Goal: Transaction & Acquisition: Purchase product/service

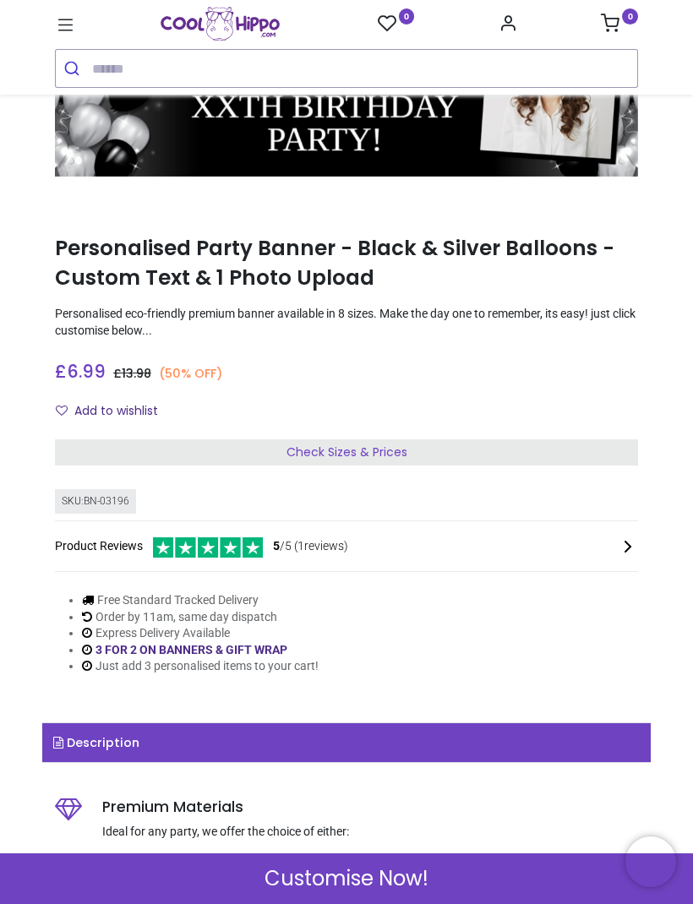
scroll to position [166, 0]
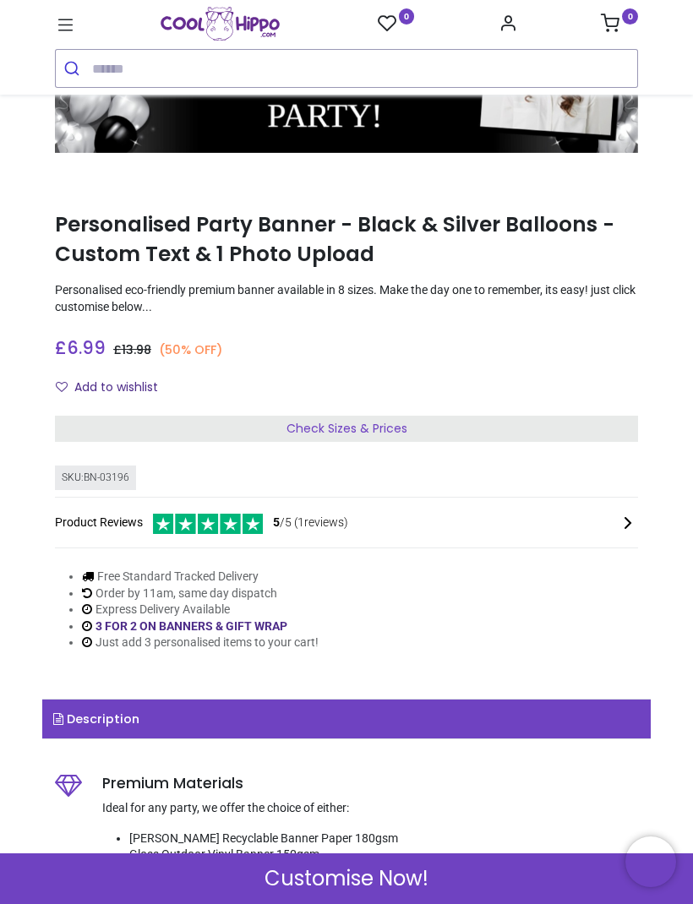
click at [465, 426] on div "Check Sizes & Prices" at bounding box center [346, 429] width 583 height 27
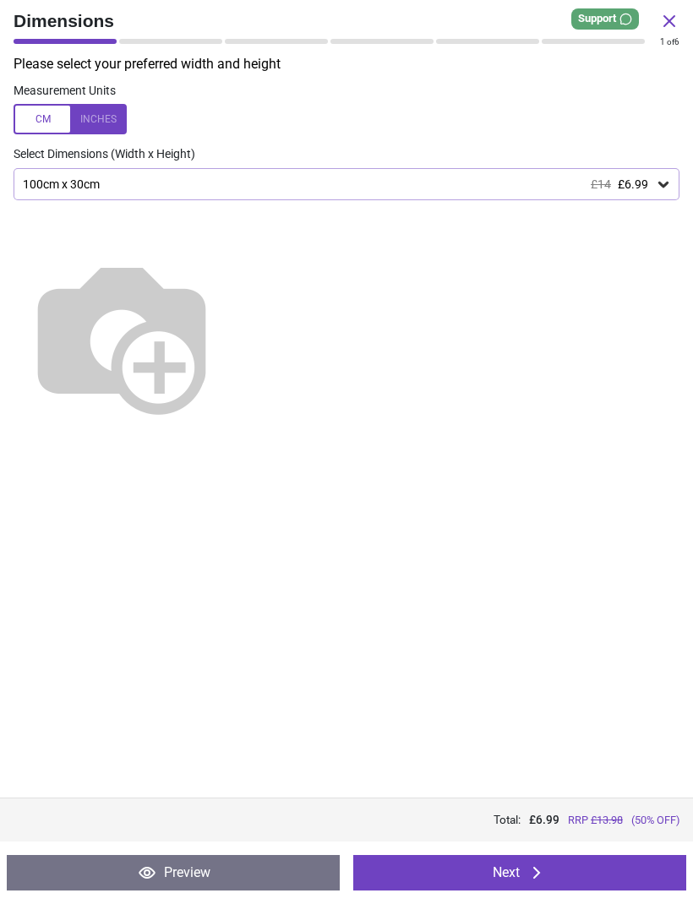
click at [649, 183] on div "100cm x 30cm £14 £6.99" at bounding box center [338, 184] width 634 height 14
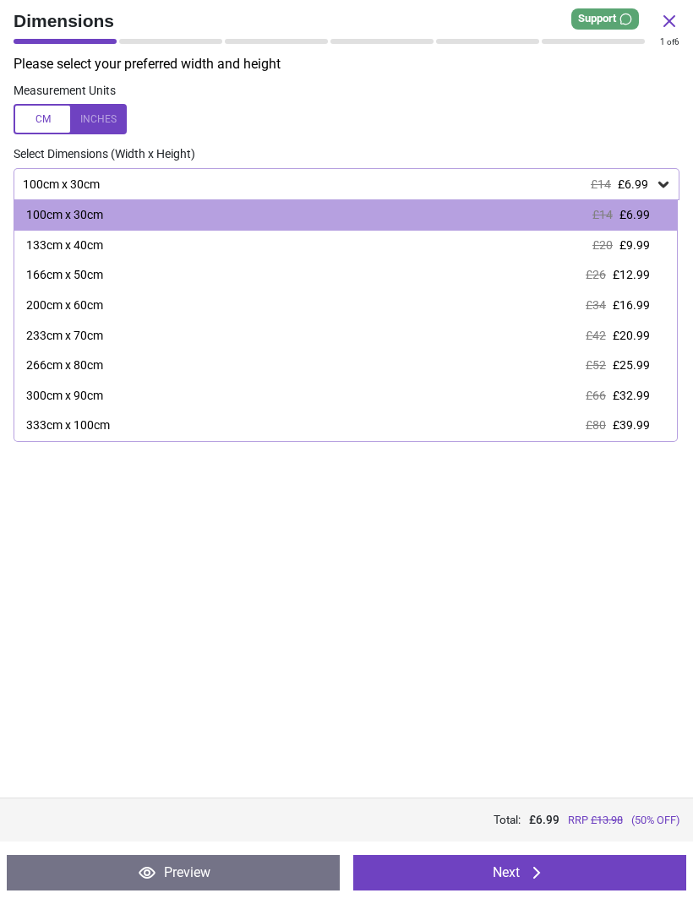
click at [230, 444] on img at bounding box center [122, 335] width 216 height 216
click at [351, 615] on div "Please select your preferred width and height Measurement Units Select Dimensio…" at bounding box center [346, 426] width 693 height 743
click at [625, 184] on span "£6.99" at bounding box center [633, 184] width 30 height 14
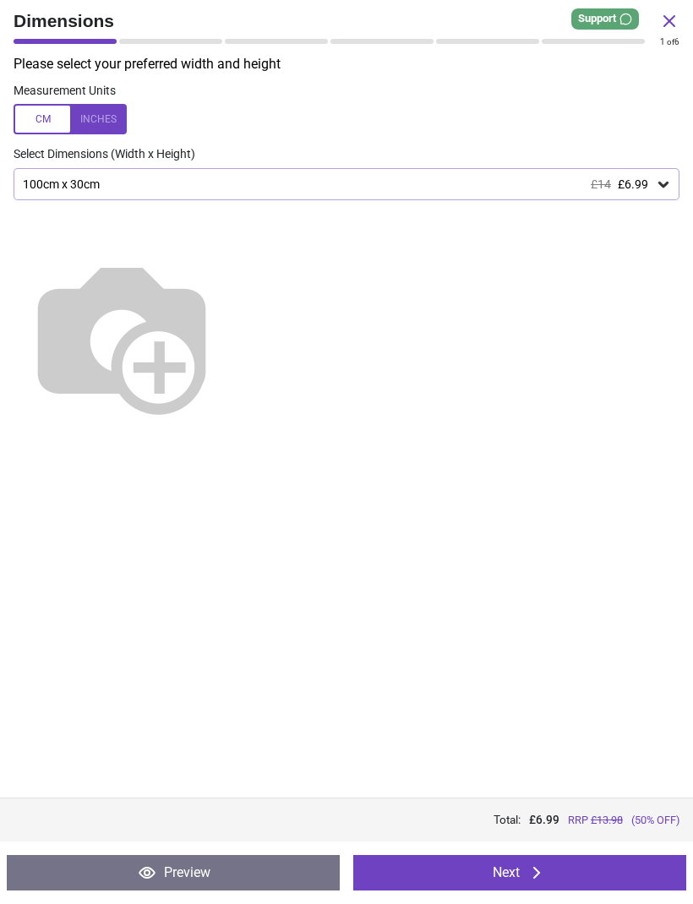
click at [656, 182] on icon at bounding box center [663, 184] width 17 height 17
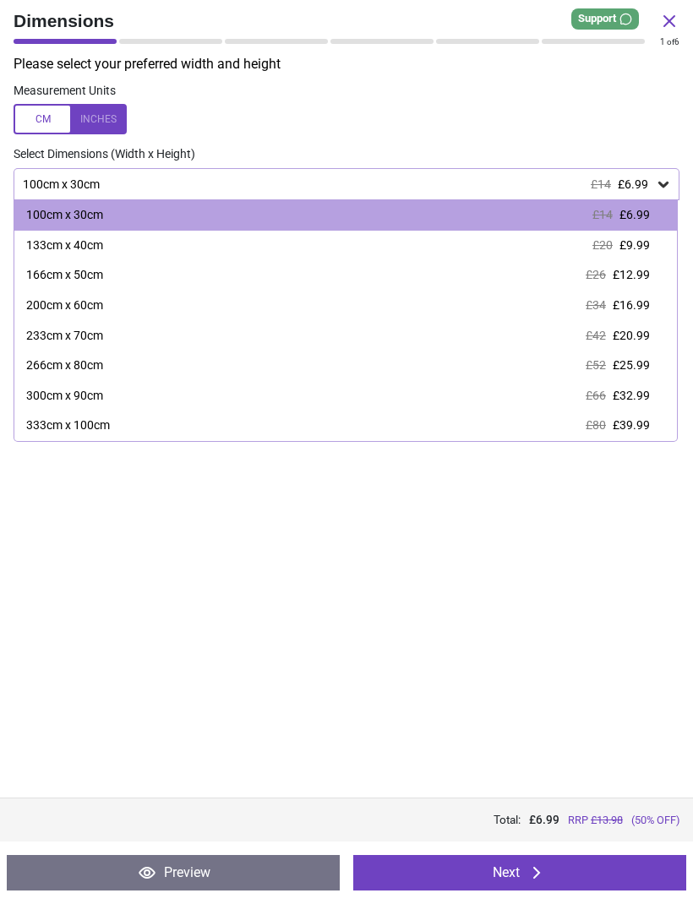
click at [97, 124] on div at bounding box center [70, 119] width 113 height 30
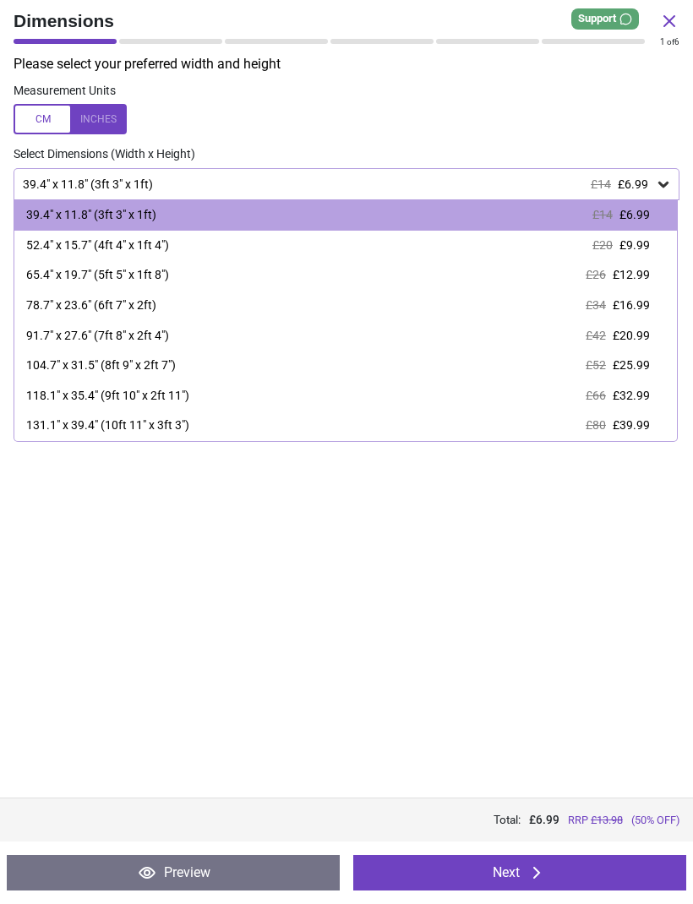
click at [633, 278] on span "£12.99" at bounding box center [630, 275] width 37 height 14
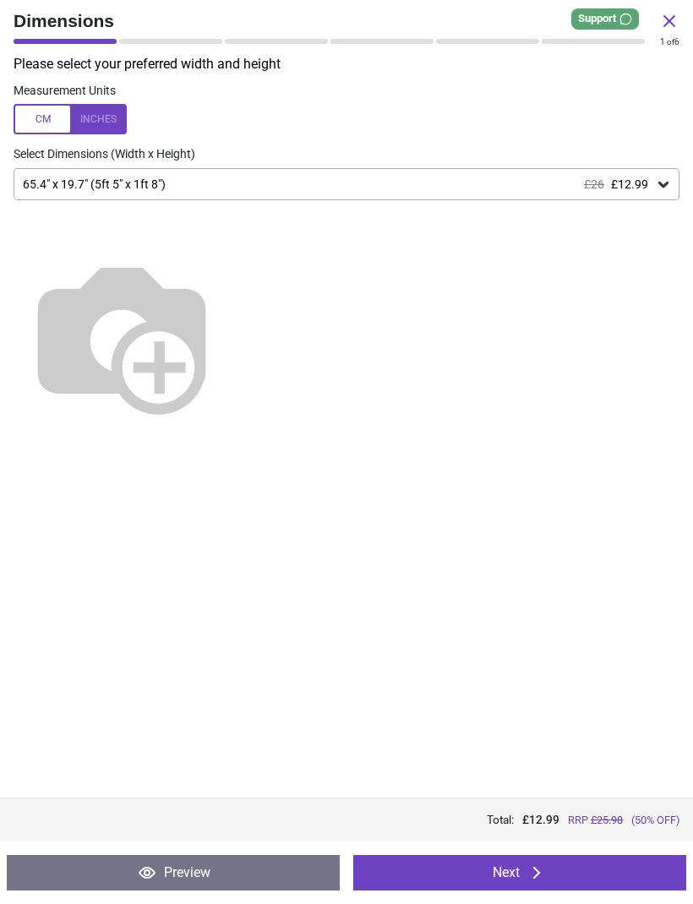
click at [527, 869] on icon at bounding box center [536, 873] width 20 height 20
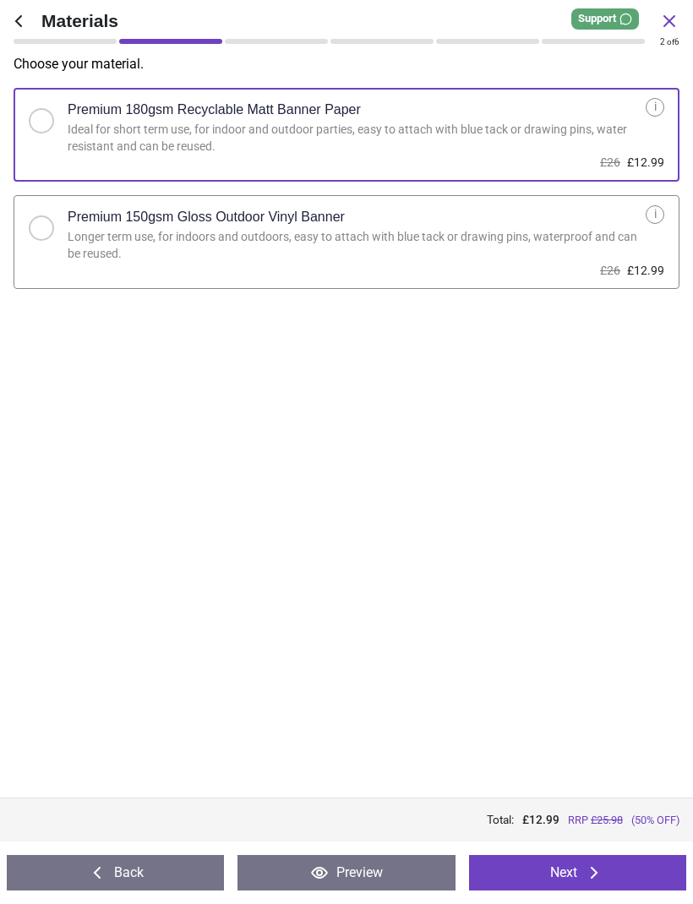
click at [522, 871] on button "Next" at bounding box center [577, 872] width 217 height 35
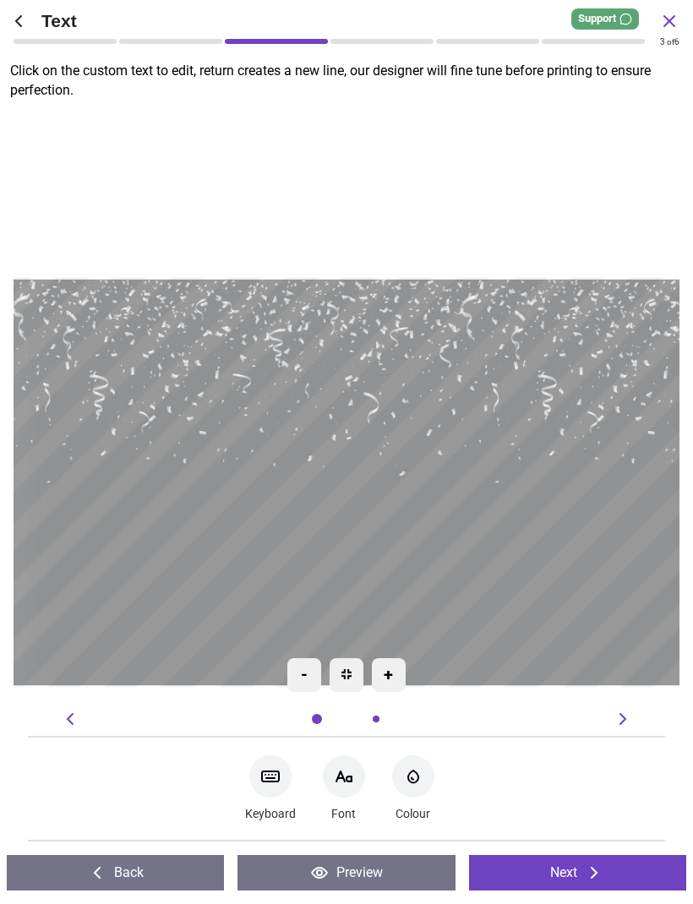
click at [277, 783] on icon at bounding box center [270, 776] width 20 height 20
type textarea "*******"
click at [536, 563] on textarea at bounding box center [346, 559] width 640 height 78
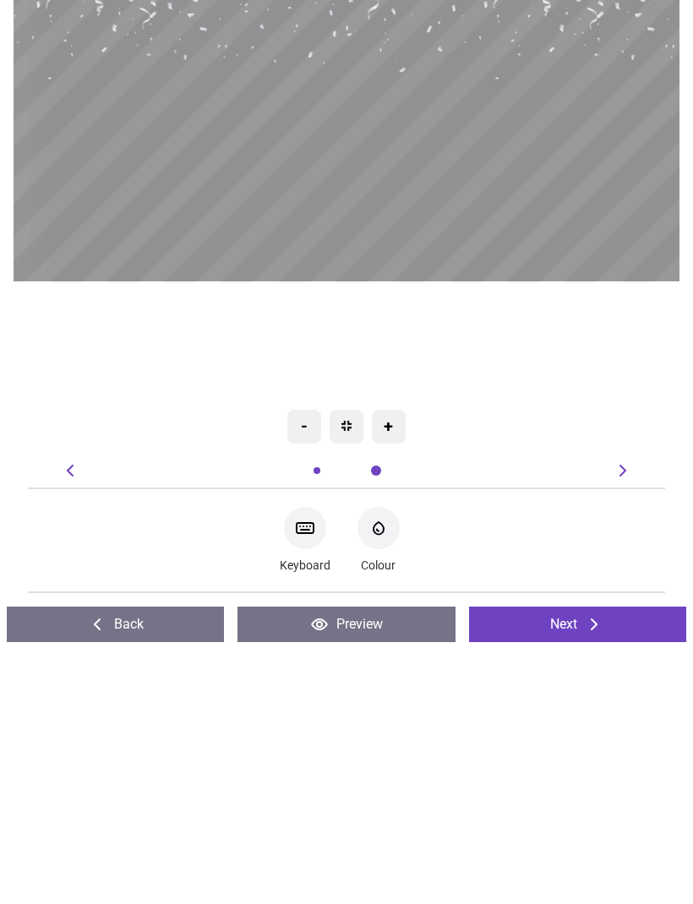
click at [638, 751] on div "Keyboard Font-Color Colour" at bounding box center [346, 788] width 610 height 75
type textarea "**********"
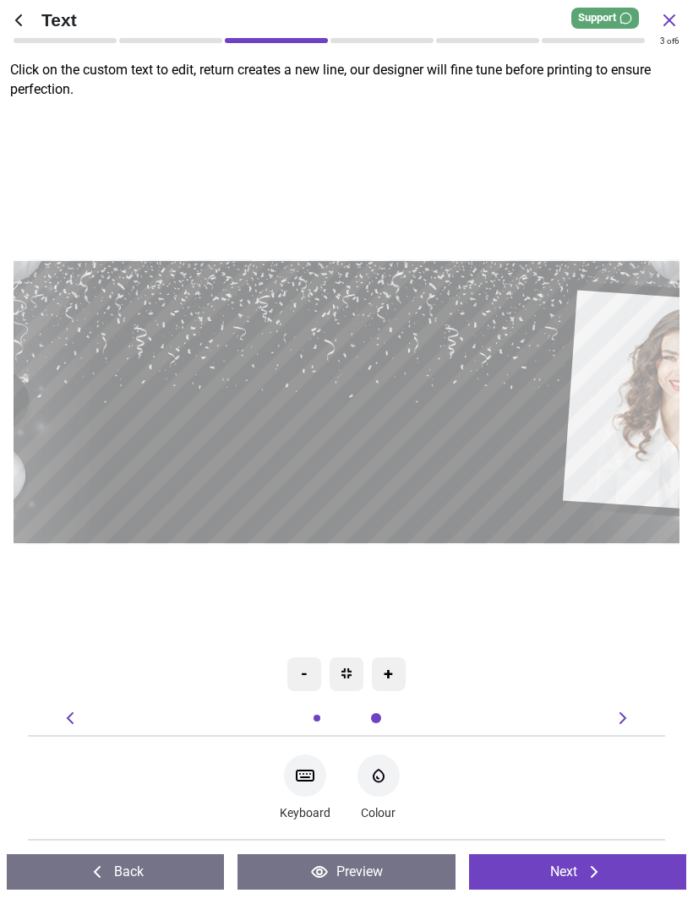
click at [532, 657] on div "**********" at bounding box center [346, 403] width 950 height 846
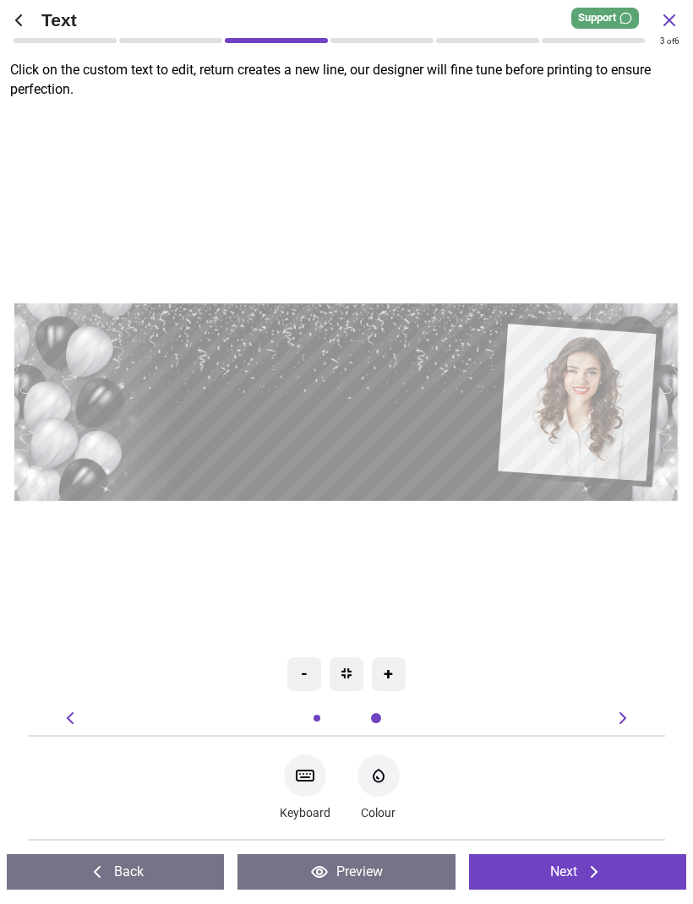
click at [350, 371] on textarea "*******" at bounding box center [322, 364] width 310 height 75
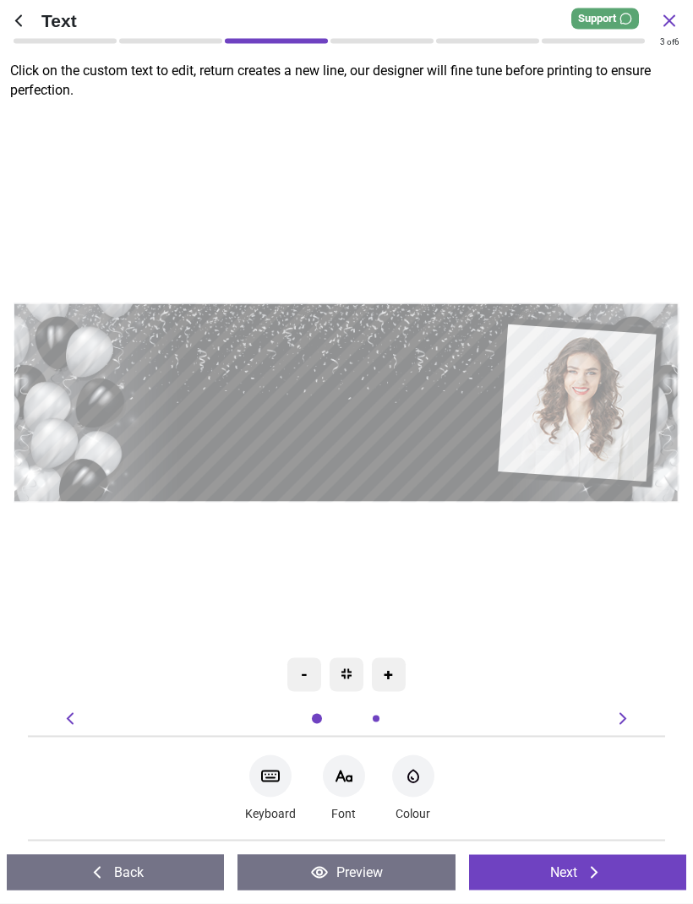
click at [329, 434] on textarea "**********" at bounding box center [321, 440] width 311 height 36
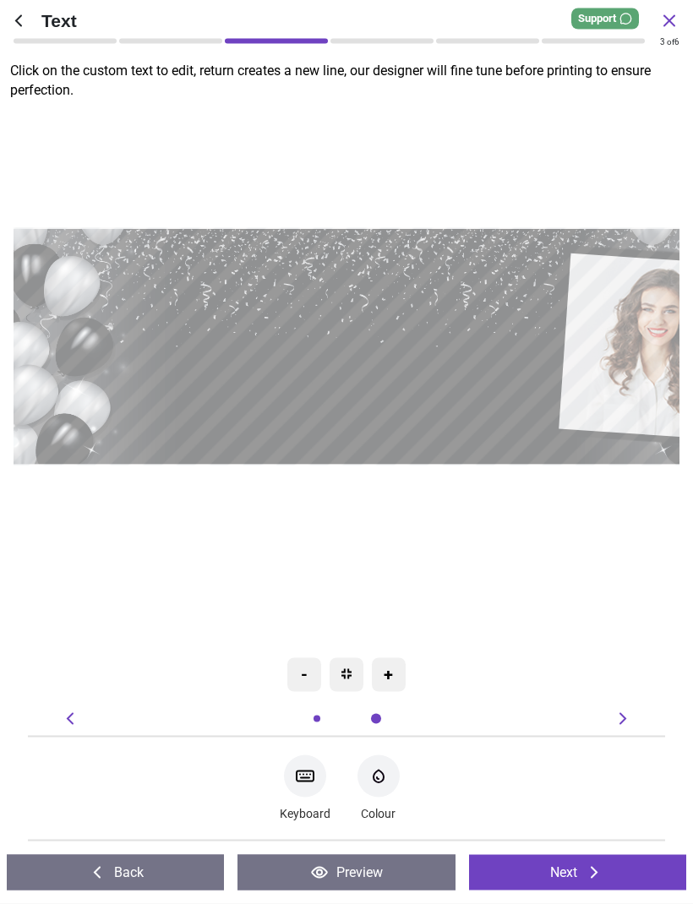
click at [449, 384] on textarea "**********" at bounding box center [349, 391] width 371 height 43
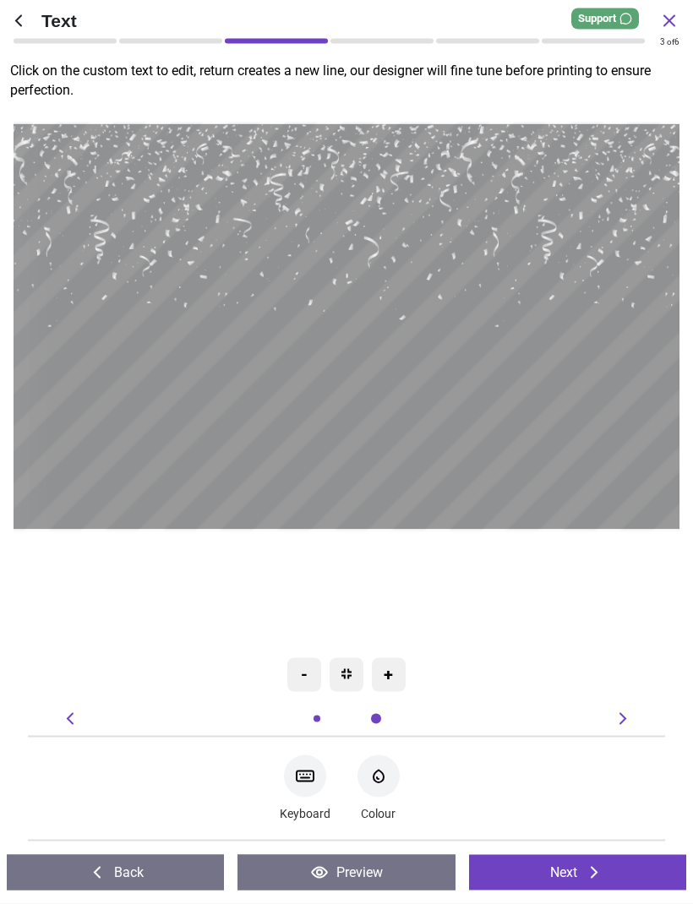
click at [374, 585] on div "**********" at bounding box center [396, 327] width 1365 height 1216
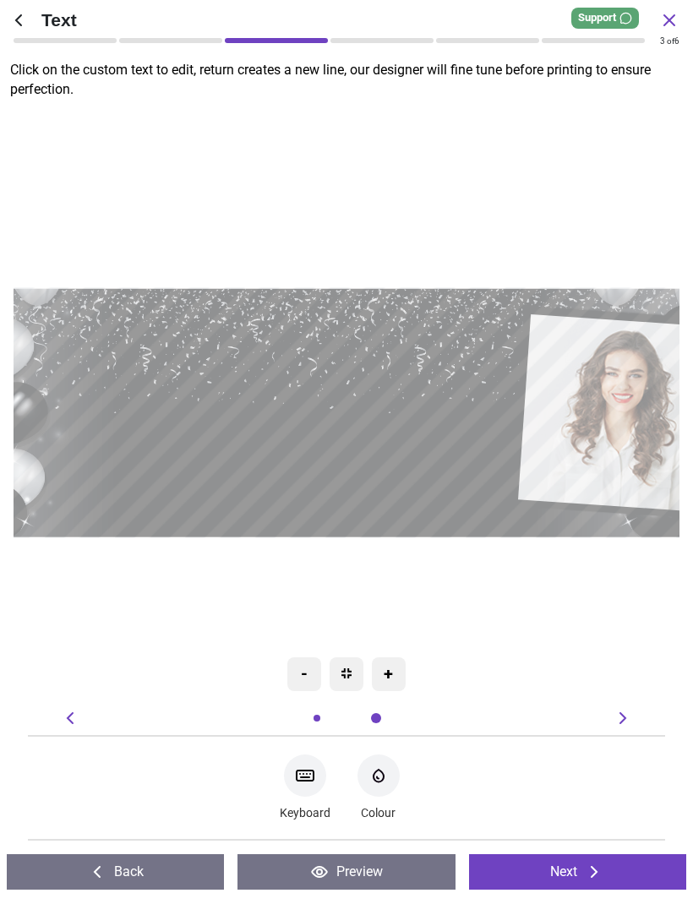
click at [433, 470] on textarea "**********" at bounding box center [296, 461] width 391 height 46
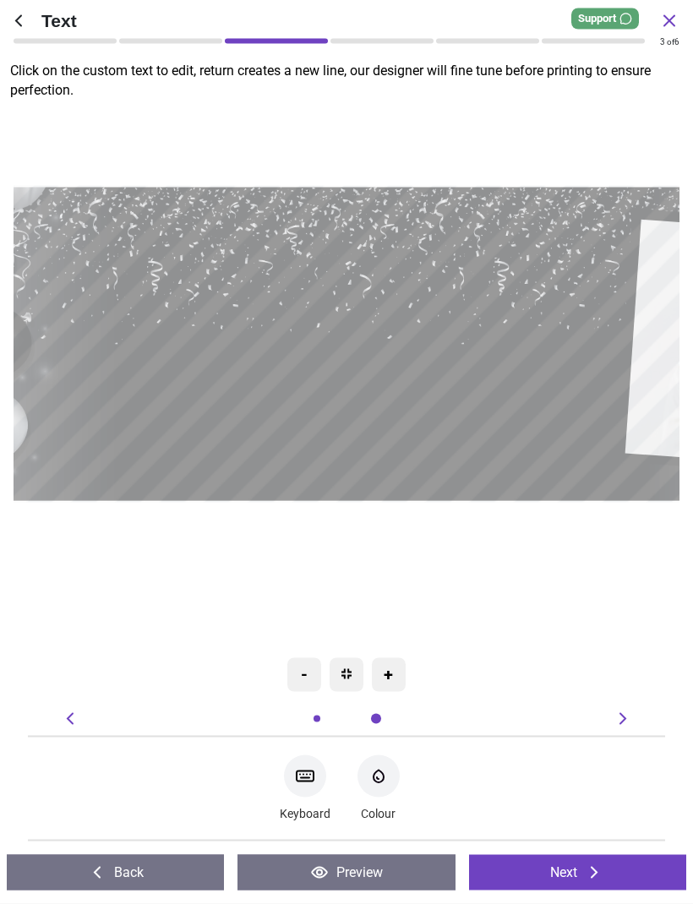
click at [465, 294] on textarea "*******" at bounding box center [346, 283] width 493 height 119
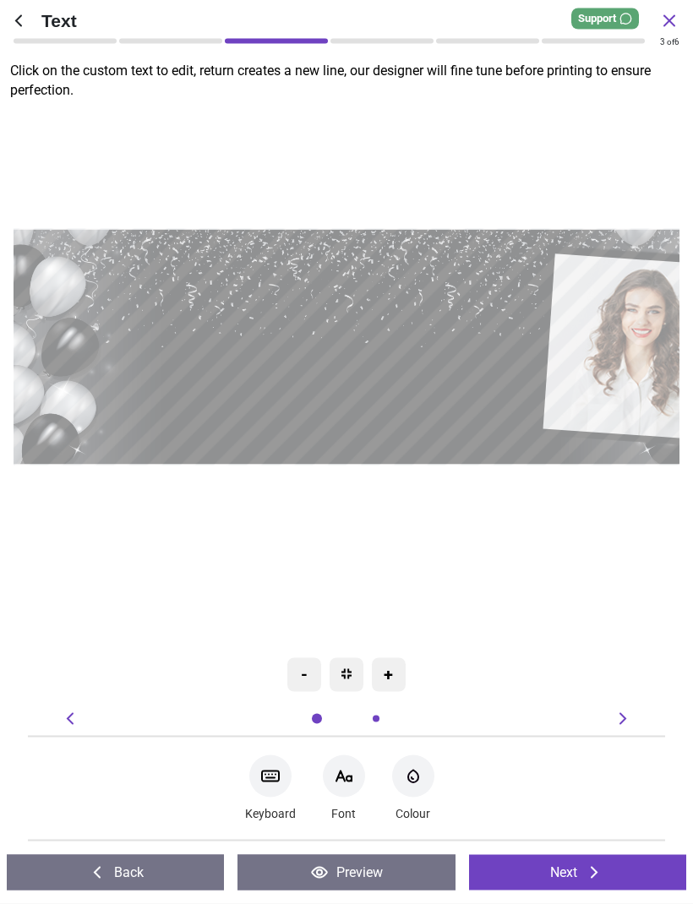
click at [520, 532] on div "**********" at bounding box center [363, 347] width 791 height 705
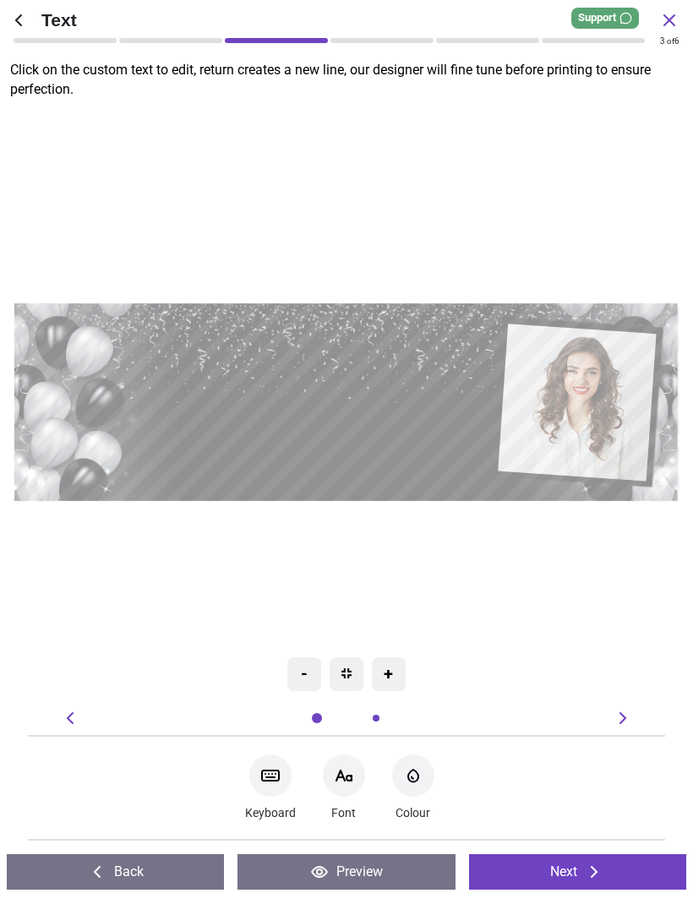
click at [346, 783] on icon at bounding box center [344, 776] width 20 height 20
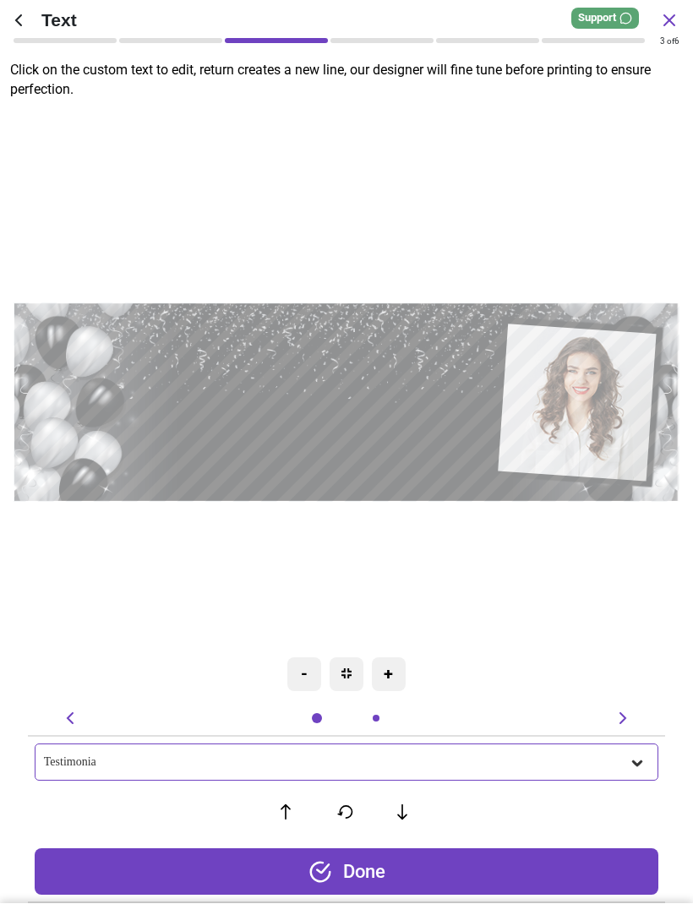
click at [412, 806] on icon at bounding box center [401, 812] width 25 height 17
click at [411, 814] on icon at bounding box center [401, 812] width 25 height 17
click at [417, 808] on button at bounding box center [402, 812] width 35 height 35
click at [417, 819] on button at bounding box center [402, 812] width 35 height 35
click at [431, 811] on div "test test" at bounding box center [346, 812] width 623 height 35
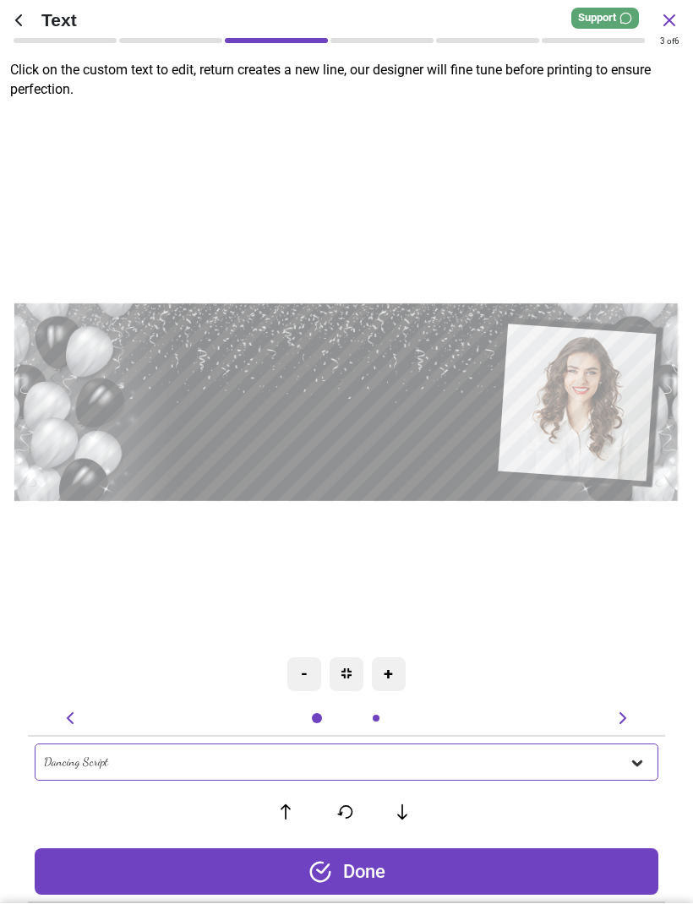
click at [400, 818] on icon at bounding box center [401, 812] width 25 height 17
click at [400, 811] on icon at bounding box center [401, 812] width 25 height 17
click at [401, 810] on icon at bounding box center [401, 814] width 25 height 17
click at [403, 818] on icon at bounding box center [403, 811] width 10 height 15
click at [408, 819] on icon at bounding box center [401, 812] width 25 height 17
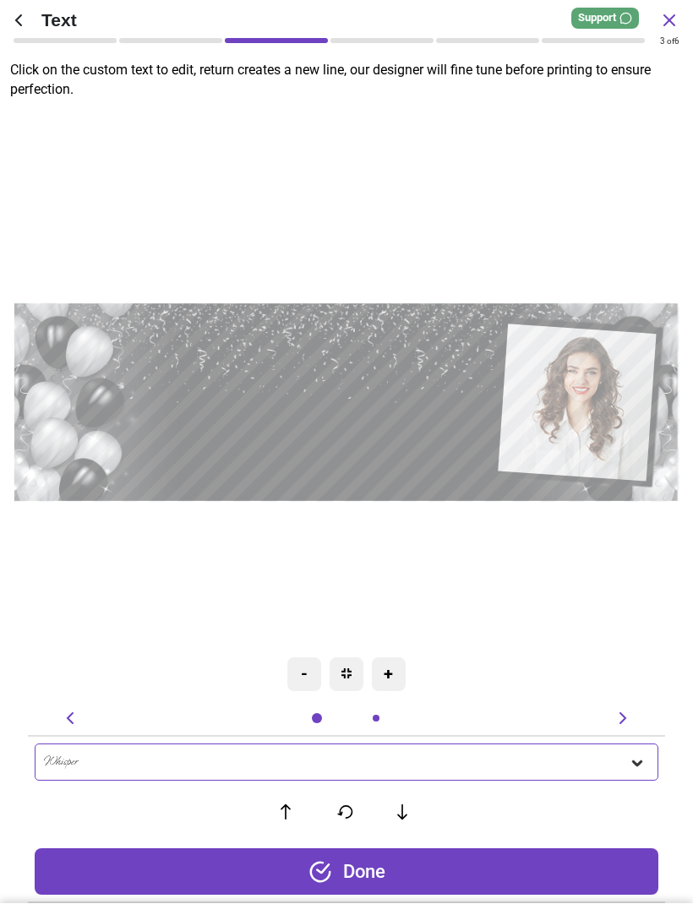
click at [399, 807] on icon at bounding box center [401, 812] width 25 height 17
click at [405, 445] on textarea "**********" at bounding box center [321, 440] width 311 height 36
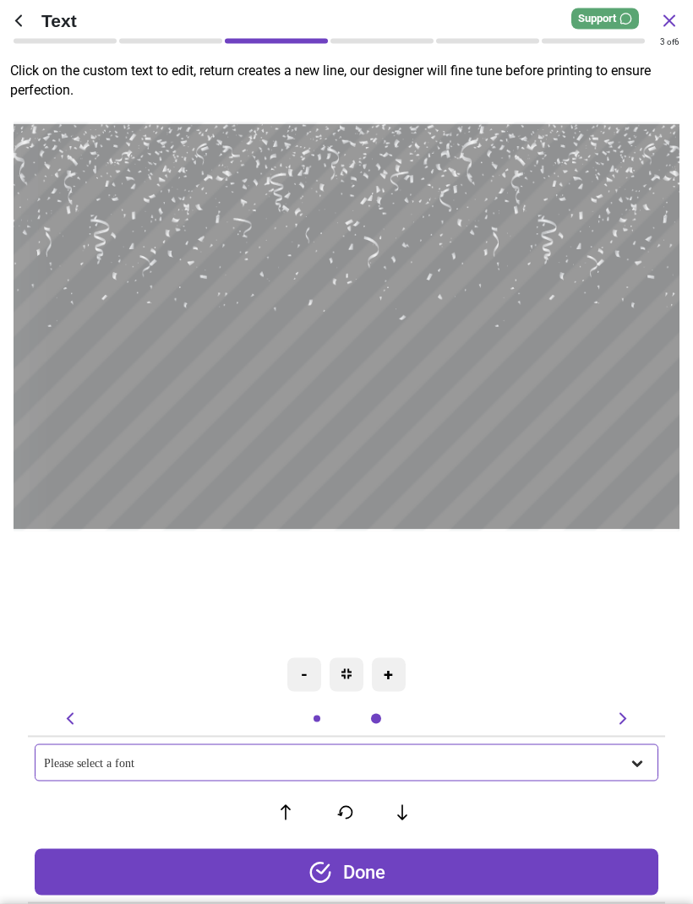
click at [567, 546] on div "**********" at bounding box center [396, 327] width 1365 height 1216
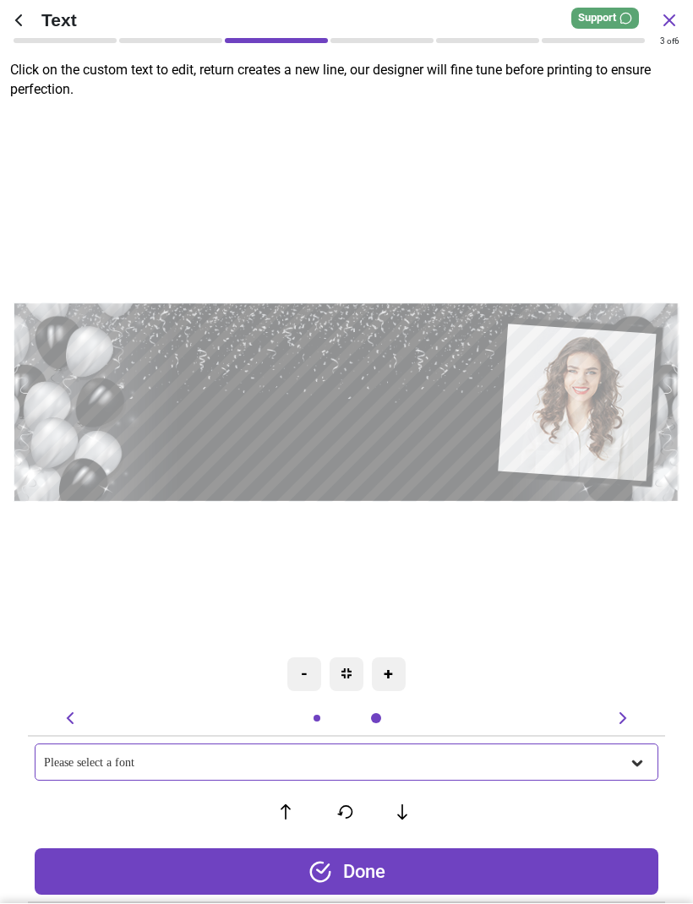
click at [627, 766] on div "Please select a font" at bounding box center [336, 763] width 585 height 14
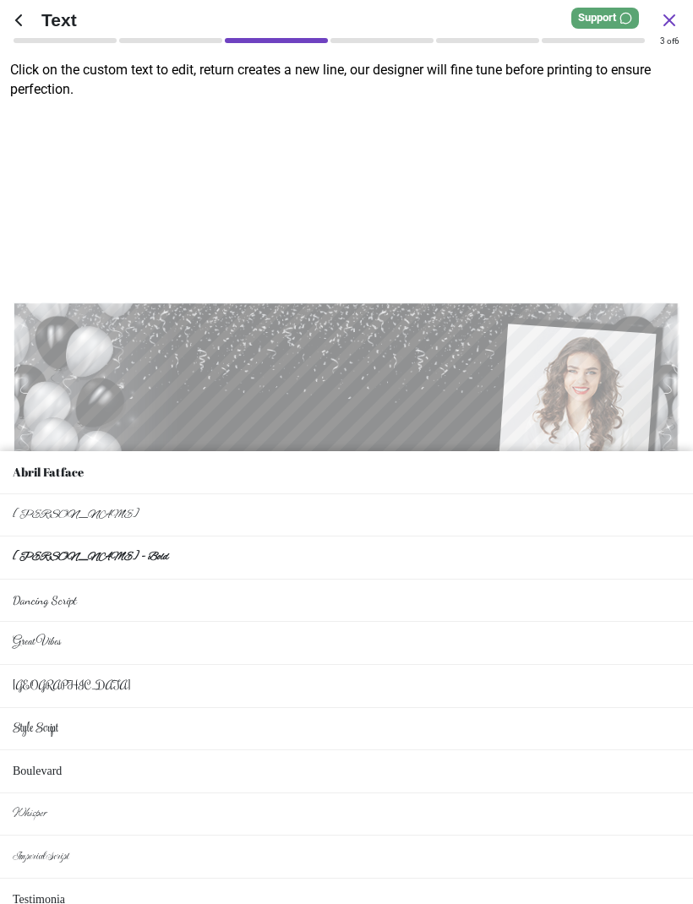
click at [144, 759] on li "Boulevard" at bounding box center [346, 772] width 693 height 43
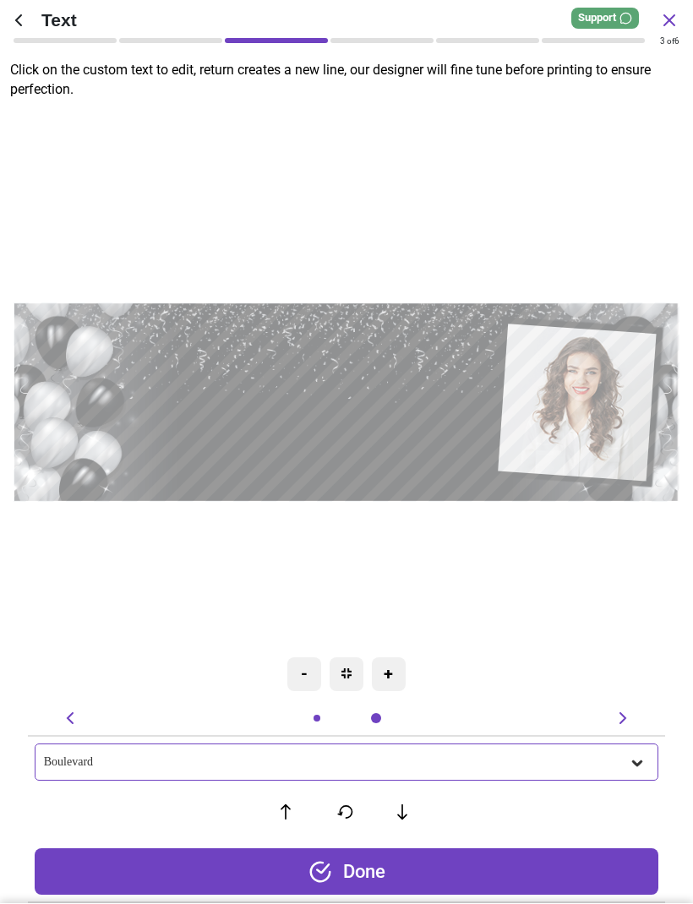
click at [635, 755] on icon at bounding box center [637, 763] width 17 height 17
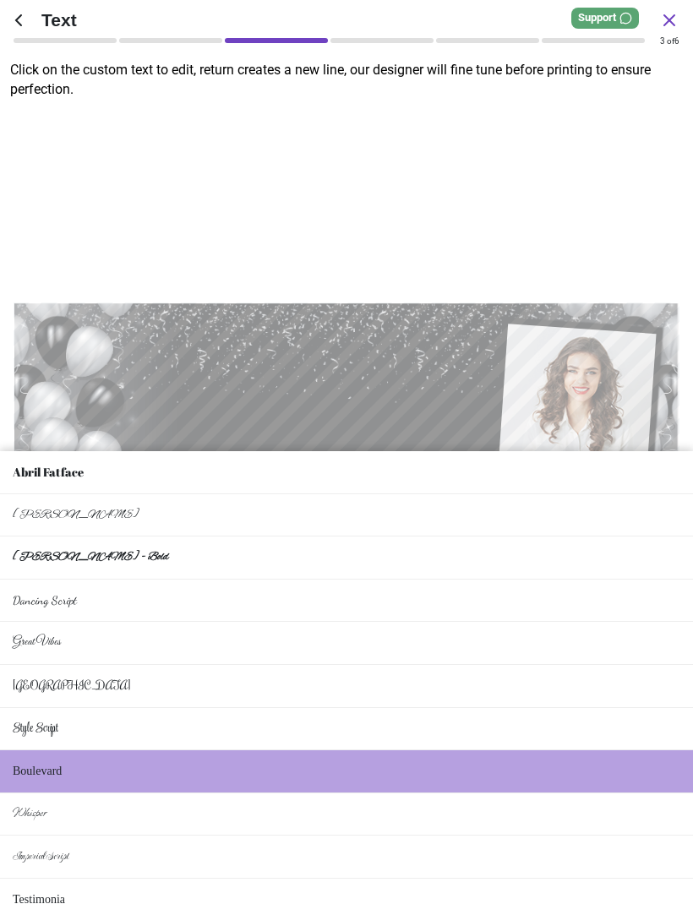
click at [228, 794] on li "Whisper" at bounding box center [346, 815] width 693 height 43
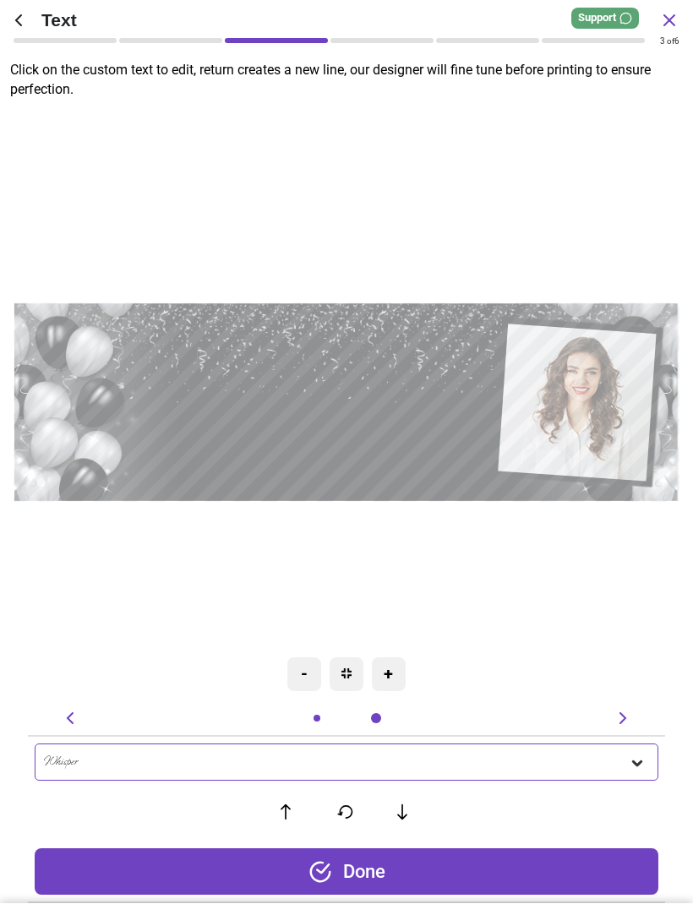
click at [375, 877] on div "Done" at bounding box center [346, 872] width 623 height 46
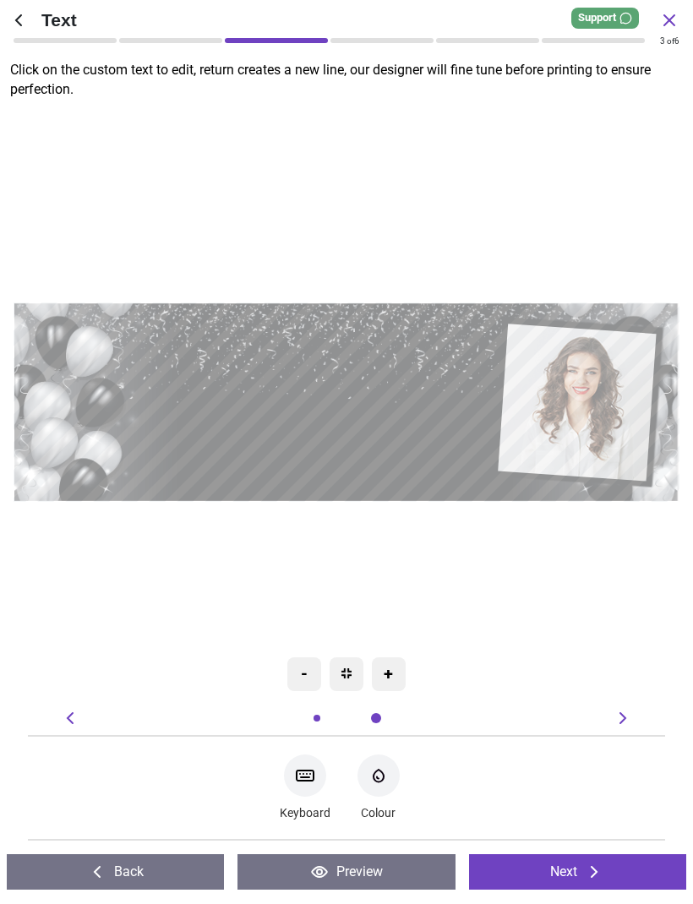
click at [327, 349] on textarea "*******" at bounding box center [322, 358] width 310 height 75
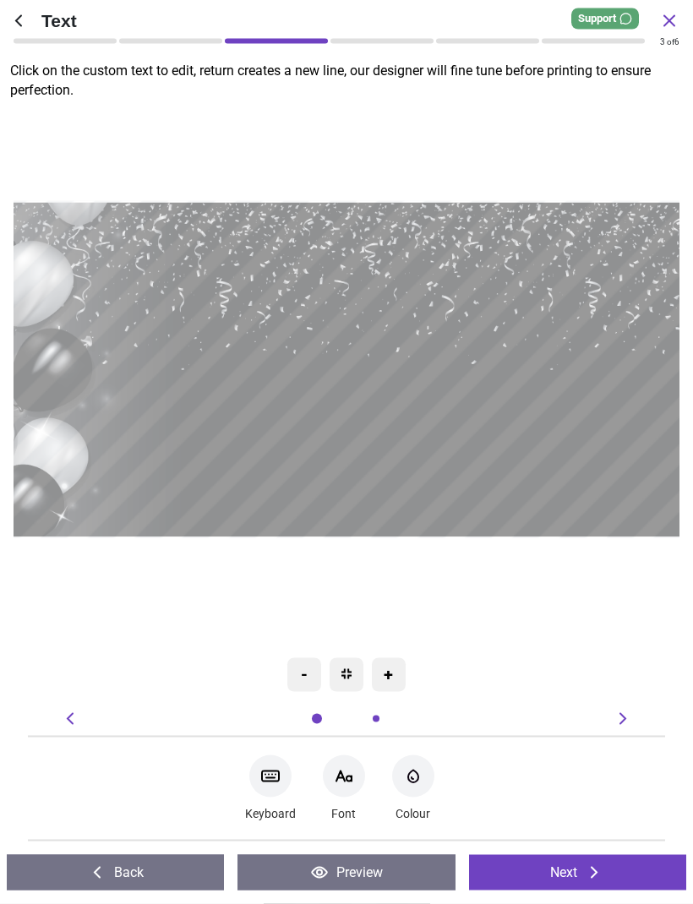
click at [494, 307] on textarea "*******" at bounding box center [428, 294] width 525 height 127
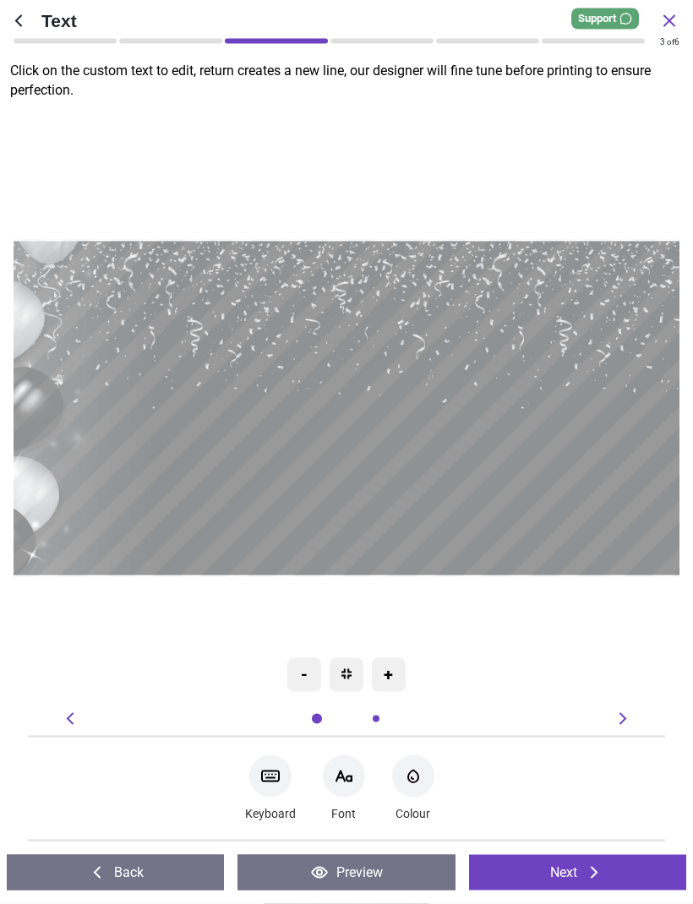
click at [489, 301] on textarea "*******" at bounding box center [398, 333] width 525 height 127
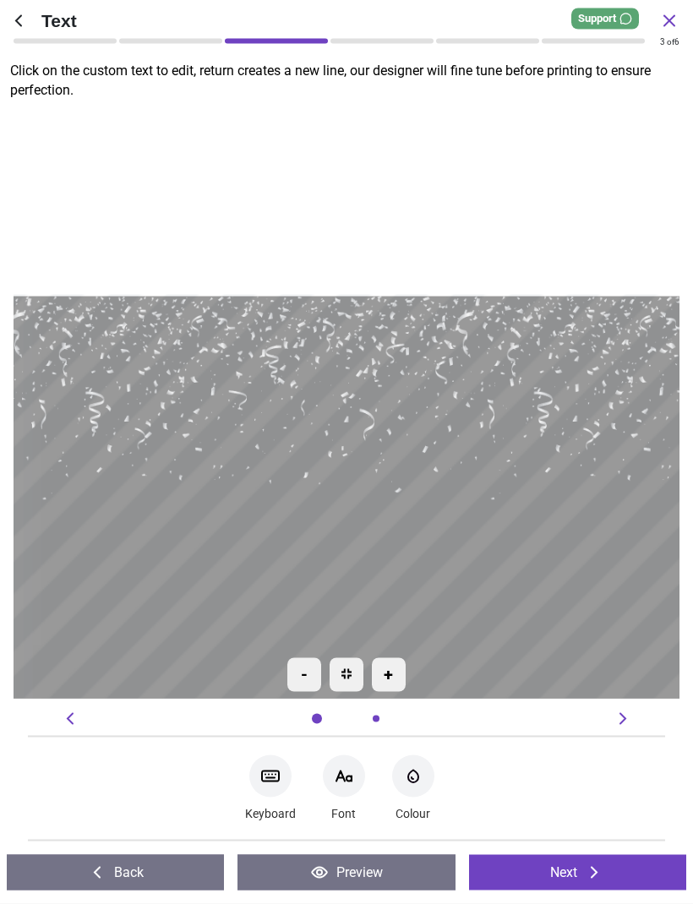
click at [588, 536] on textarea "**********" at bounding box center [342, 572] width 640 height 94
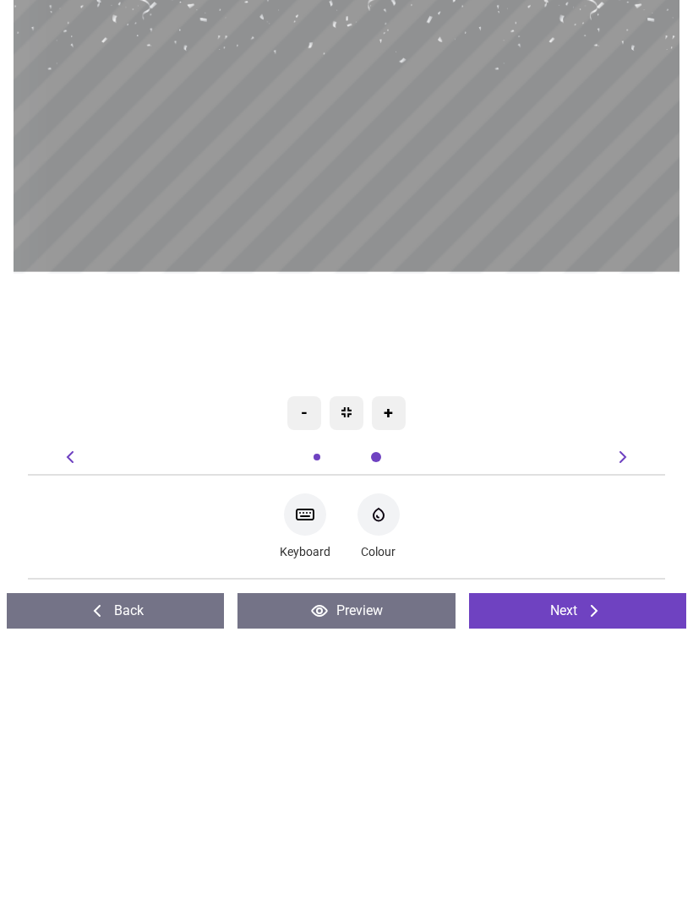
type textarea "*"
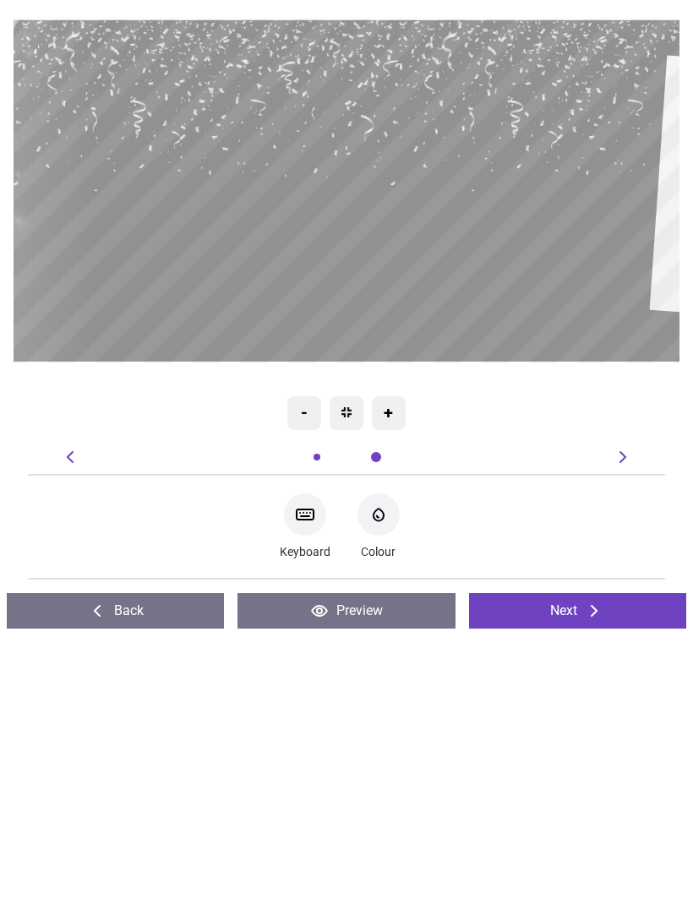
click at [318, 658] on div "-" at bounding box center [304, 675] width 34 height 34
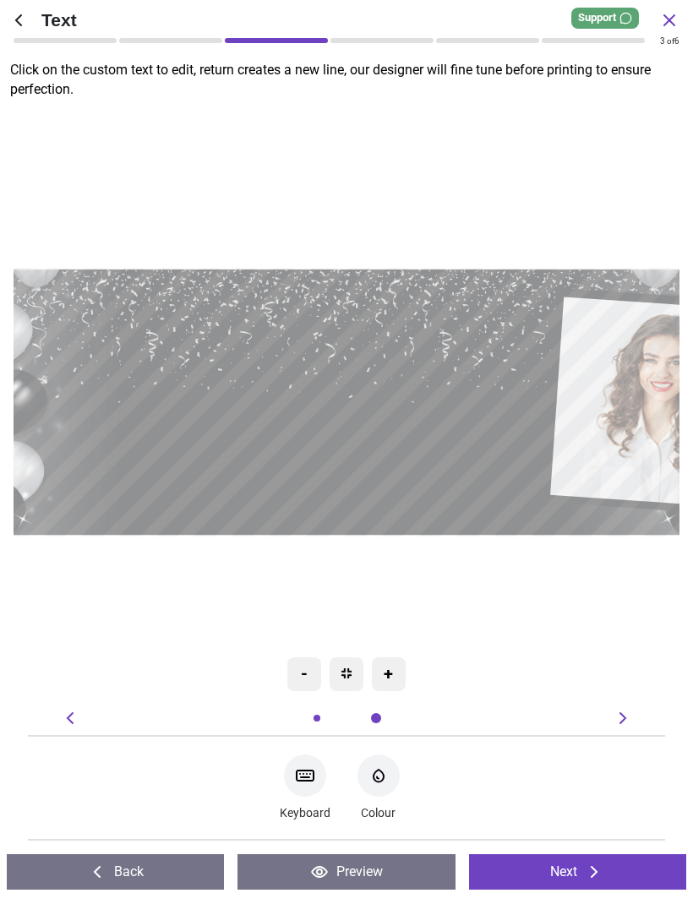
click at [411, 461] on textarea at bounding box center [314, 451] width 418 height 56
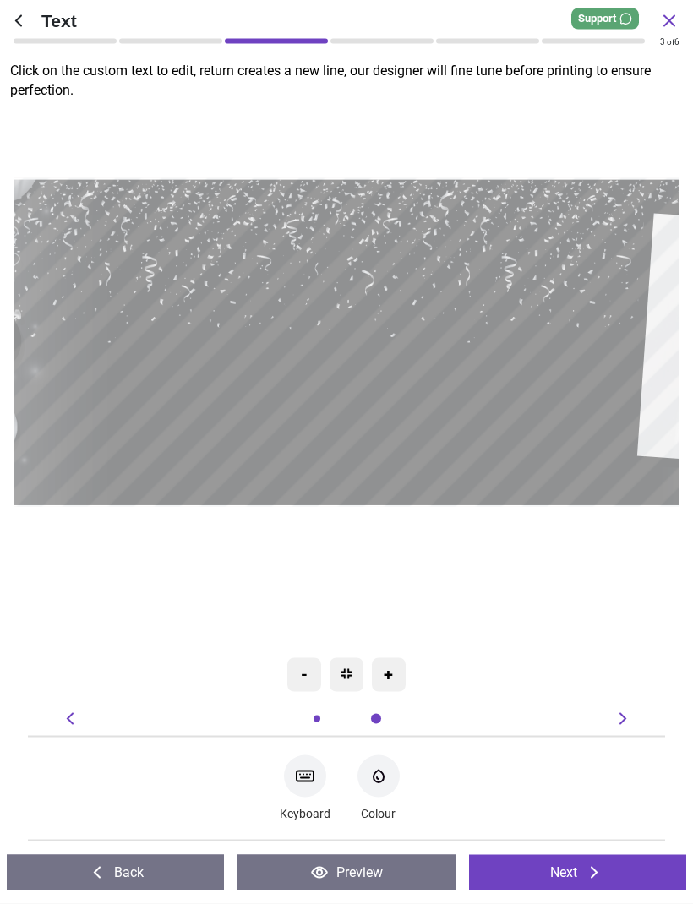
click at [399, 435] on textarea at bounding box center [347, 401] width 513 height 68
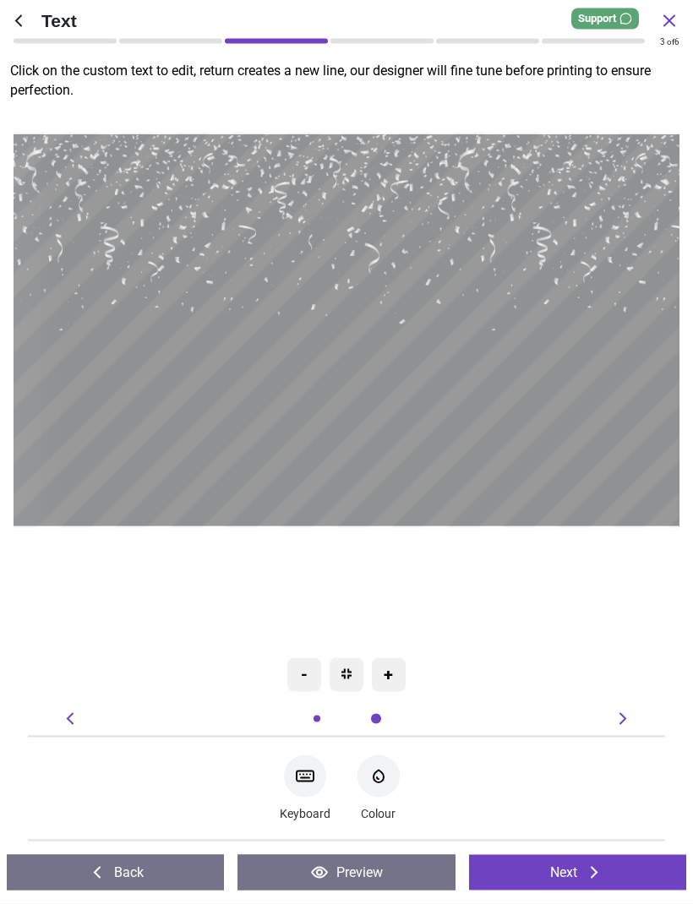
click at [445, 266] on textarea at bounding box center [348, 242] width 615 height 149
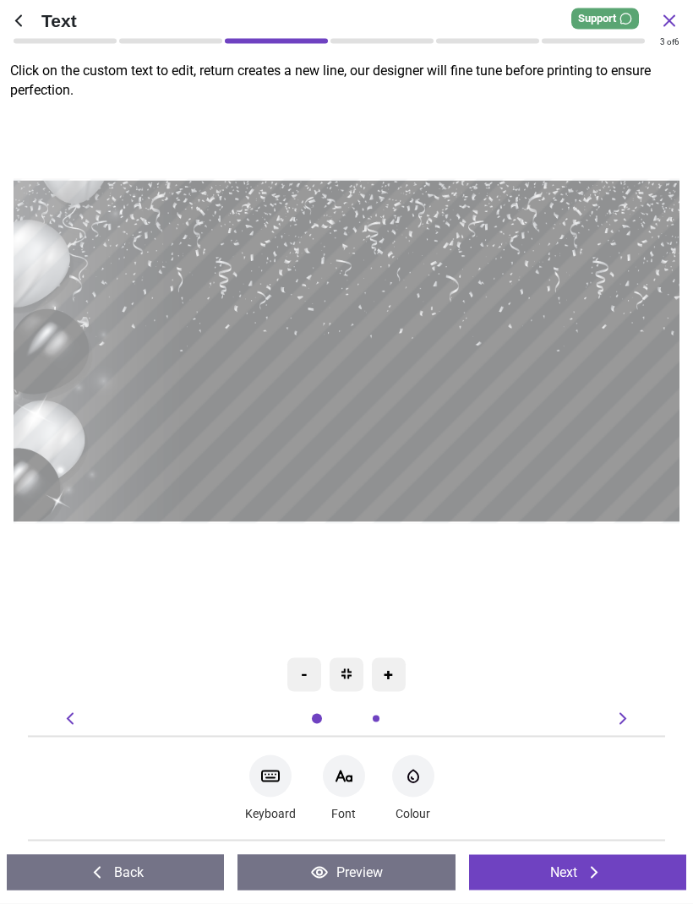
click at [484, 270] on textarea at bounding box center [431, 275] width 536 height 130
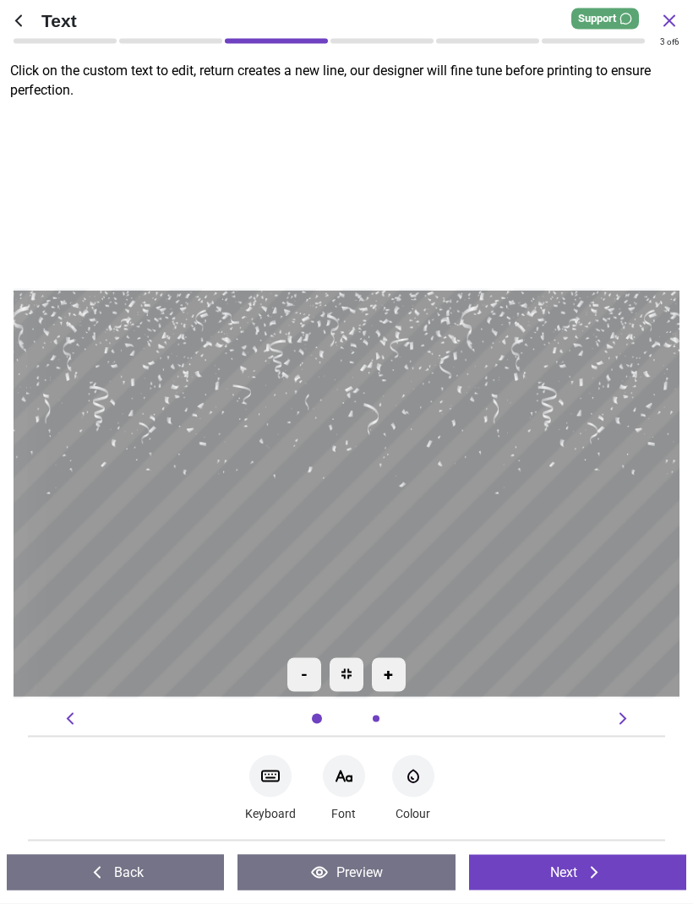
click at [404, 377] on textarea at bounding box center [346, 403] width 638 height 155
type textarea "**********"
click at [451, 527] on textarea at bounding box center [346, 567] width 640 height 85
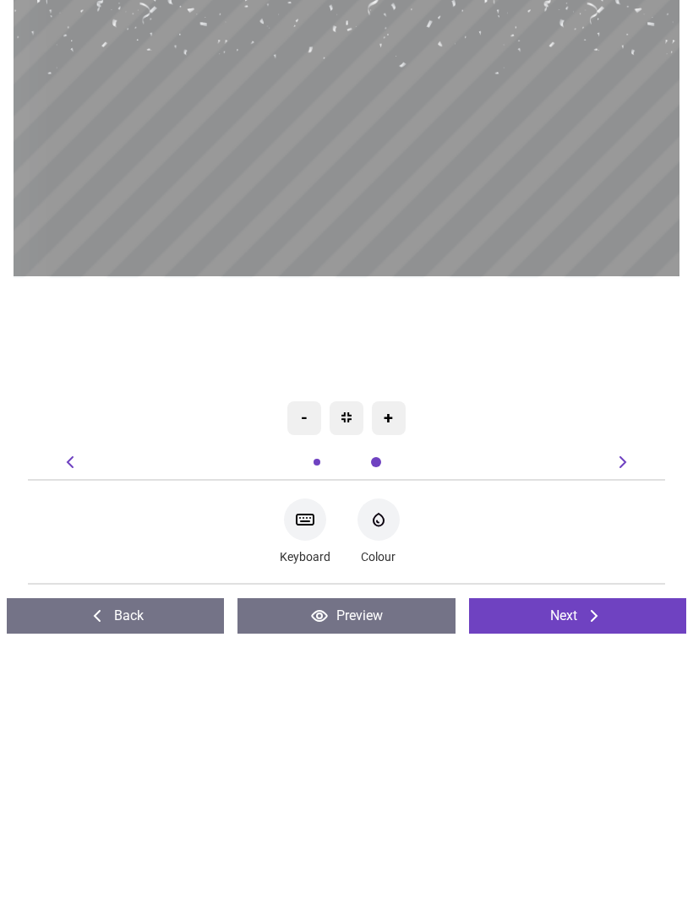
type textarea "********"
click at [556, 751] on div "Keyboard Font-Color Colour" at bounding box center [346, 788] width 610 height 75
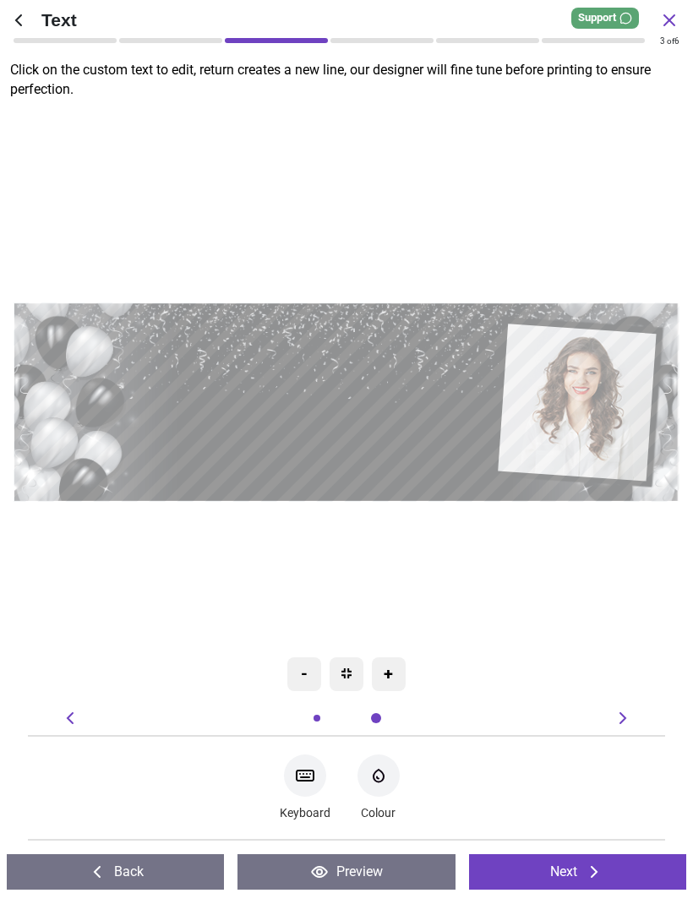
click at [543, 649] on div "**********" at bounding box center [347, 402] width 666 height 593
click at [356, 354] on textarea "**********" at bounding box center [322, 358] width 310 height 73
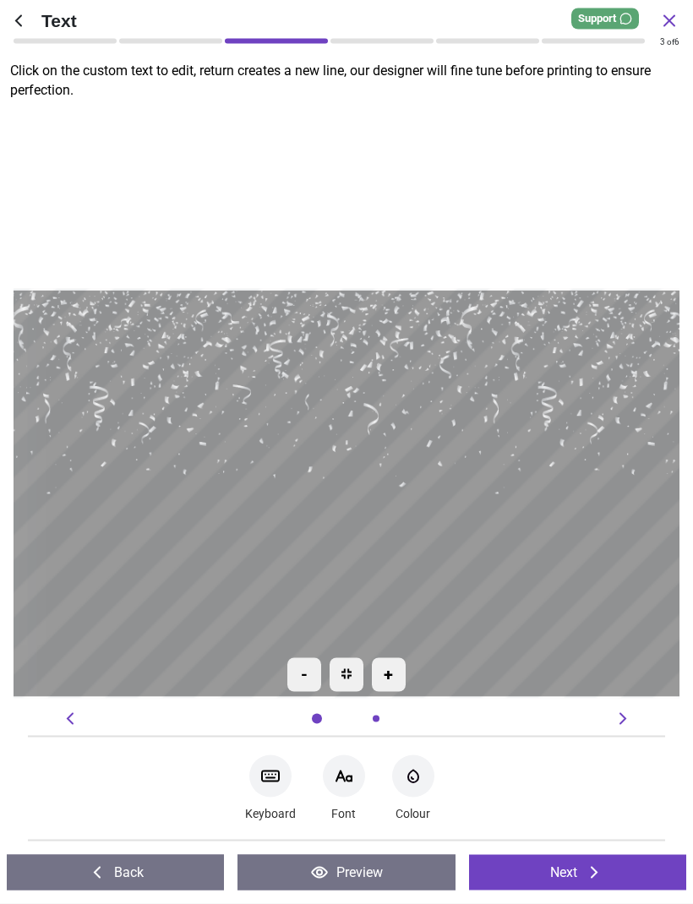
click at [567, 137] on div "**********" at bounding box center [396, 493] width 1369 height 1219
type textarea "**********"
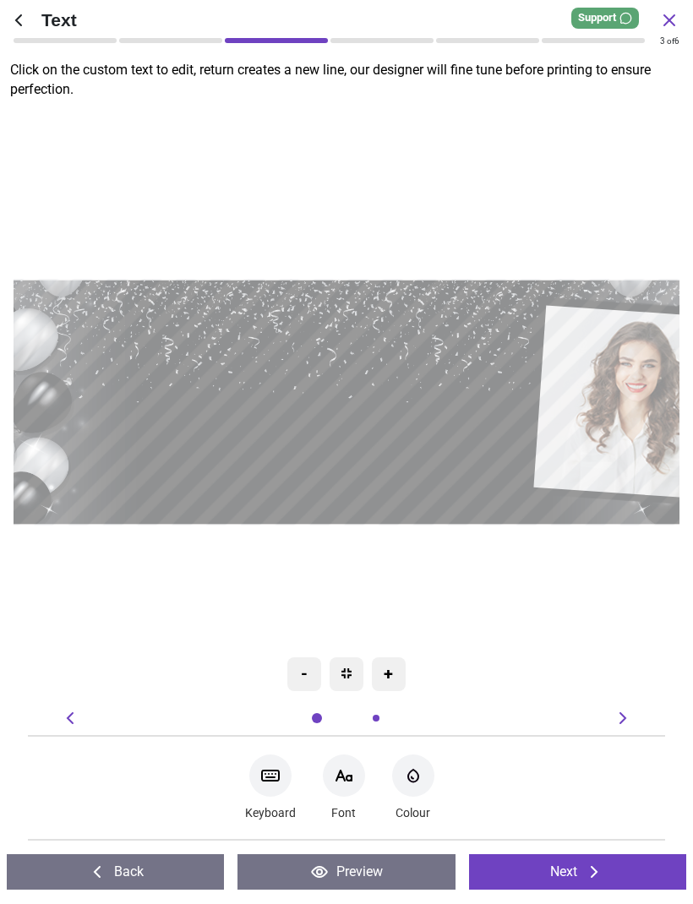
click at [336, 779] on icon at bounding box center [344, 776] width 20 height 20
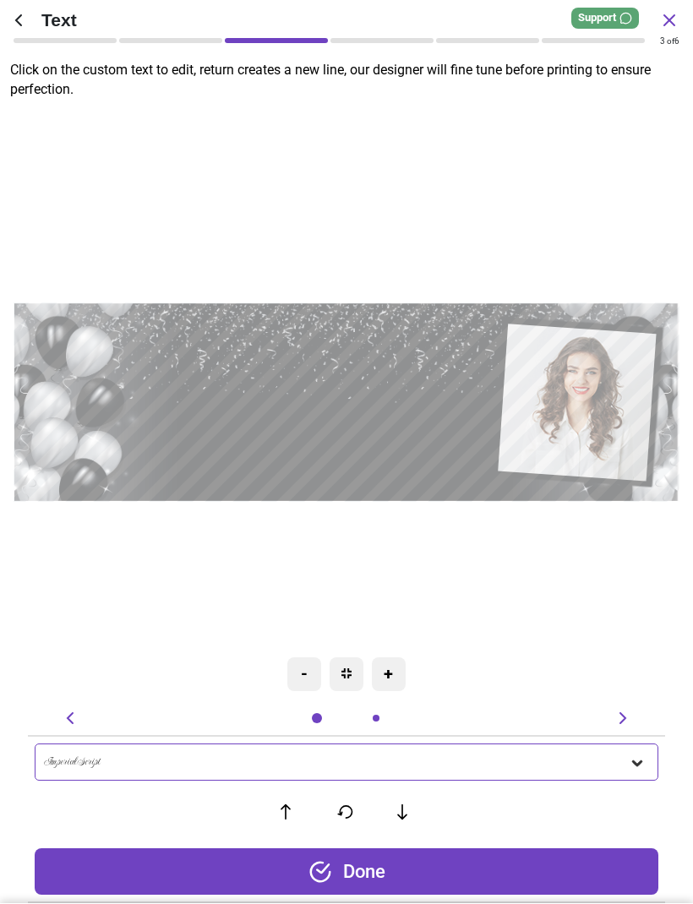
click at [360, 776] on div "Imperial Script" at bounding box center [346, 762] width 623 height 37
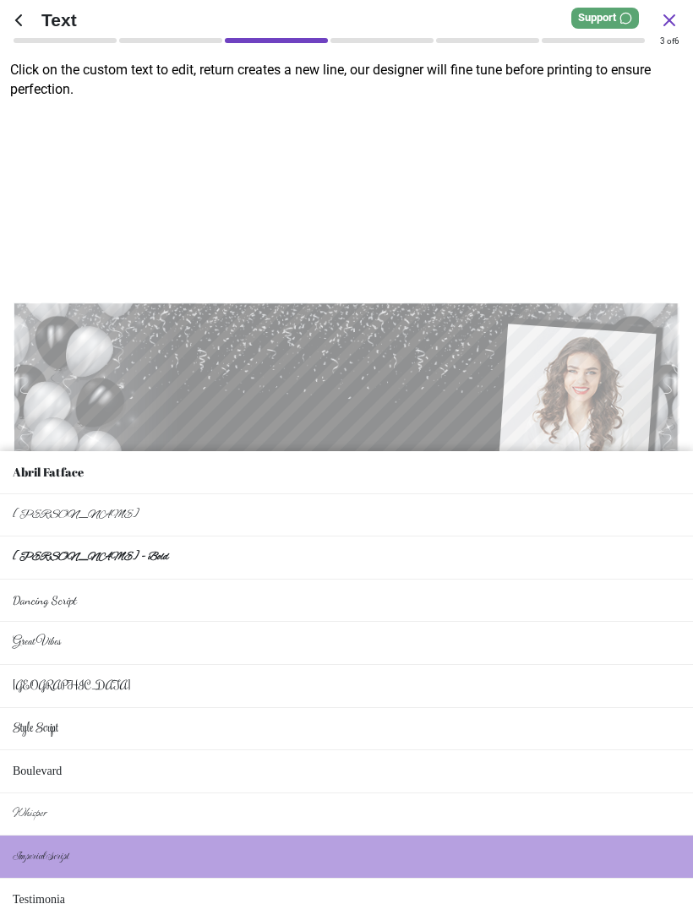
click at [153, 729] on li "Style Script" at bounding box center [346, 730] width 693 height 43
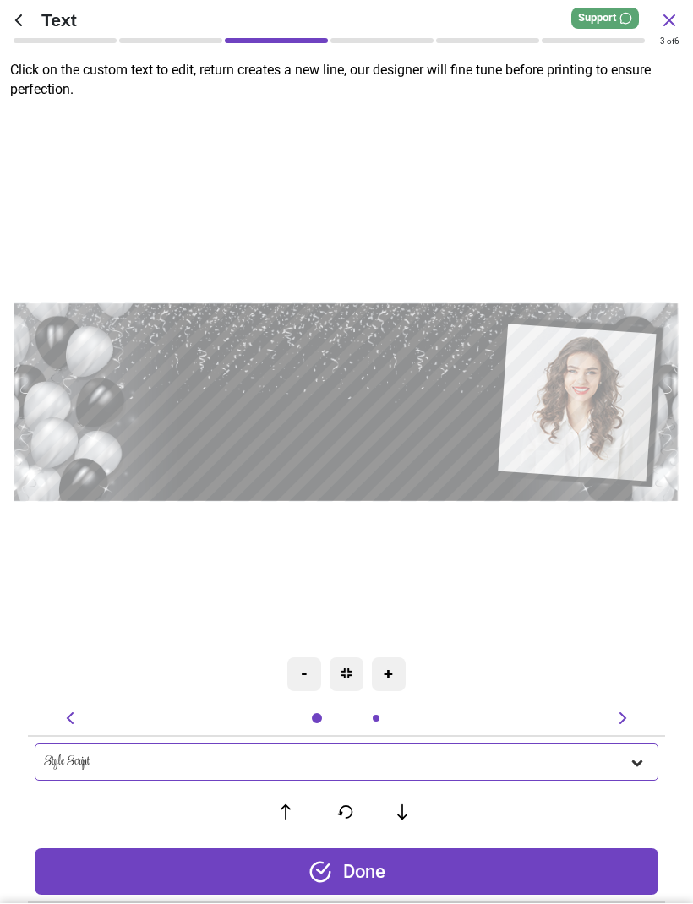
click at [237, 765] on div "Style Script" at bounding box center [336, 763] width 585 height 14
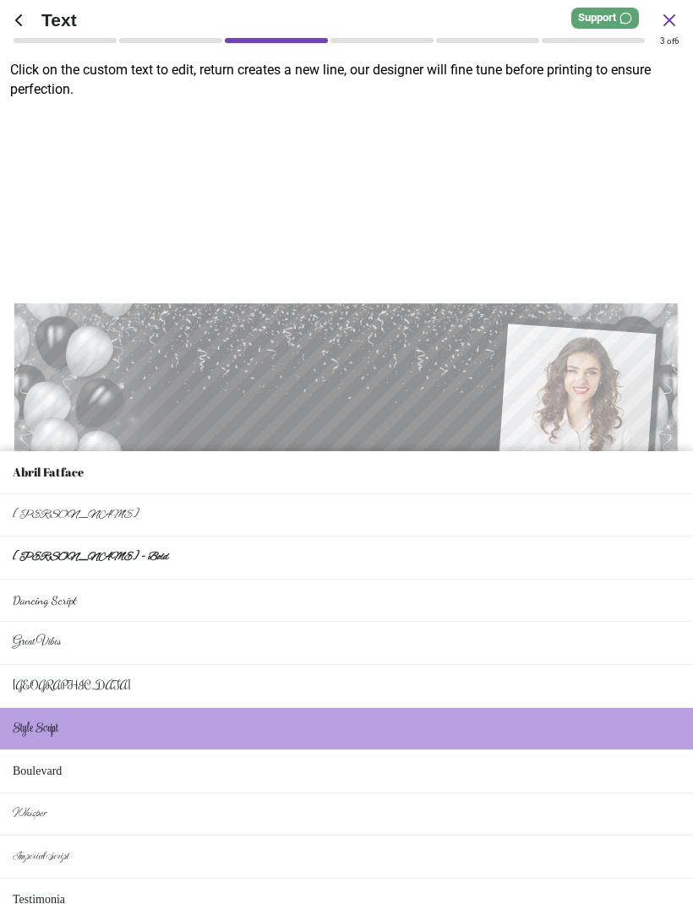
click at [225, 459] on li "Abril Fatface" at bounding box center [346, 473] width 693 height 43
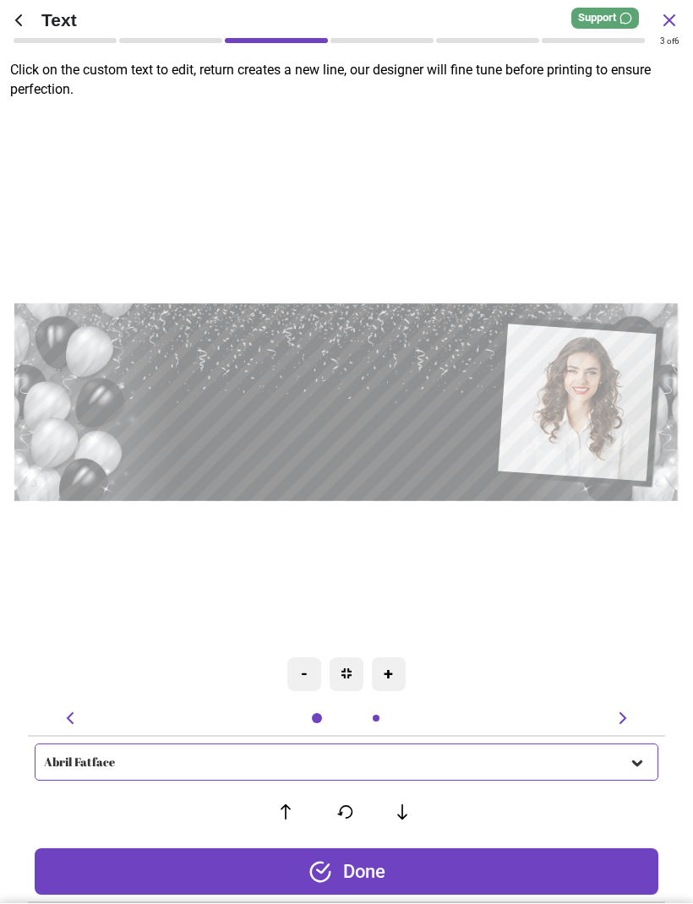
click at [427, 453] on textarea "********" at bounding box center [321, 433] width 311 height 95
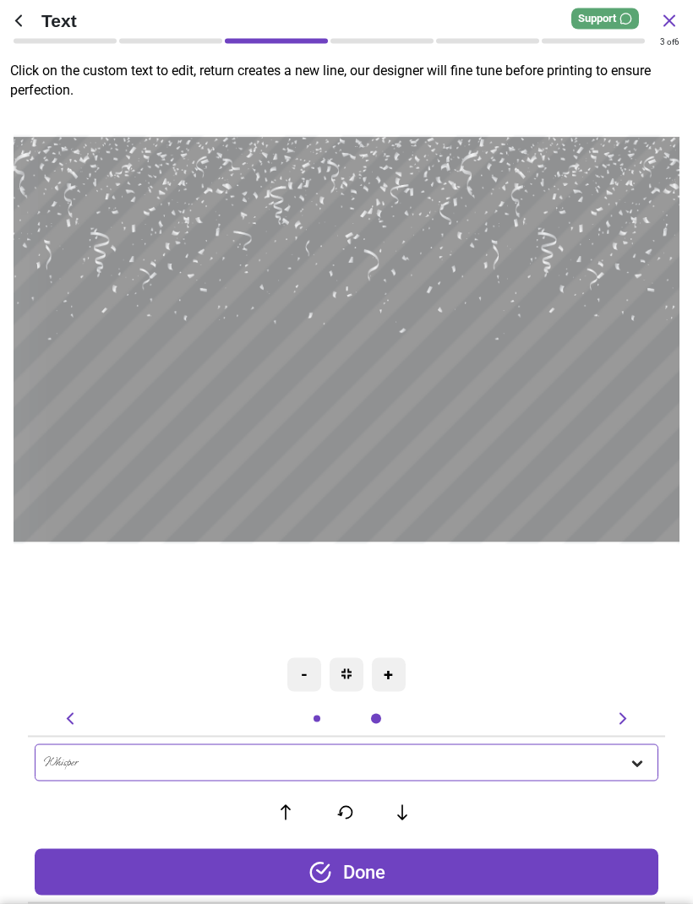
click at [442, 449] on textarea "********" at bounding box center [346, 403] width 638 height 196
click at [555, 618] on div "**********" at bounding box center [396, 340] width 1365 height 1216
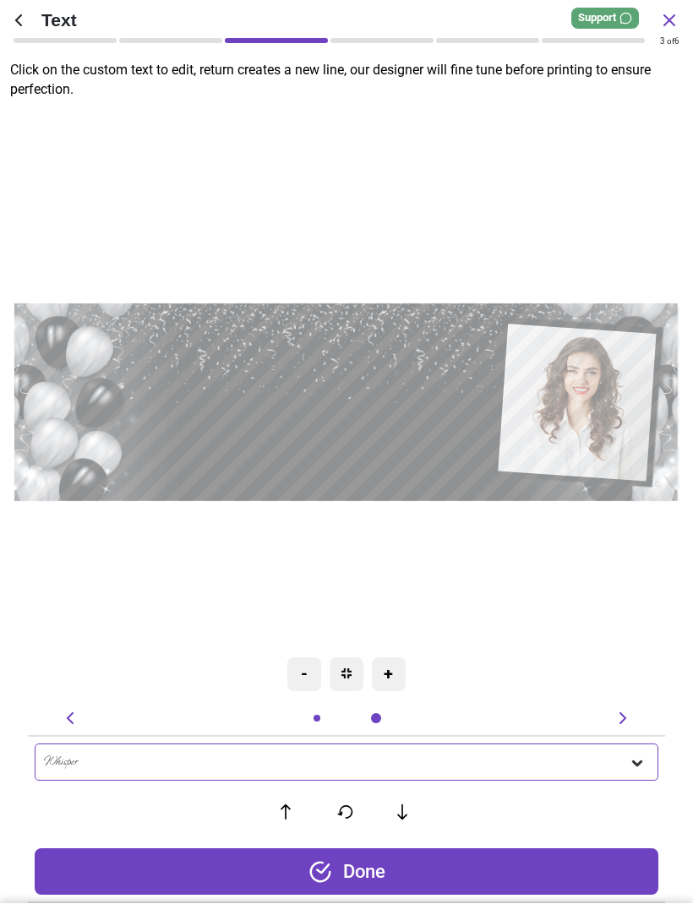
click at [413, 804] on icon at bounding box center [401, 812] width 25 height 17
click at [280, 822] on button at bounding box center [286, 812] width 35 height 35
click at [274, 819] on icon at bounding box center [285, 812] width 25 height 17
click at [389, 800] on button at bounding box center [402, 812] width 35 height 35
click at [400, 815] on icon at bounding box center [403, 811] width 10 height 15
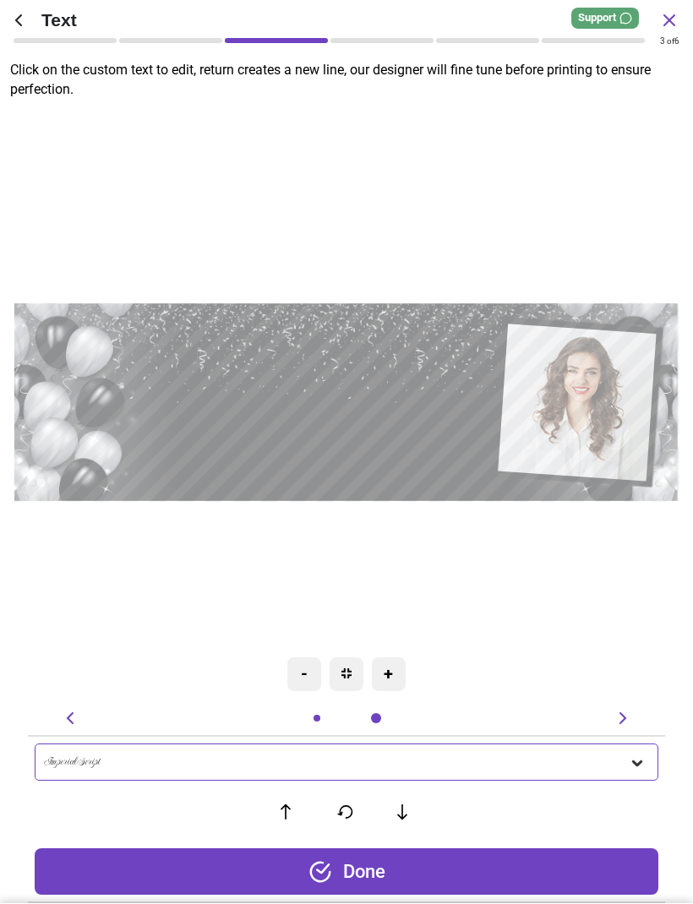
click at [302, 671] on div "-" at bounding box center [304, 675] width 34 height 34
click at [292, 678] on div "-" at bounding box center [304, 675] width 34 height 34
click at [313, 675] on div "-" at bounding box center [304, 675] width 34 height 34
click at [315, 672] on div "-" at bounding box center [304, 675] width 34 height 34
click at [348, 670] on img at bounding box center [346, 674] width 10 height 10
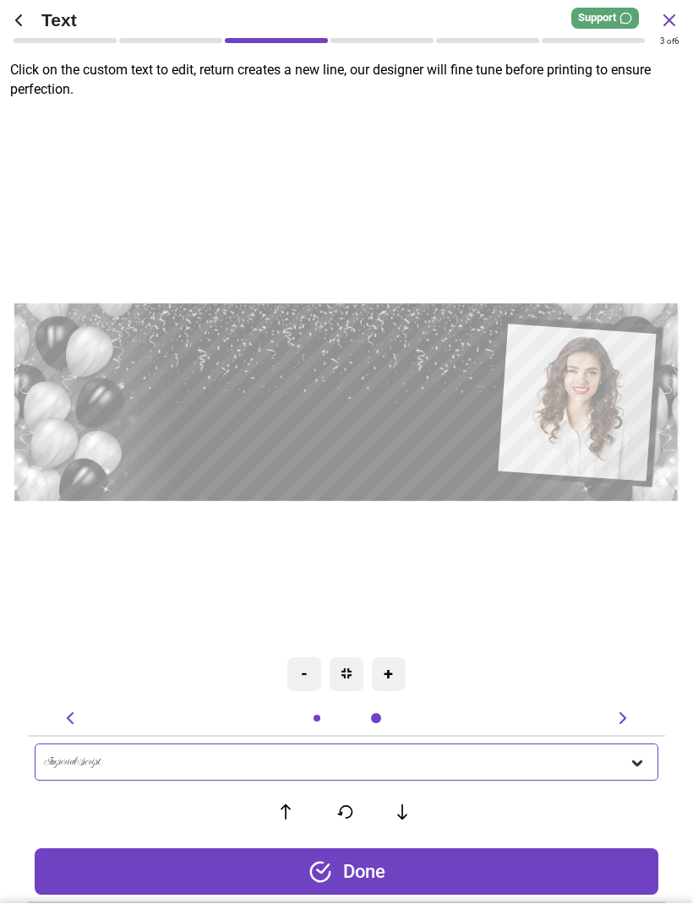
click at [395, 454] on textarea "********" at bounding box center [321, 433] width 311 height 95
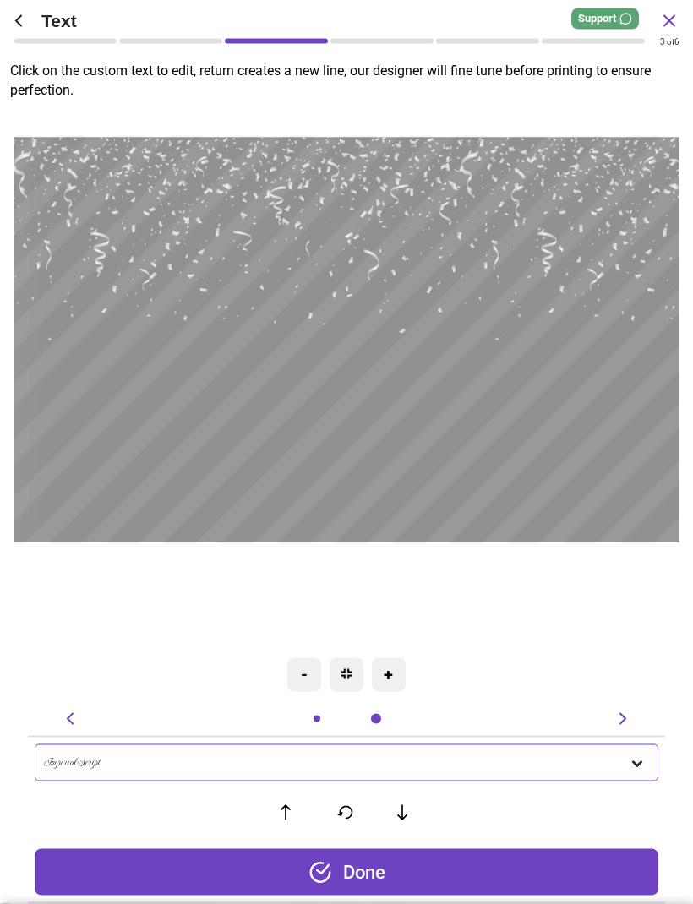
click at [609, 563] on div "**********" at bounding box center [396, 340] width 1365 height 1216
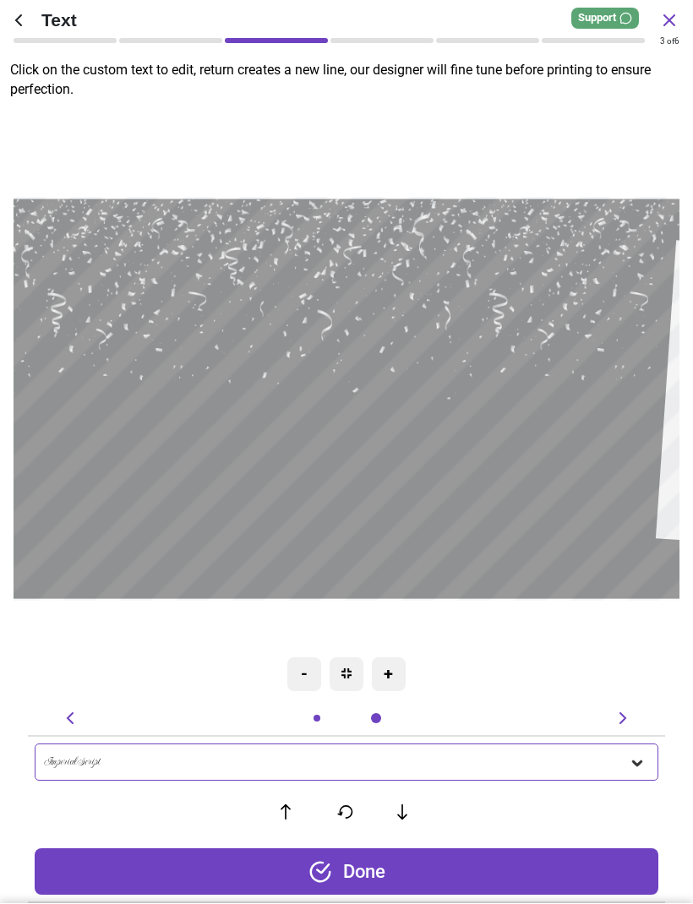
click at [587, 634] on div "**********" at bounding box center [349, 400] width 1347 height 1200
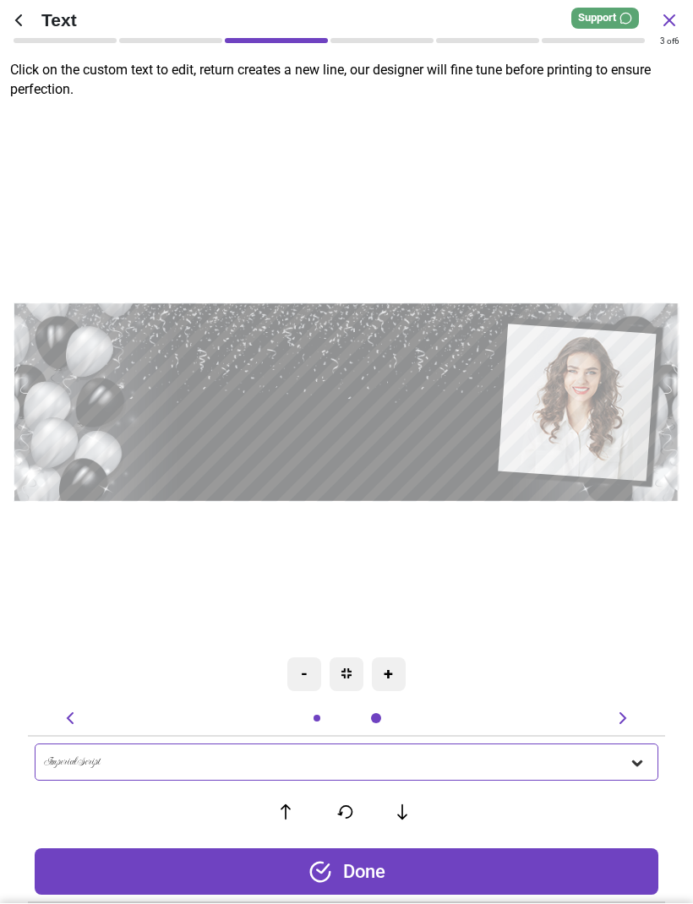
click at [418, 873] on div "Done" at bounding box center [346, 872] width 623 height 46
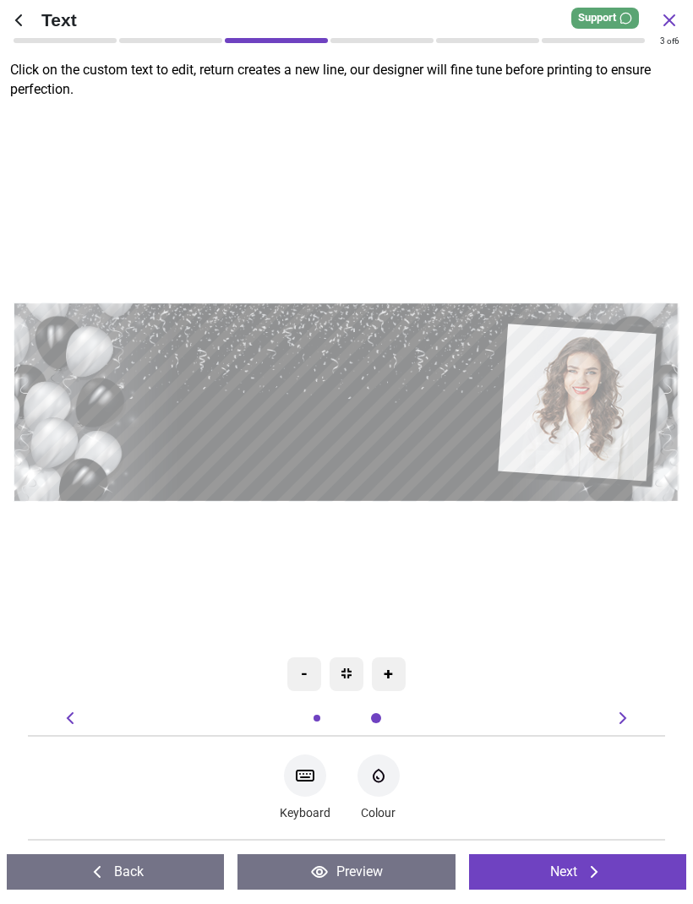
click at [624, 717] on icon at bounding box center [622, 719] width 7 height 12
click at [623, 715] on icon at bounding box center [622, 719] width 20 height 20
click at [616, 710] on icon at bounding box center [622, 719] width 20 height 20
click at [389, 870] on button "Preview" at bounding box center [345, 872] width 217 height 35
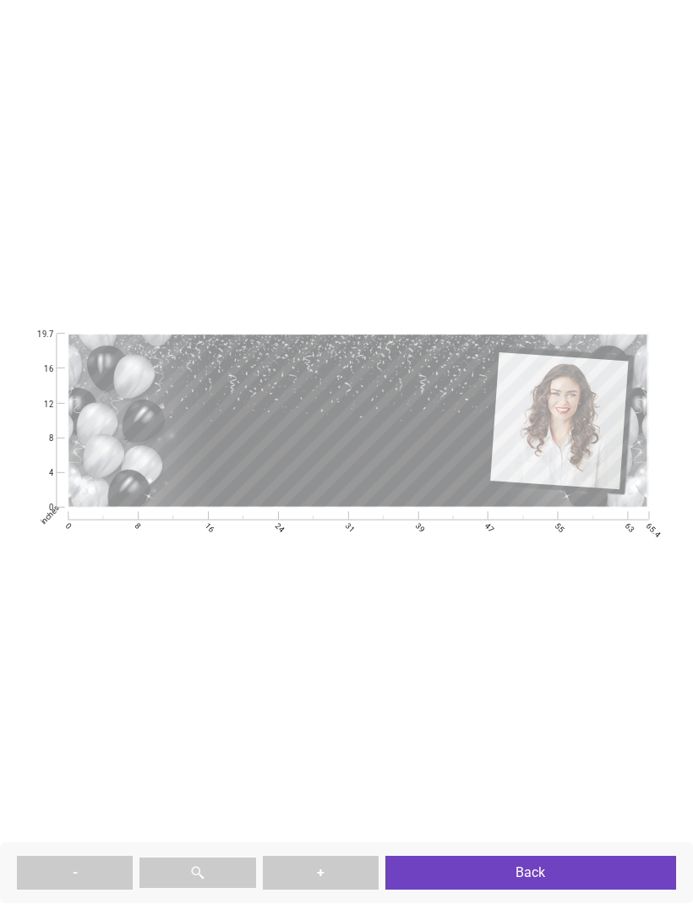
click at [540, 872] on button "Back" at bounding box center [530, 874] width 291 height 34
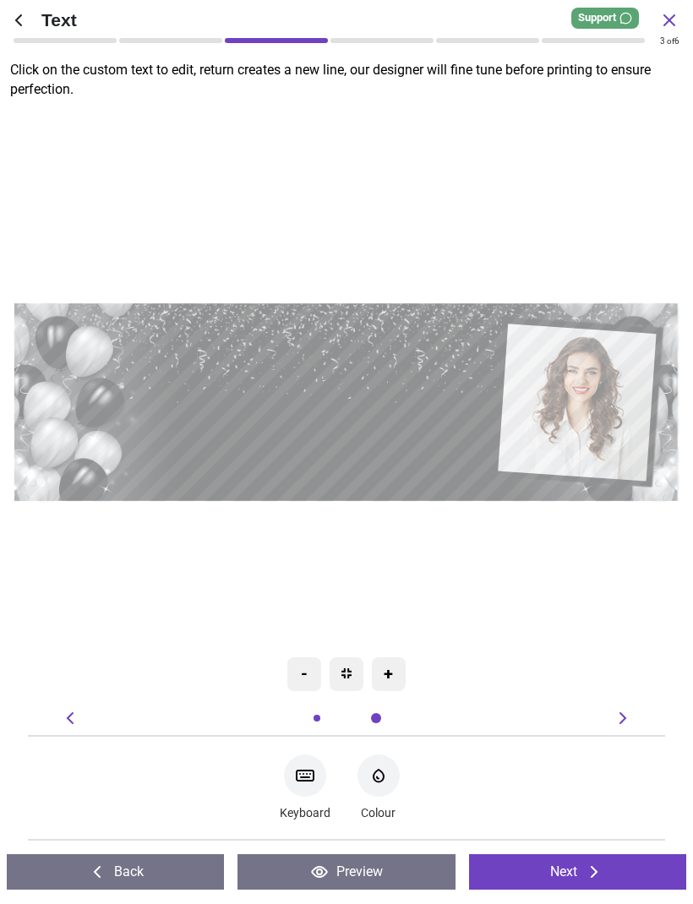
click at [599, 863] on icon at bounding box center [594, 873] width 20 height 20
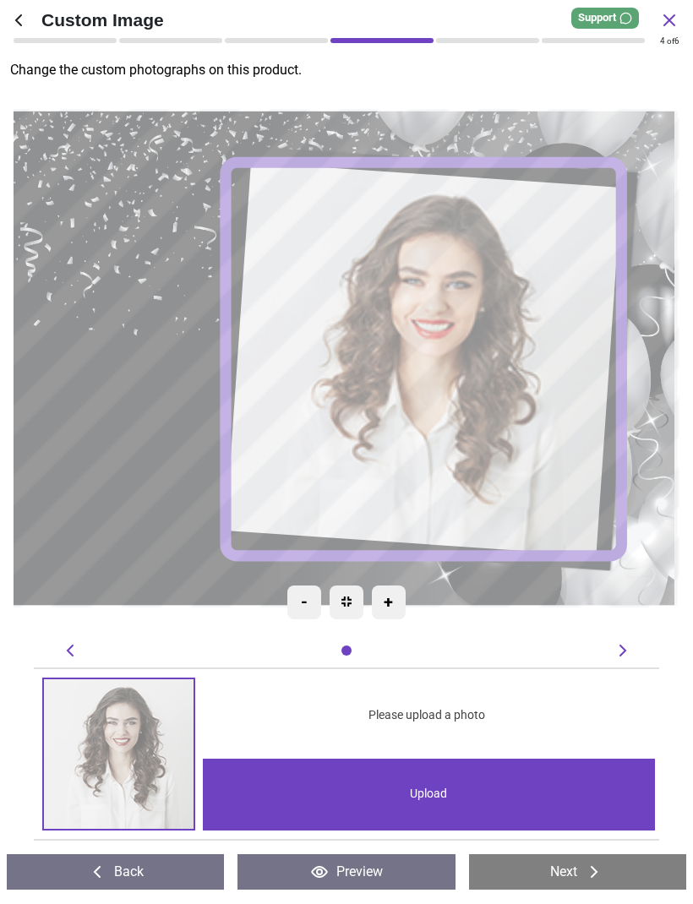
click at [525, 803] on div "Upload" at bounding box center [428, 795] width 451 height 72
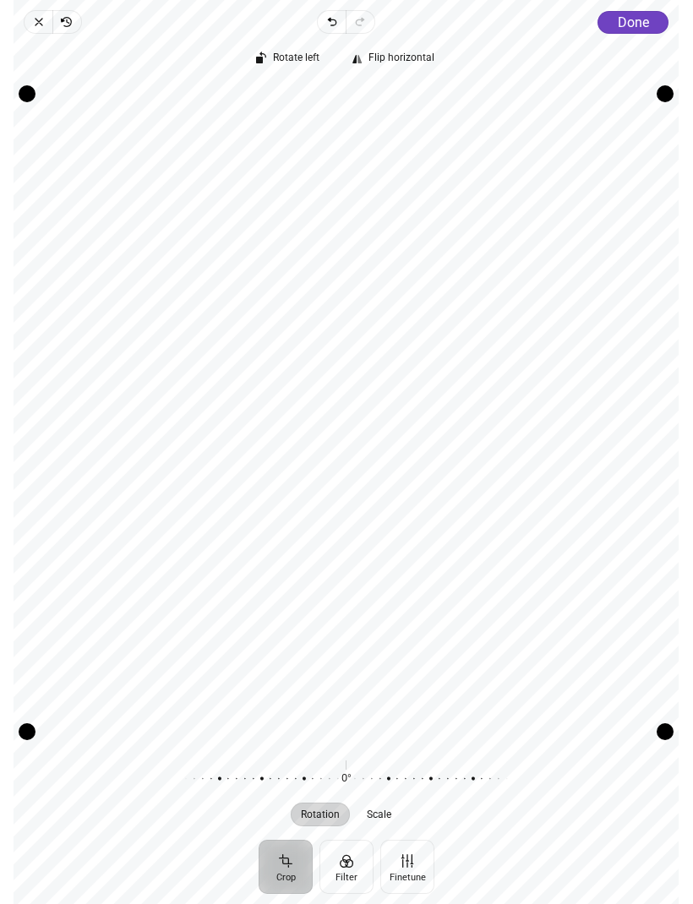
click at [643, 22] on span "Done" at bounding box center [633, 22] width 31 height 16
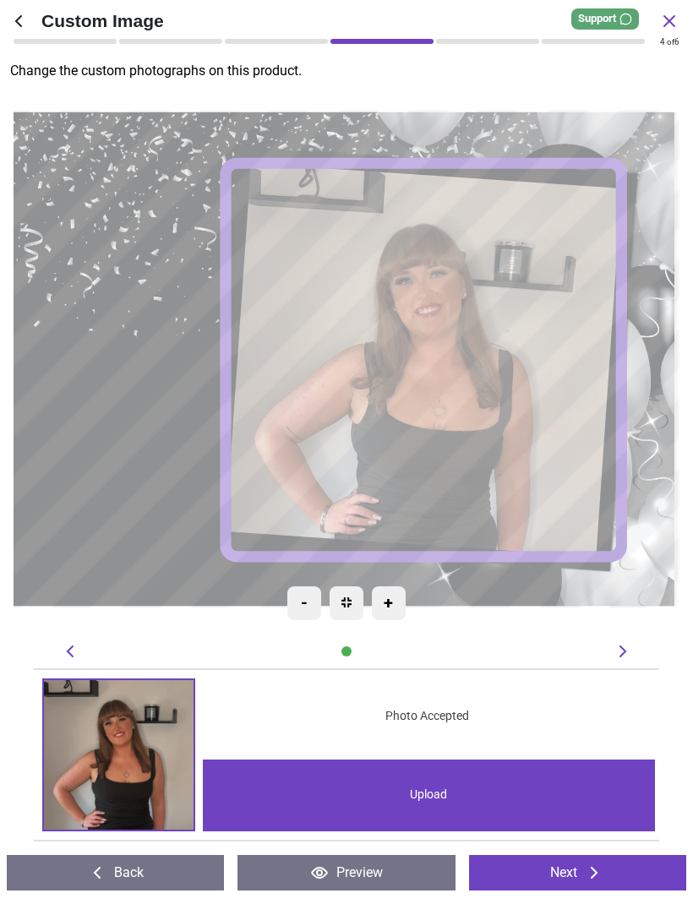
click at [514, 793] on div "Upload" at bounding box center [428, 795] width 451 height 72
click at [401, 875] on button "Preview" at bounding box center [345, 872] width 217 height 35
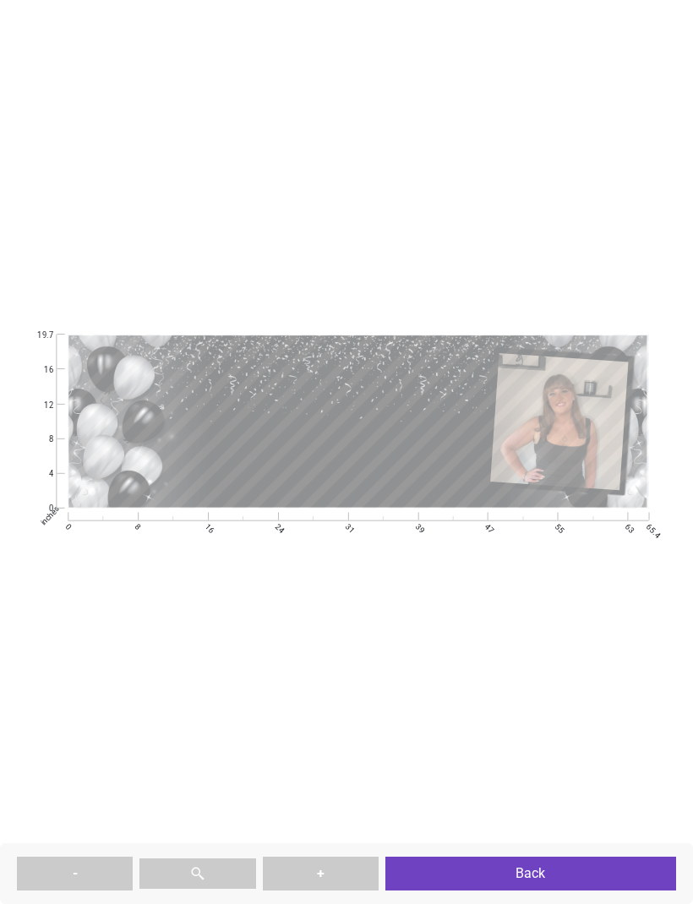
click at [554, 862] on button "Back" at bounding box center [530, 874] width 291 height 34
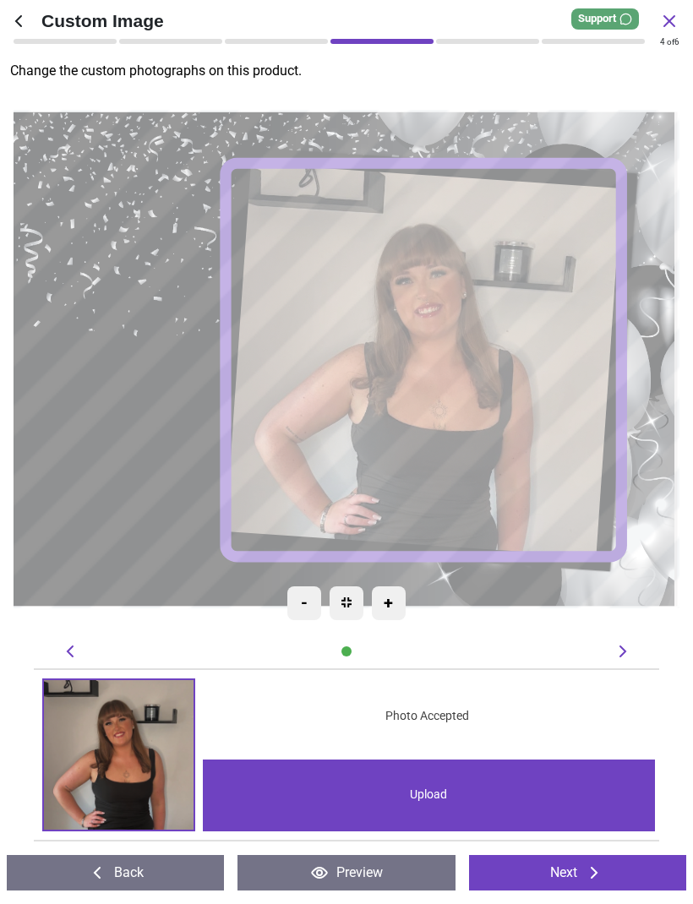
click at [591, 889] on button "Next" at bounding box center [577, 872] width 217 height 35
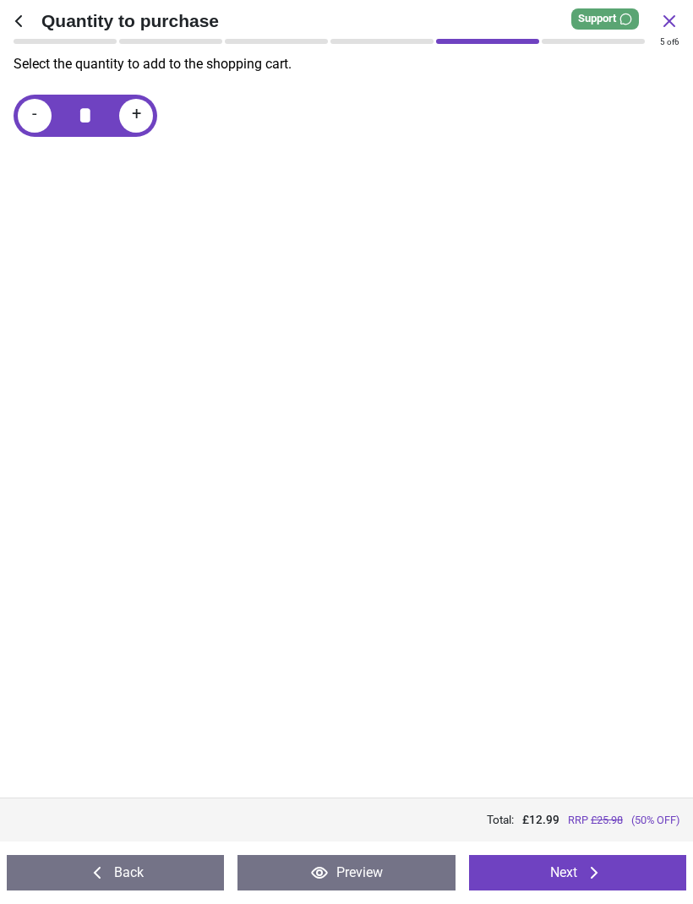
click at [591, 884] on button "Next" at bounding box center [577, 872] width 217 height 35
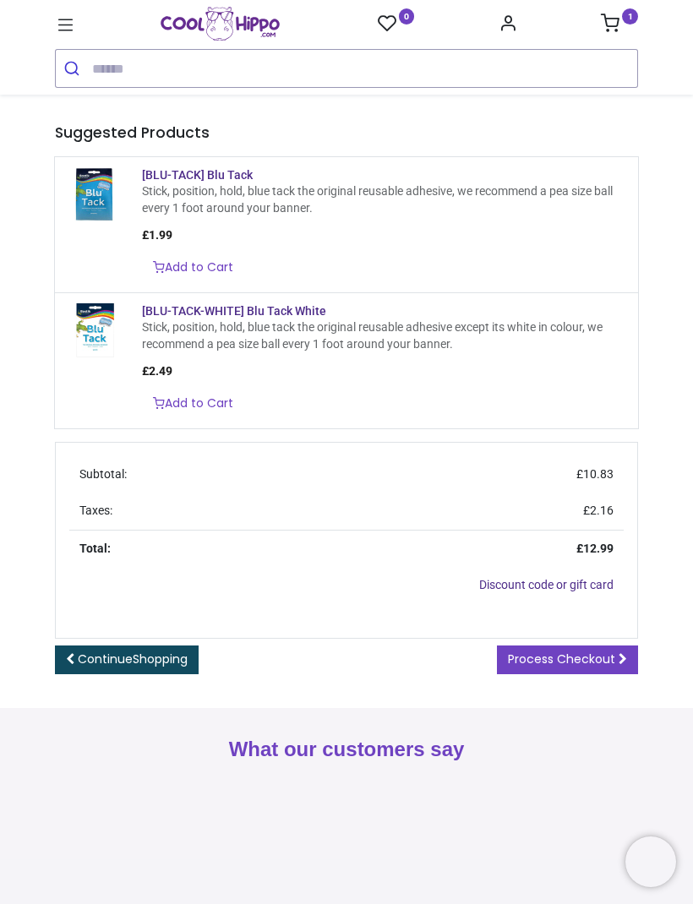
scroll to position [235, 0]
click at [589, 667] on span "Process Checkout" at bounding box center [561, 658] width 107 height 17
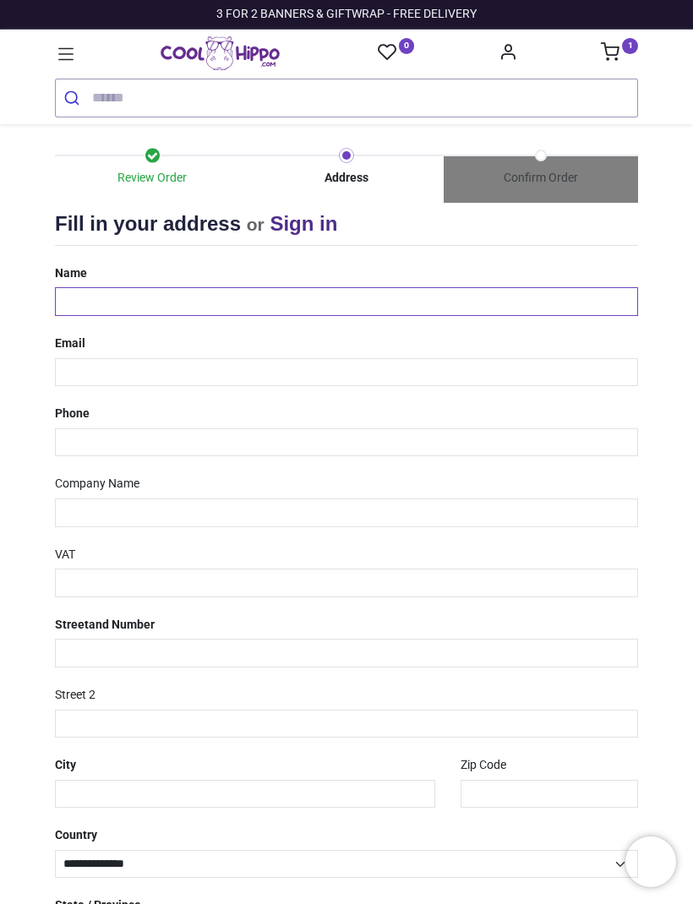
click at [253, 292] on input "text" at bounding box center [346, 301] width 583 height 29
type input "**********"
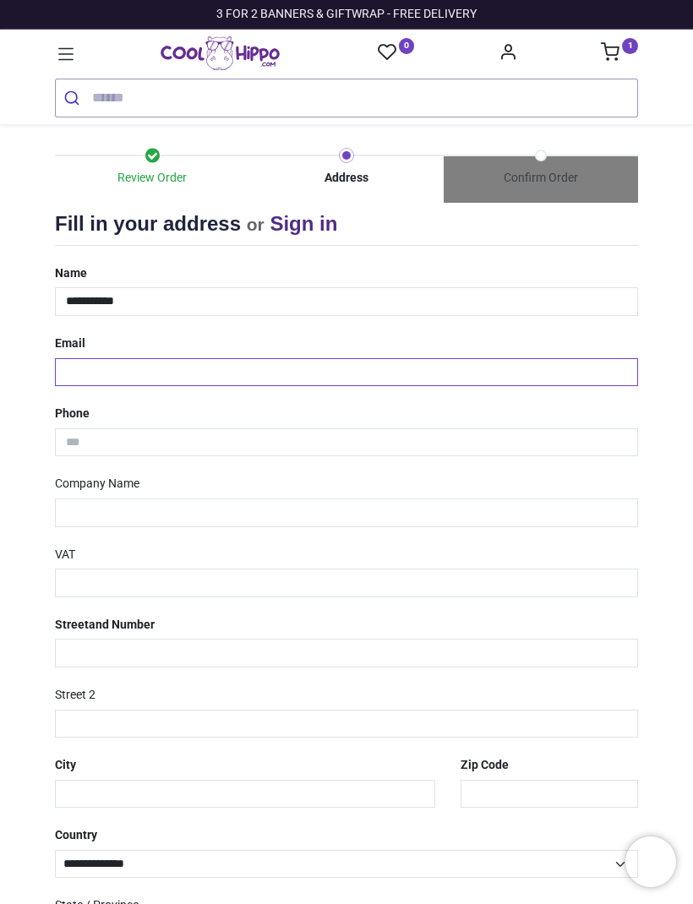
type input "**********"
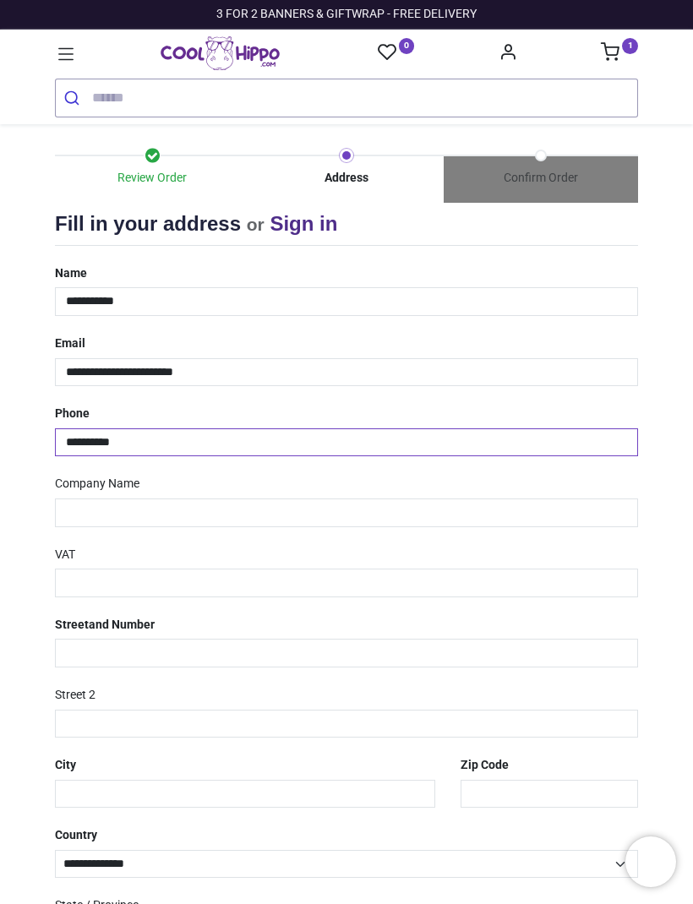
click at [63, 433] on input "**********" at bounding box center [346, 442] width 583 height 29
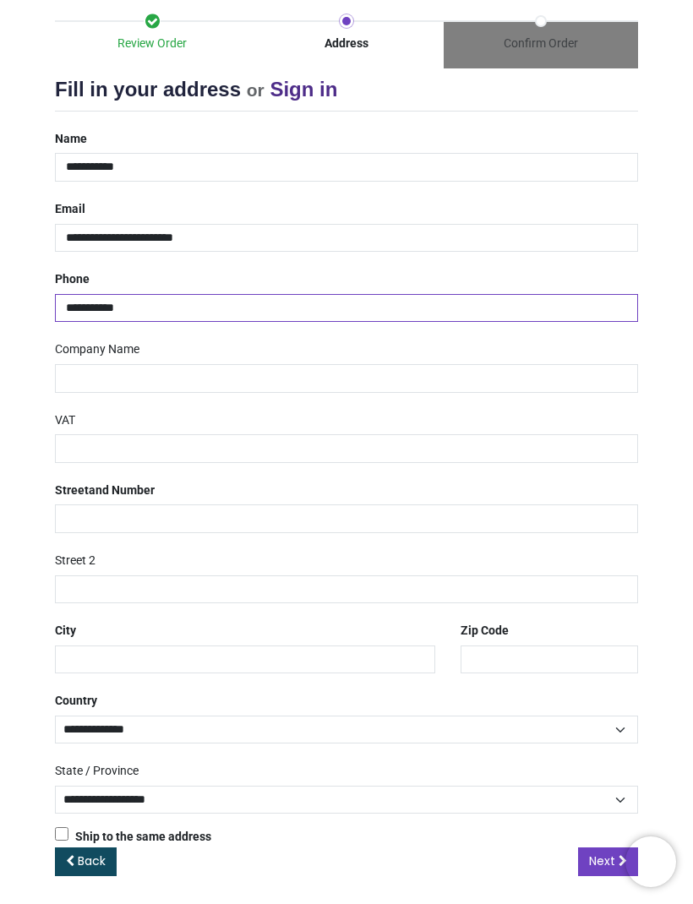
scroll to position [133, 0]
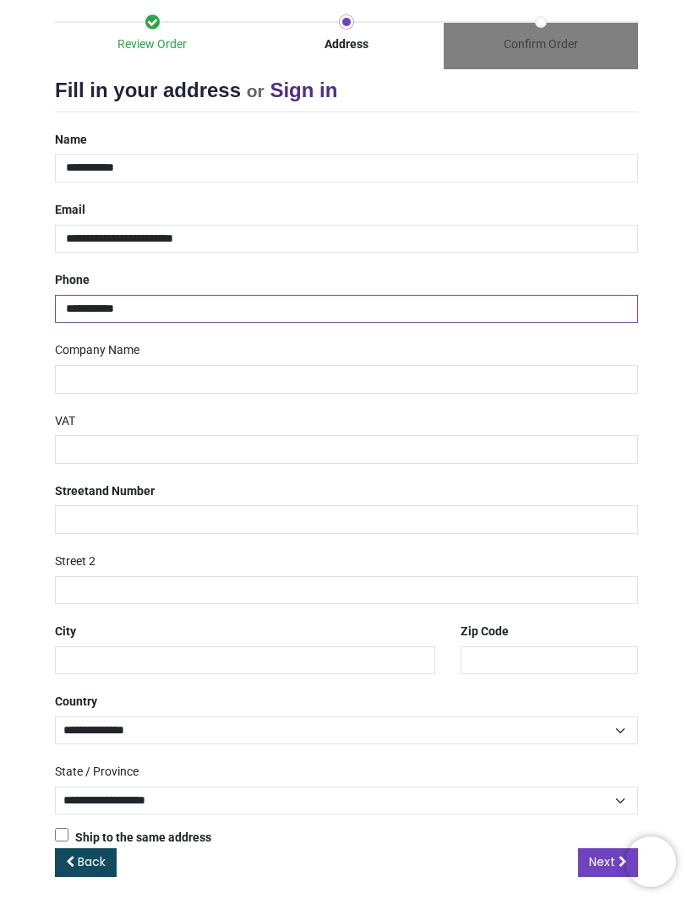
type input "**********"
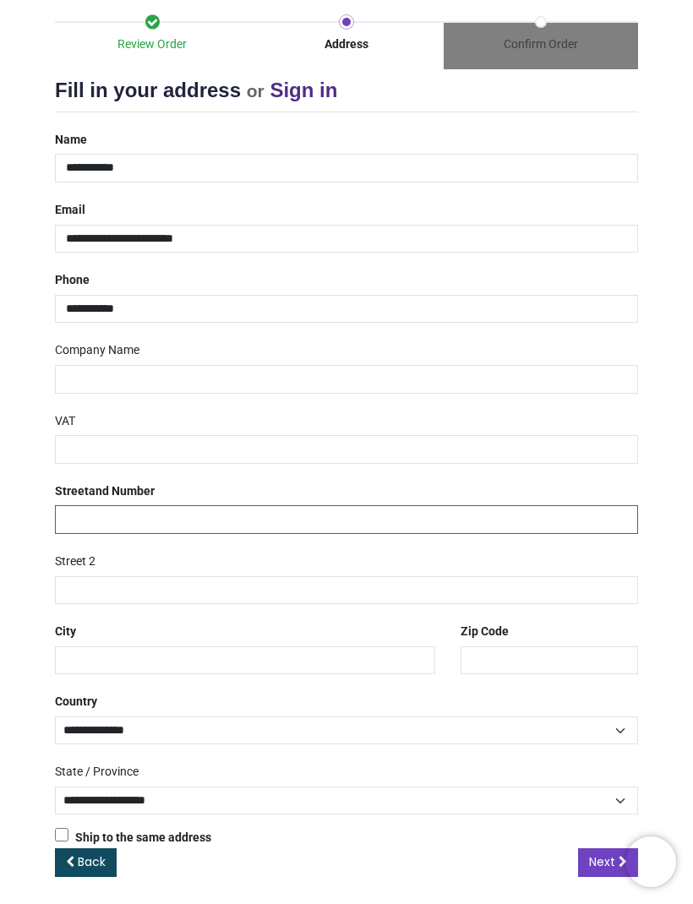
click at [302, 524] on input "text" at bounding box center [346, 519] width 583 height 29
type input "**********"
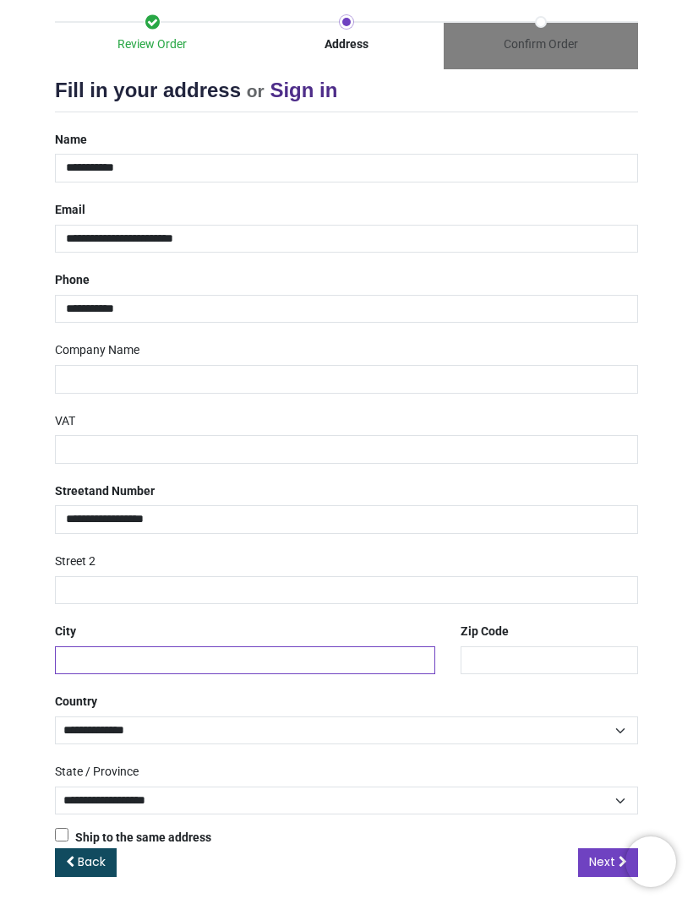
type input "**********"
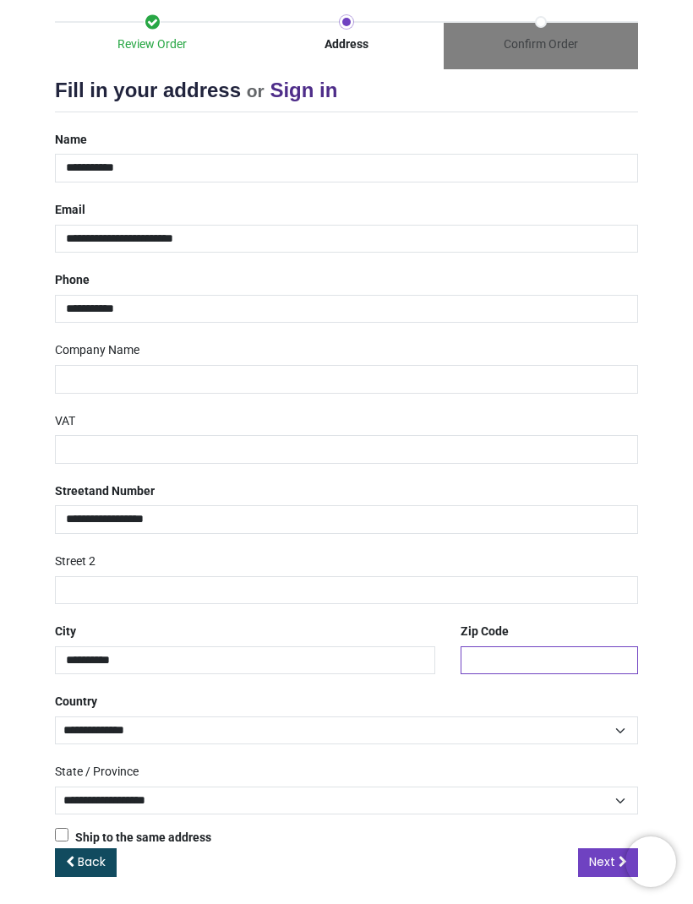
type input "******"
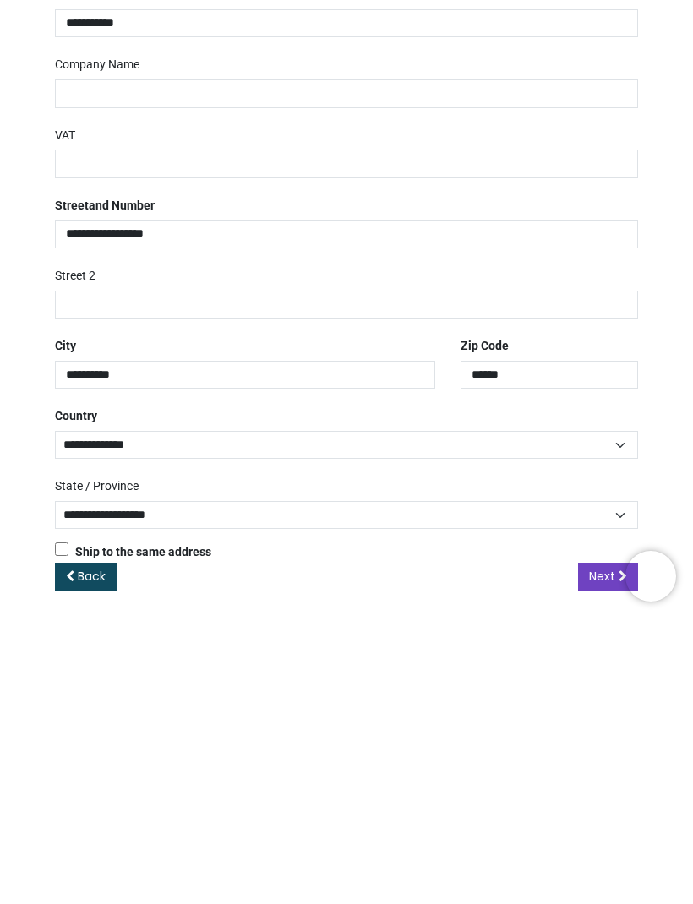
click at [569, 462] on div "**********" at bounding box center [346, 487] width 608 height 723
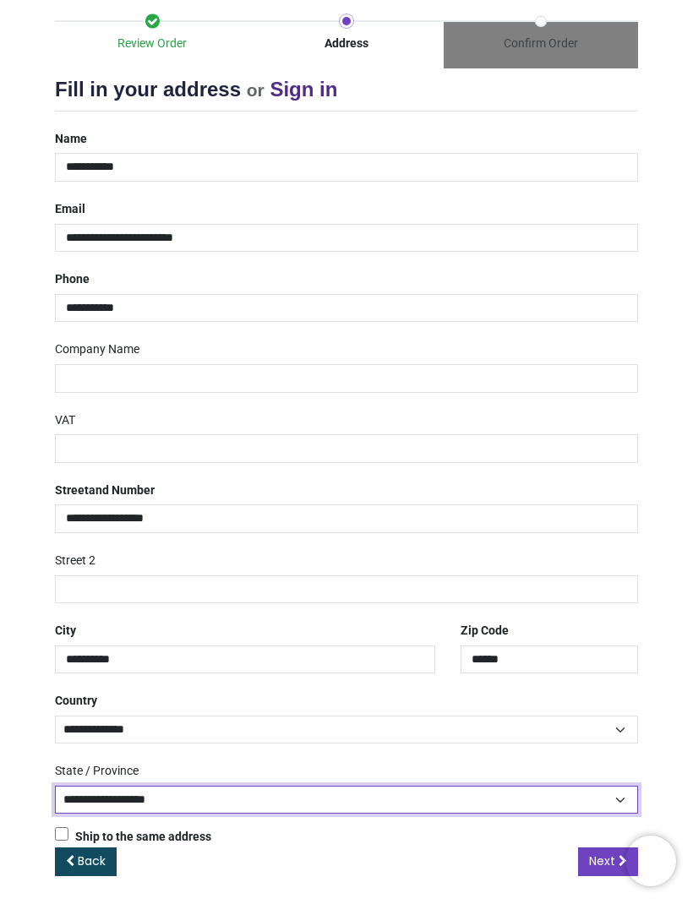
click at [340, 786] on select "**********" at bounding box center [346, 800] width 583 height 29
select select "****"
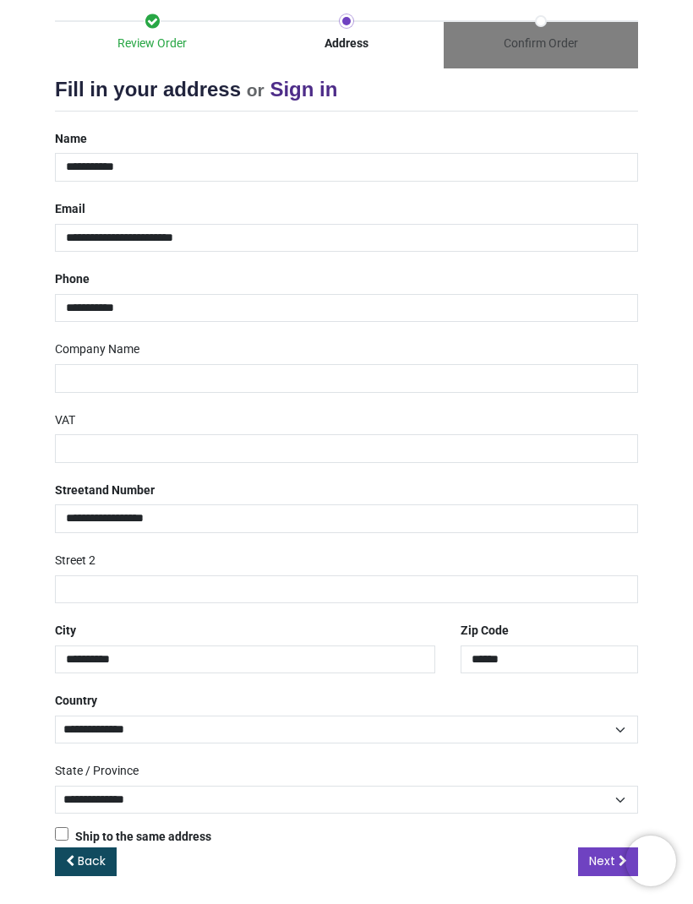
click at [583, 859] on link "Next" at bounding box center [608, 862] width 60 height 29
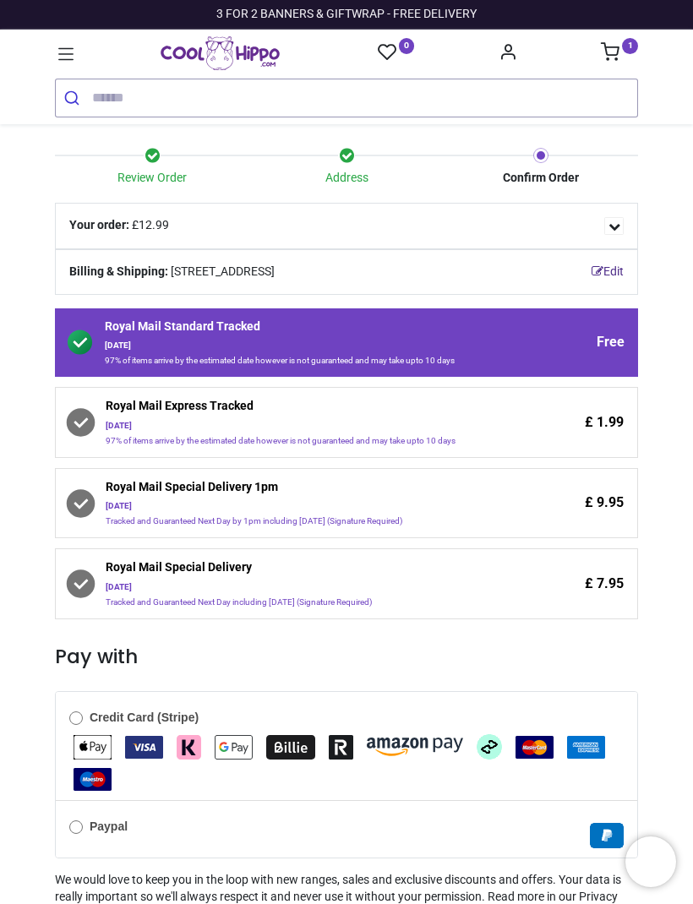
click at [101, 425] on div "Royal Mail Express Tracked [DATE] 97% of items arrive by the estimated date how…" at bounding box center [366, 422] width 542 height 49
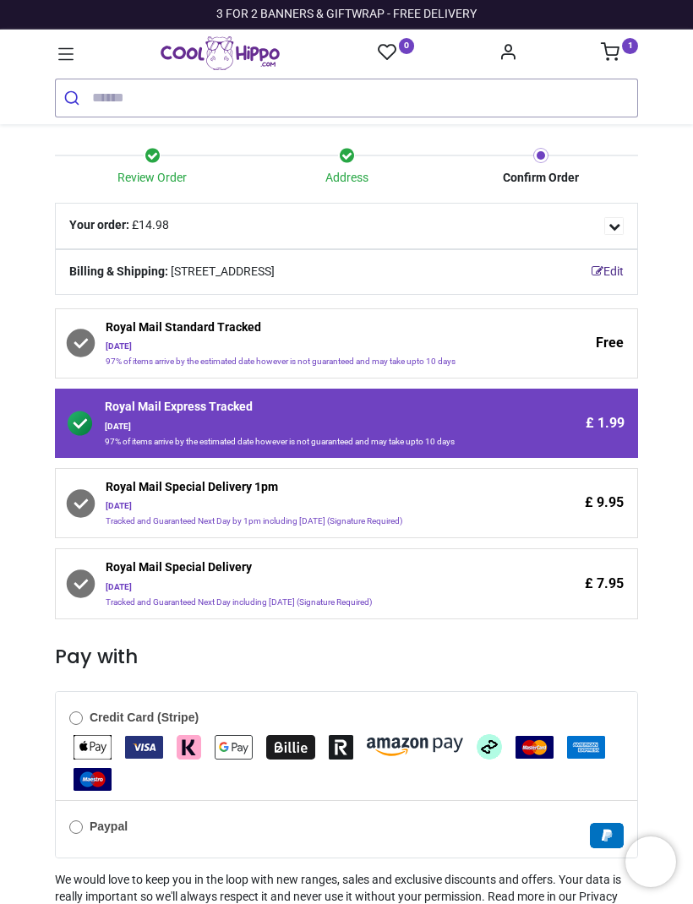
click at [516, 57] on icon "Account Info" at bounding box center [507, 51] width 19 height 19
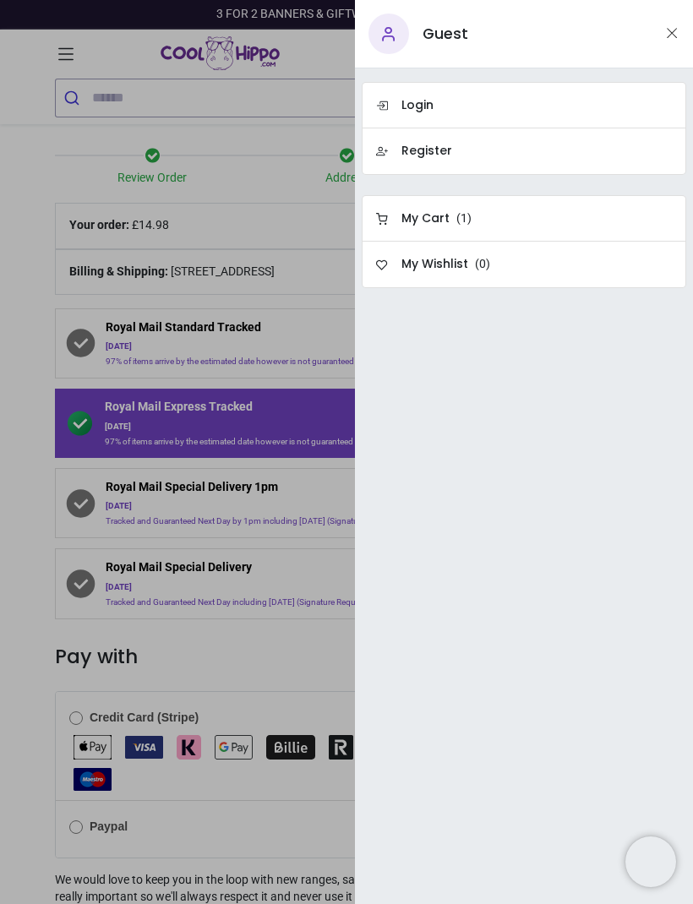
click at [250, 71] on div at bounding box center [346, 452] width 693 height 904
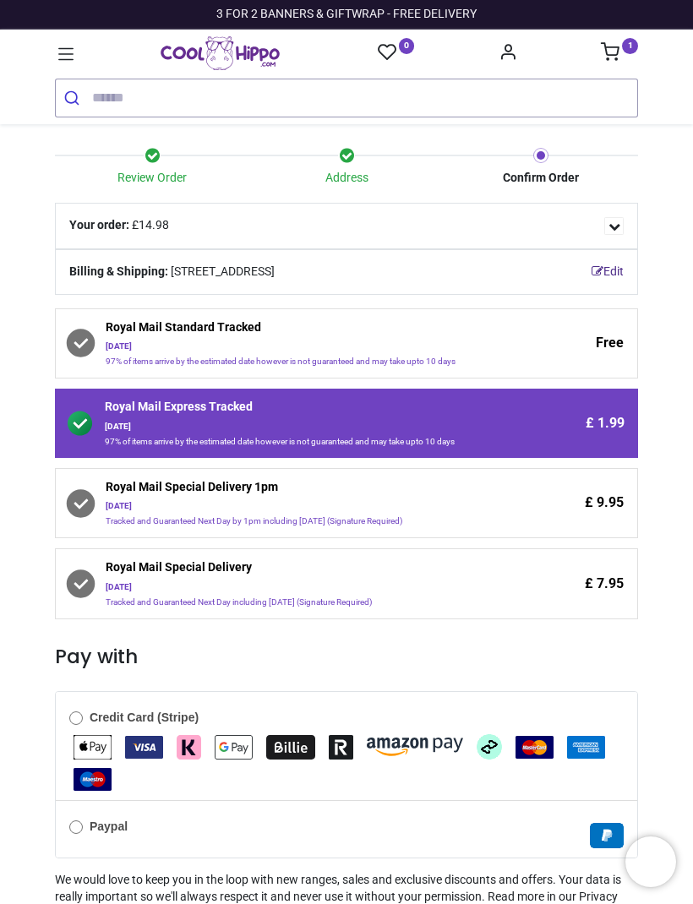
click at [56, 58] on icon at bounding box center [66, 54] width 22 height 22
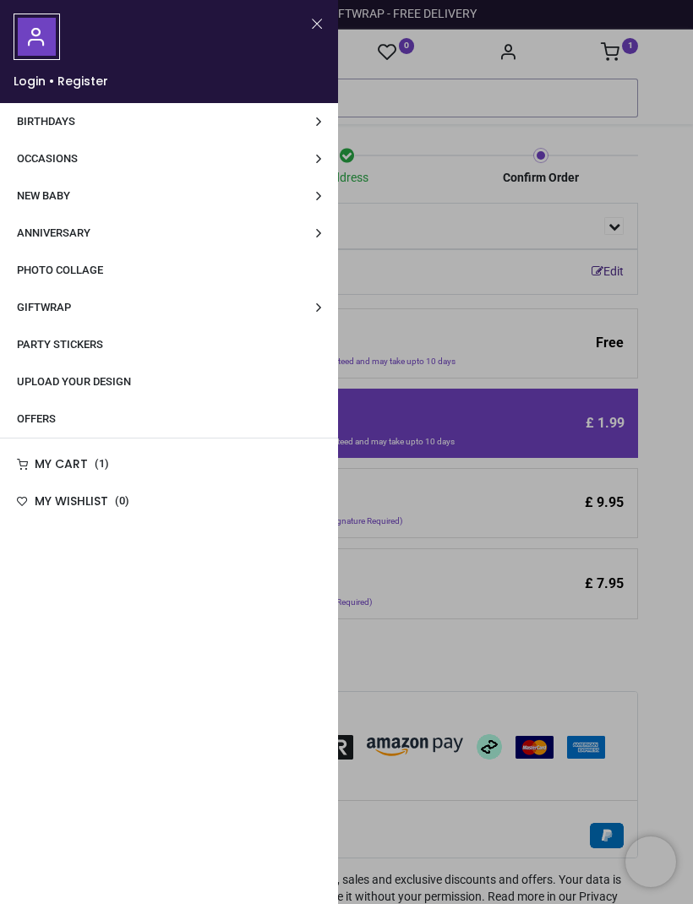
click at [103, 264] on span "Photo Collage" at bounding box center [60, 270] width 86 height 13
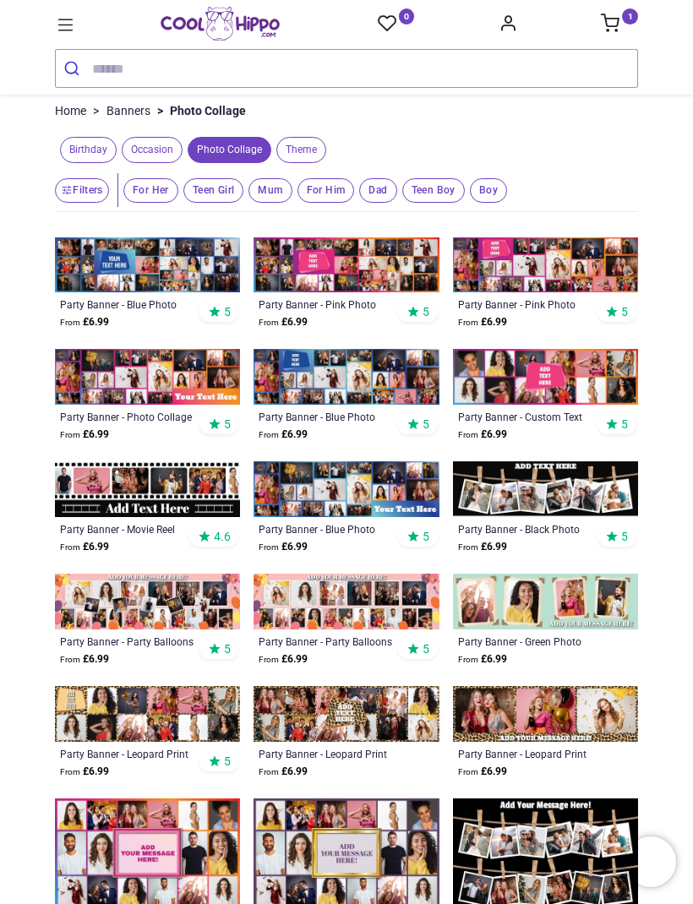
scroll to position [102, 0]
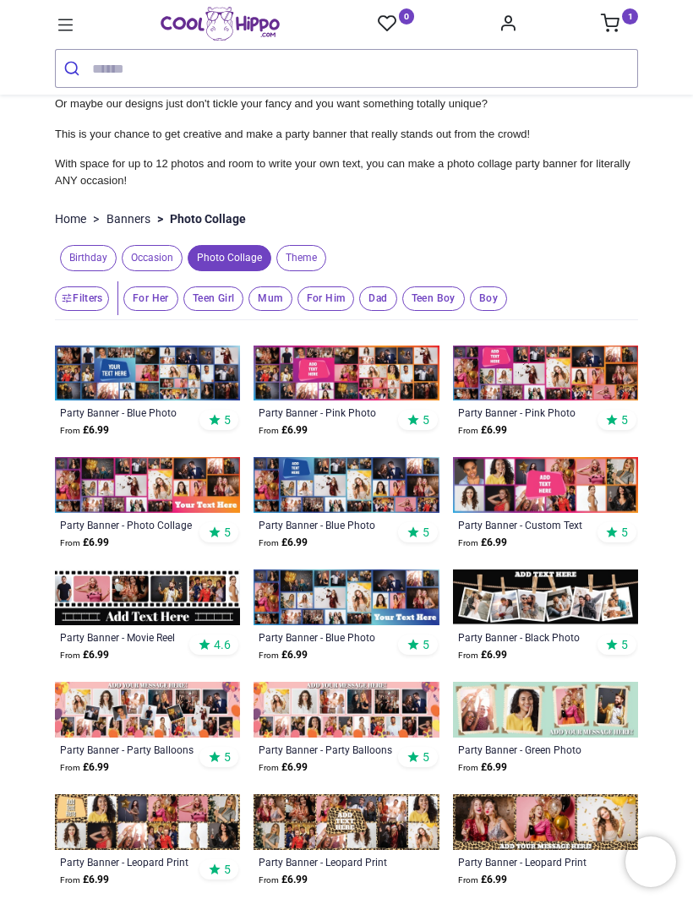
click at [209, 68] on input "search" at bounding box center [364, 68] width 545 height 37
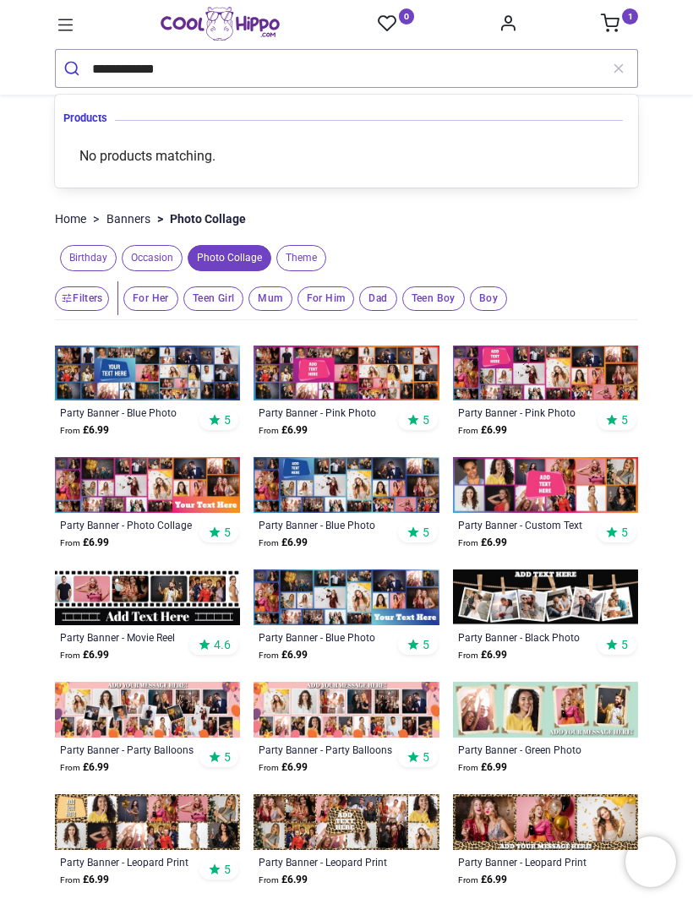
type input "**********"
click at [73, 68] on button "submit" at bounding box center [74, 68] width 36 height 37
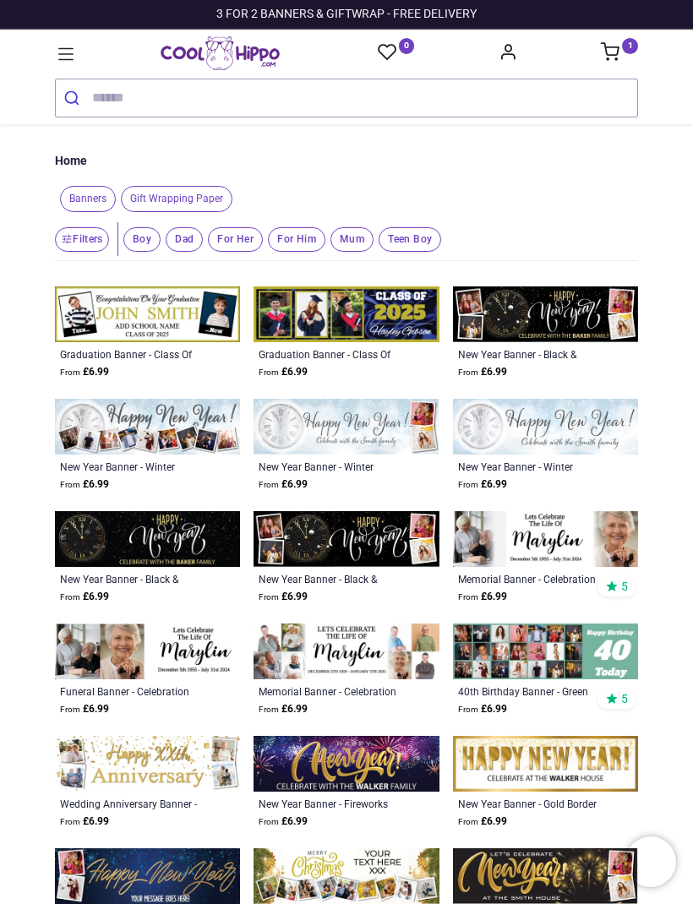
click at [65, 55] on icon at bounding box center [65, 54] width 15 height 12
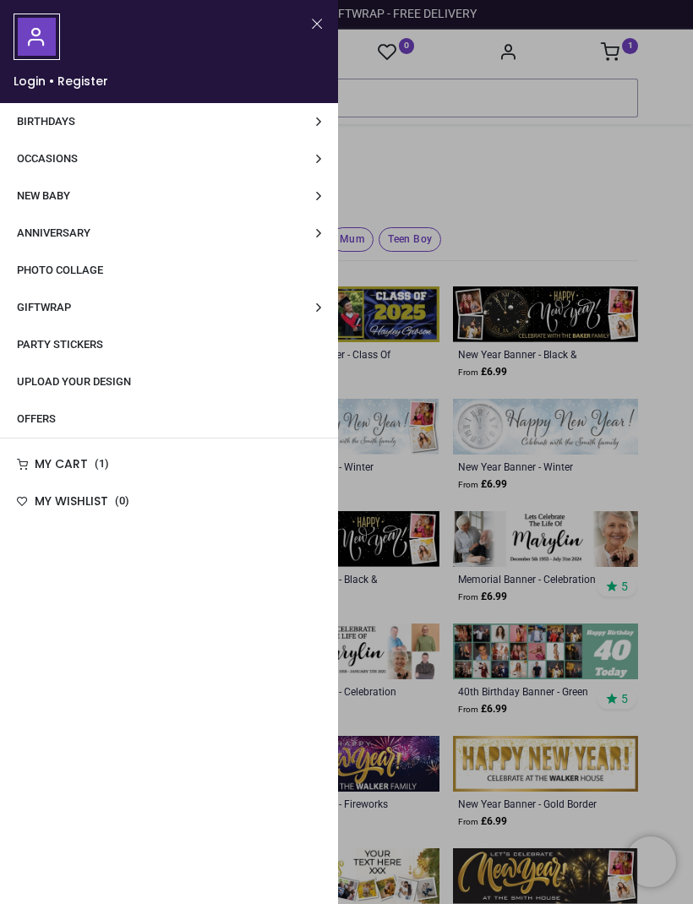
click at [230, 162] on link "Occasions" at bounding box center [169, 158] width 338 height 37
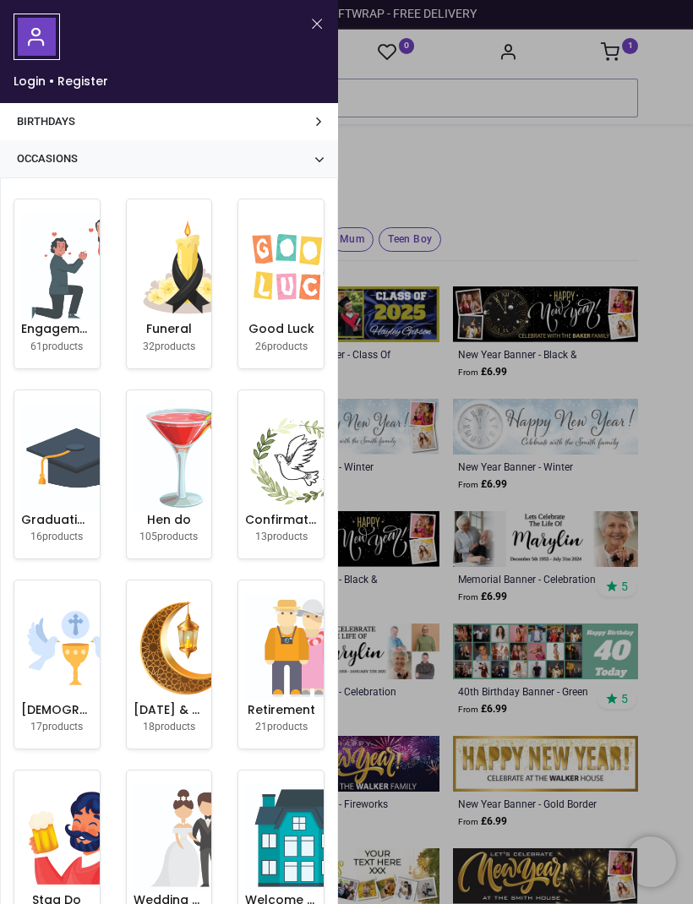
click at [294, 115] on link "Birthdays" at bounding box center [169, 121] width 338 height 37
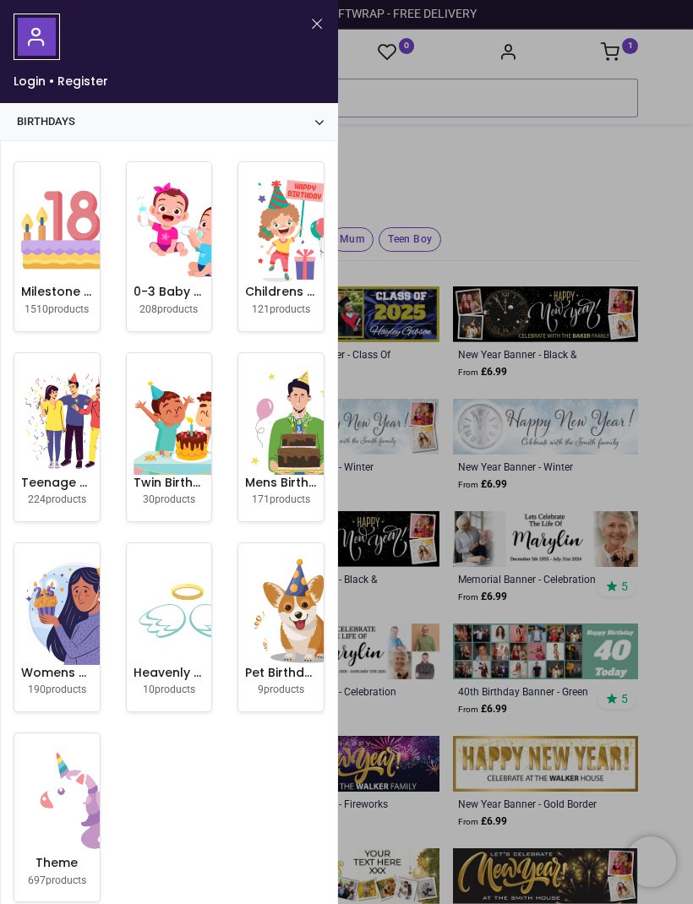
click at [63, 278] on img at bounding box center [75, 230] width 108 height 108
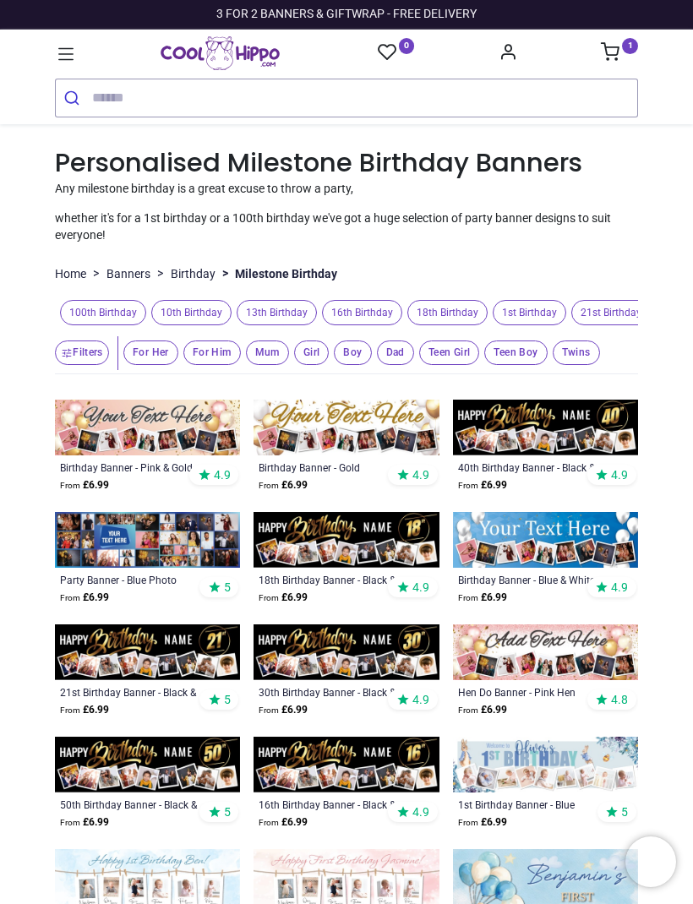
click at [57, 60] on icon at bounding box center [66, 54] width 22 height 22
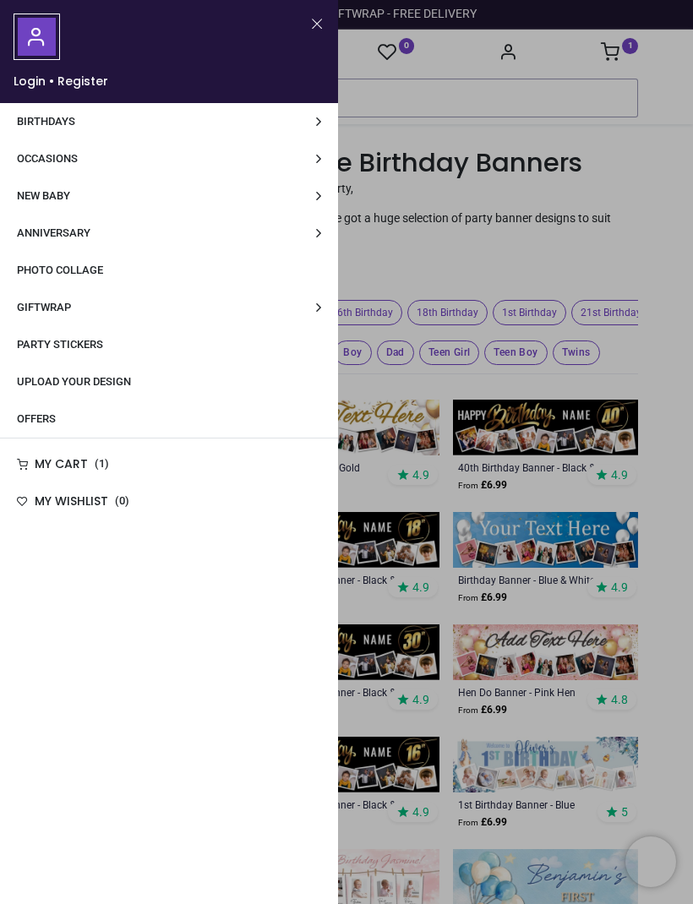
click at [219, 262] on link "Photo Collage" at bounding box center [169, 270] width 338 height 37
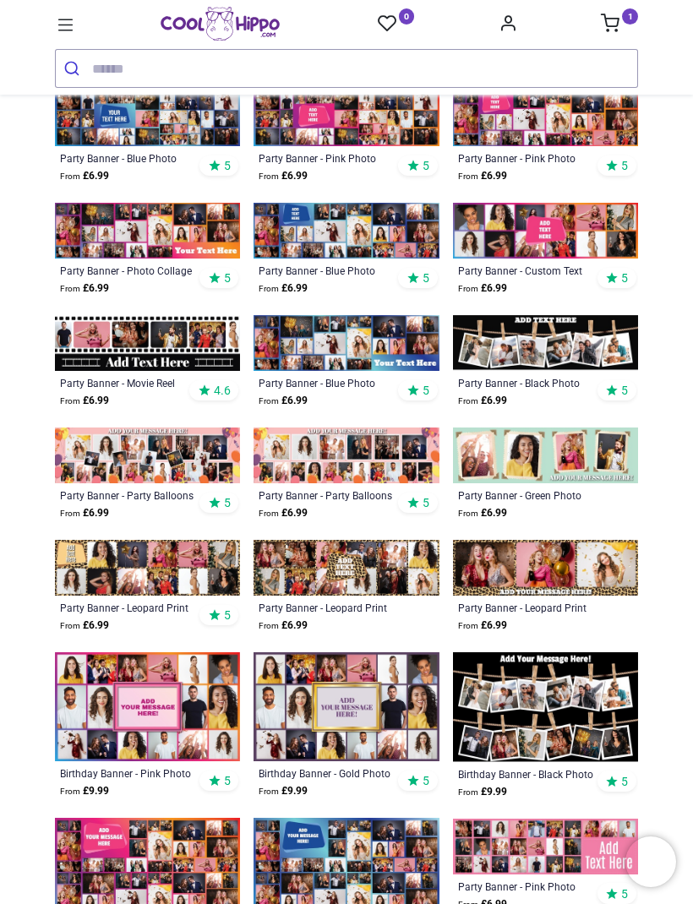
scroll to position [357, 0]
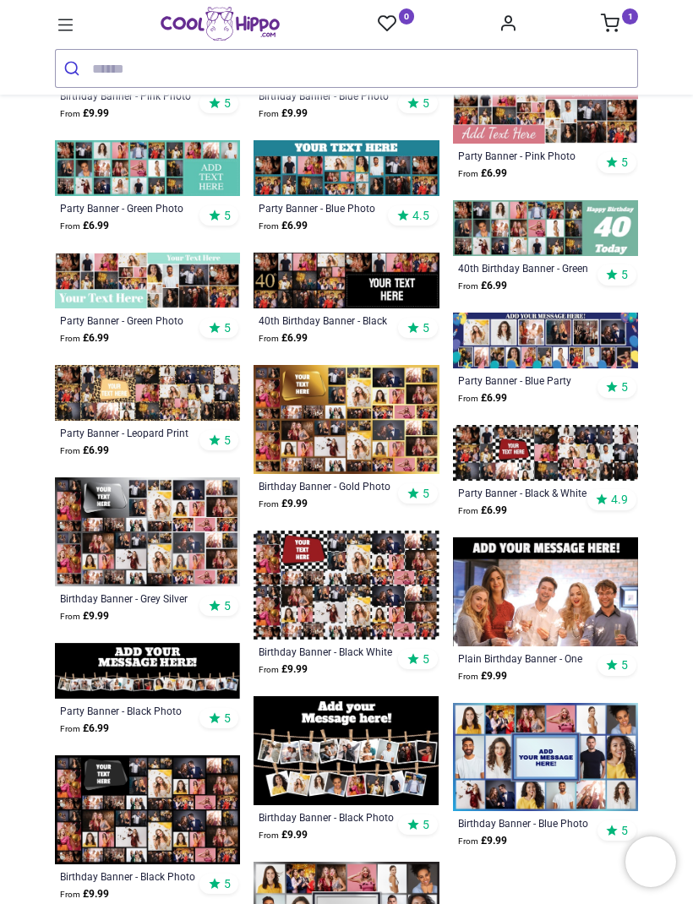
scroll to position [1201, 0]
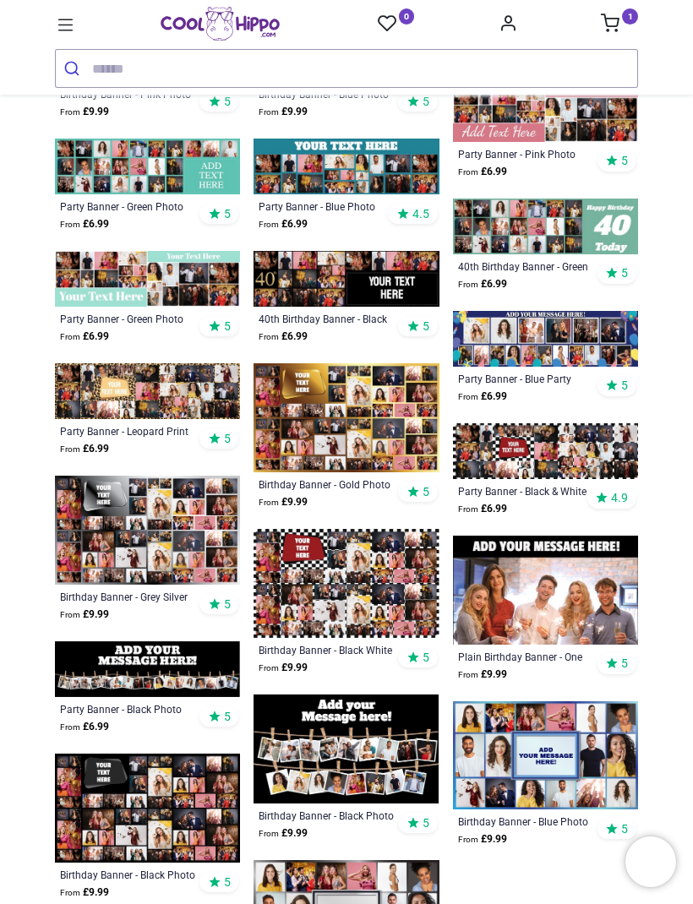
click at [149, 667] on img at bounding box center [147, 669] width 185 height 56
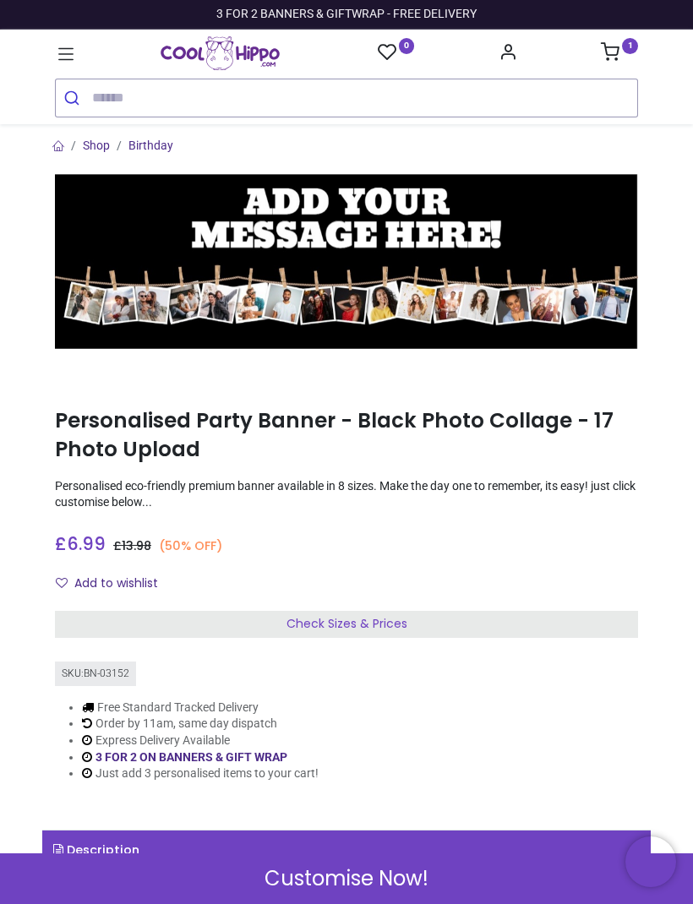
click at [437, 623] on div "Check Sizes & Prices" at bounding box center [346, 624] width 583 height 27
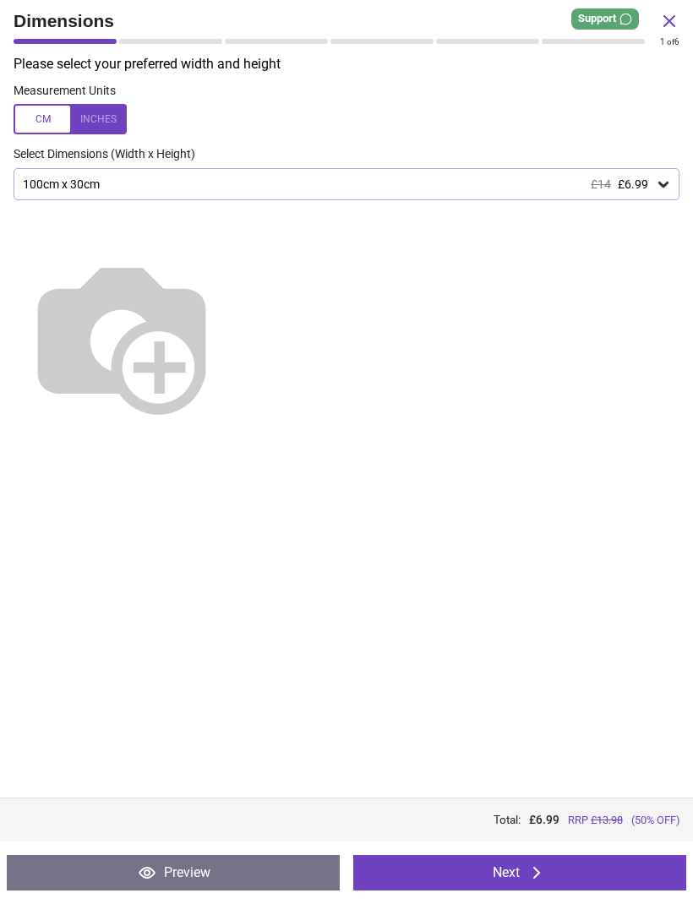
click at [648, 177] on div "100cm x 30cm £14 £6.99" at bounding box center [338, 184] width 634 height 14
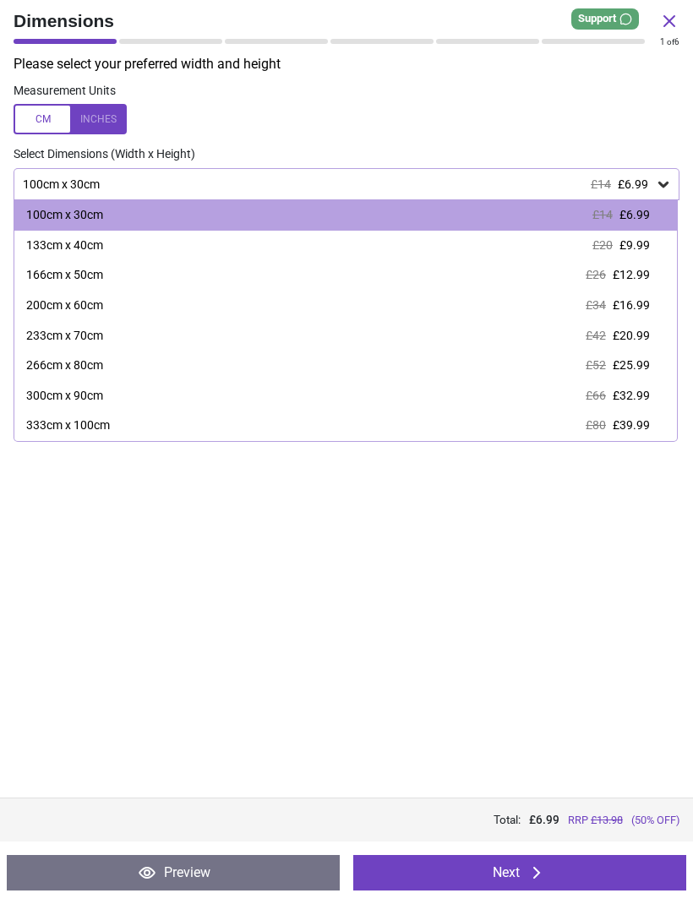
click at [101, 113] on div at bounding box center [70, 119] width 113 height 30
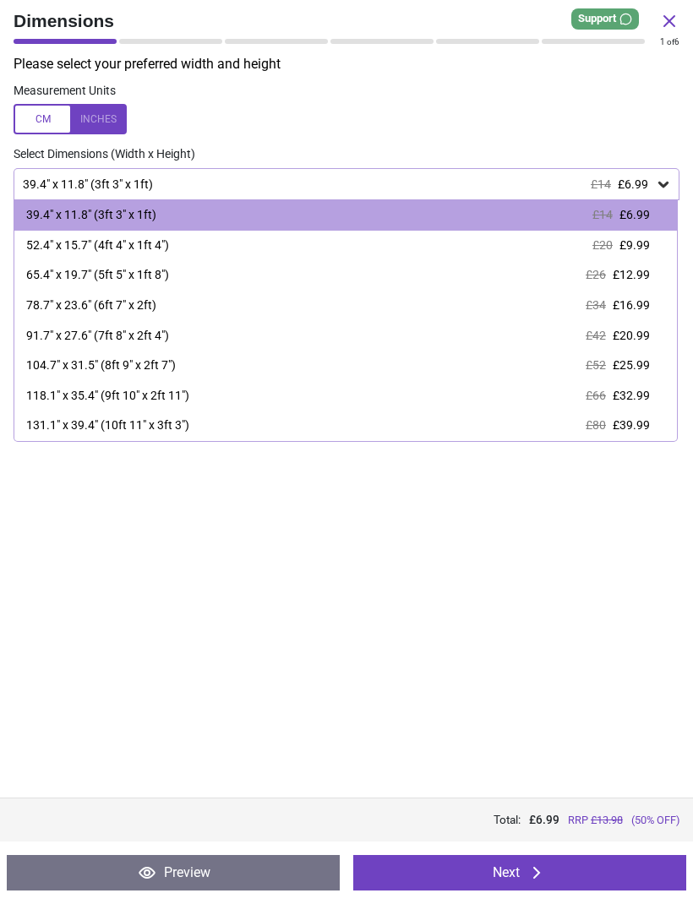
click at [631, 271] on span "£12.99" at bounding box center [630, 275] width 37 height 14
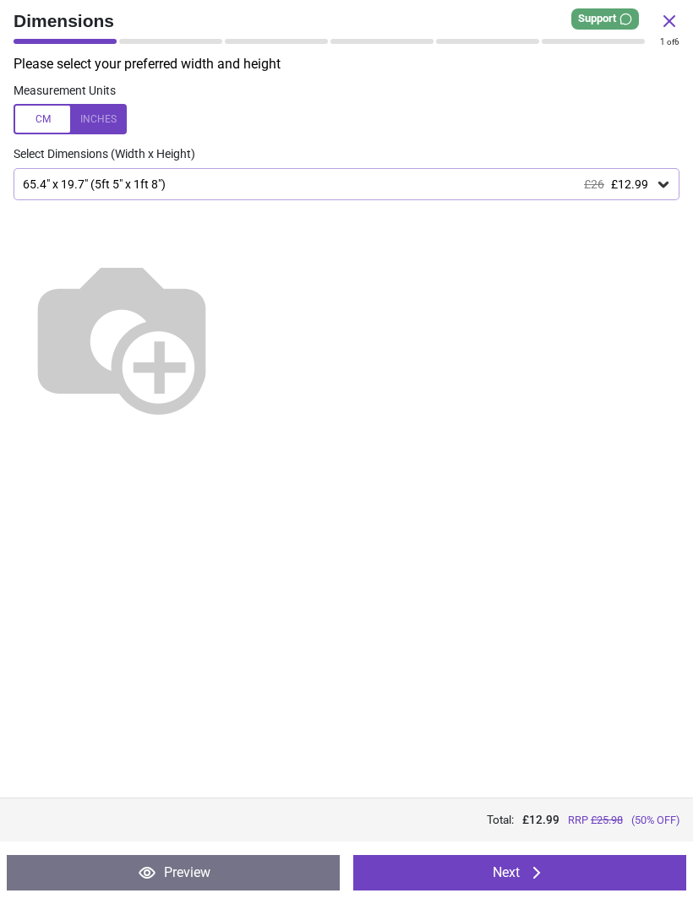
click at [541, 875] on icon at bounding box center [536, 873] width 20 height 20
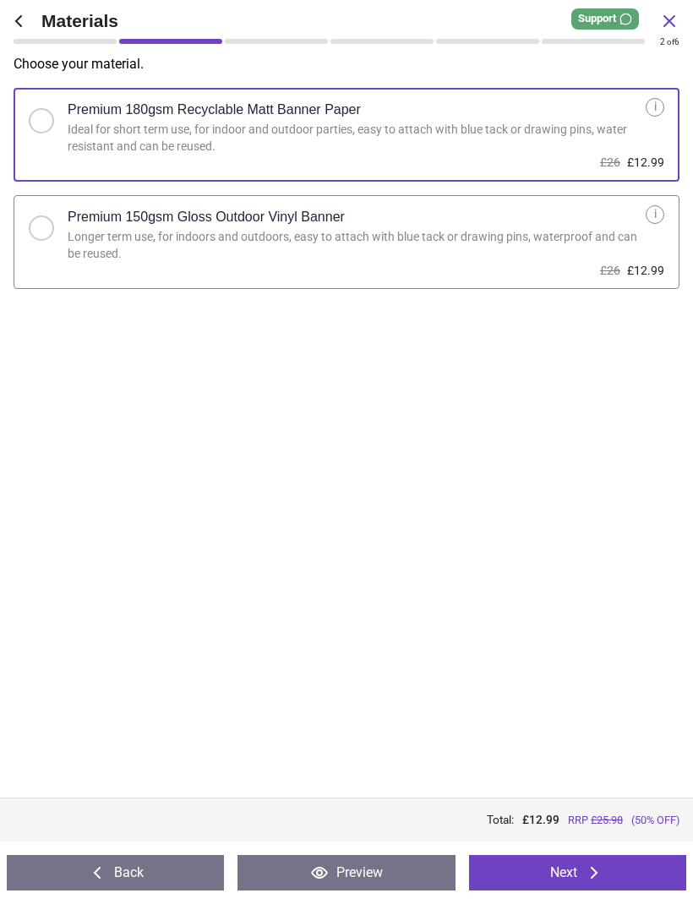
click at [578, 876] on button "Next" at bounding box center [577, 872] width 217 height 35
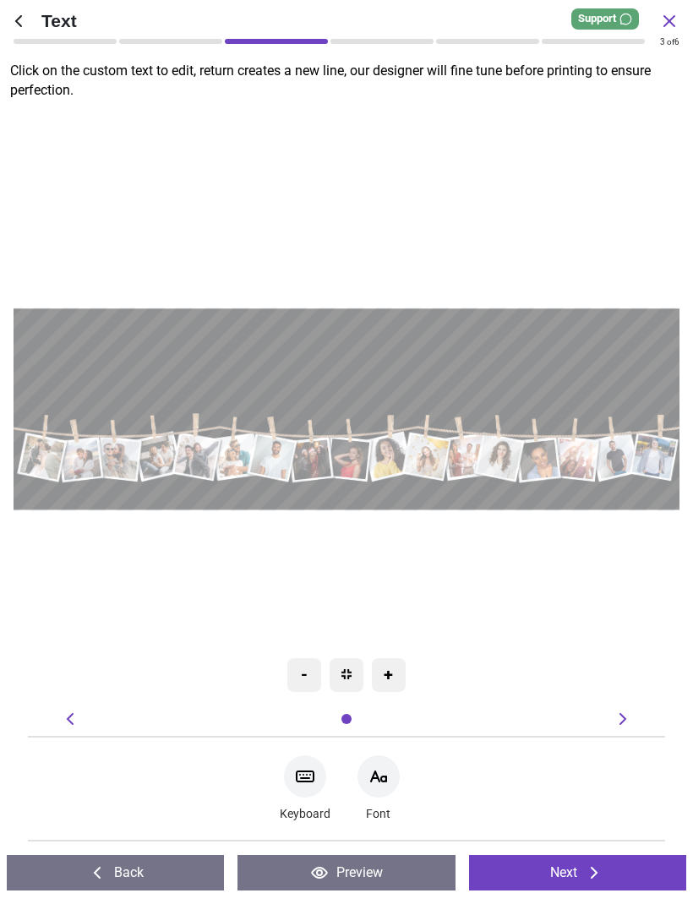
click at [374, 796] on div at bounding box center [378, 776] width 42 height 42
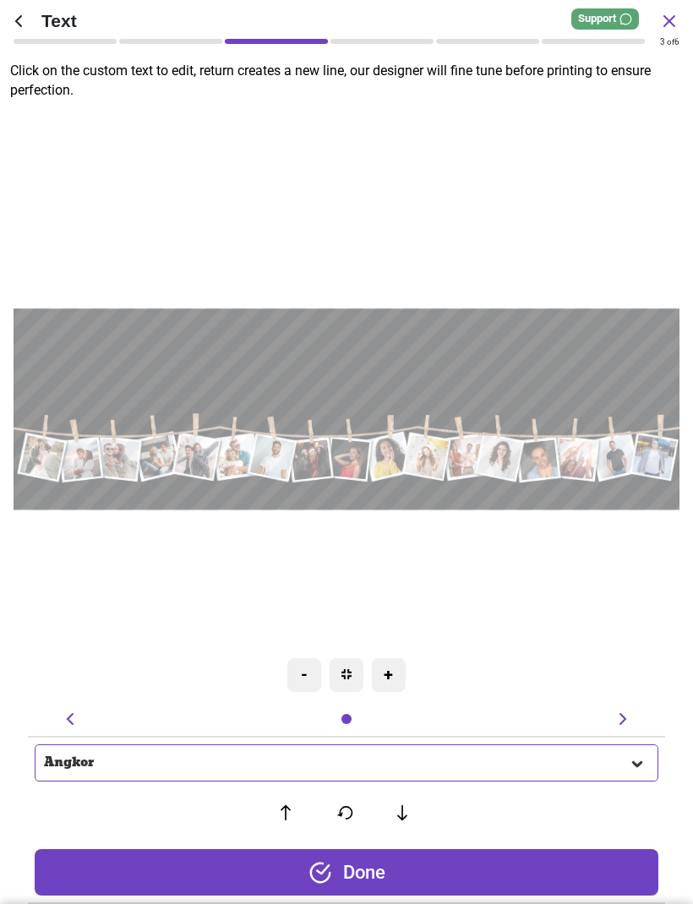
click at [74, 720] on icon at bounding box center [70, 719] width 20 height 20
click at [393, 358] on textarea at bounding box center [346, 361] width 652 height 38
type textarea "**********"
click at [530, 574] on div "**********" at bounding box center [347, 409] width 680 height 606
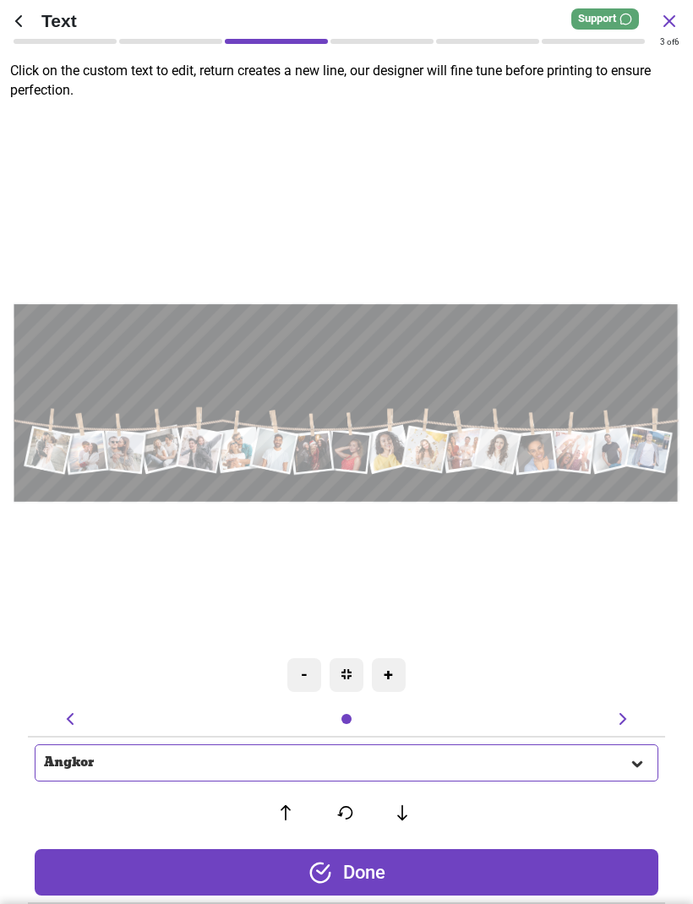
click at [340, 759] on div "Angkor" at bounding box center [336, 763] width 585 height 14
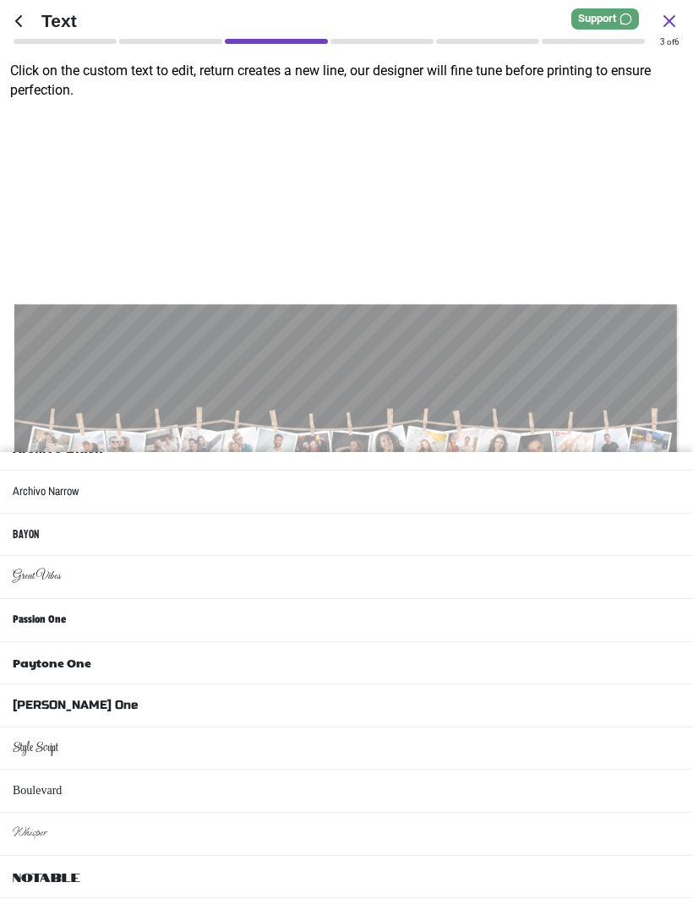
scroll to position [280, 0]
click at [166, 727] on li "Style Script" at bounding box center [346, 748] width 693 height 43
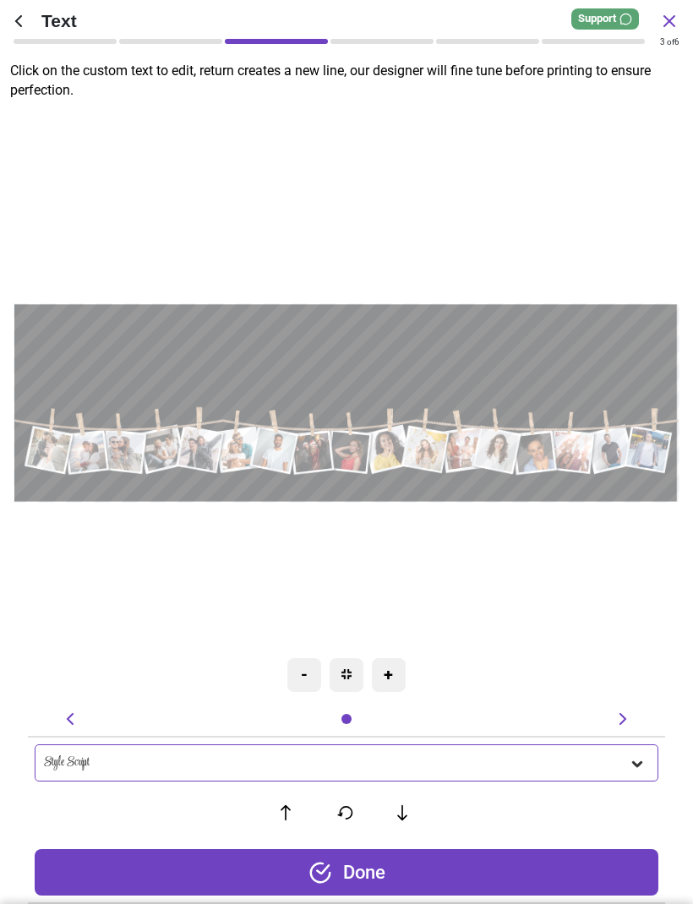
click at [440, 863] on div "Done" at bounding box center [346, 872] width 623 height 46
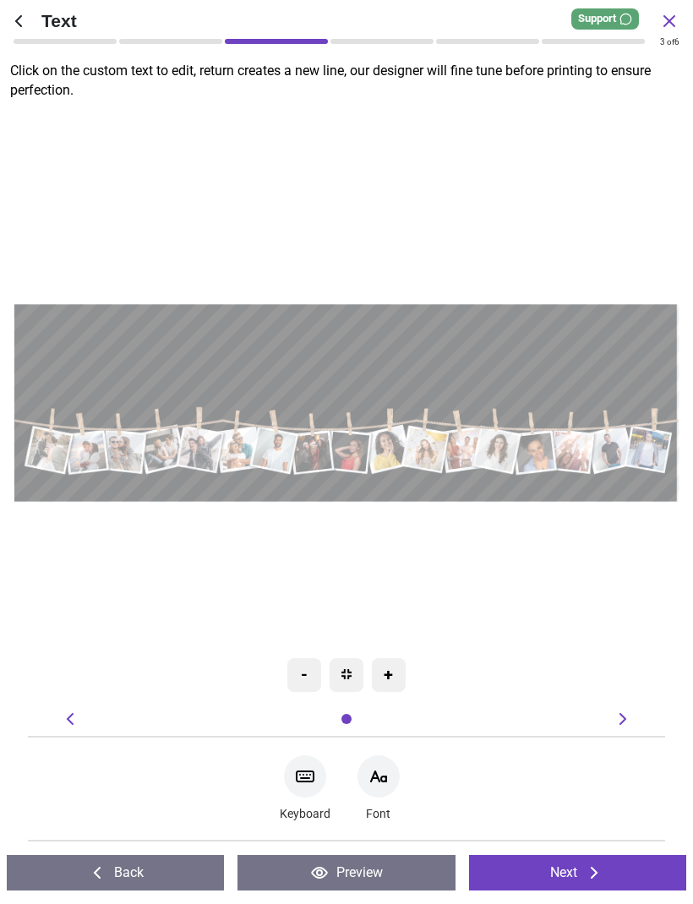
click at [505, 868] on button "Next" at bounding box center [577, 872] width 217 height 35
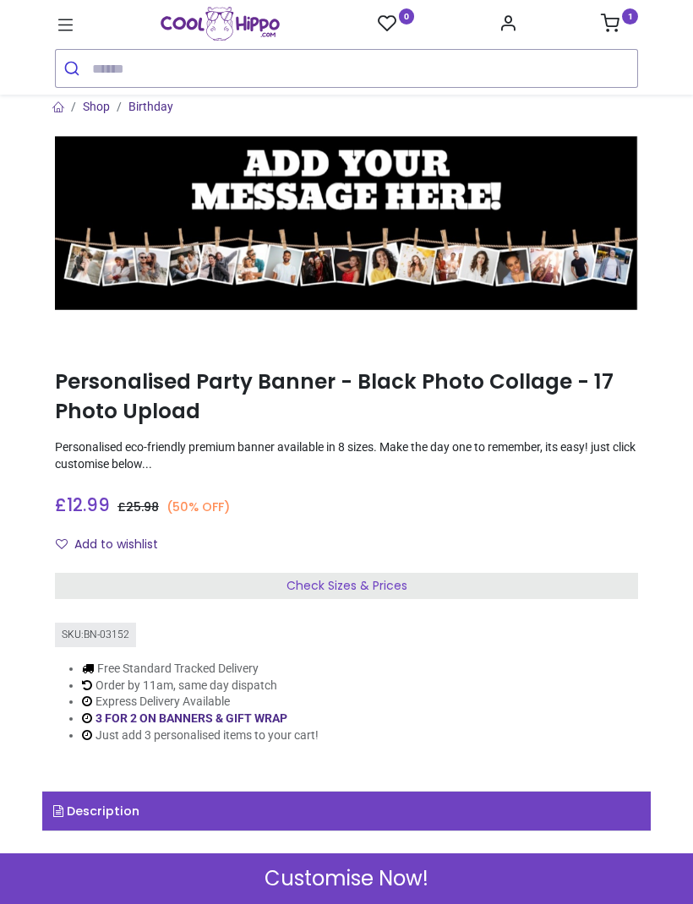
scroll to position [12, 0]
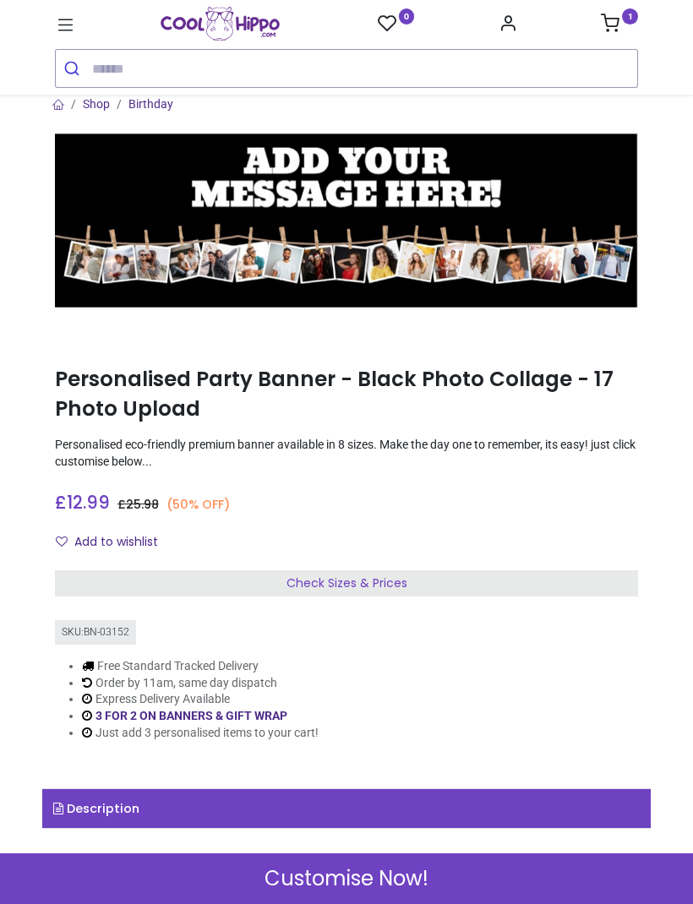
click at [386, 875] on span "Customise Now!" at bounding box center [346, 878] width 164 height 29
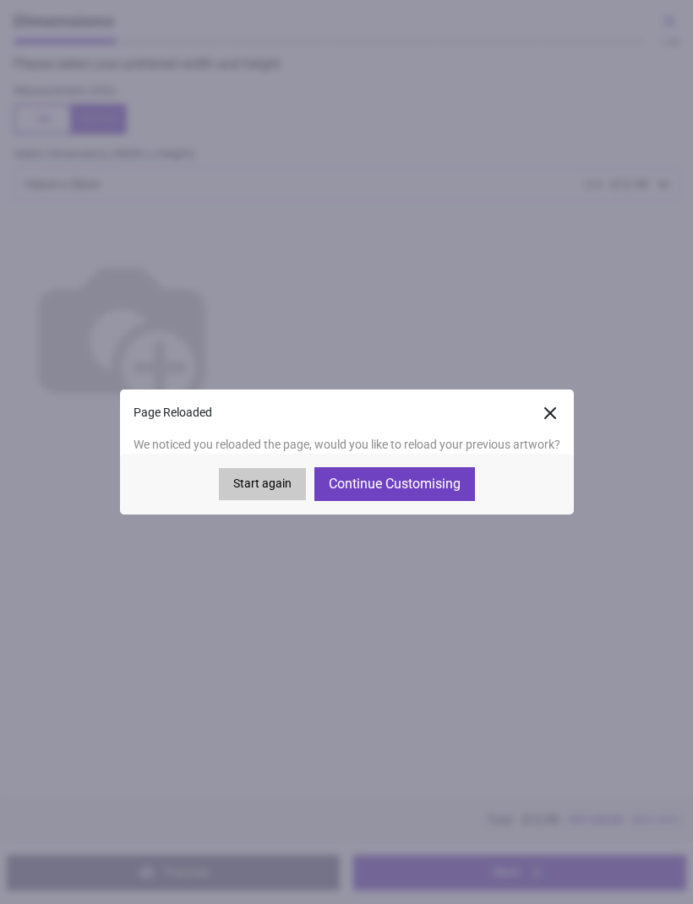
click at [379, 478] on button "Continue Customising" at bounding box center [394, 484] width 161 height 34
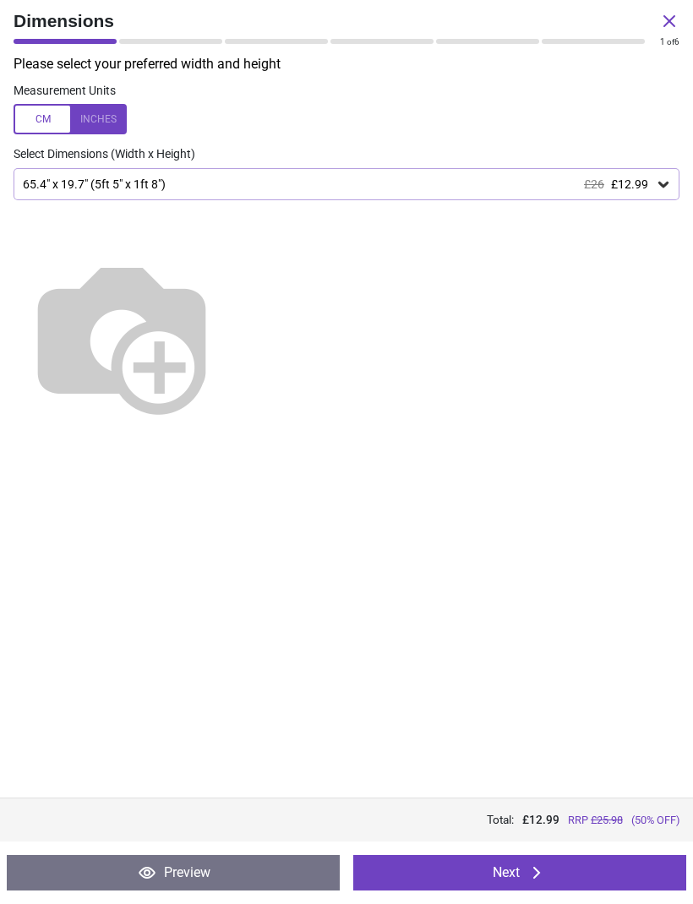
click at [513, 857] on button "Next" at bounding box center [519, 872] width 333 height 35
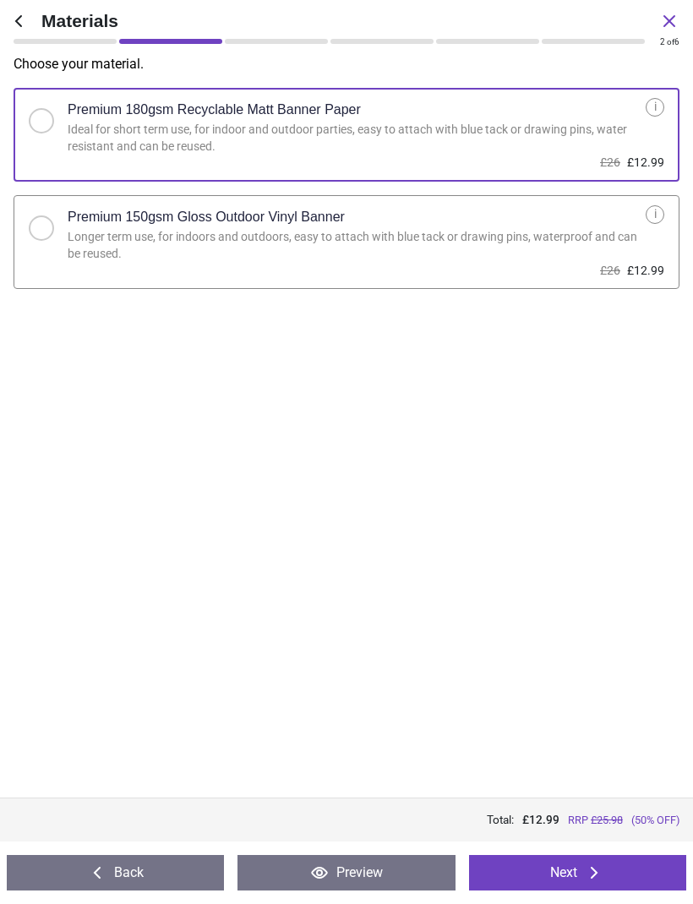
click at [539, 875] on button "Next" at bounding box center [577, 872] width 217 height 35
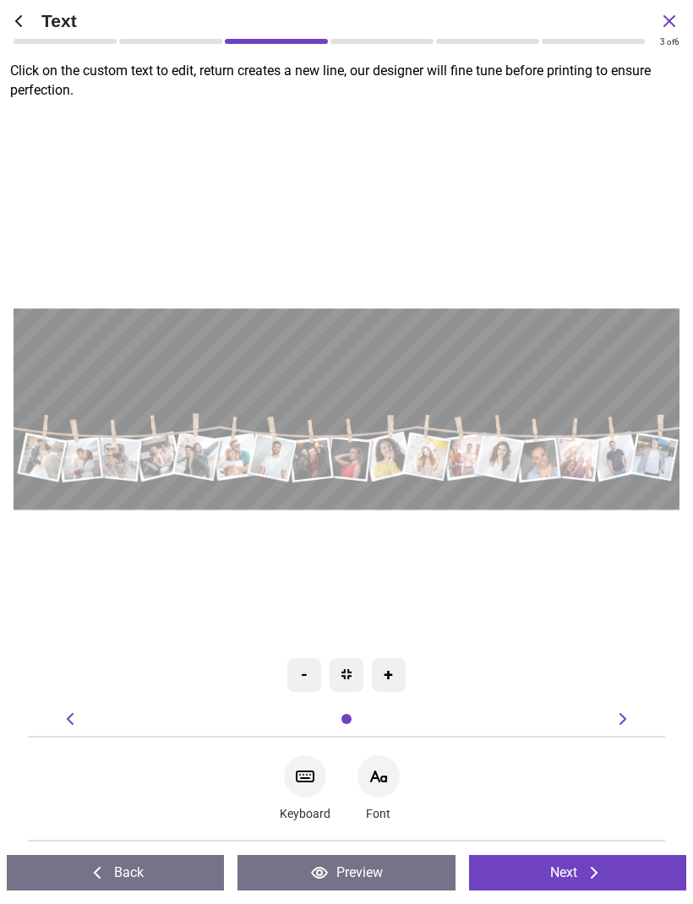
click at [538, 879] on button "Next" at bounding box center [577, 872] width 217 height 35
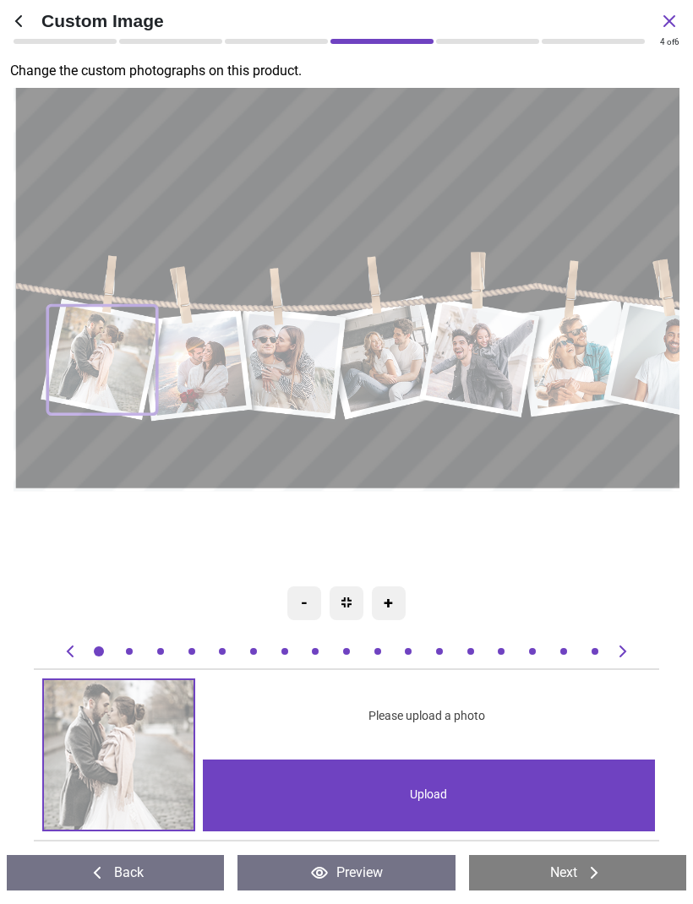
click at [373, 789] on div "Upload" at bounding box center [428, 795] width 451 height 72
click at [478, 786] on div "Upload" at bounding box center [428, 795] width 451 height 72
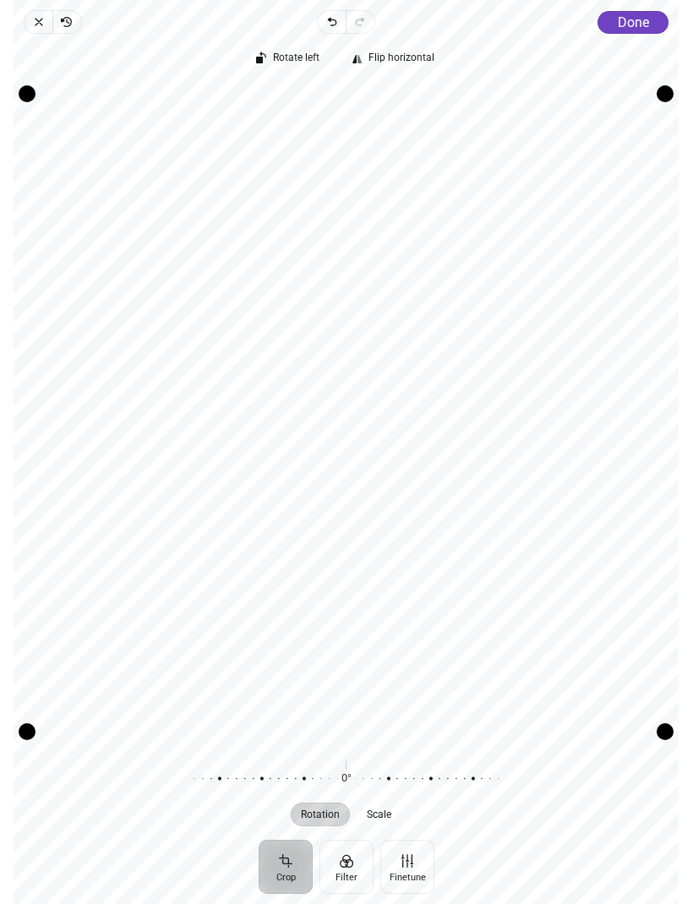
click at [625, 15] on span "Done" at bounding box center [633, 22] width 31 height 16
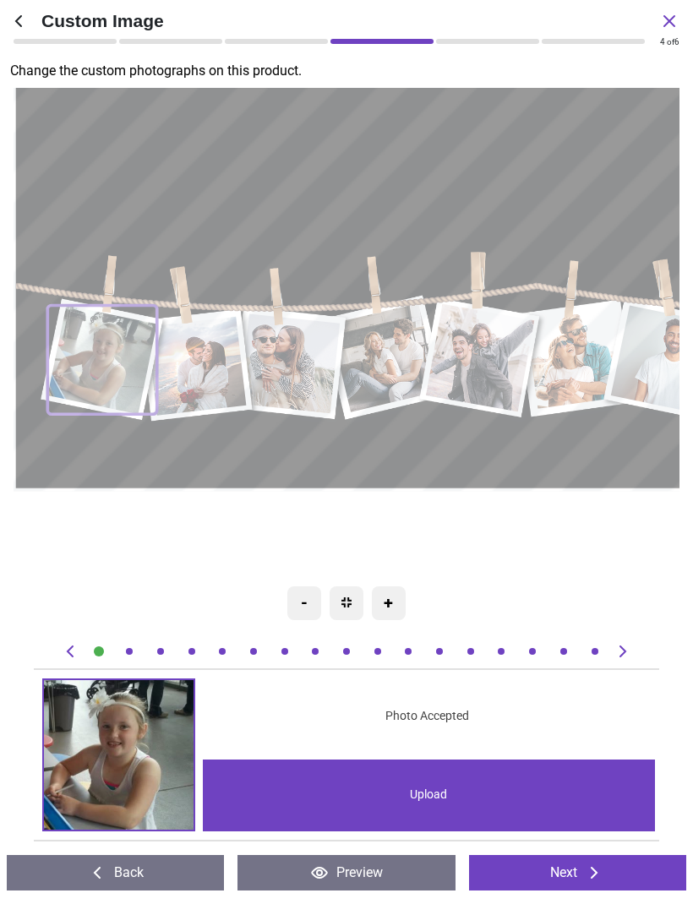
click at [624, 645] on icon at bounding box center [622, 651] width 20 height 20
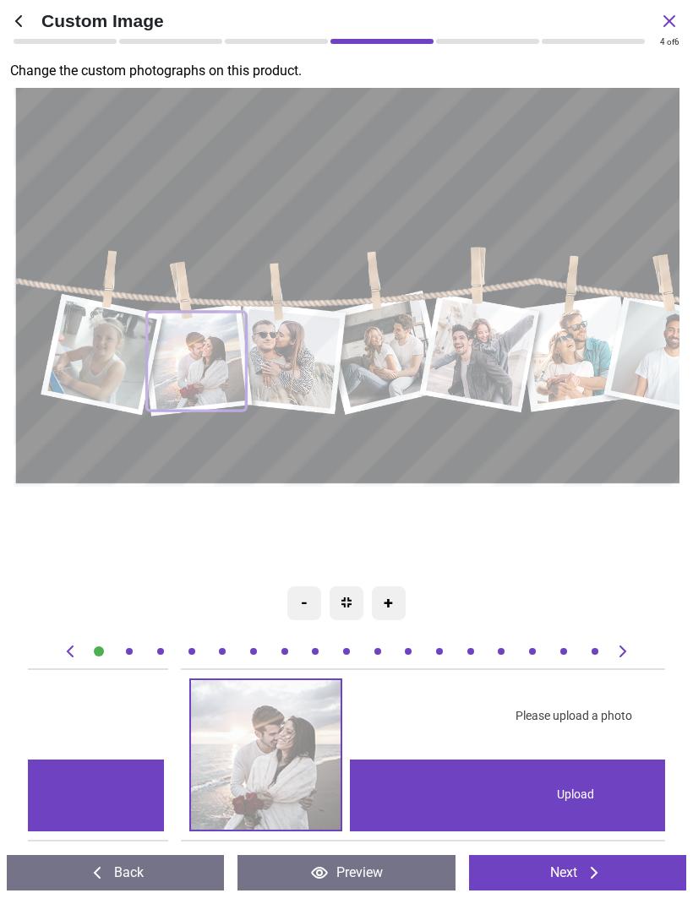
scroll to position [0, 637]
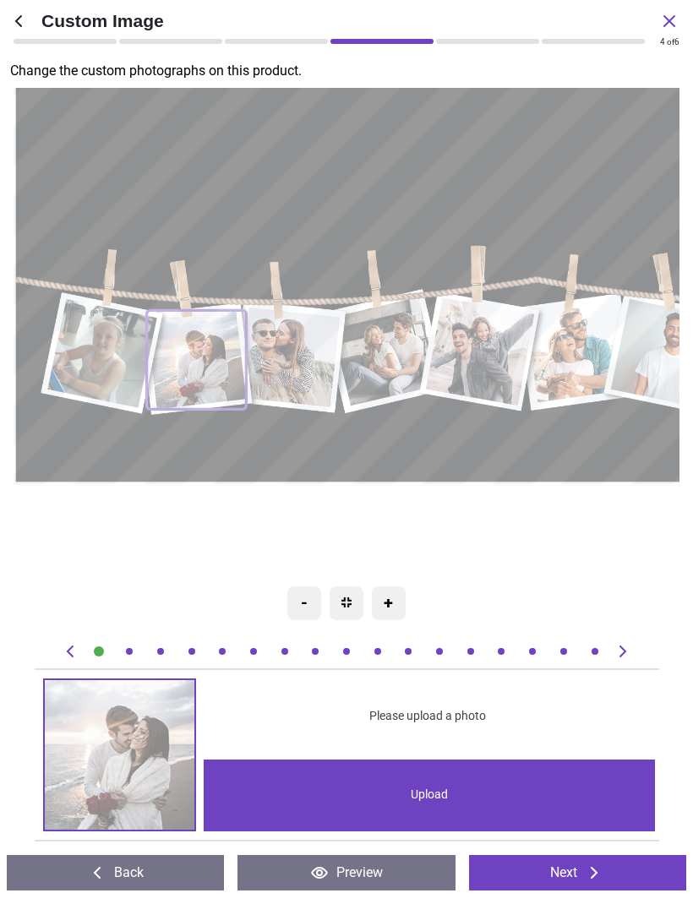
click at [69, 651] on icon at bounding box center [70, 651] width 20 height 20
click at [75, 645] on icon at bounding box center [70, 651] width 20 height 20
click at [64, 661] on icon at bounding box center [70, 651] width 20 height 20
click at [66, 655] on icon at bounding box center [70, 651] width 20 height 20
click at [107, 736] on img at bounding box center [120, 755] width 150 height 150
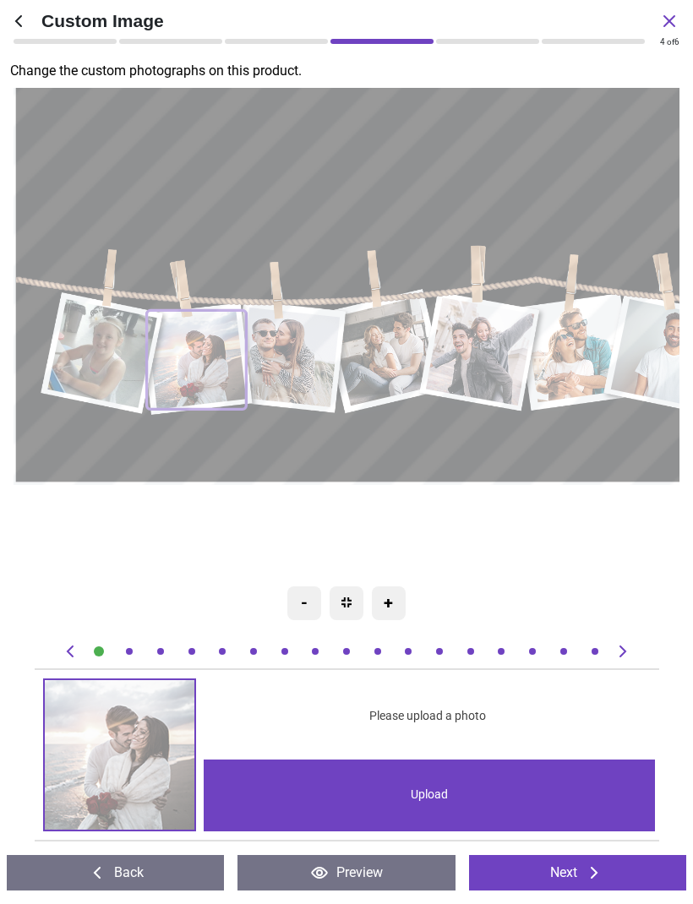
click at [108, 353] on image at bounding box center [102, 353] width 110 height 109
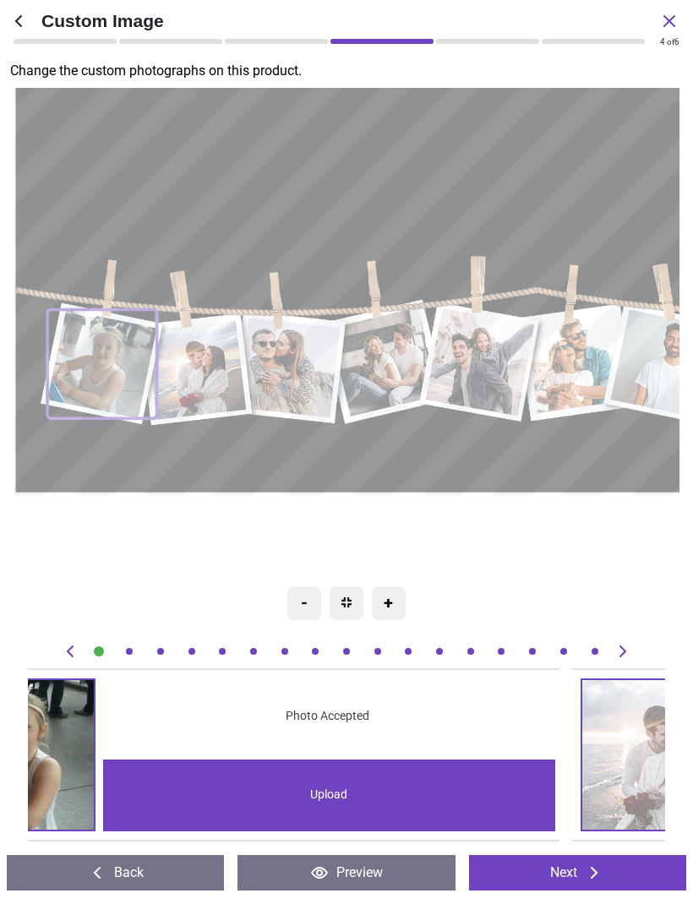
scroll to position [0, 0]
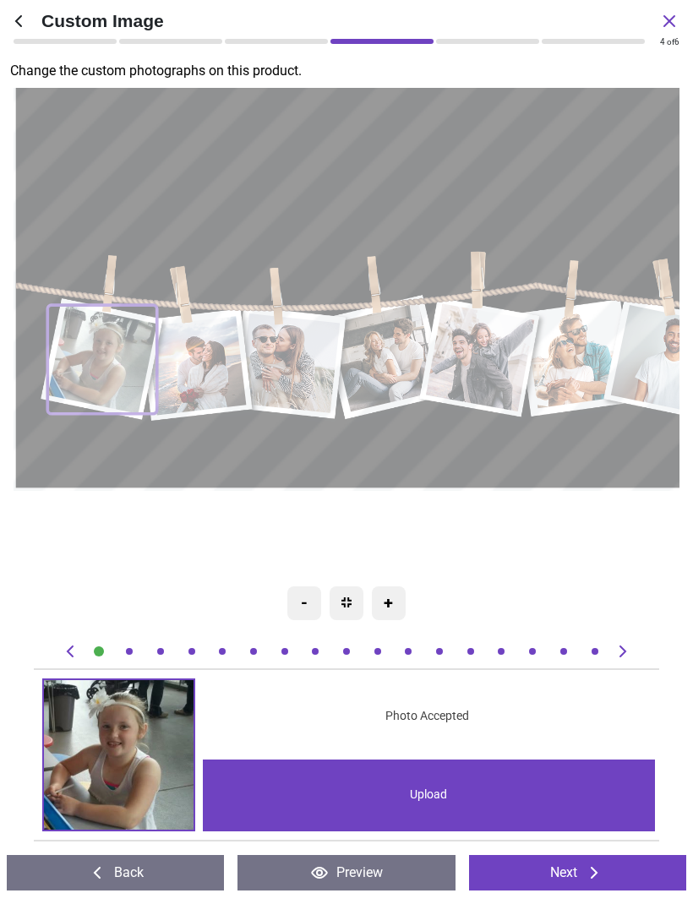
click at [127, 746] on img at bounding box center [119, 755] width 150 height 150
click at [224, 652] on div at bounding box center [222, 651] width 7 height 7
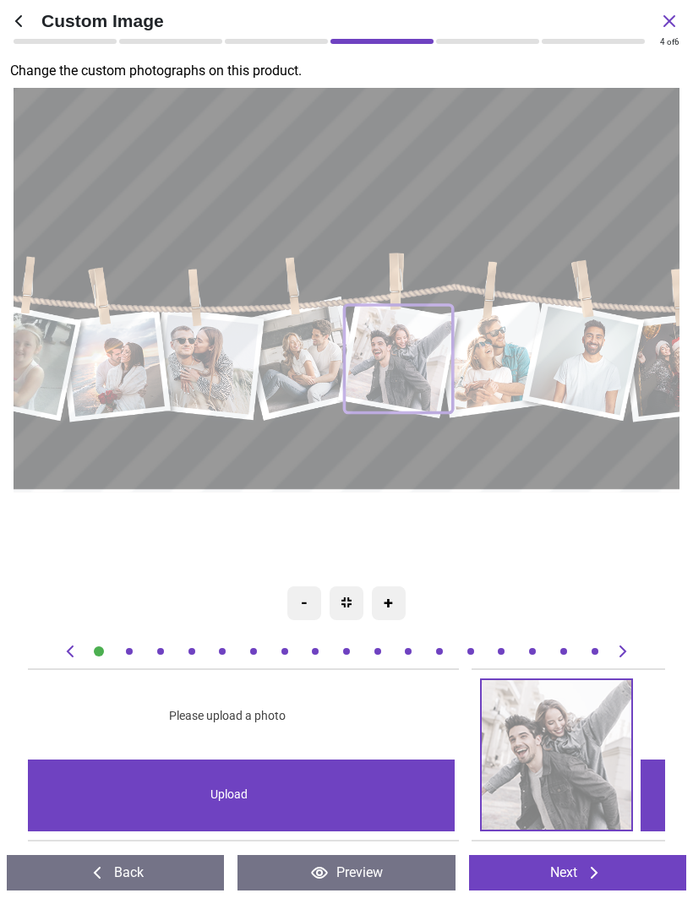
scroll to position [0, 2550]
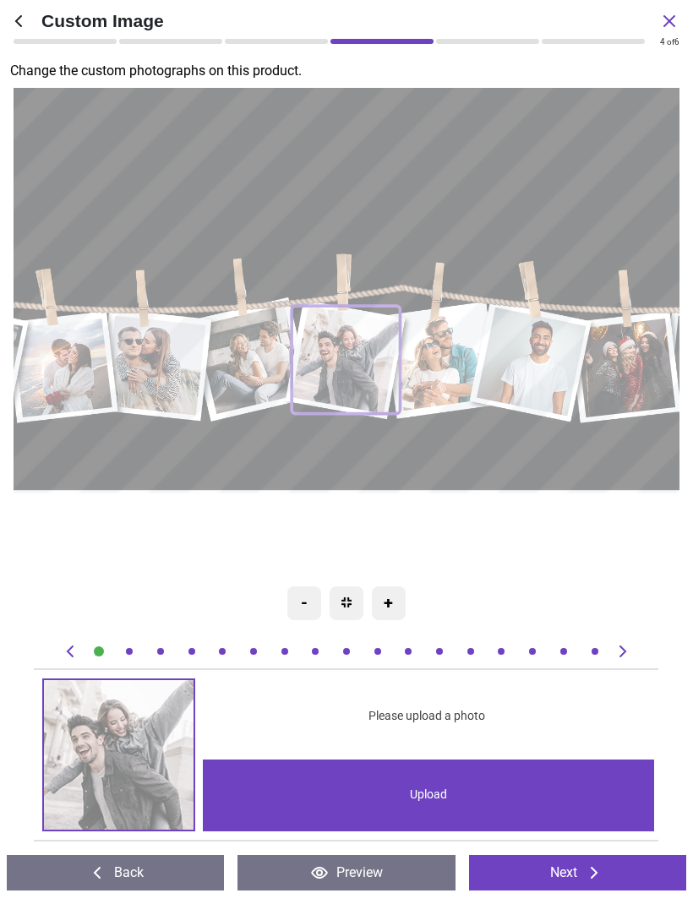
click at [619, 658] on icon at bounding box center [622, 651] width 20 height 20
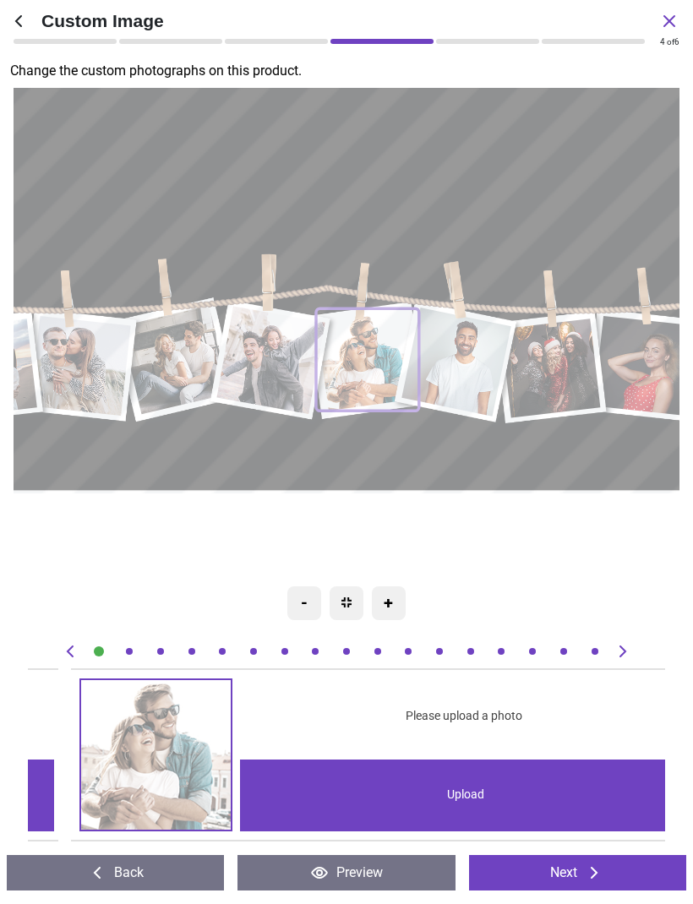
scroll to position [0, 3187]
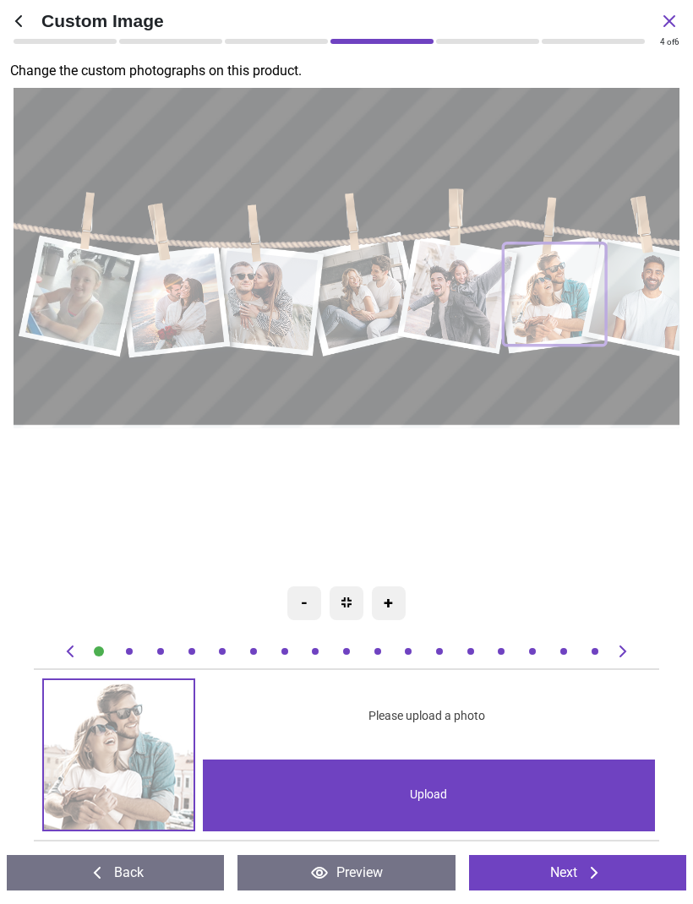
click at [279, 306] on image at bounding box center [268, 300] width 101 height 100
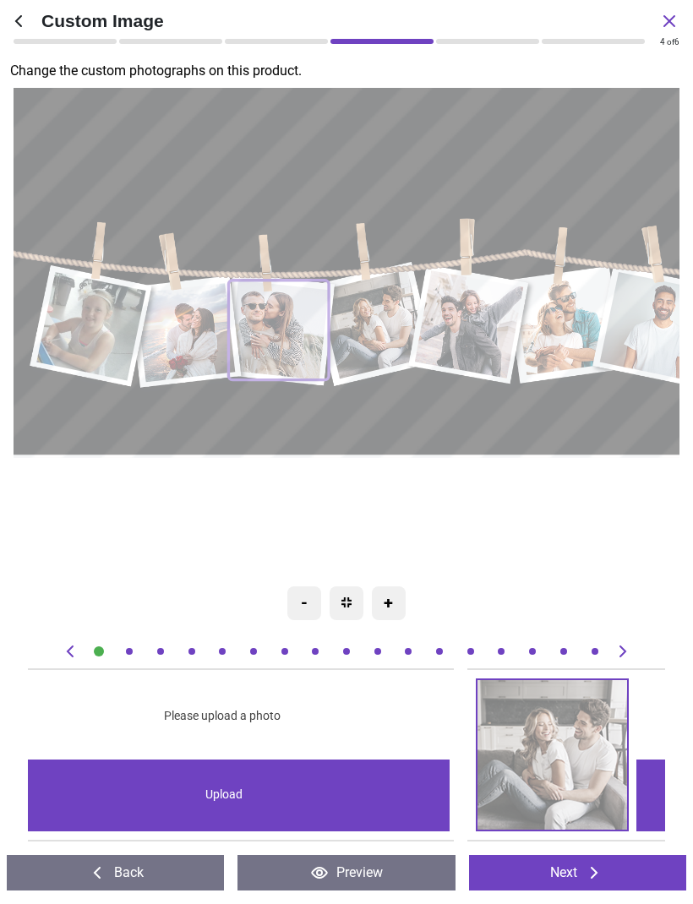
scroll to position [0, 1275]
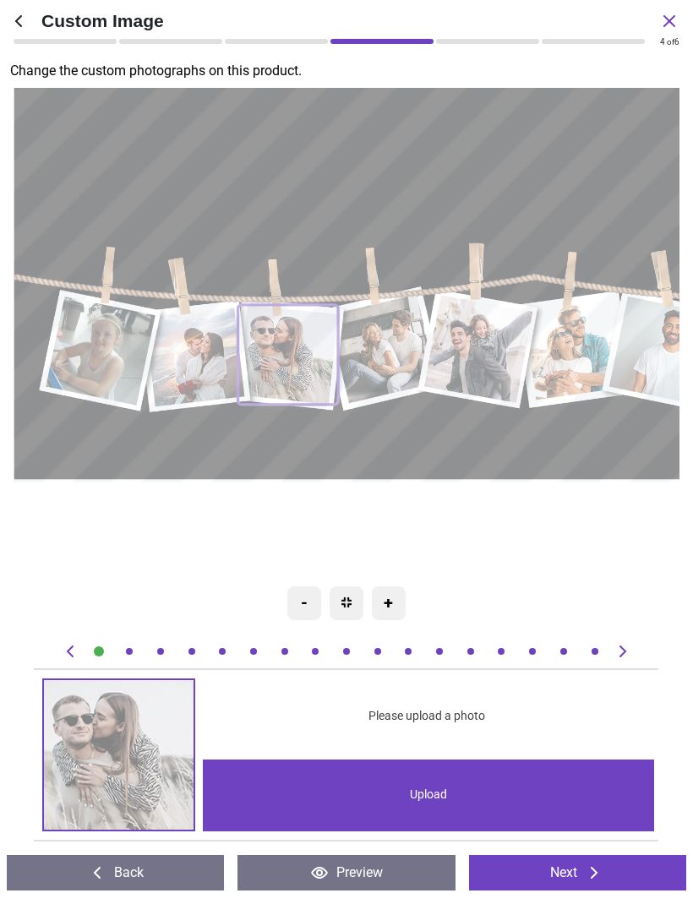
click at [468, 365] on image at bounding box center [479, 349] width 108 height 108
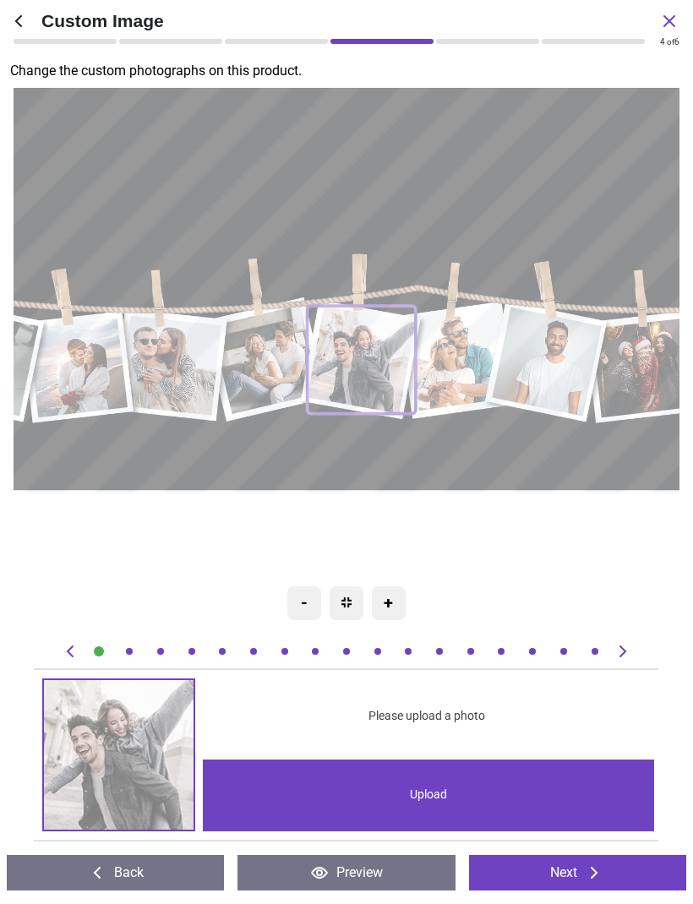
scroll to position [0, 2550]
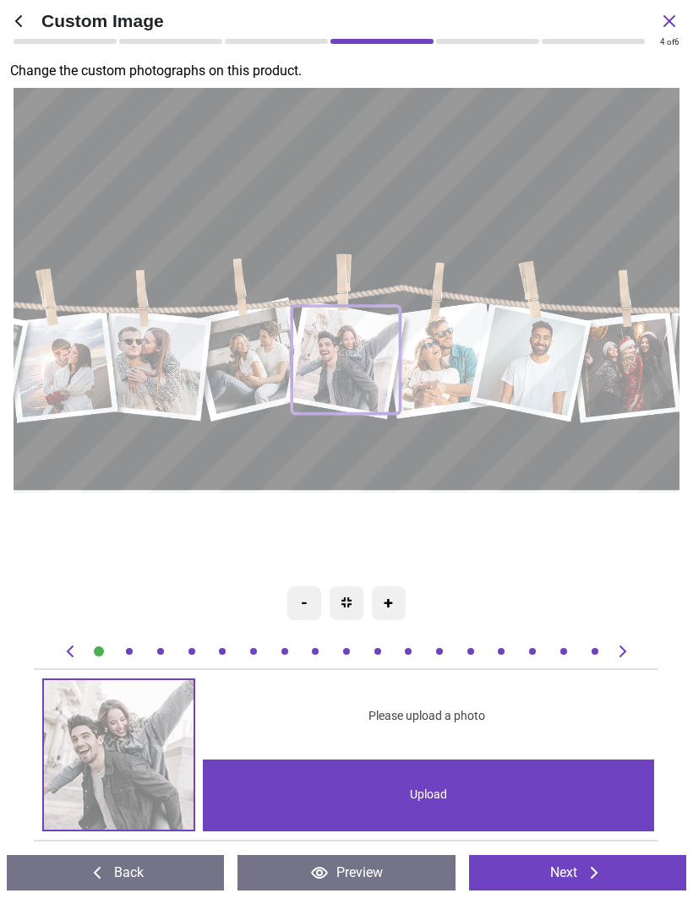
click at [326, 783] on div "Upload" at bounding box center [428, 795] width 451 height 72
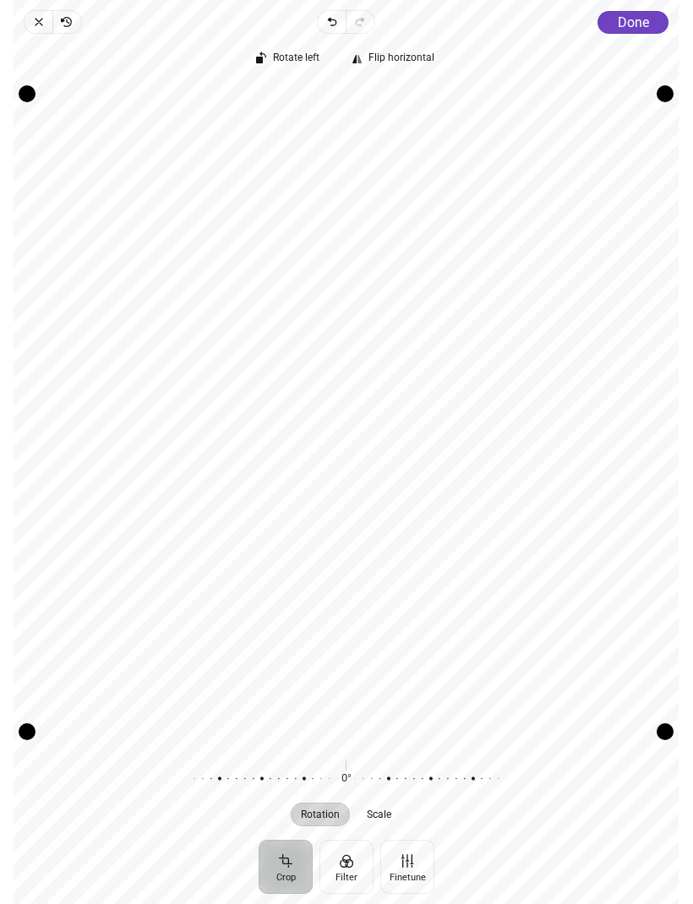
click at [654, 29] on button "Done" at bounding box center [633, 22] width 71 height 23
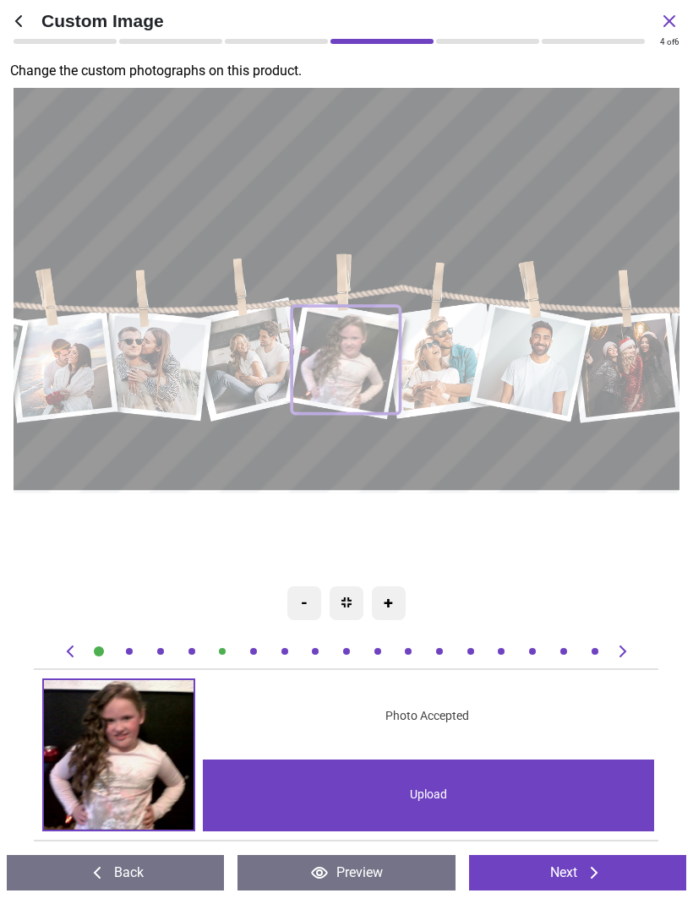
click at [629, 652] on icon at bounding box center [622, 651] width 20 height 20
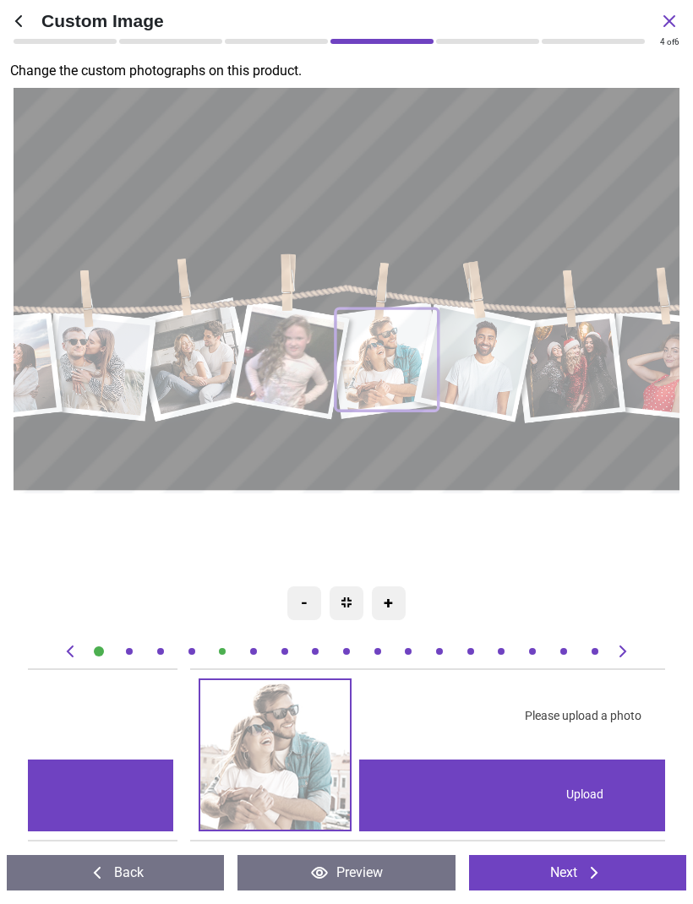
scroll to position [0, 3187]
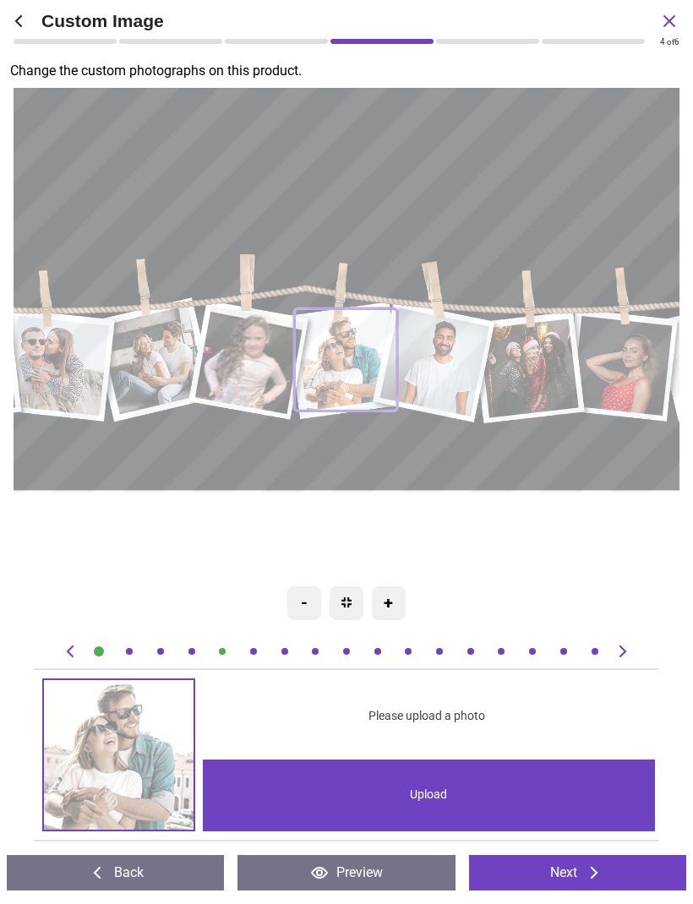
click at [279, 779] on div "Upload" at bounding box center [428, 795] width 451 height 72
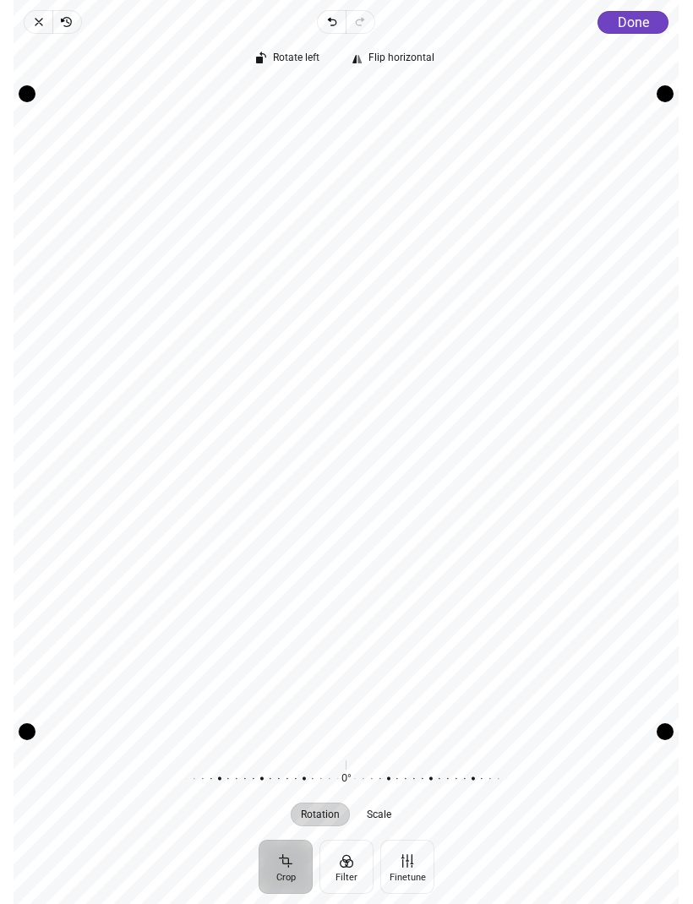
click at [634, 14] on span "Done" at bounding box center [633, 22] width 31 height 16
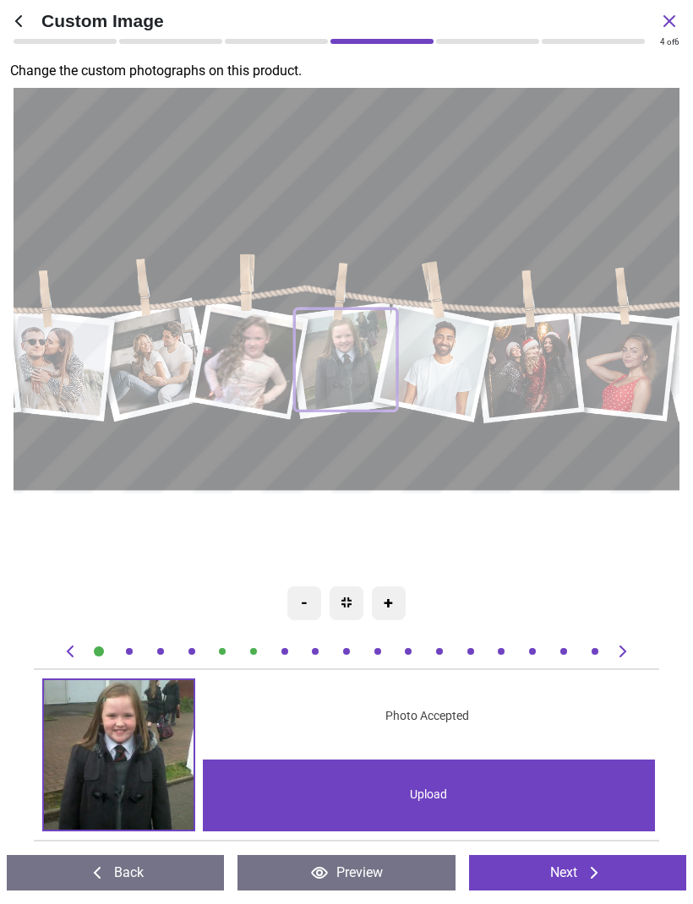
click at [612, 644] on div at bounding box center [617, 651] width 30 height 20
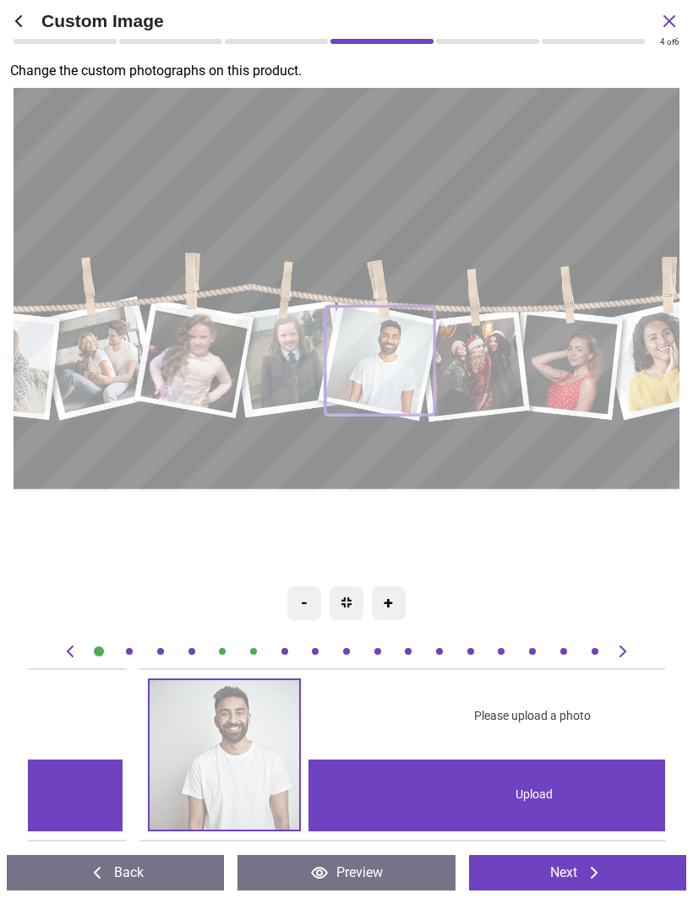
scroll to position [0, 3824]
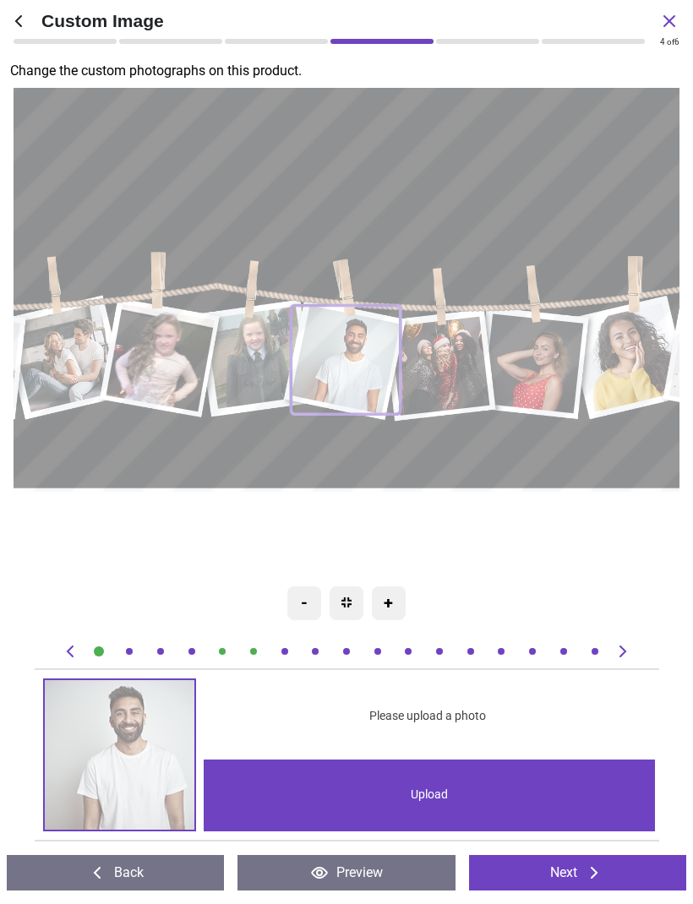
click at [396, 795] on div "Upload" at bounding box center [429, 795] width 451 height 72
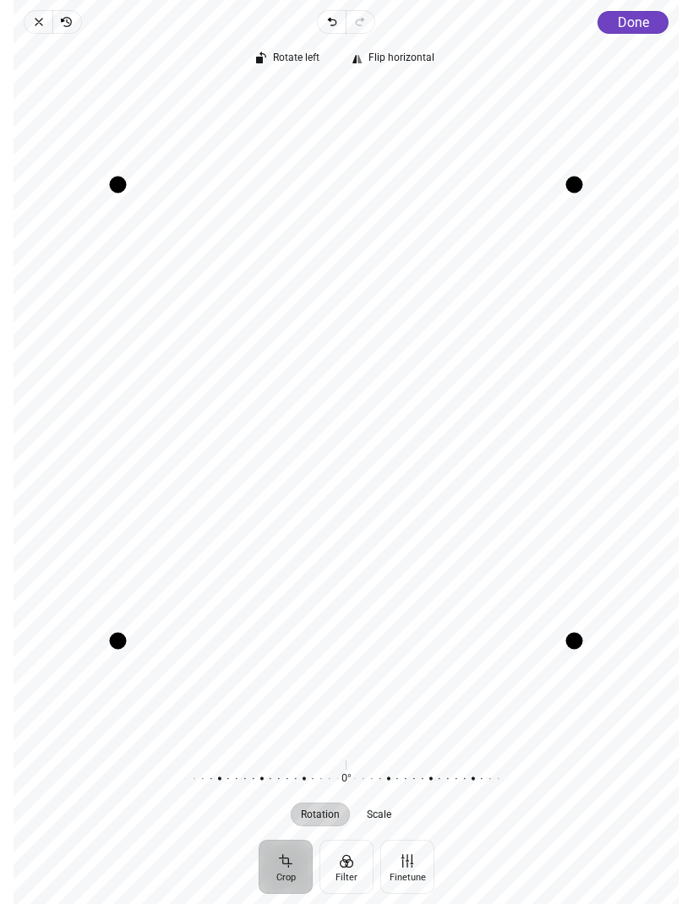
click at [637, 15] on span "Done" at bounding box center [633, 22] width 31 height 16
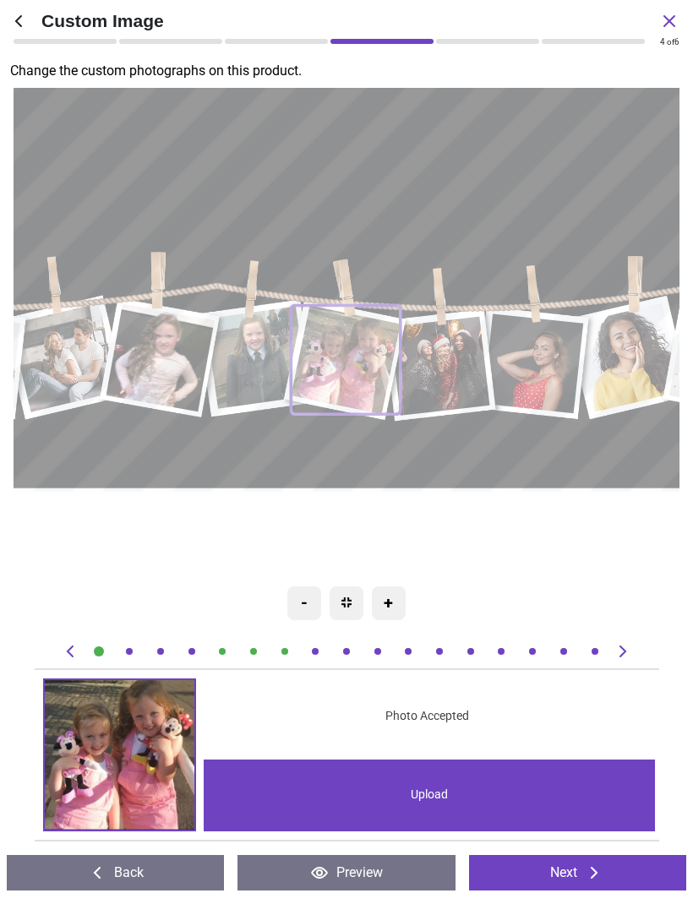
click at [623, 652] on icon at bounding box center [622, 651] width 20 height 20
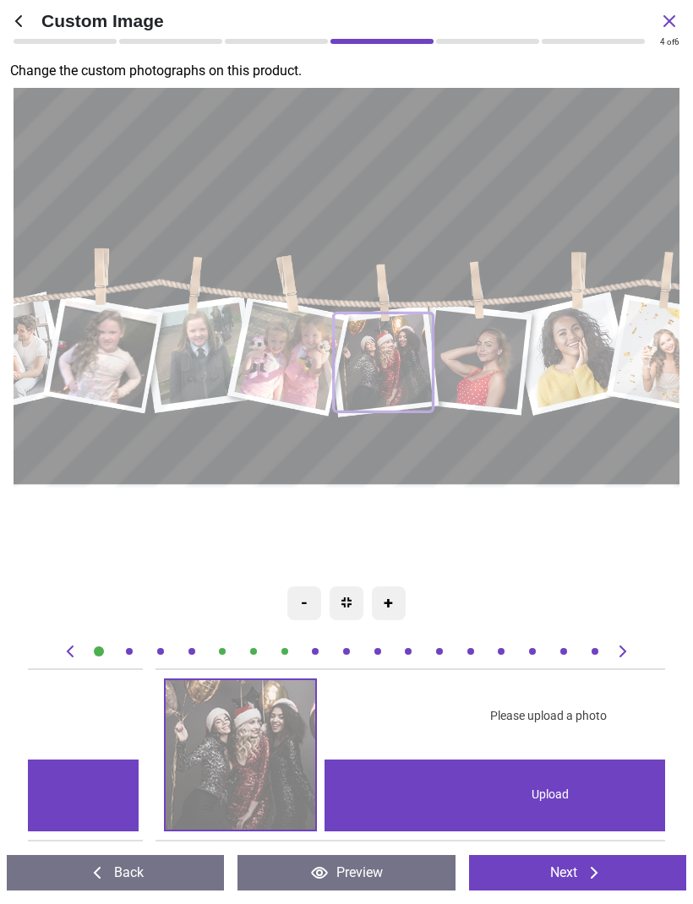
scroll to position [0, 4461]
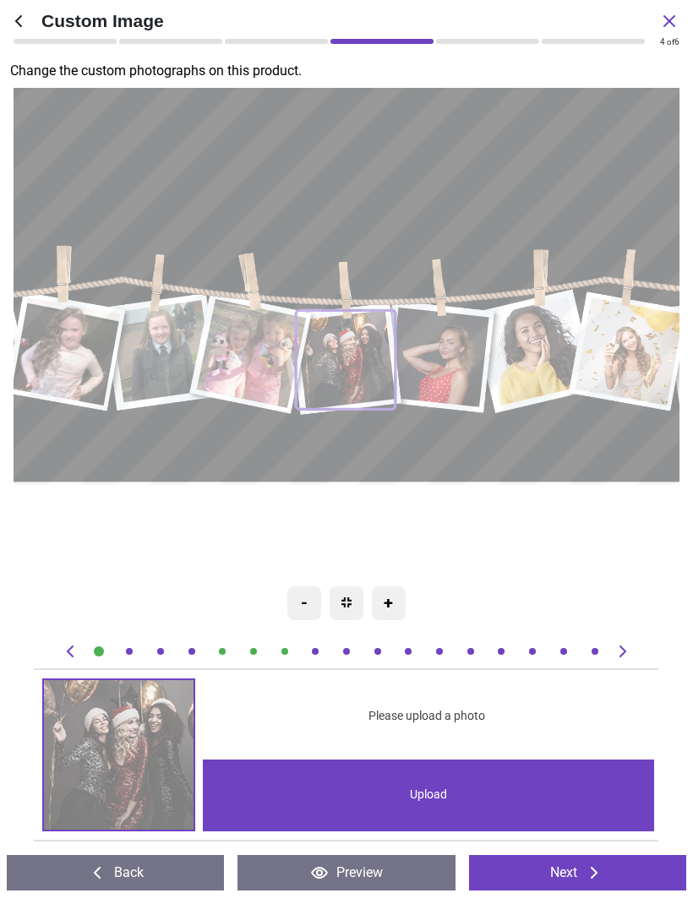
click at [458, 791] on div "Upload" at bounding box center [428, 795] width 451 height 72
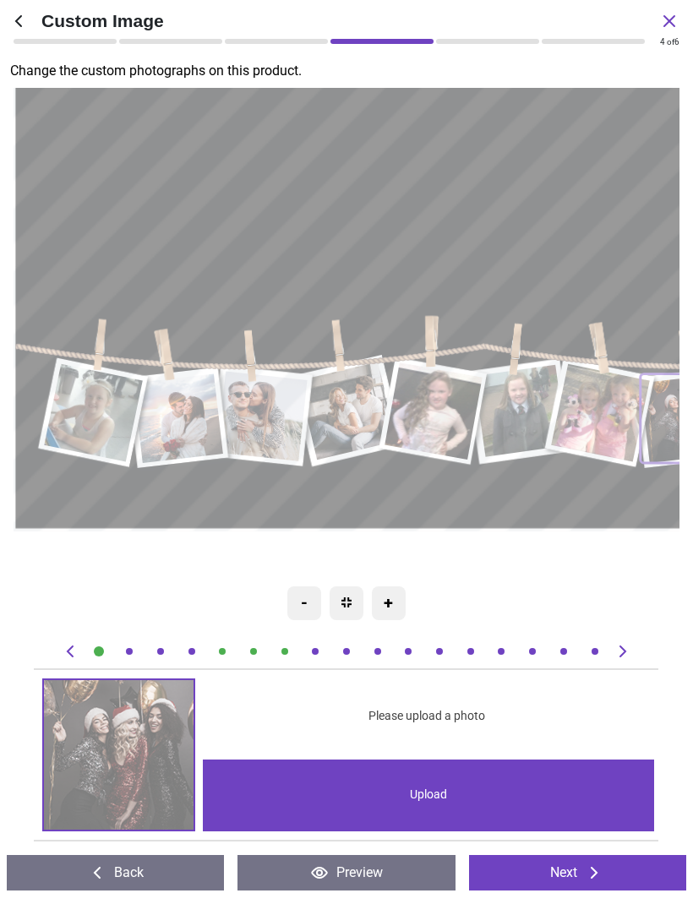
click at [56, 652] on div "- + 100% Photo Accepted Upload 0% Please upload a photo Upload 0% Please upload…" at bounding box center [346, 741] width 665 height 200
click at [52, 656] on div "- + 100% Photo Accepted Upload 0% Please upload a photo Upload 0% Please upload…" at bounding box center [346, 741] width 665 height 200
click at [90, 434] on image at bounding box center [93, 413] width 99 height 98
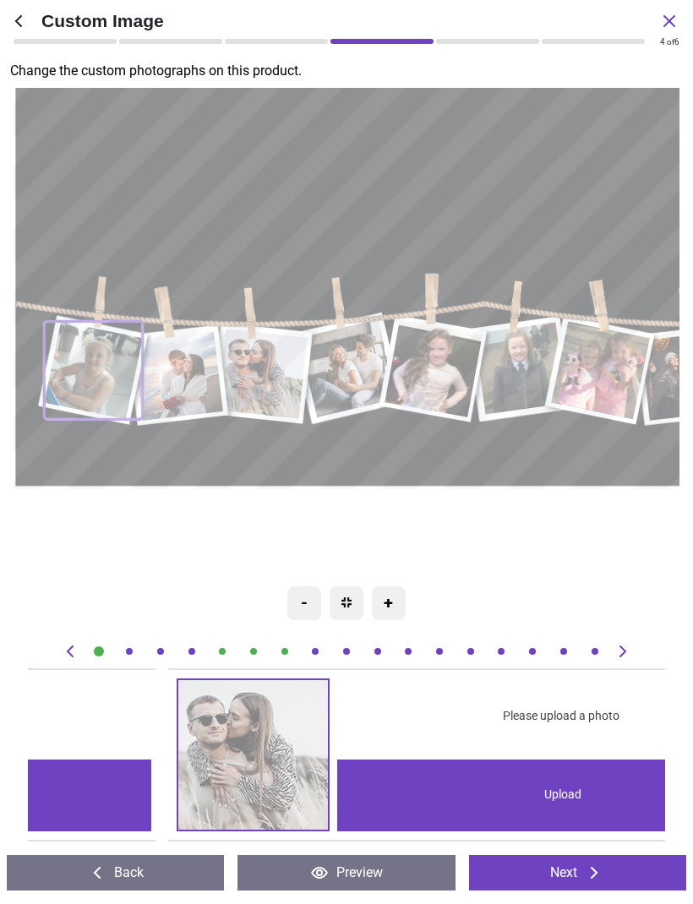
scroll to position [0, 0]
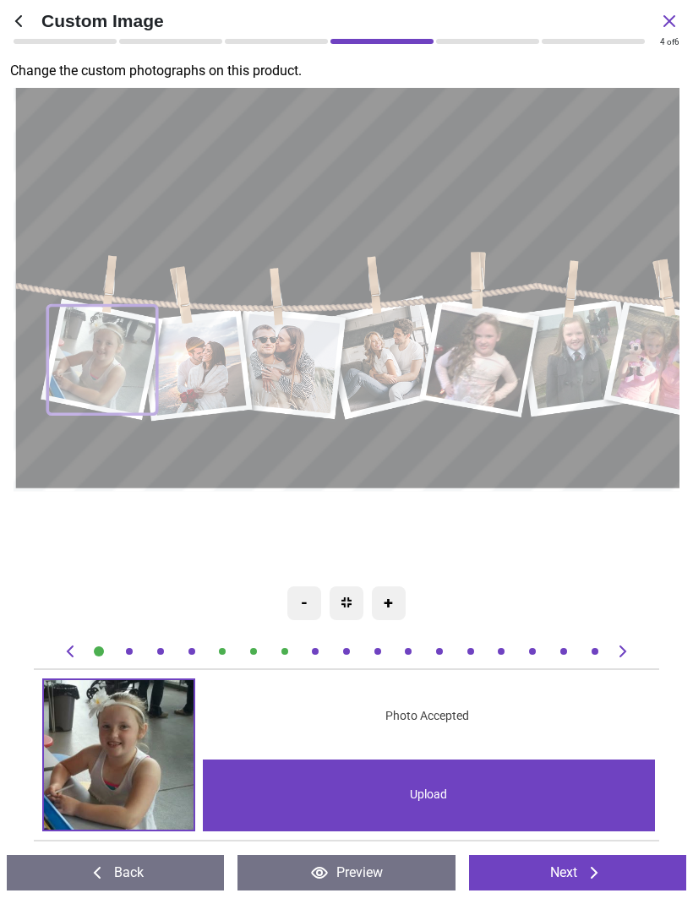
click at [303, 596] on div "-" at bounding box center [304, 603] width 34 height 34
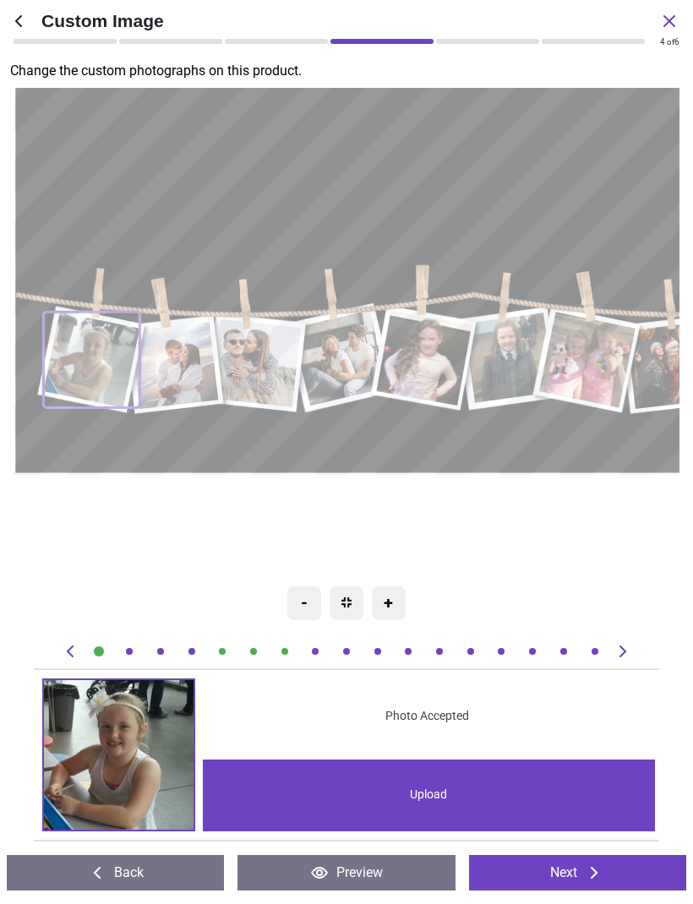
click at [140, 786] on img at bounding box center [119, 755] width 150 height 150
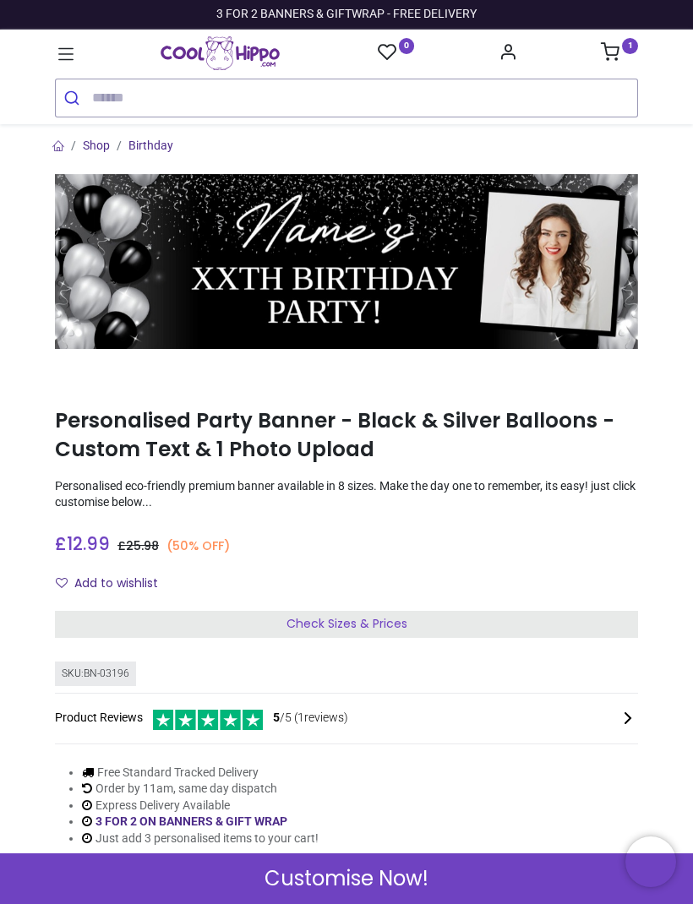
click at [619, 52] on link "1" at bounding box center [619, 54] width 37 height 14
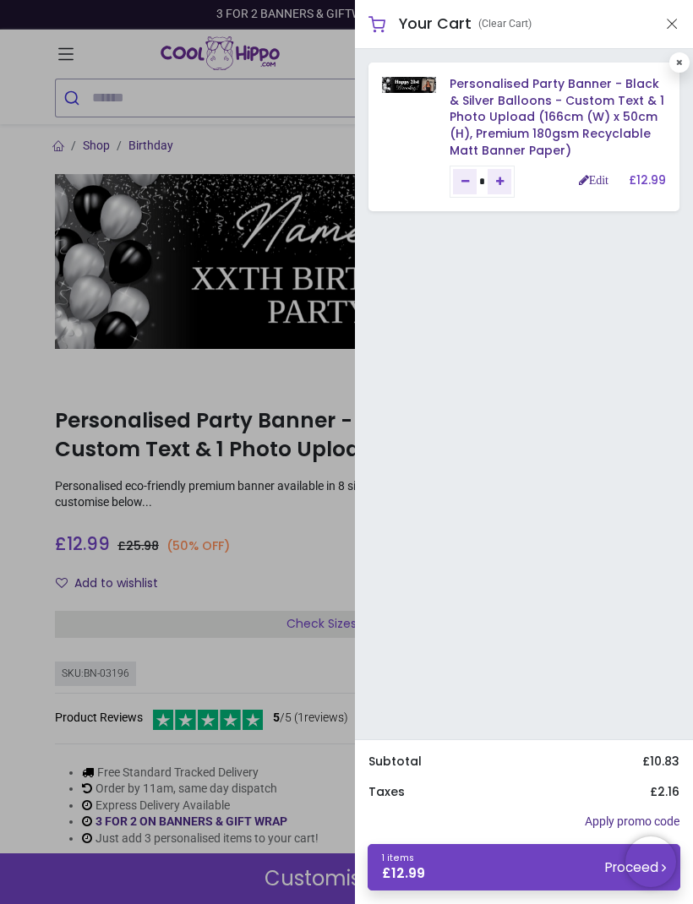
click at [520, 860] on link "1 items £ 12.99 Proceed" at bounding box center [523, 867] width 313 height 46
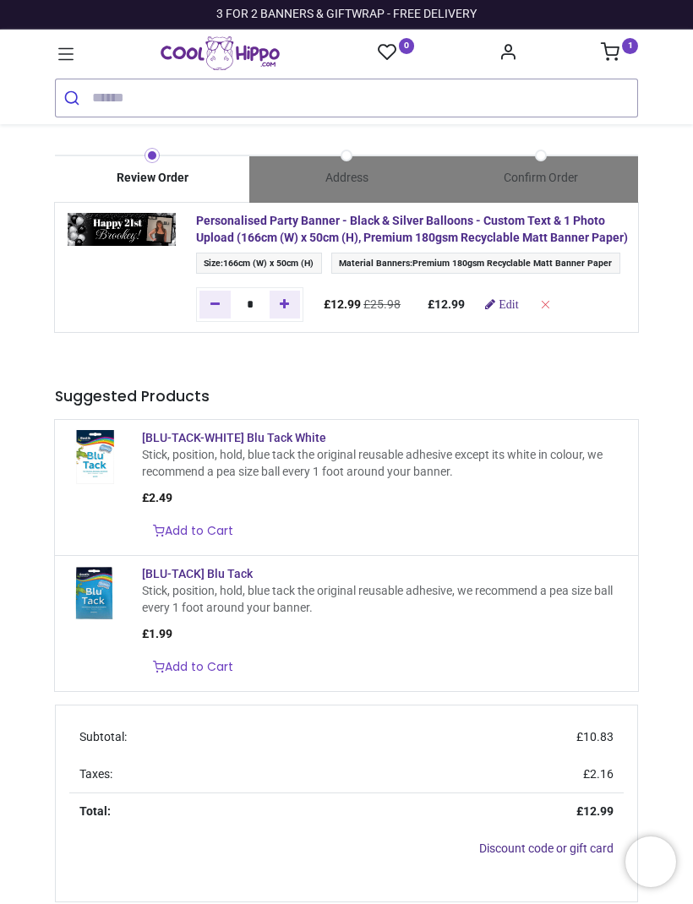
click at [57, 50] on icon at bounding box center [66, 54] width 22 height 22
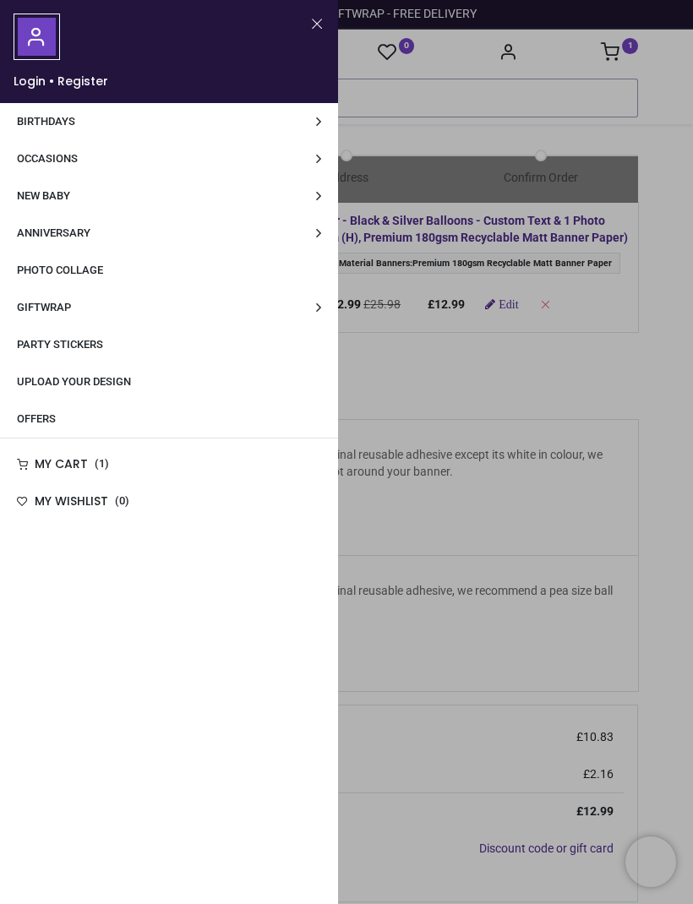
click at [178, 271] on link "Photo Collage" at bounding box center [169, 270] width 338 height 37
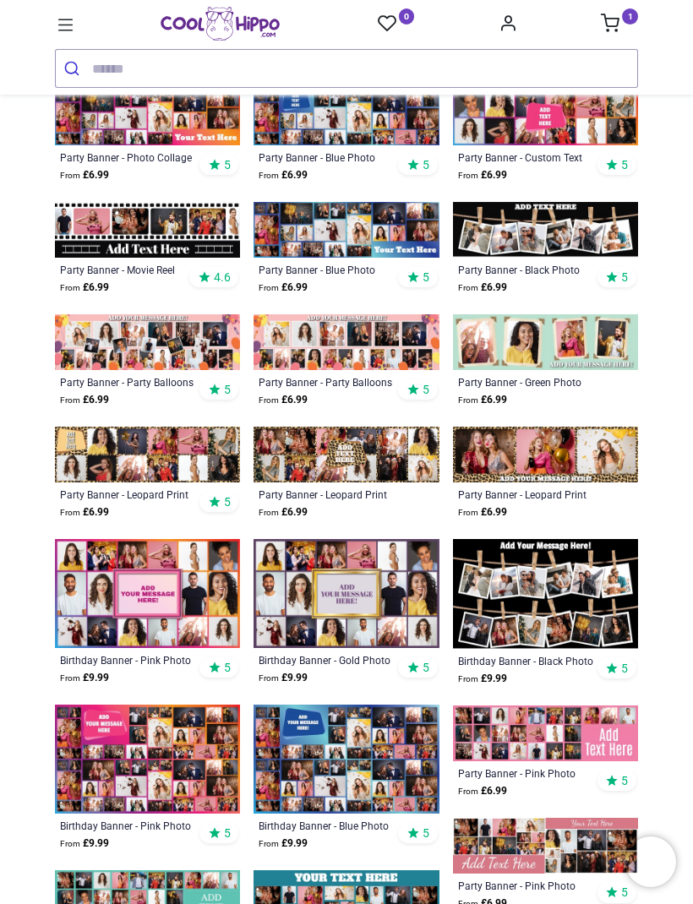
scroll to position [477, 0]
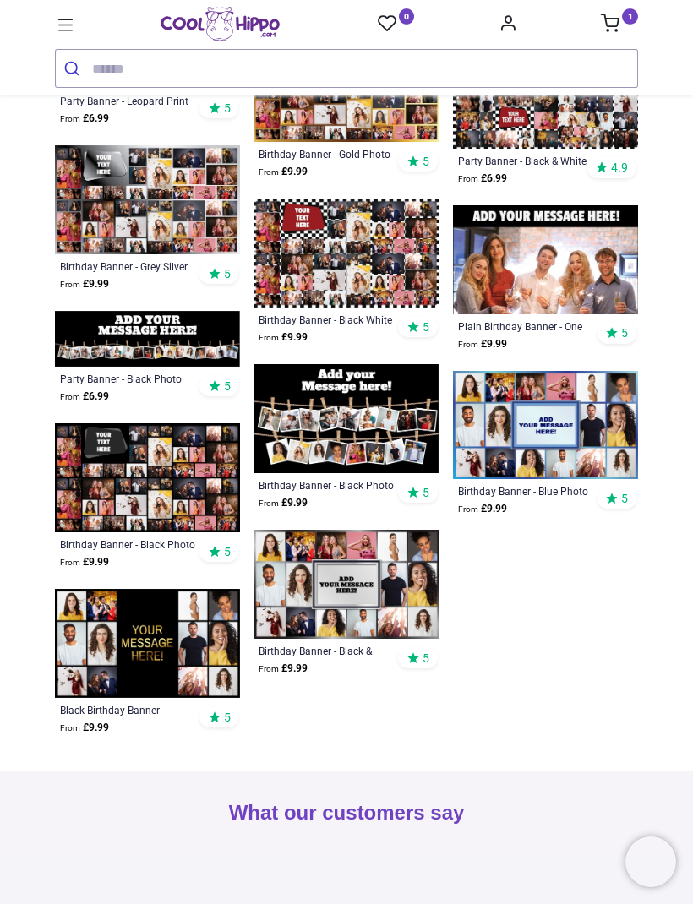
scroll to position [1517, 0]
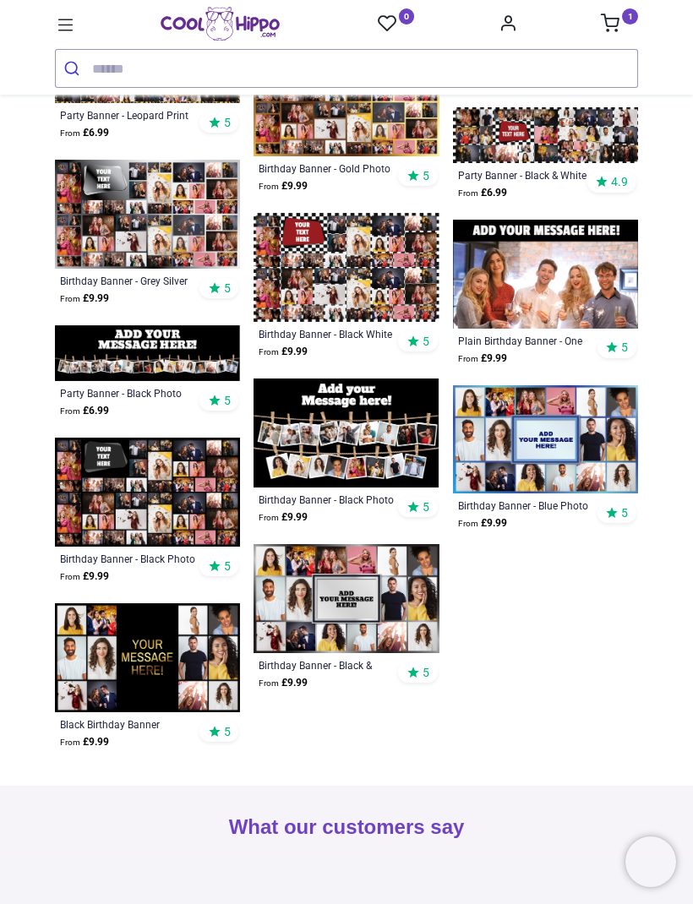
click at [136, 355] on img at bounding box center [147, 353] width 185 height 56
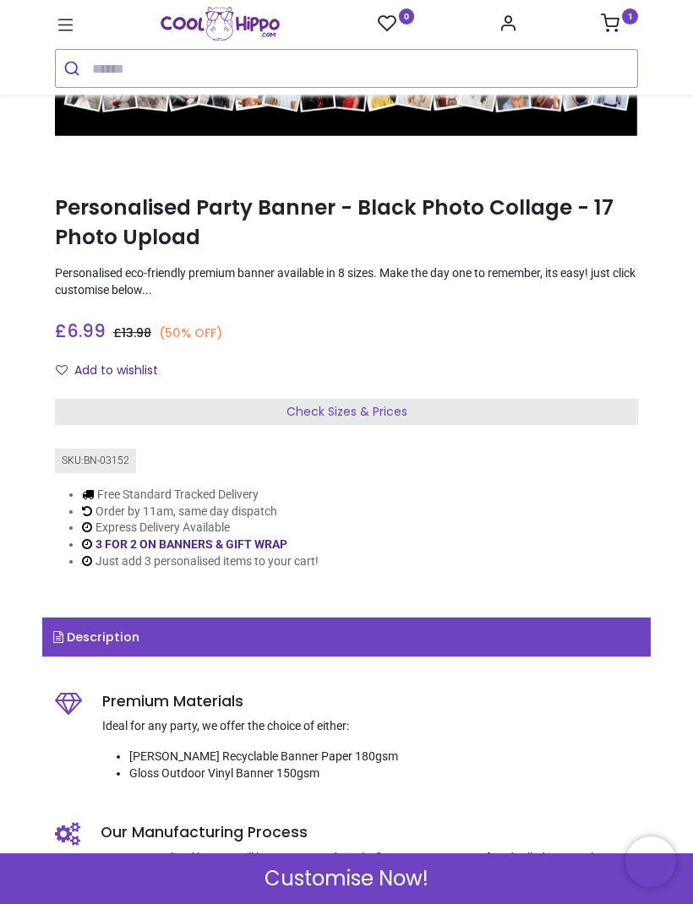
scroll to position [182, 0]
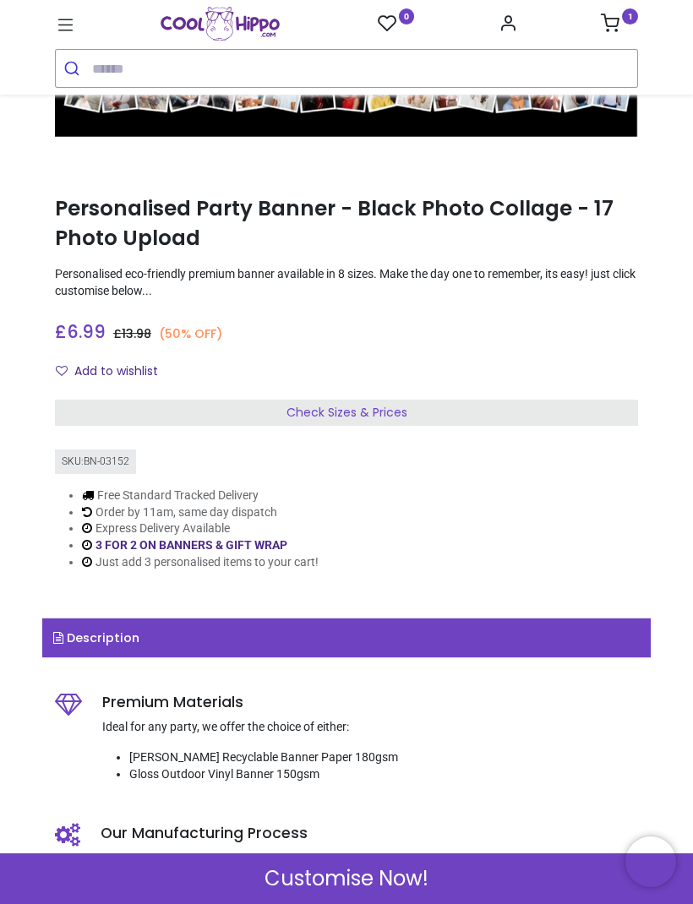
click at [394, 879] on span "Customise Now!" at bounding box center [346, 878] width 164 height 29
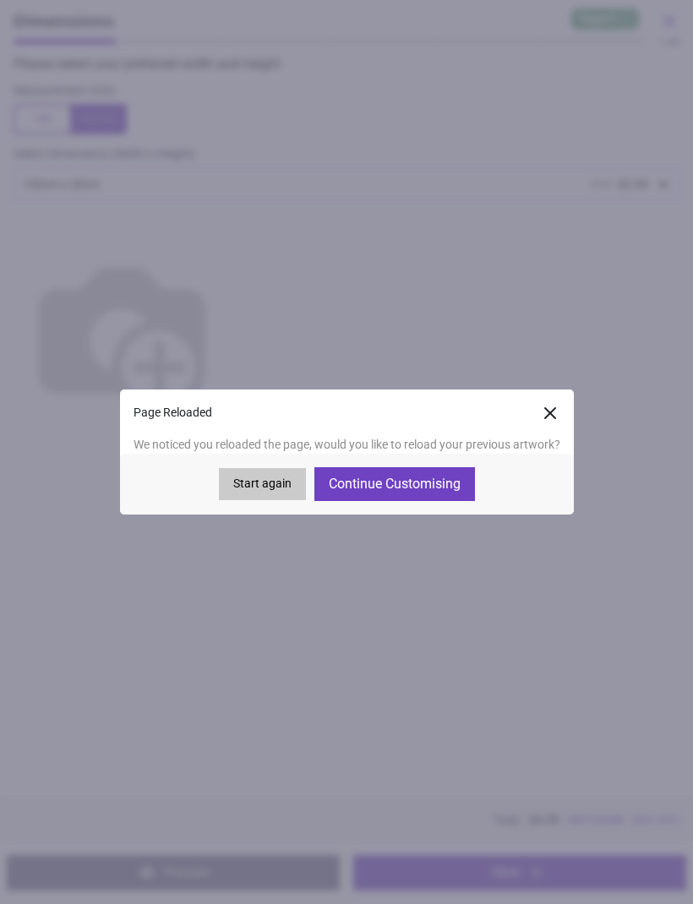
click at [249, 485] on button "Start again" at bounding box center [262, 484] width 87 height 32
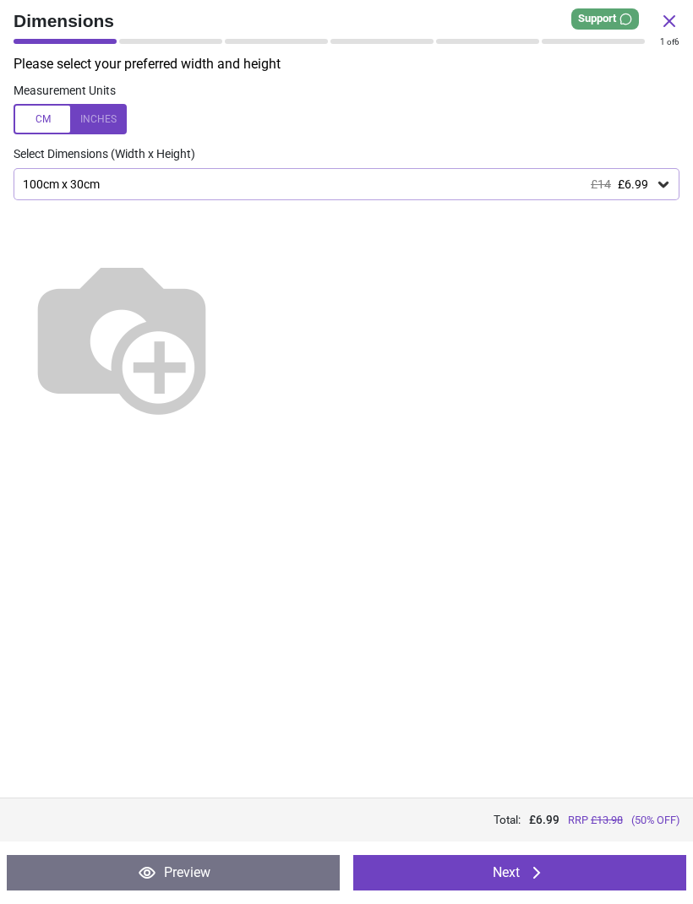
click at [649, 198] on div "100cm x 30cm £14 £6.99" at bounding box center [347, 184] width 666 height 32
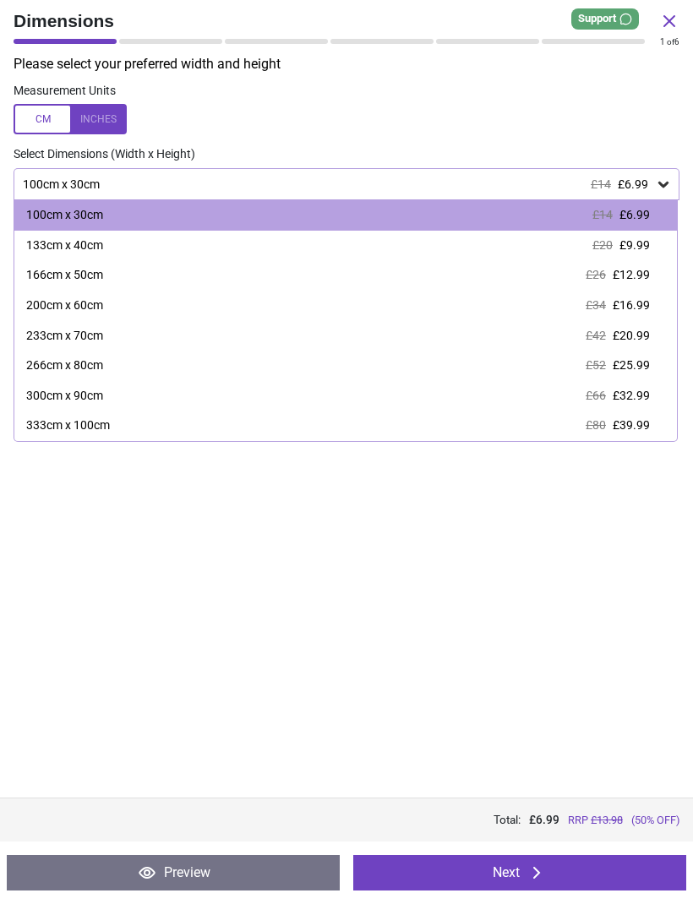
click at [647, 264] on div "166cm x 50cm £26 £12.99" at bounding box center [345, 275] width 662 height 30
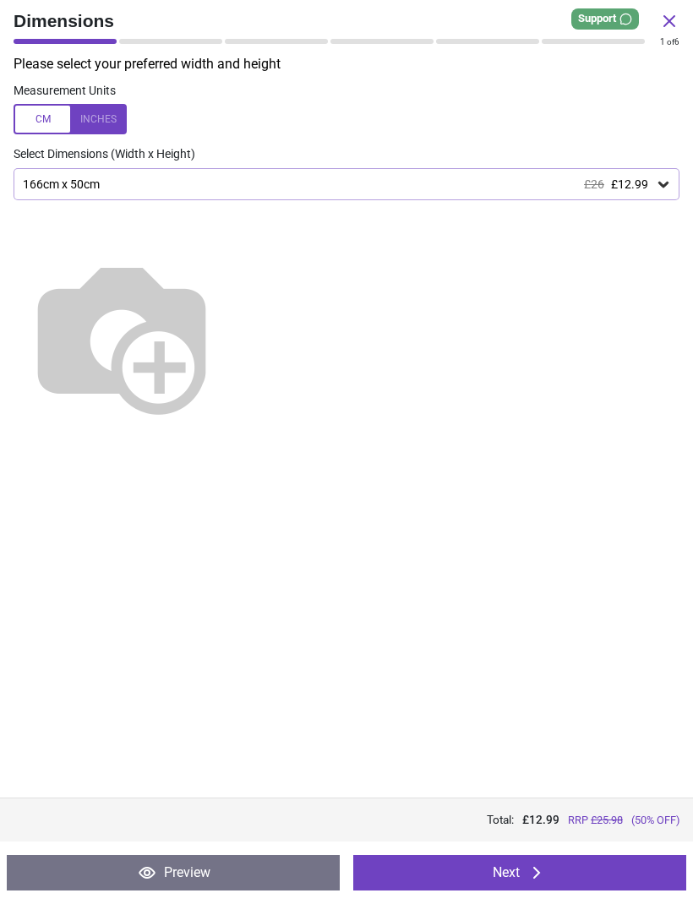
click at [571, 869] on button "Next" at bounding box center [519, 872] width 333 height 35
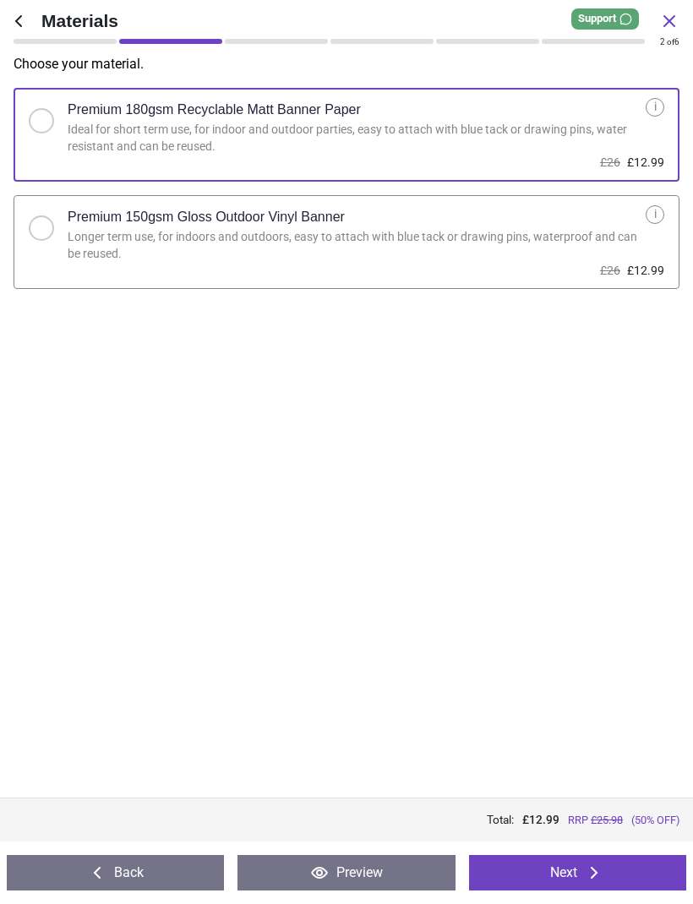
click at [627, 879] on button "Next" at bounding box center [577, 872] width 217 height 35
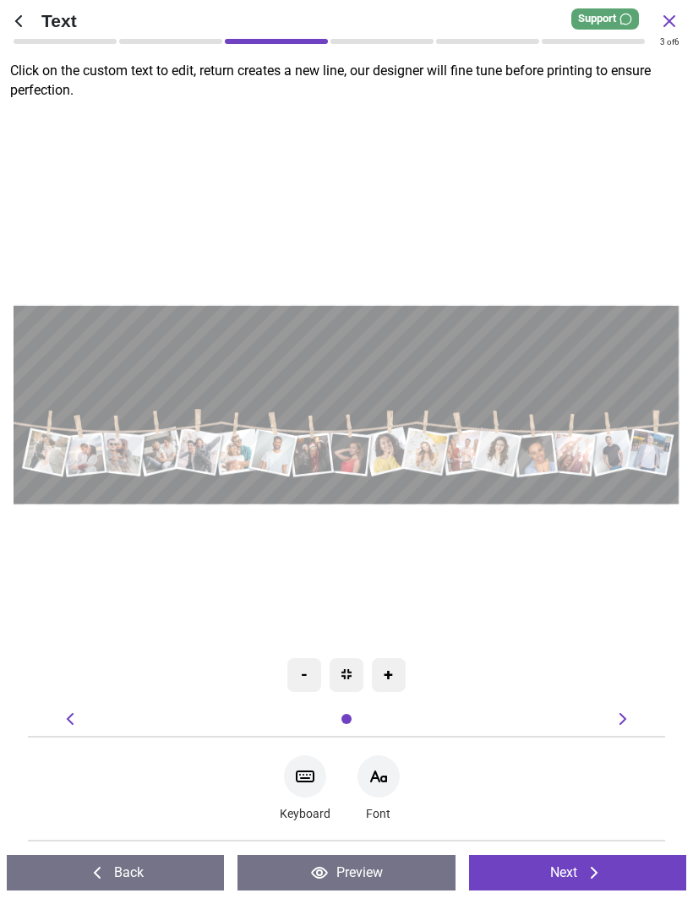
click at [305, 776] on icon at bounding box center [305, 776] width 20 height 20
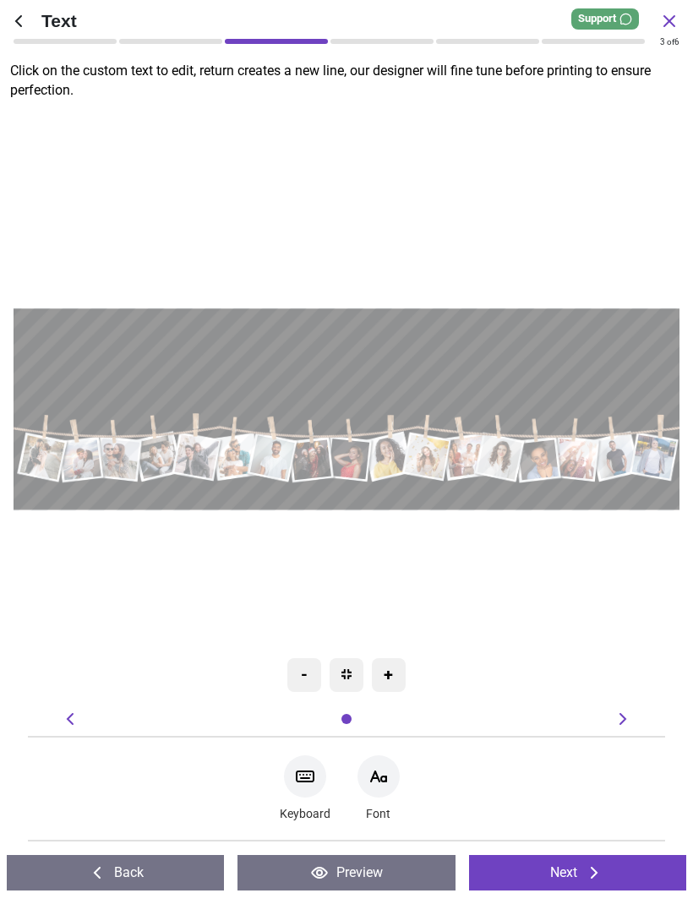
click at [596, 565] on div "**********" at bounding box center [346, 409] width 680 height 606
type textarea "**********"
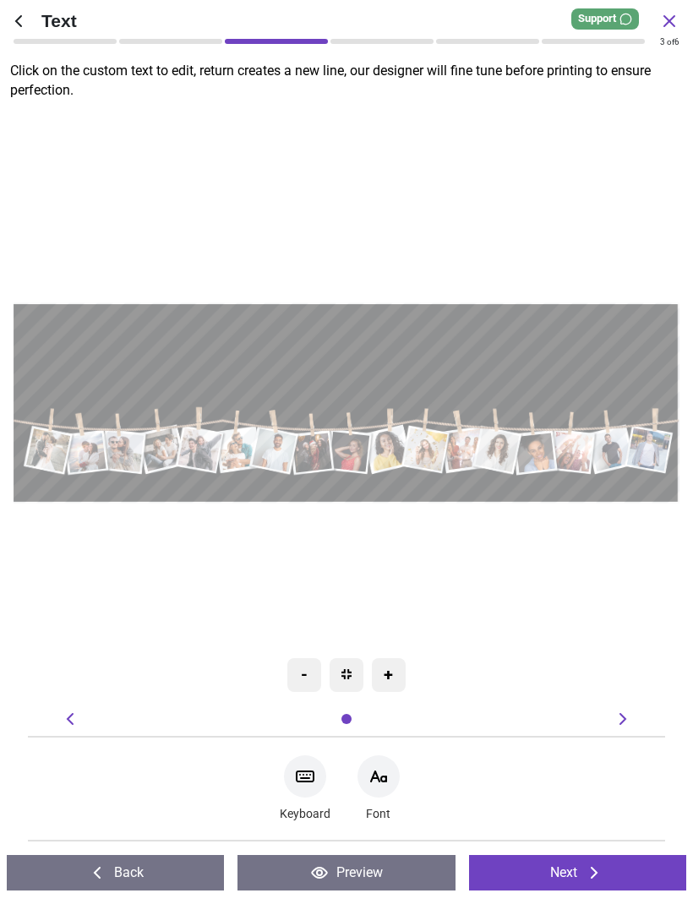
click at [368, 797] on div "Font" at bounding box center [378, 788] width 42 height 75
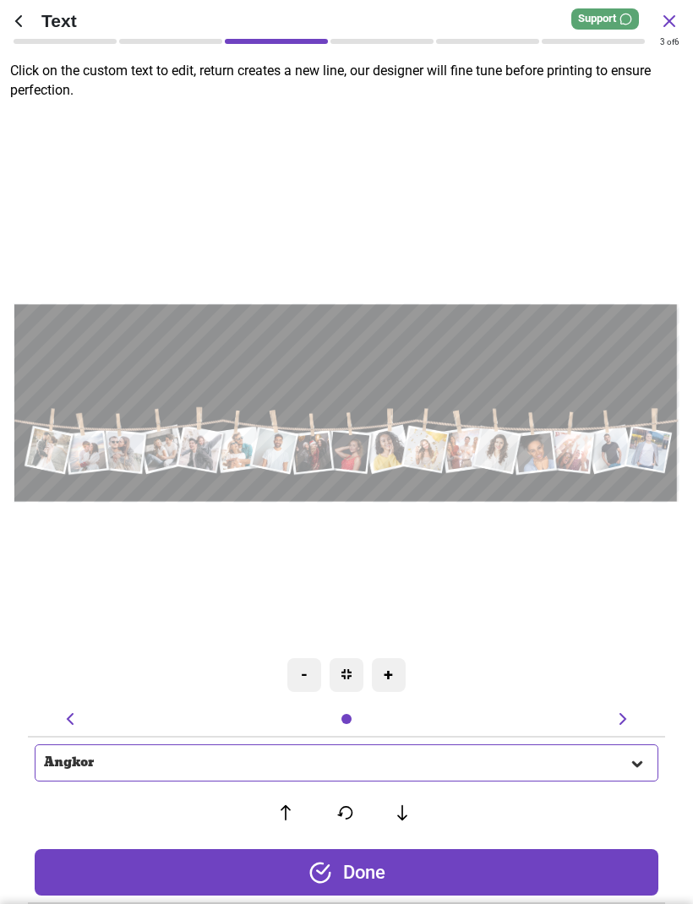
click at [522, 769] on div "Angkor" at bounding box center [336, 763] width 585 height 14
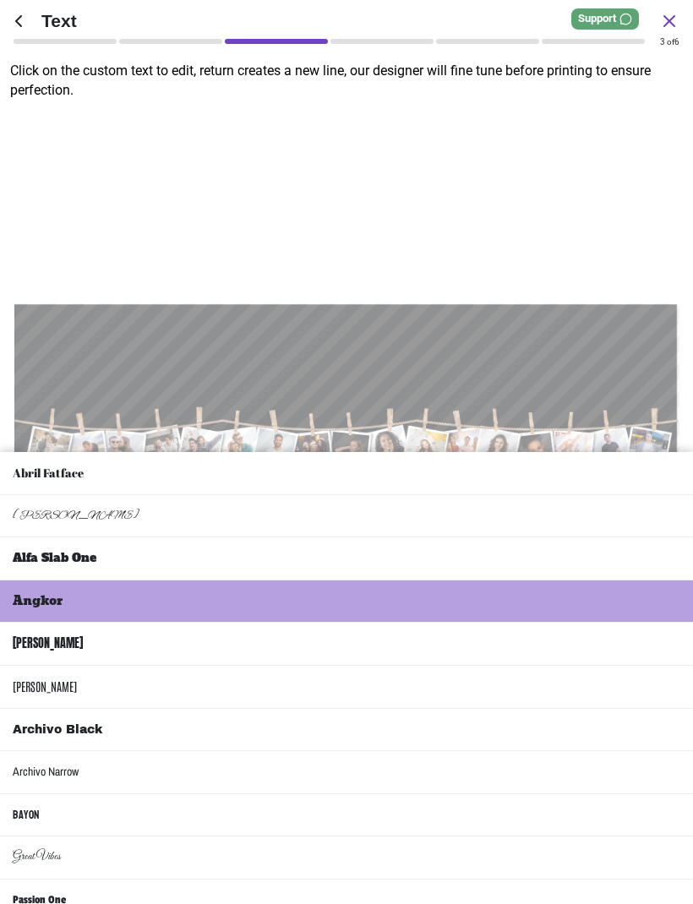
click at [182, 836] on li "Great Vibes" at bounding box center [346, 857] width 693 height 43
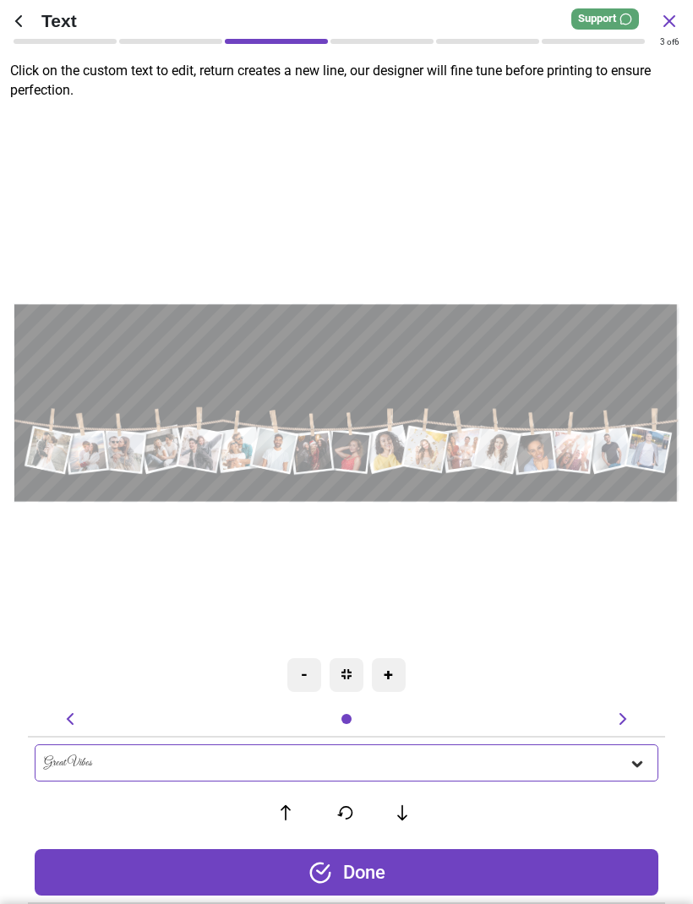
click at [525, 890] on div "Done" at bounding box center [346, 872] width 623 height 46
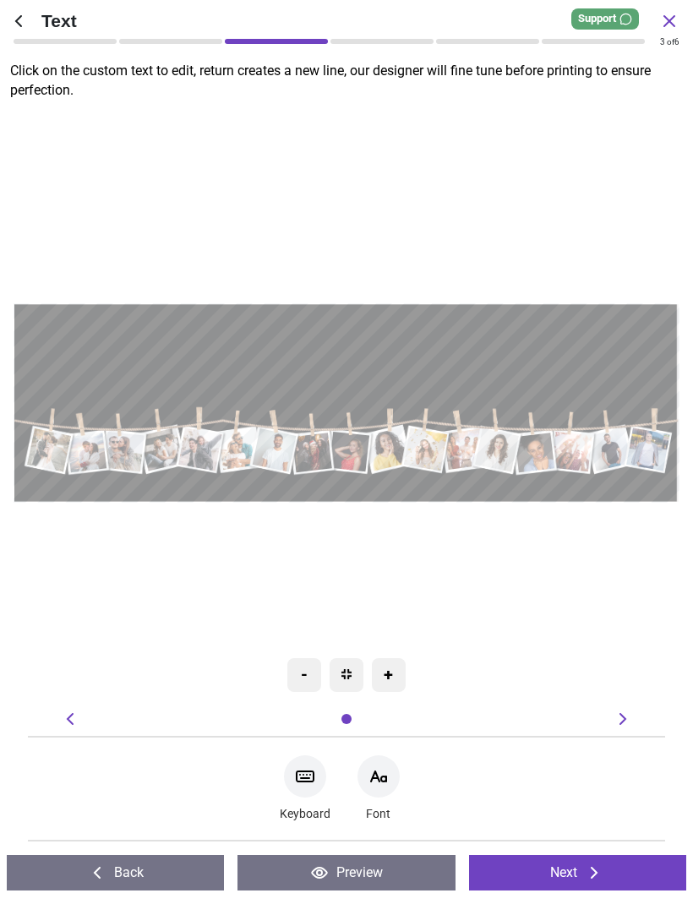
click at [555, 872] on button "Next" at bounding box center [577, 872] width 217 height 35
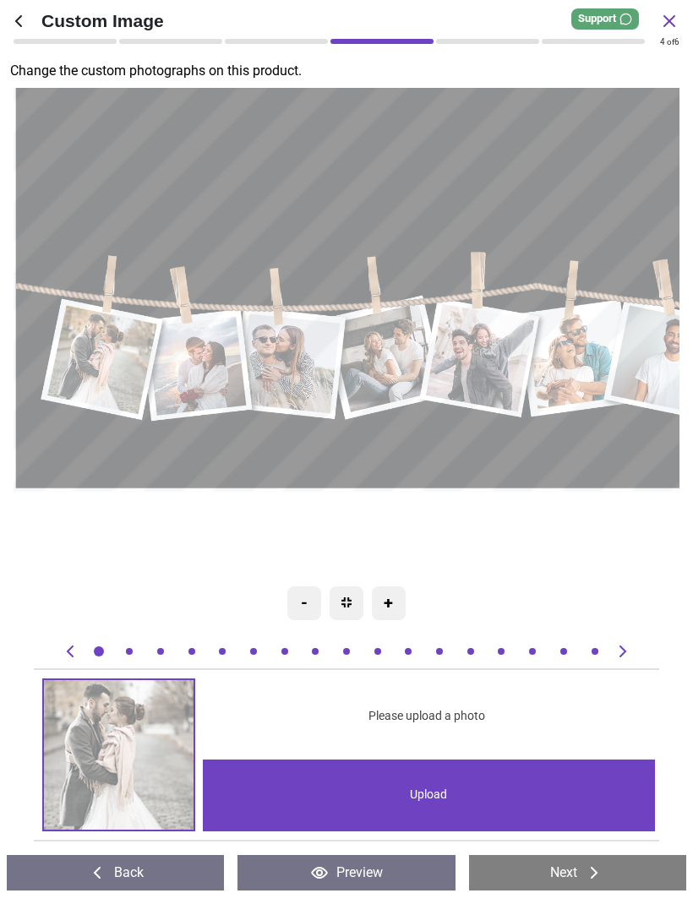
click at [426, 792] on div "Upload" at bounding box center [428, 795] width 451 height 72
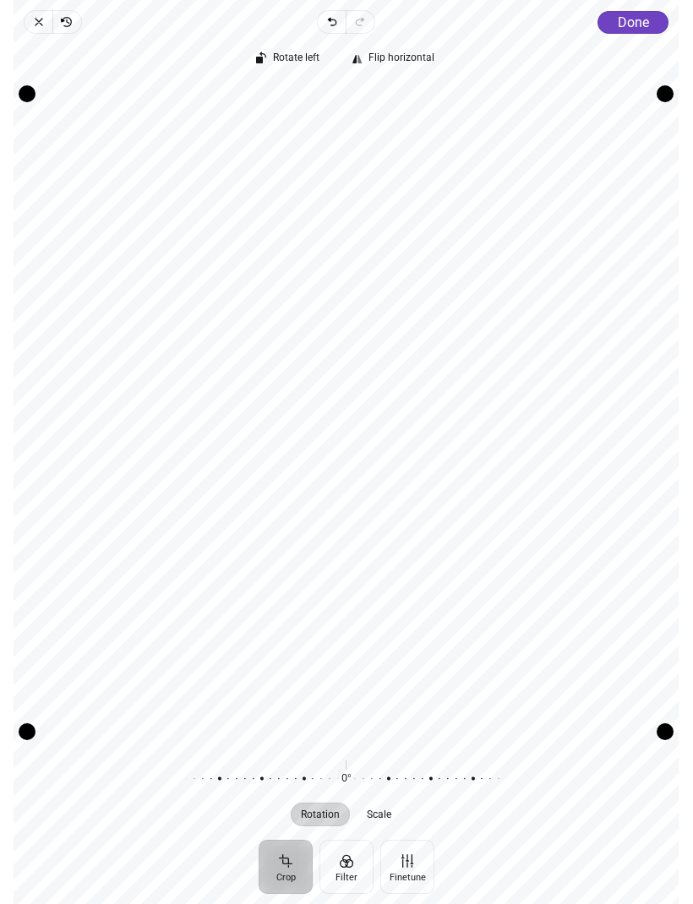
click at [645, 24] on span "Done" at bounding box center [633, 22] width 31 height 16
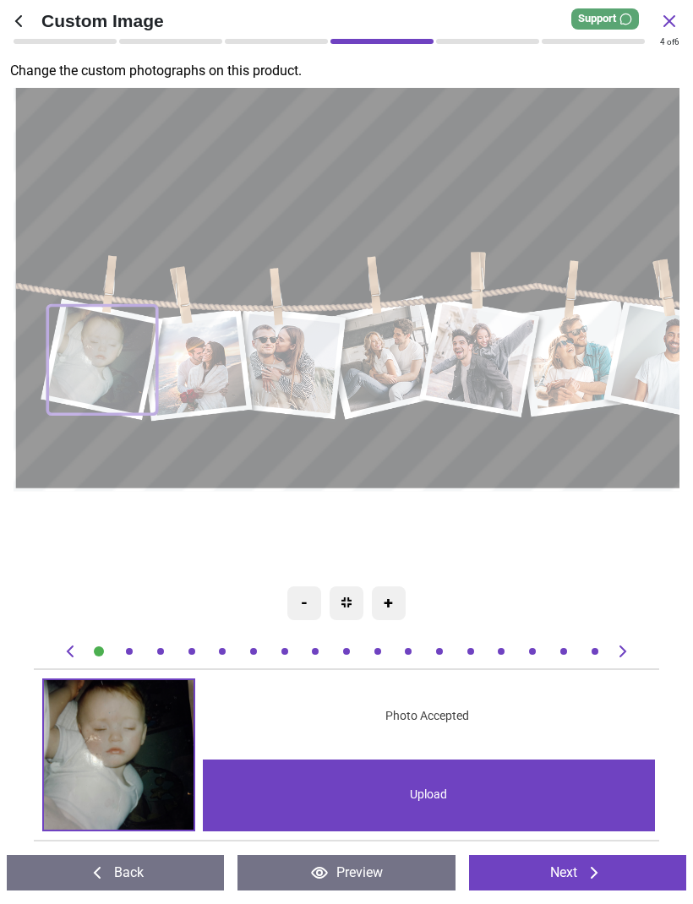
click at [620, 651] on icon at bounding box center [622, 651] width 20 height 20
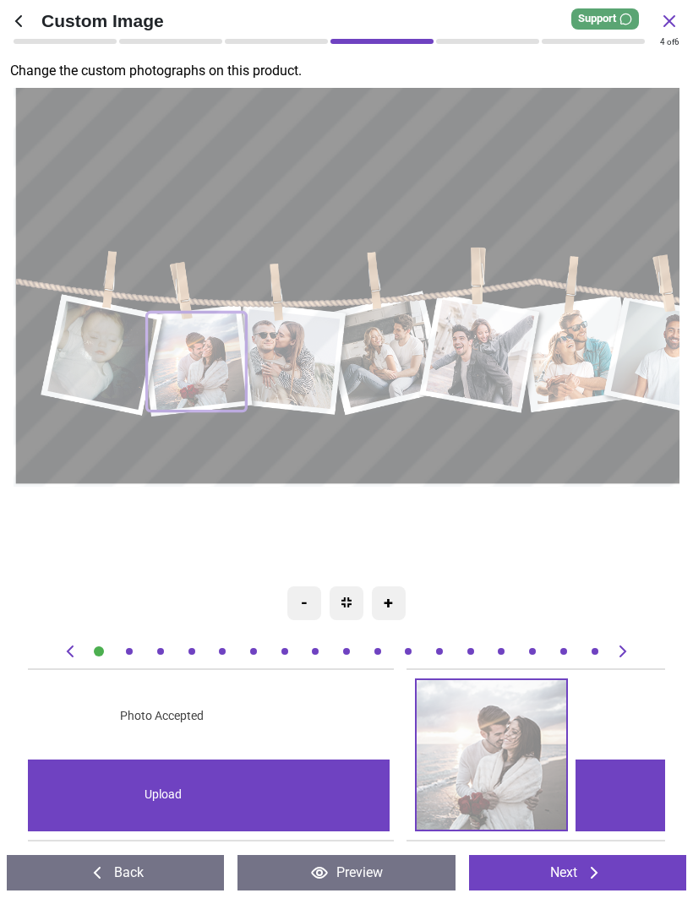
scroll to position [0, 637]
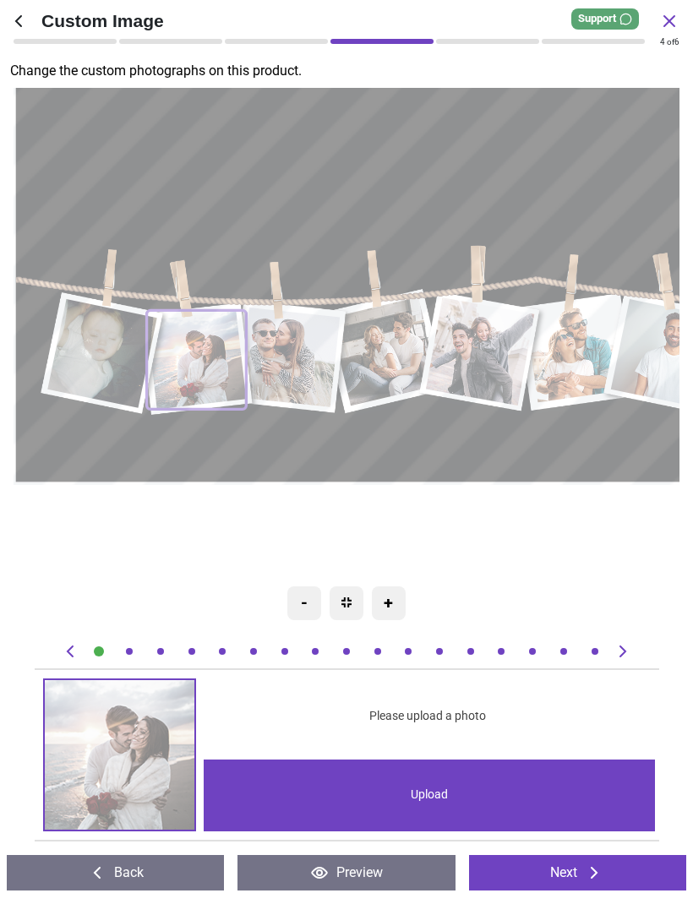
click at [287, 797] on div "Upload" at bounding box center [429, 795] width 451 height 72
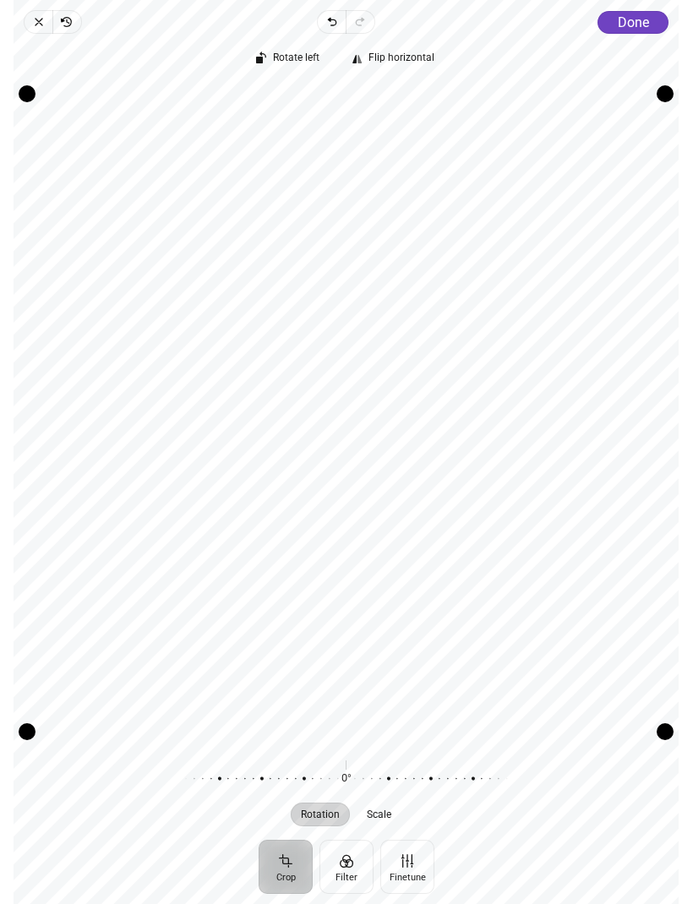
click at [619, 34] on div "Rotate left Flip horizontal Recenter Rotation Scale 0° Reset" at bounding box center [346, 437] width 665 height 806
click at [642, 22] on span "Done" at bounding box center [633, 22] width 31 height 16
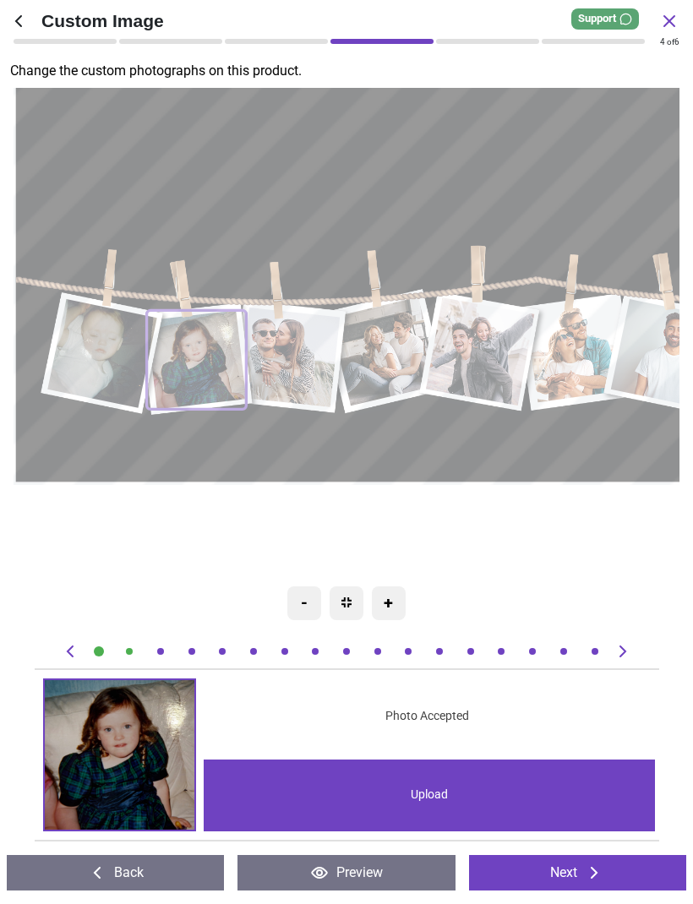
click at [612, 644] on icon at bounding box center [622, 651] width 20 height 20
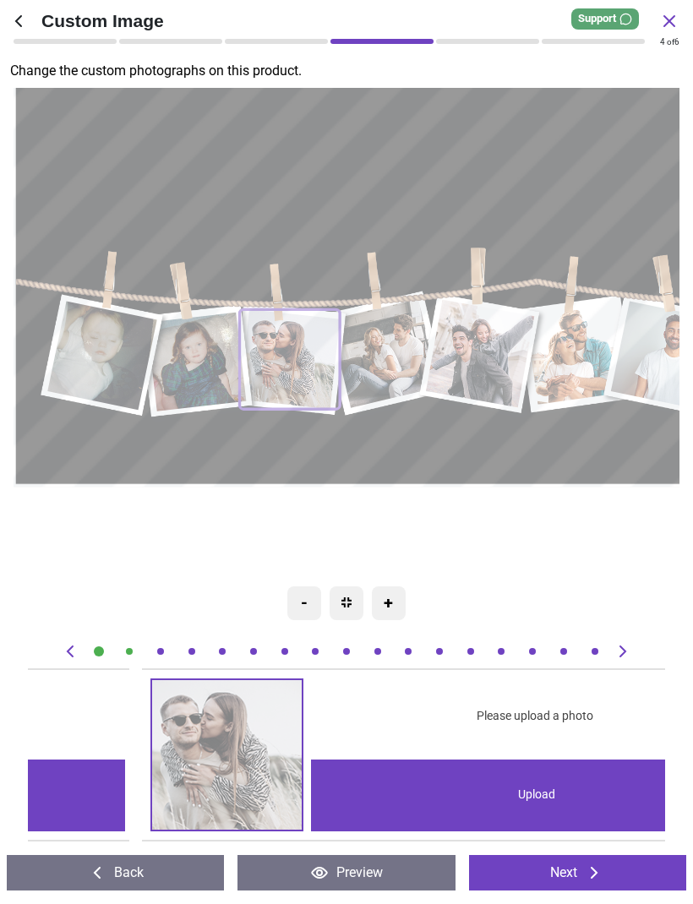
scroll to position [0, 1275]
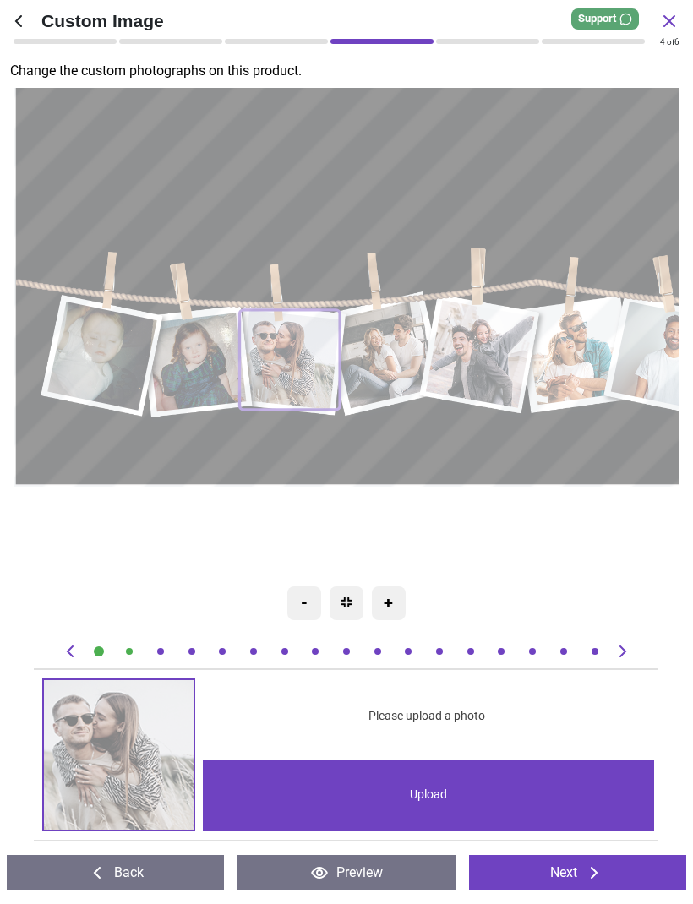
click at [384, 803] on div "Upload" at bounding box center [428, 795] width 451 height 72
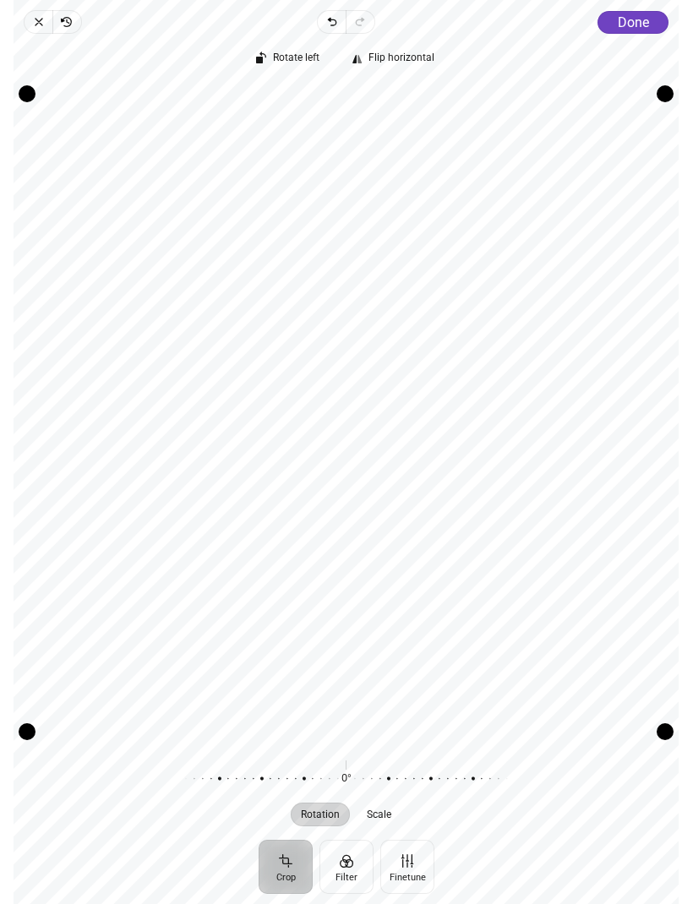
click at [629, 23] on span "Done" at bounding box center [633, 22] width 31 height 16
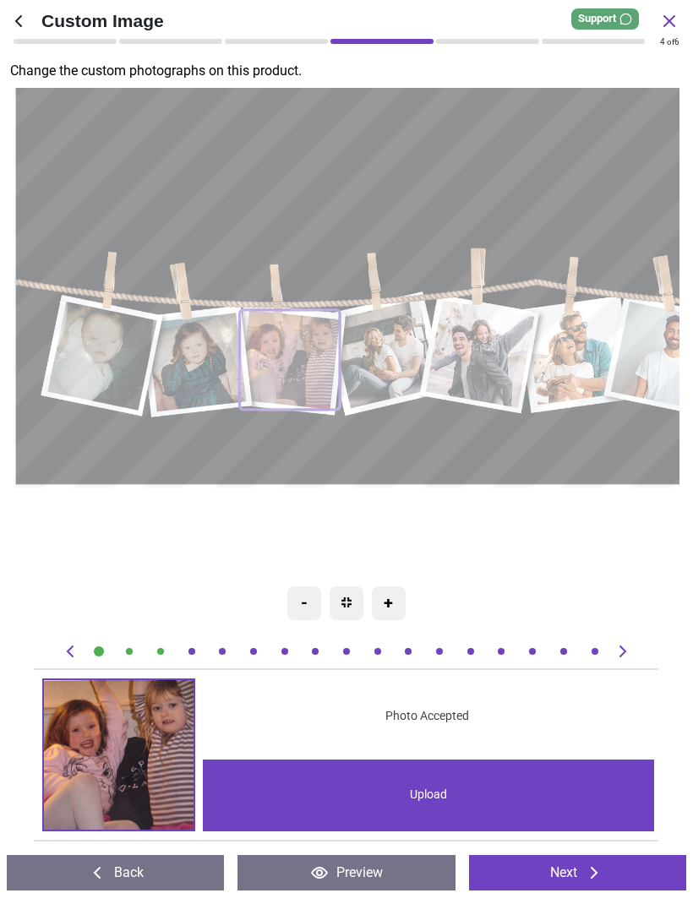
click at [623, 653] on icon at bounding box center [622, 651] width 7 height 12
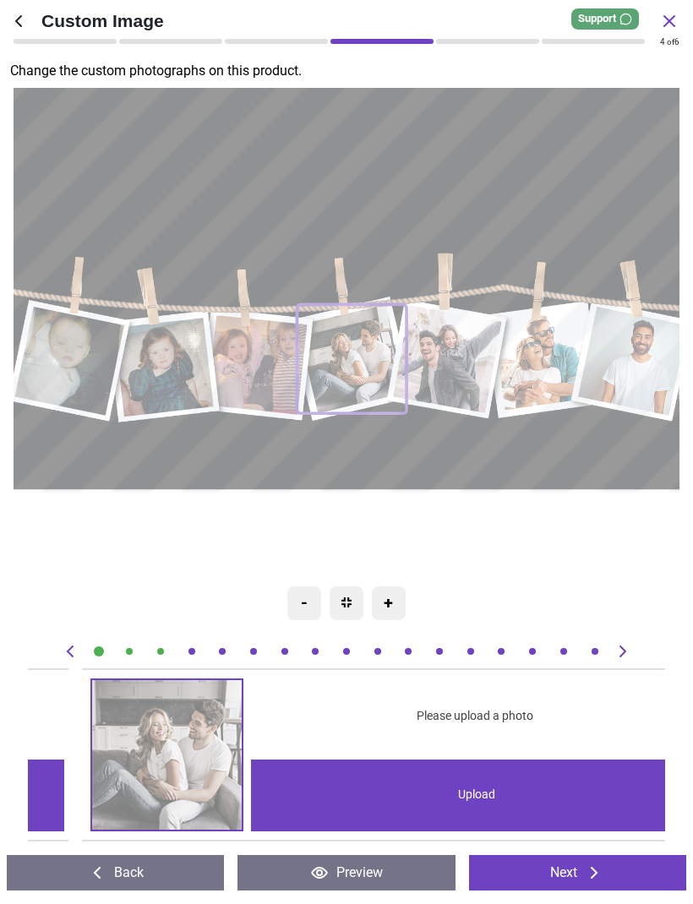
scroll to position [0, 1912]
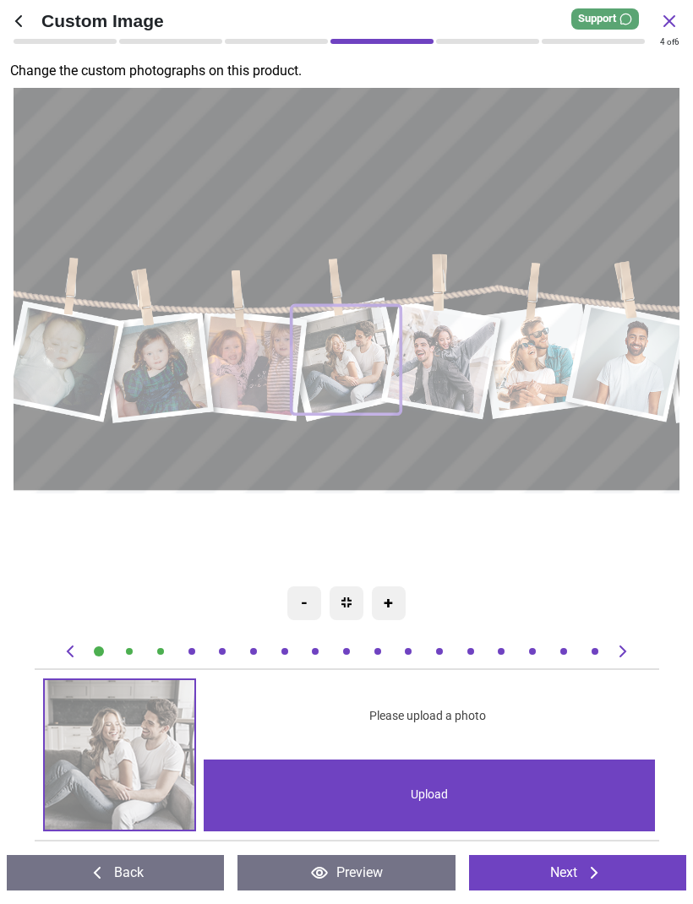
click at [387, 794] on div "Upload" at bounding box center [429, 795] width 451 height 72
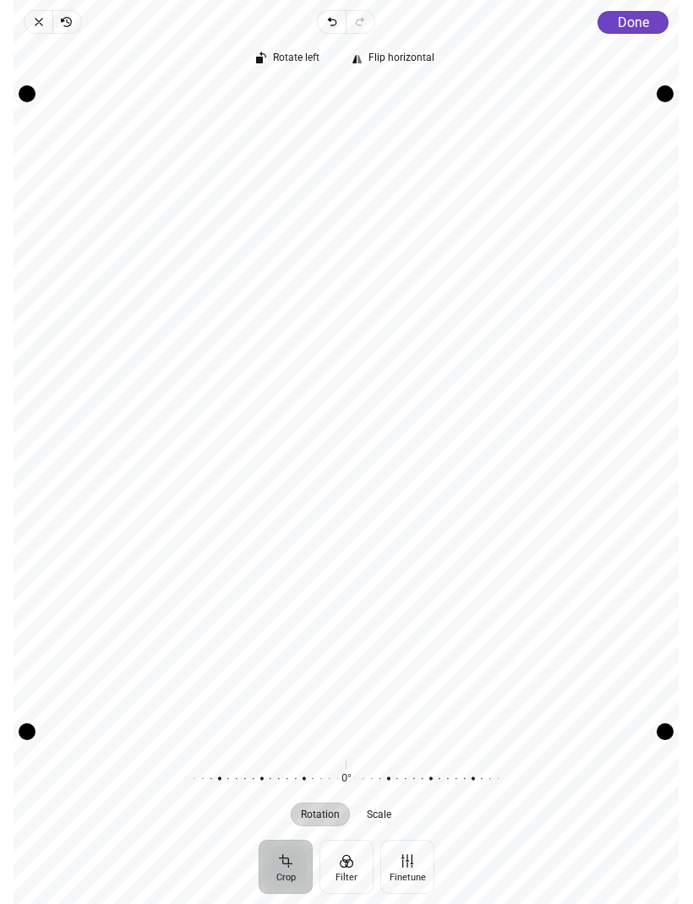
click at [632, 32] on button "Done" at bounding box center [633, 22] width 71 height 23
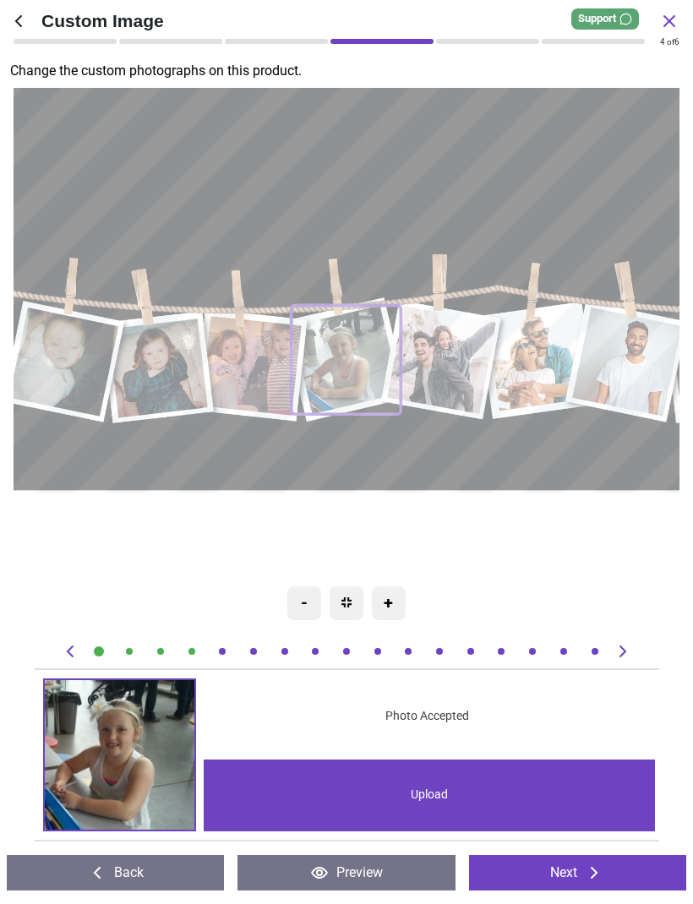
click at [618, 650] on icon at bounding box center [622, 651] width 20 height 20
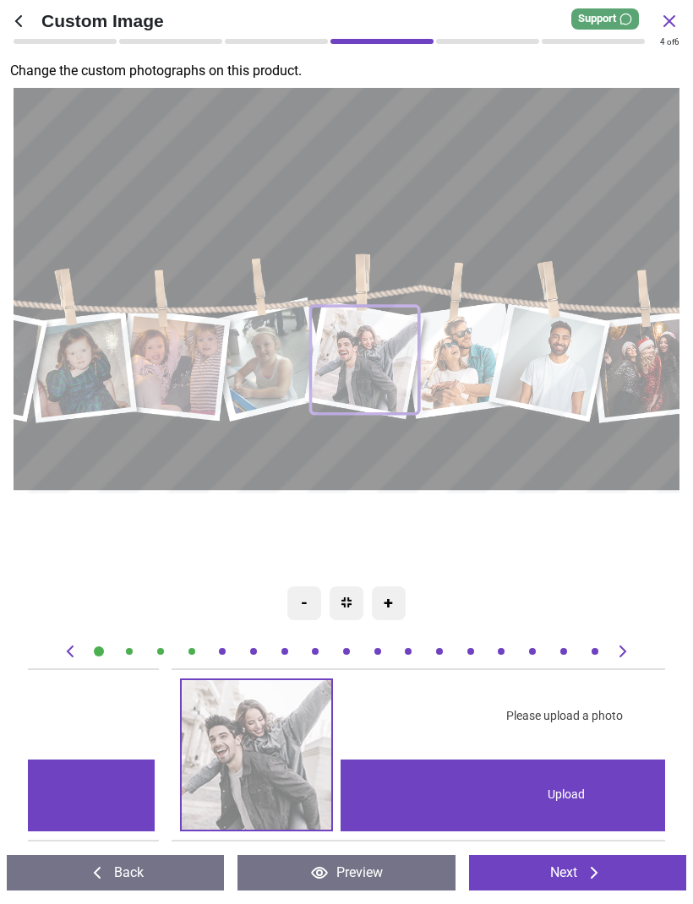
scroll to position [0, 2550]
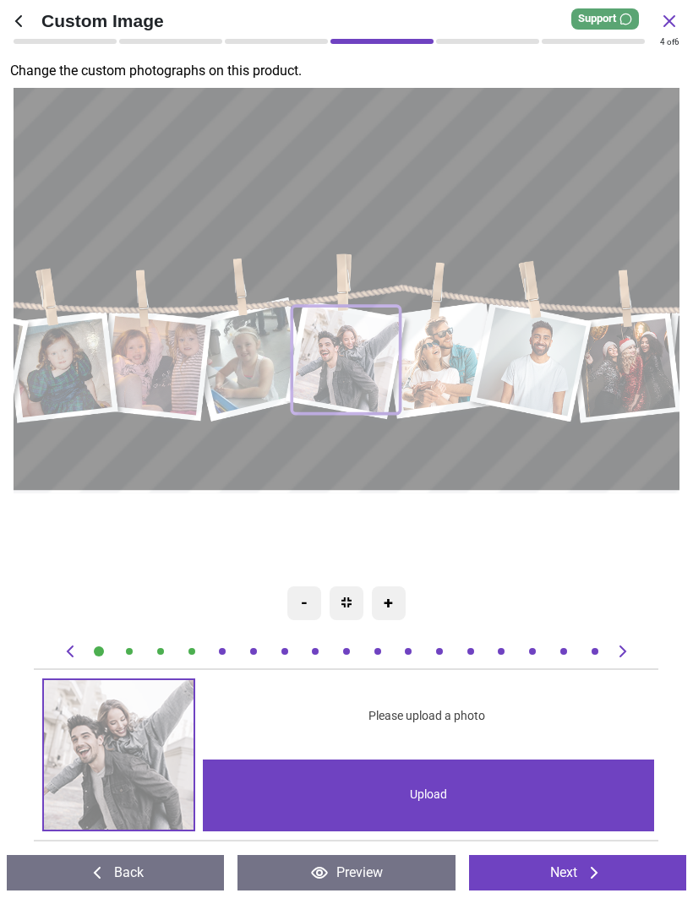
click at [476, 804] on div "Upload" at bounding box center [428, 795] width 451 height 72
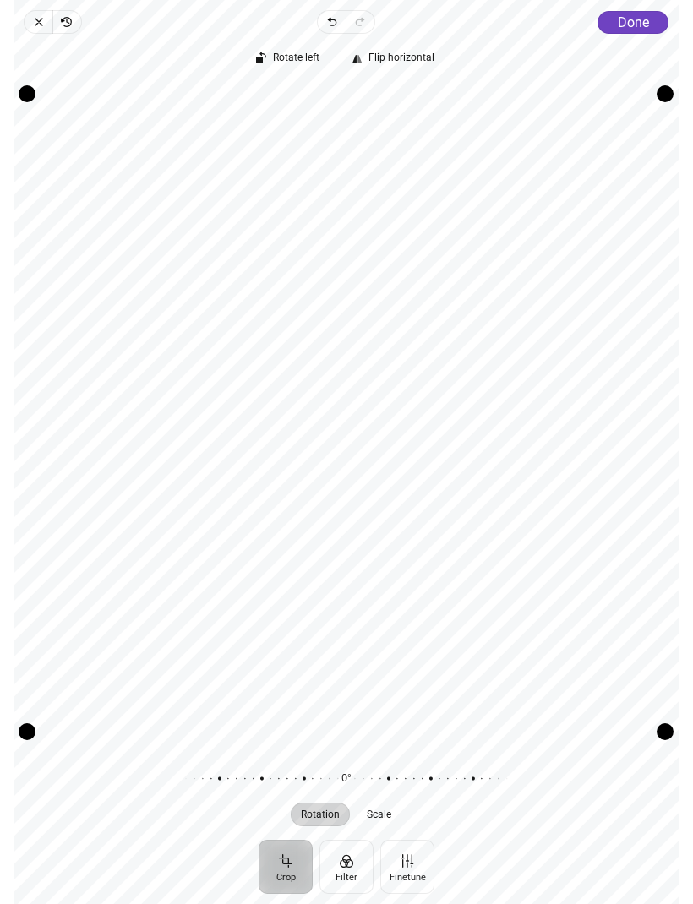
click at [637, 13] on button "Done" at bounding box center [633, 22] width 71 height 23
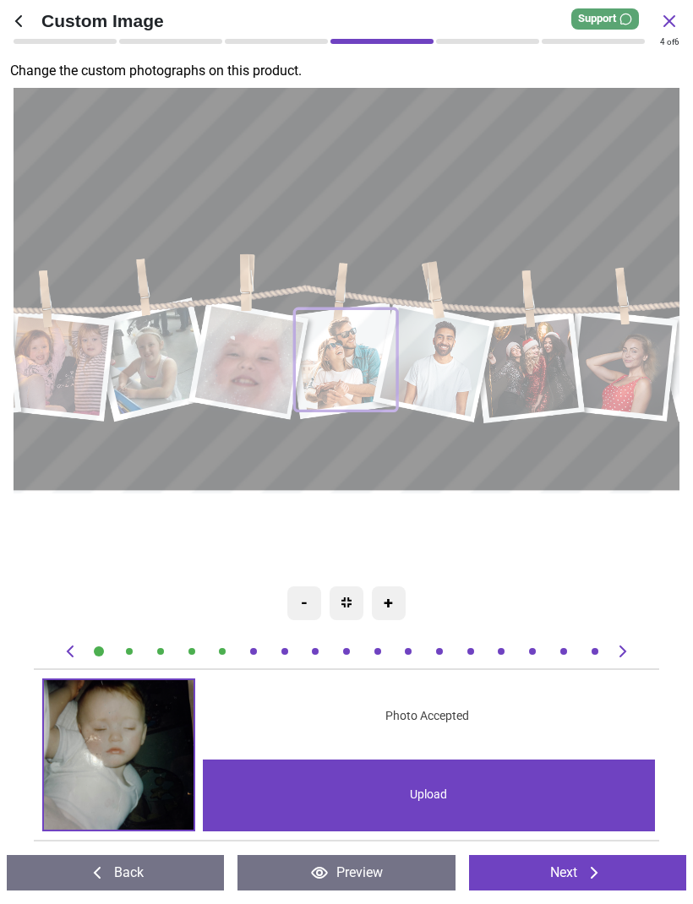
scroll to position [0, 3187]
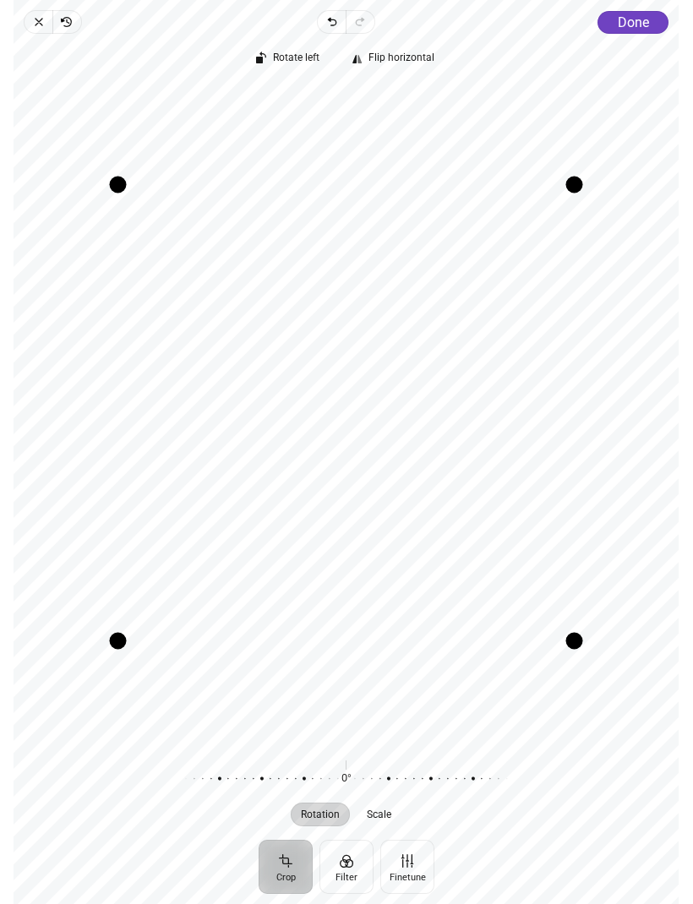
click at [630, 29] on span "Done" at bounding box center [633, 22] width 31 height 16
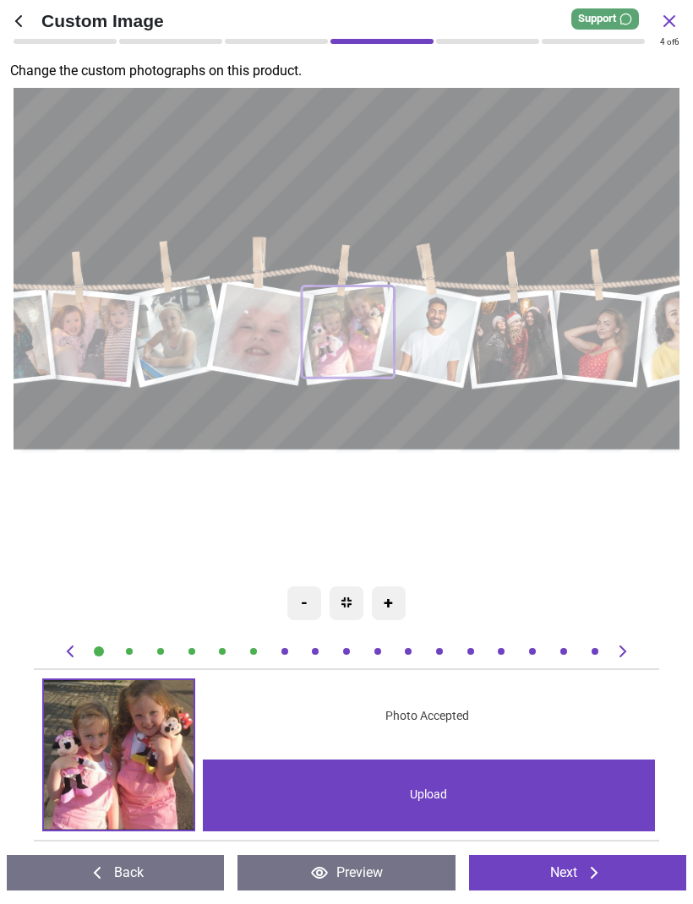
click at [623, 655] on icon at bounding box center [622, 651] width 20 height 20
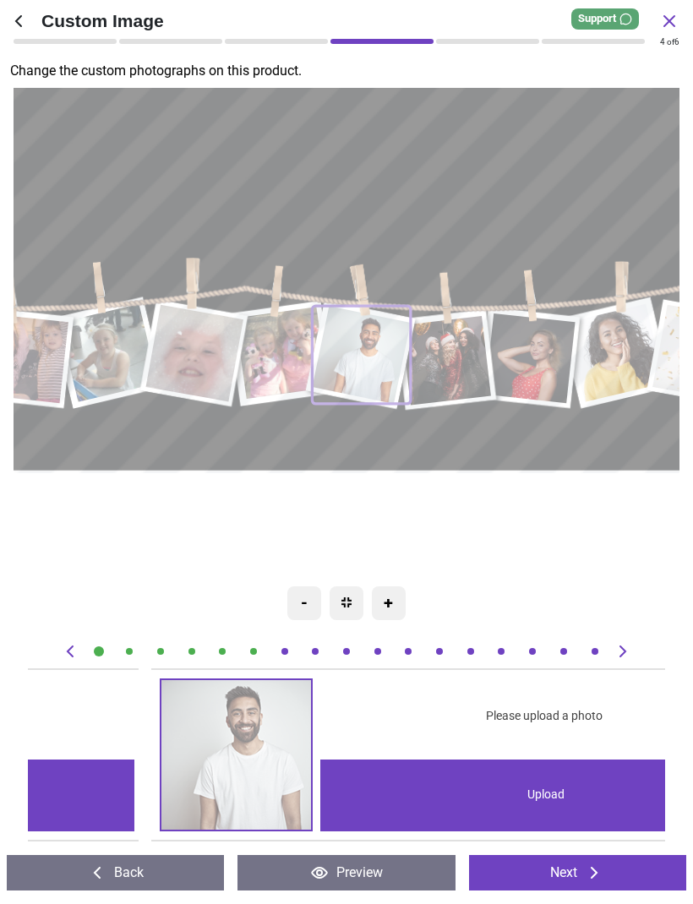
scroll to position [0, 3824]
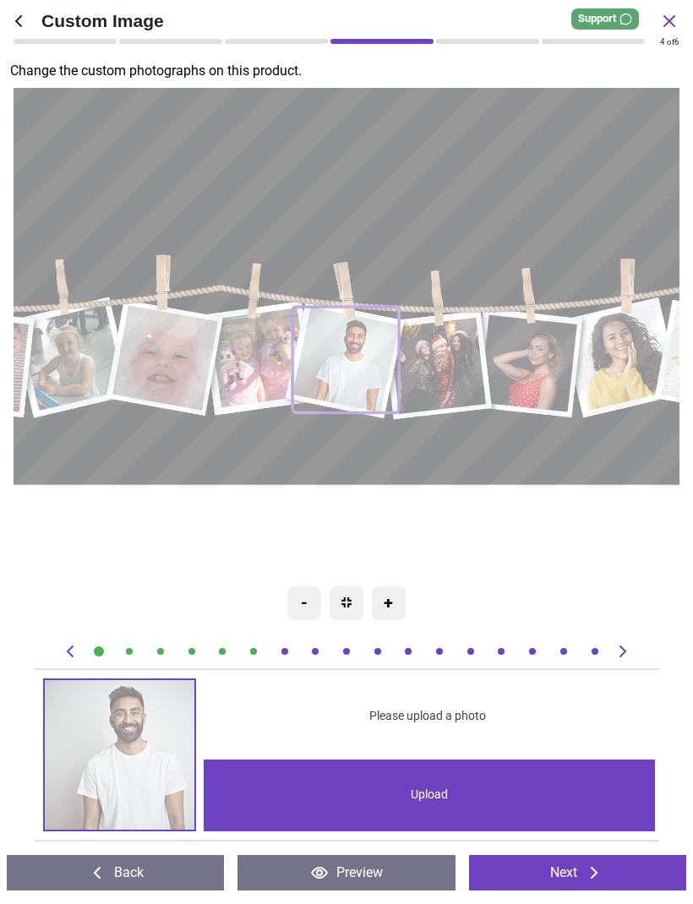
click at [417, 795] on div "Upload" at bounding box center [429, 795] width 451 height 72
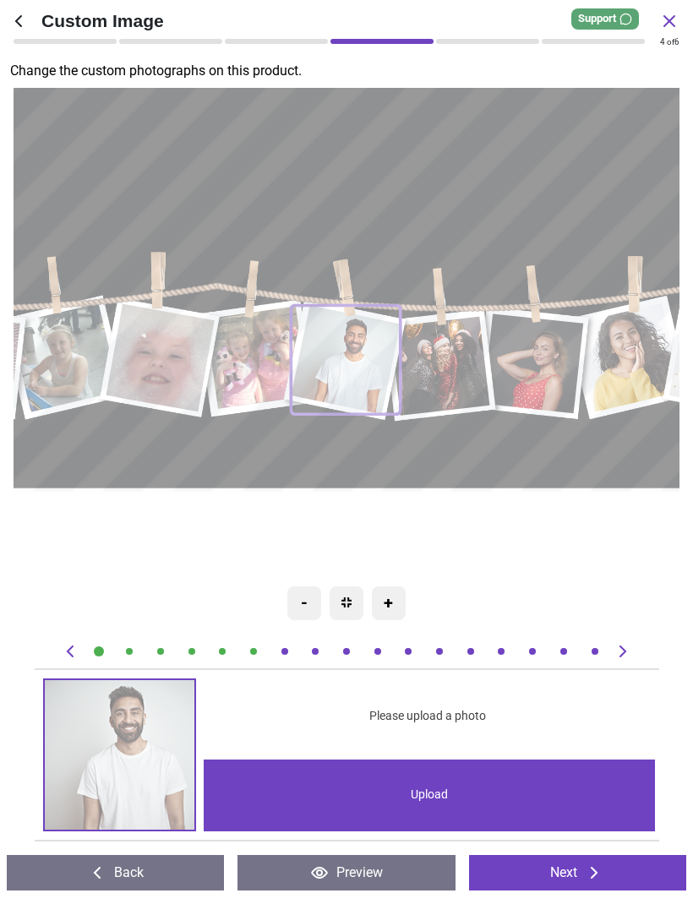
click at [422, 803] on div "Upload" at bounding box center [429, 795] width 451 height 72
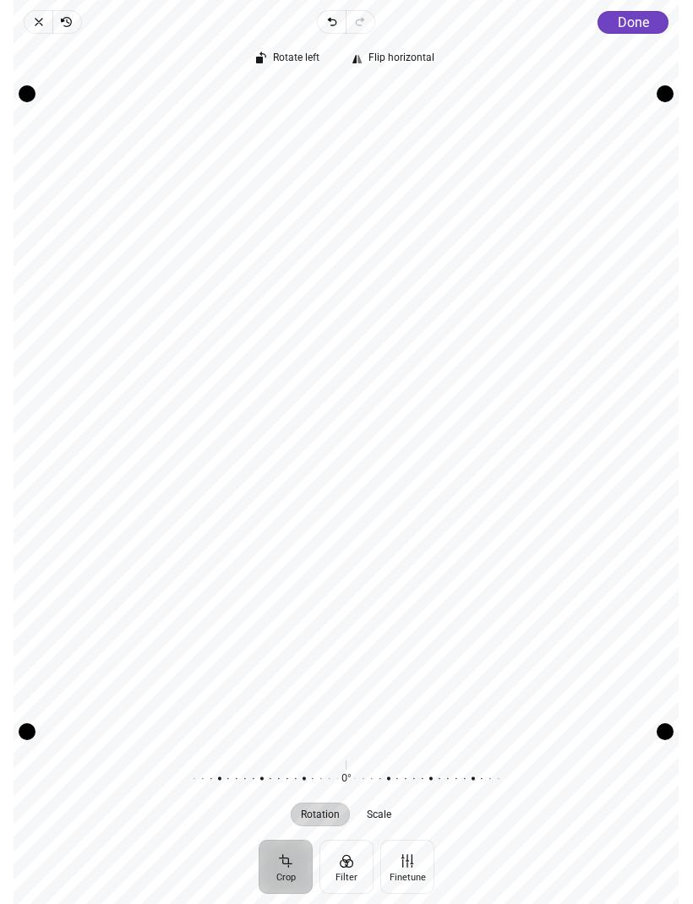
click at [623, 30] on span "Done" at bounding box center [633, 22] width 31 height 16
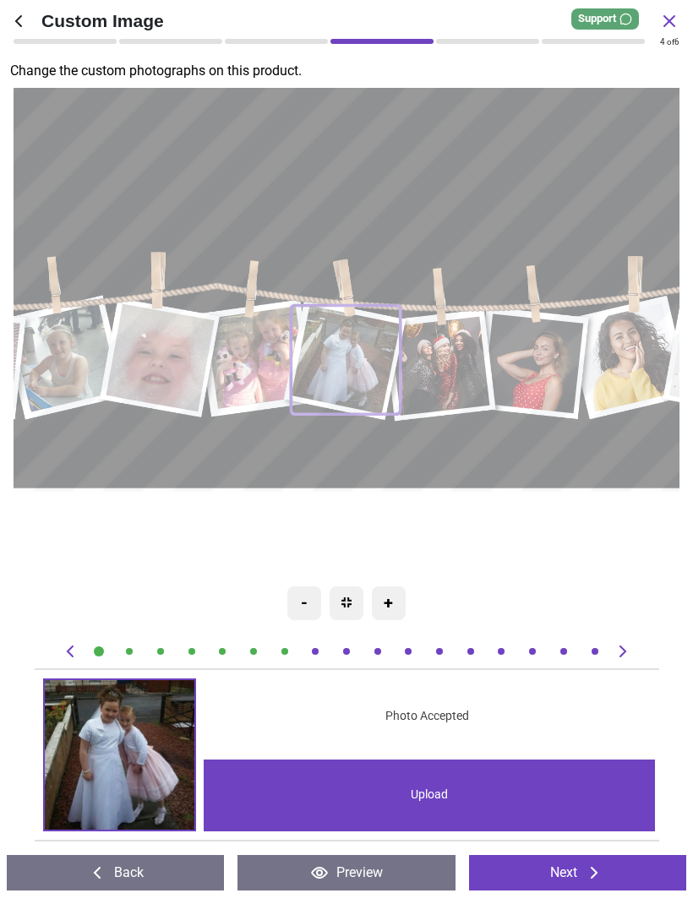
click at [616, 657] on icon at bounding box center [622, 651] width 20 height 20
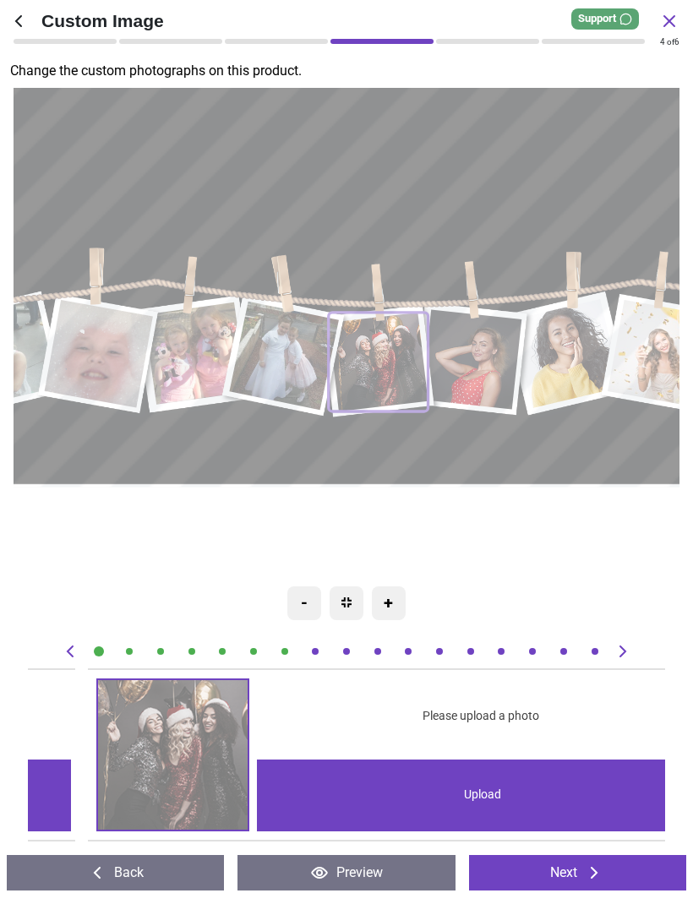
scroll to position [0, 4461]
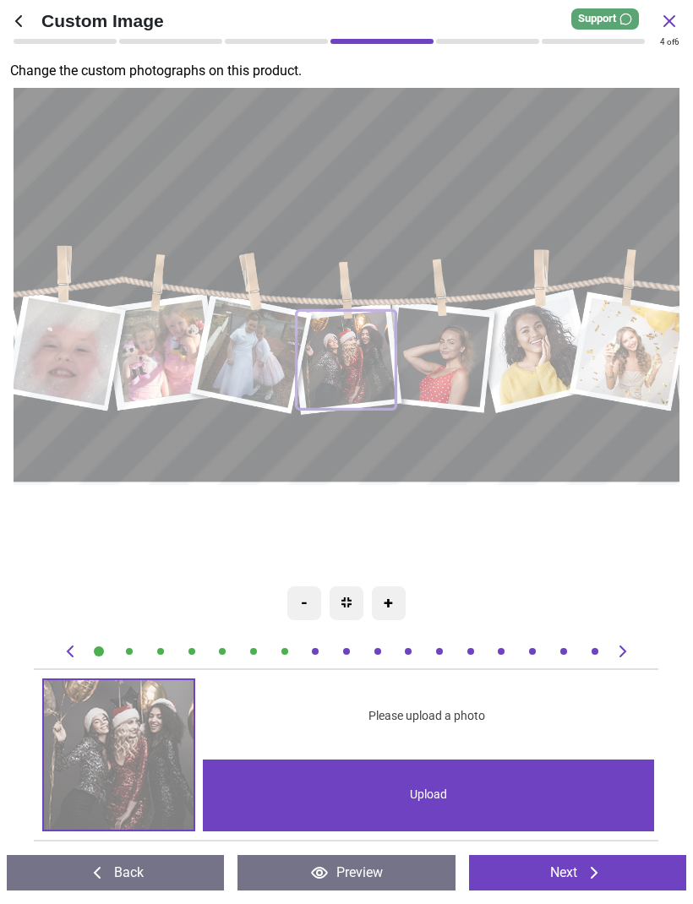
click at [489, 792] on div "Upload" at bounding box center [428, 795] width 451 height 72
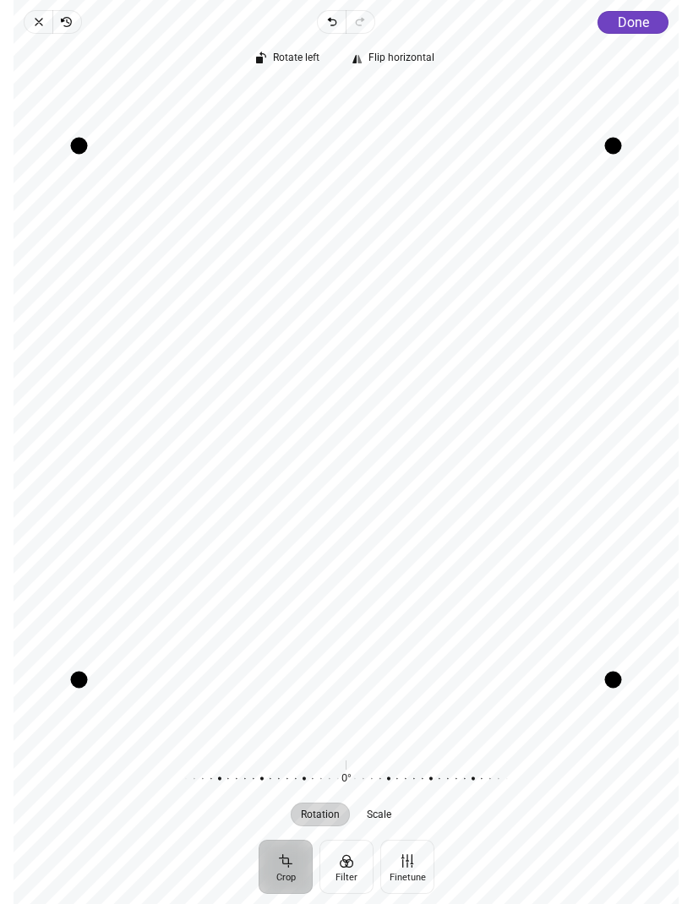
click at [634, 29] on span "Done" at bounding box center [633, 22] width 31 height 16
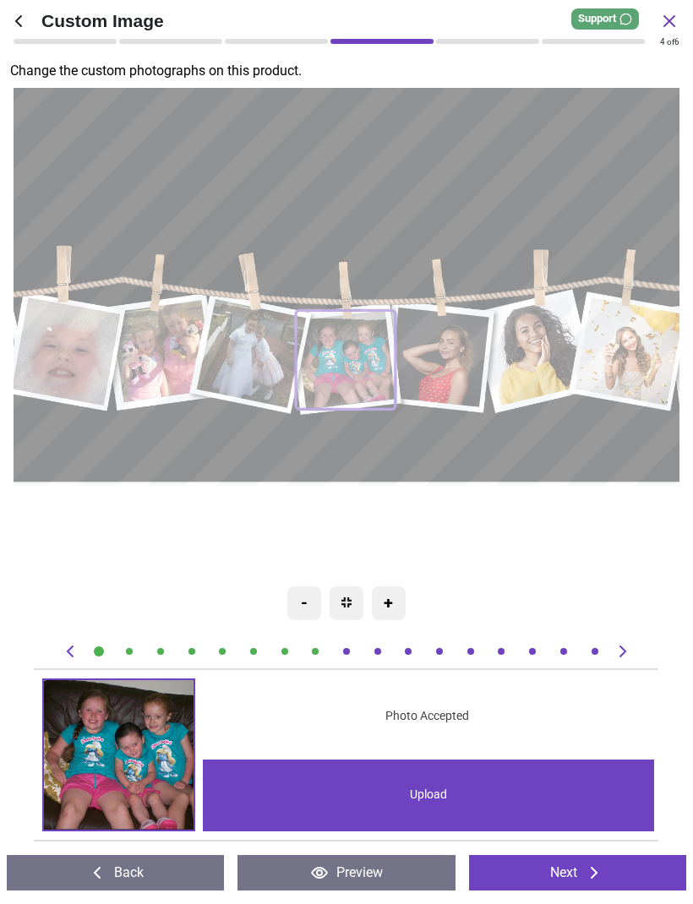
click at [618, 656] on icon at bounding box center [622, 651] width 20 height 20
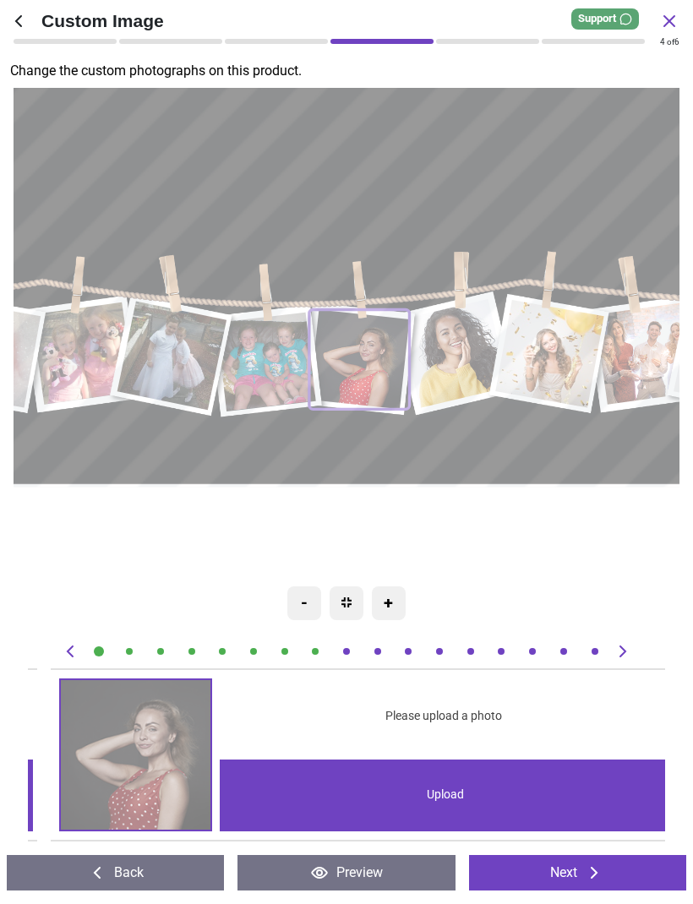
scroll to position [0, 5098]
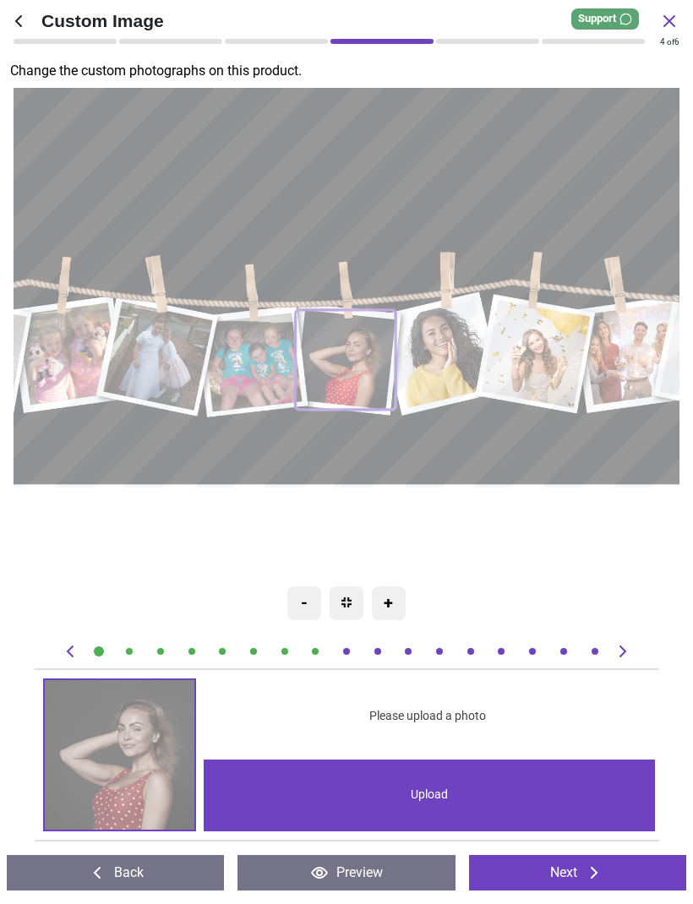
click at [415, 797] on div "Upload" at bounding box center [429, 795] width 451 height 72
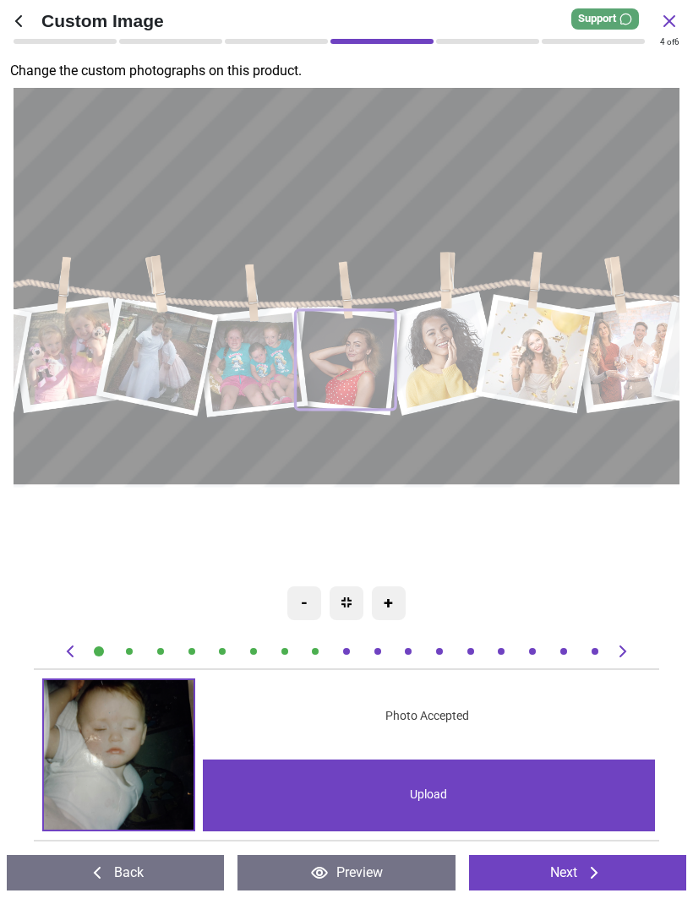
scroll to position [0, 5098]
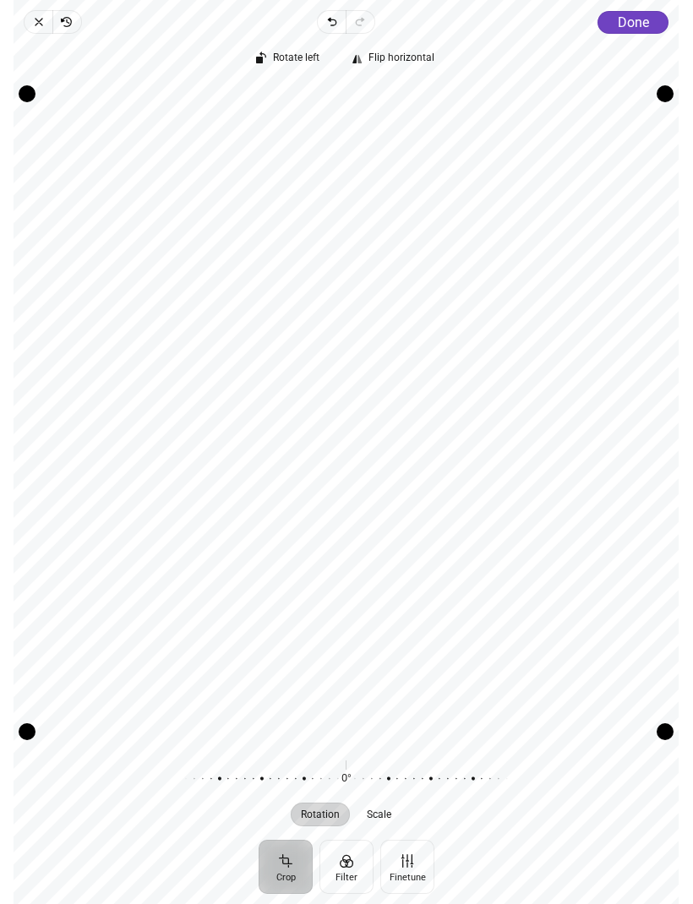
click at [25, 18] on span "Close" at bounding box center [38, 22] width 29 height 24
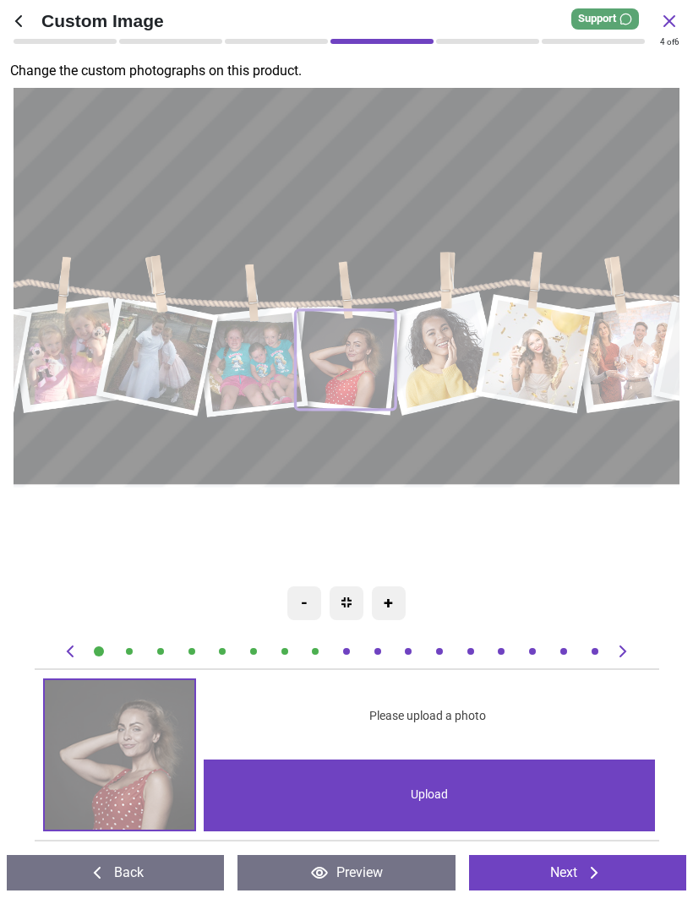
click at [328, 792] on div "Upload" at bounding box center [429, 795] width 451 height 72
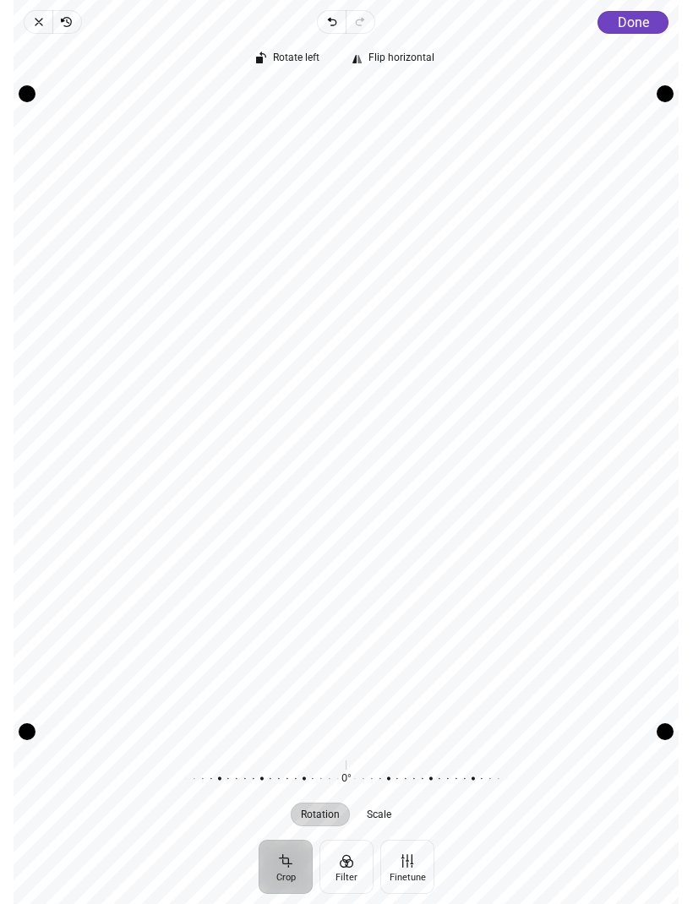
click at [649, 21] on span "Done" at bounding box center [633, 22] width 31 height 16
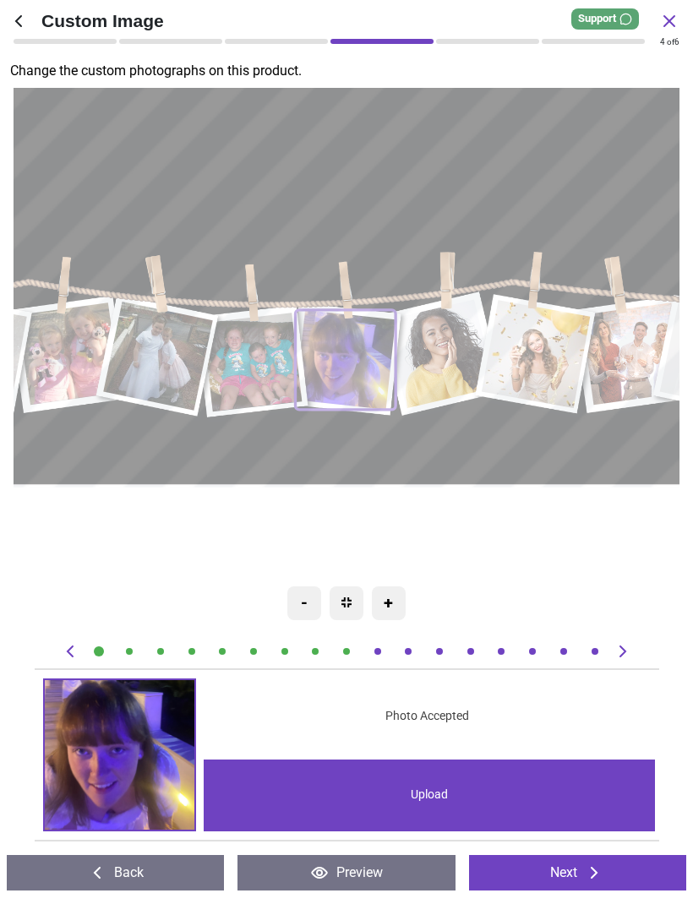
click at [618, 660] on icon at bounding box center [622, 651] width 20 height 20
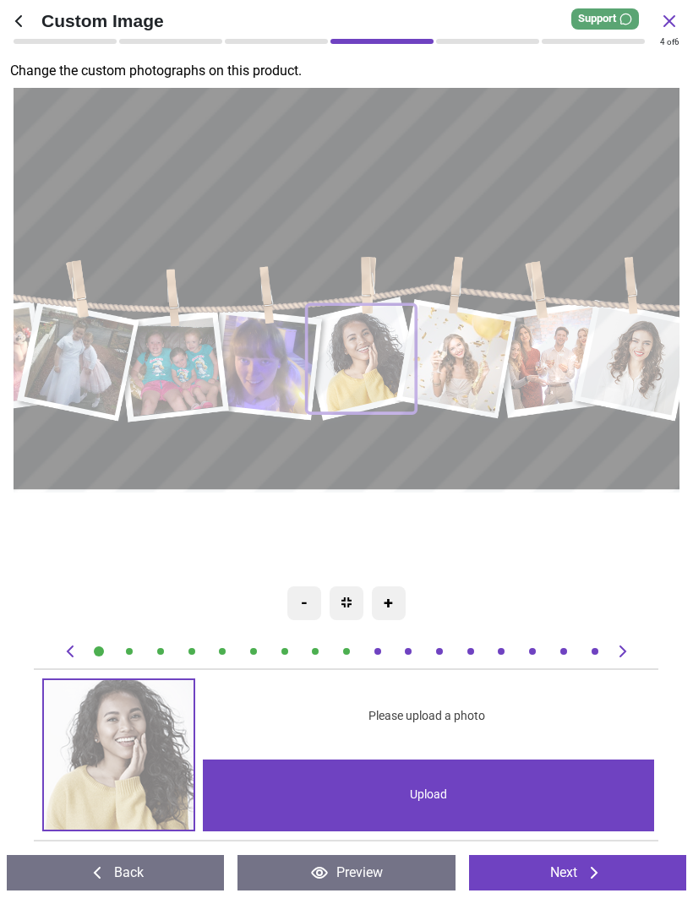
click at [617, 650] on icon at bounding box center [622, 651] width 20 height 20
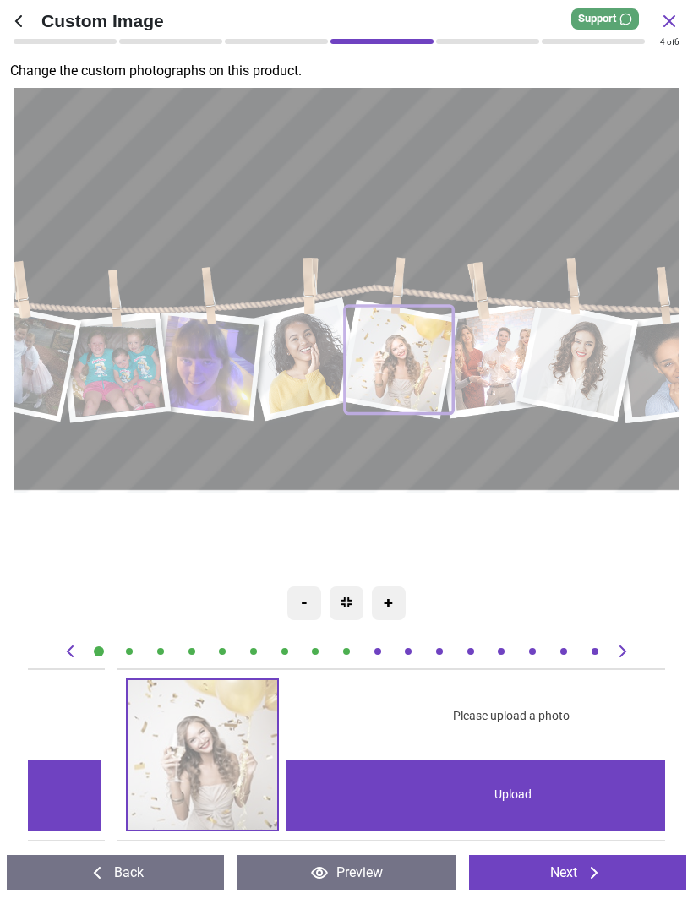
scroll to position [0, 6373]
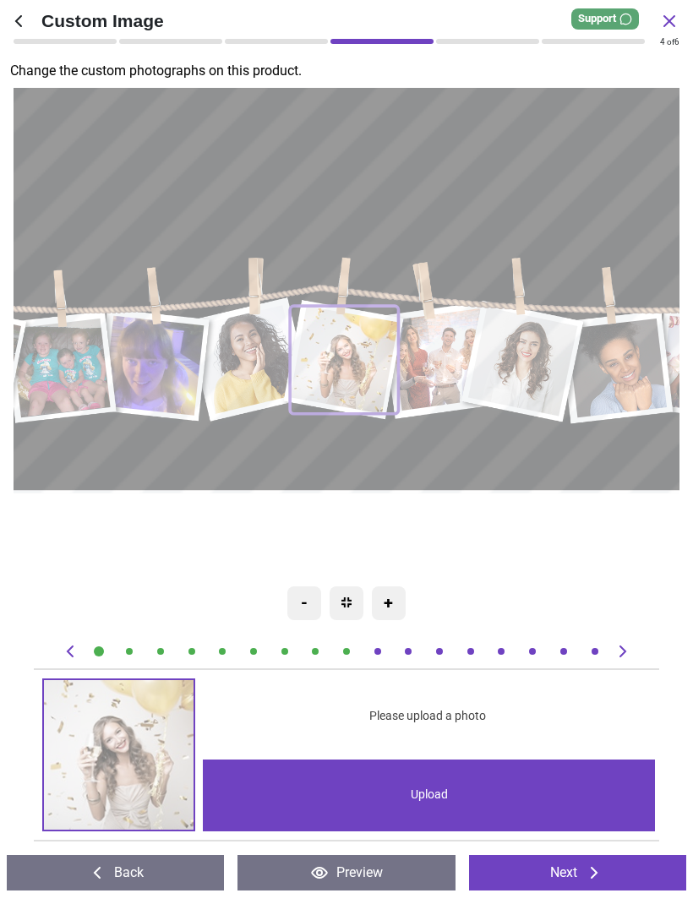
click at [63, 642] on icon at bounding box center [70, 651] width 20 height 20
click at [79, 642] on icon at bounding box center [70, 651] width 20 height 20
click at [61, 658] on icon at bounding box center [70, 651] width 20 height 20
click at [70, 649] on icon at bounding box center [69, 651] width 7 height 12
click at [64, 651] on icon at bounding box center [70, 651] width 20 height 20
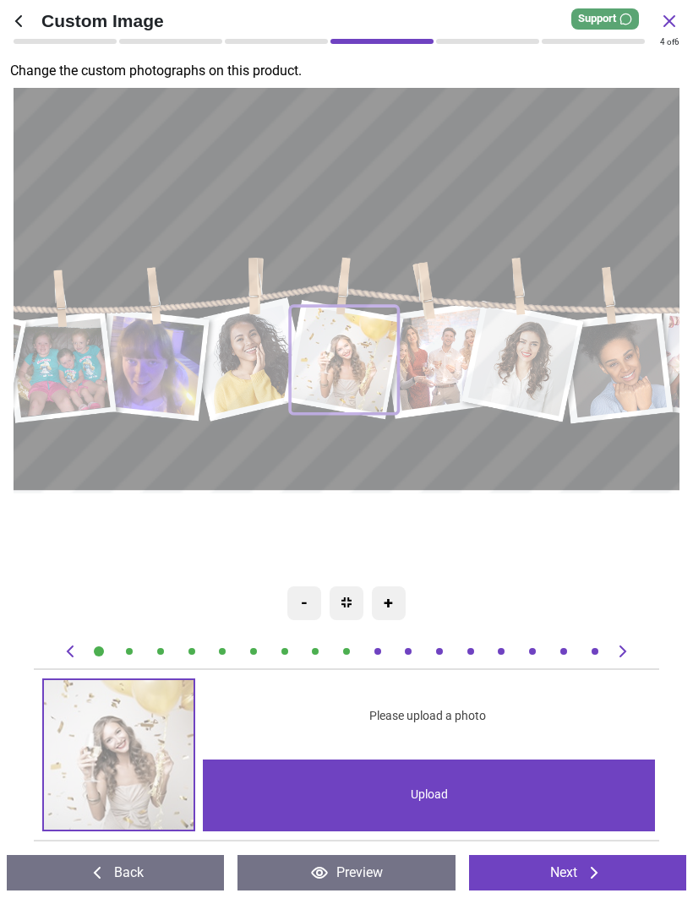
click at [251, 373] on image at bounding box center [250, 359] width 110 height 109
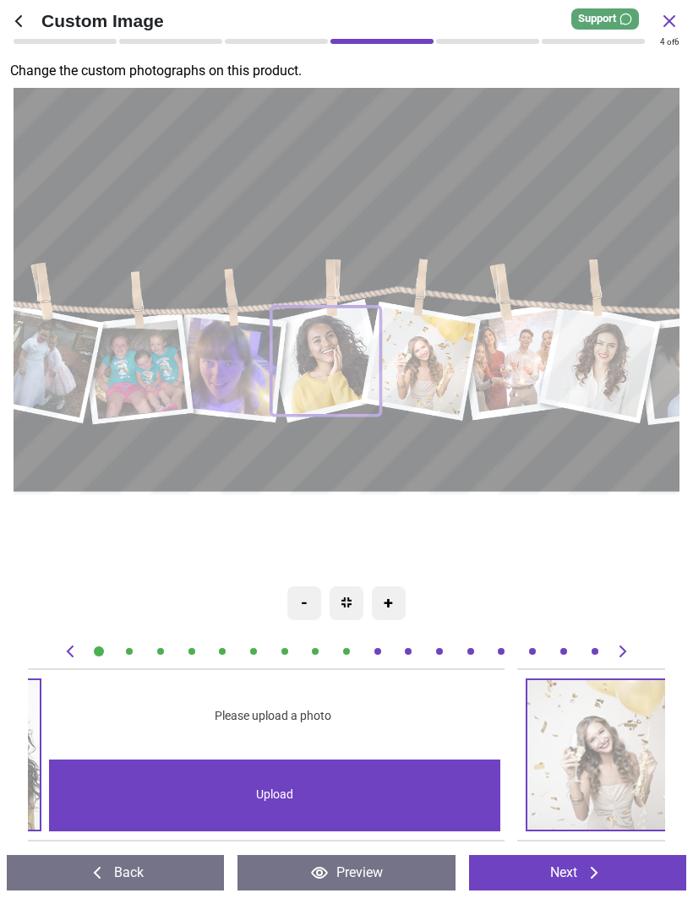
scroll to position [0, 5736]
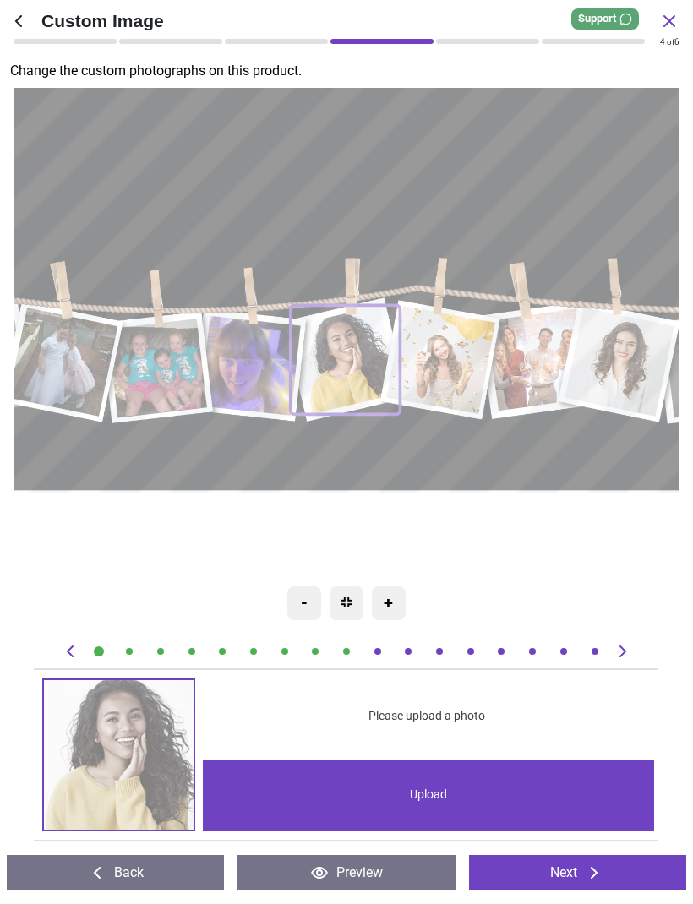
click at [379, 819] on div "Upload" at bounding box center [428, 795] width 451 height 72
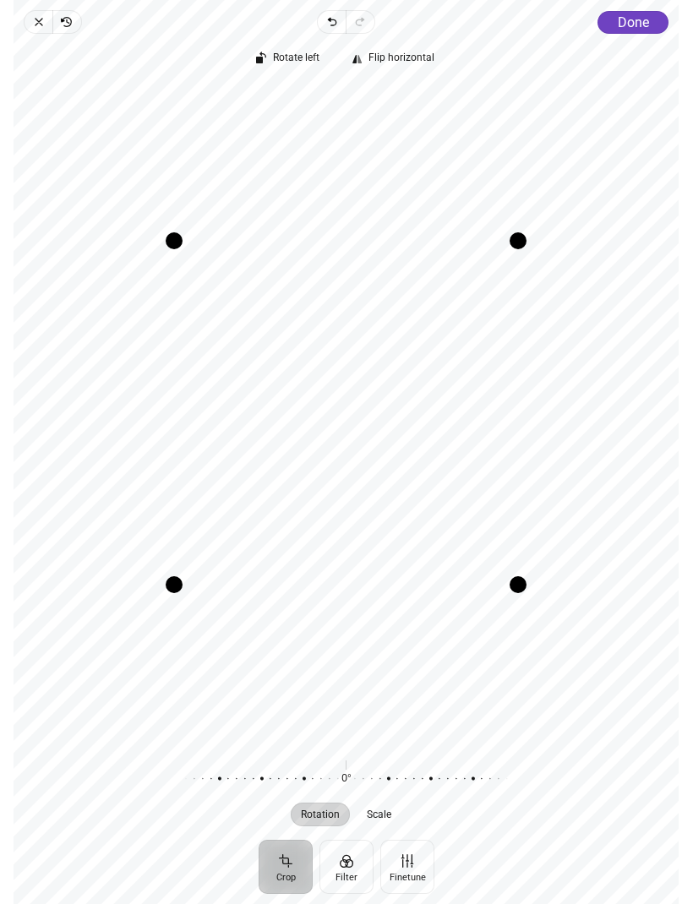
click at [650, 11] on button "Done" at bounding box center [633, 22] width 71 height 23
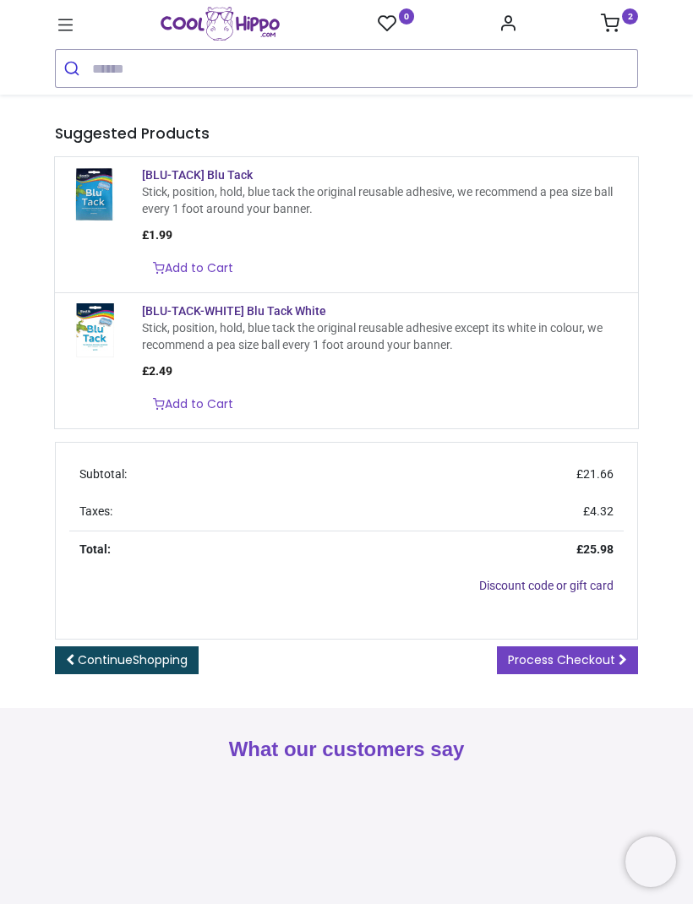
scroll to position [357, 0]
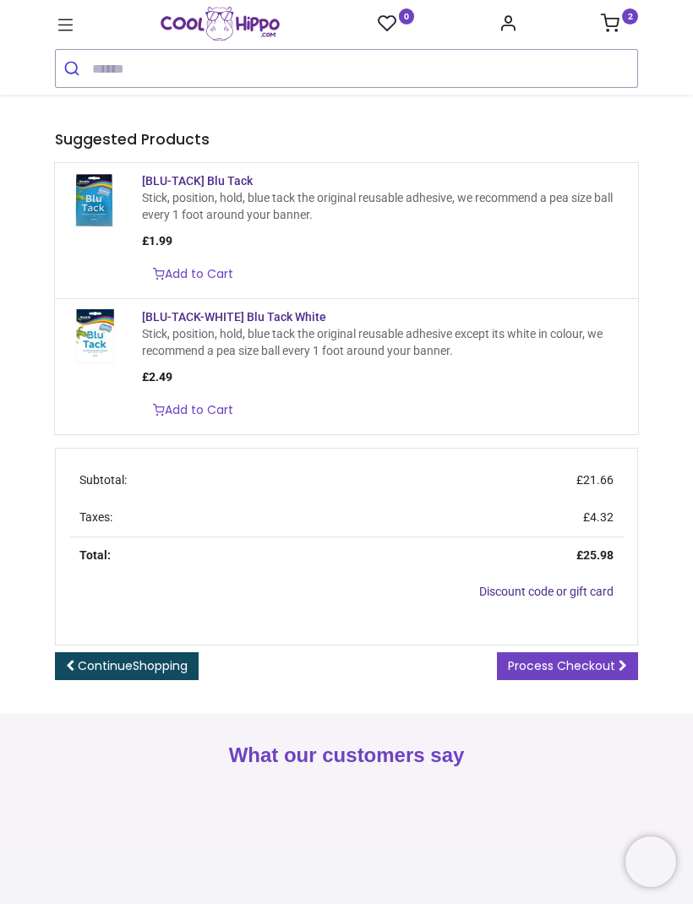
click at [576, 674] on span "Process Checkout" at bounding box center [561, 665] width 107 height 17
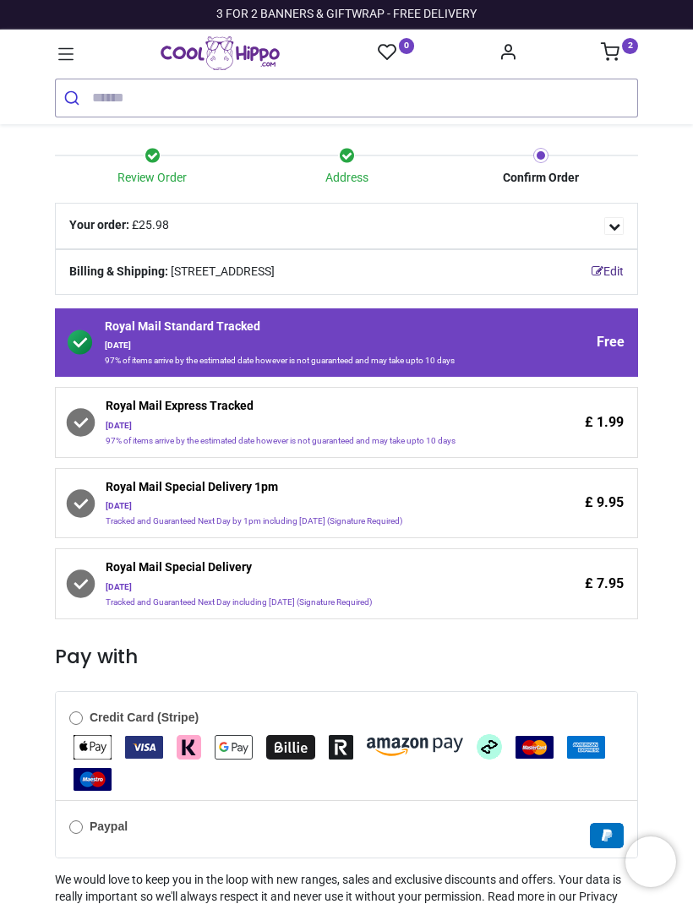
click at [563, 447] on div "£ 1.99" at bounding box center [572, 422] width 104 height 49
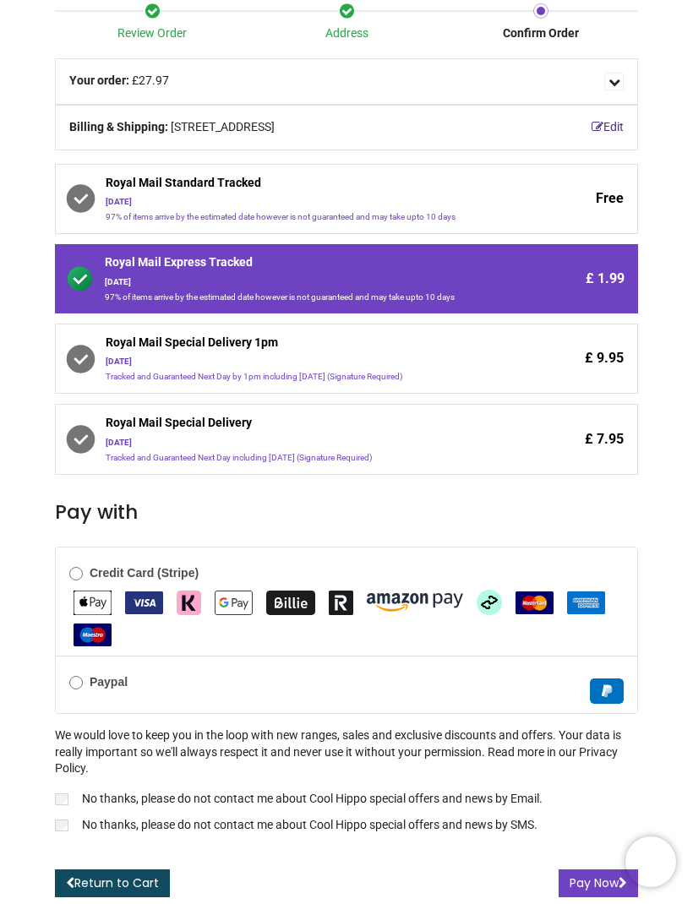
scroll to position [153, 0]
click at [84, 793] on p "No thanks, please do not contact me about Cool Hippo special offers and news by…" at bounding box center [312, 799] width 460 height 17
click at [71, 824] on label "No thanks, please do not contact me about Cool Hippo special offers and news by…" at bounding box center [346, 827] width 583 height 20
click at [92, 574] on b "Credit Card (Stripe)" at bounding box center [144, 573] width 109 height 14
click at [612, 891] on button "Pay Now" at bounding box center [597, 883] width 79 height 29
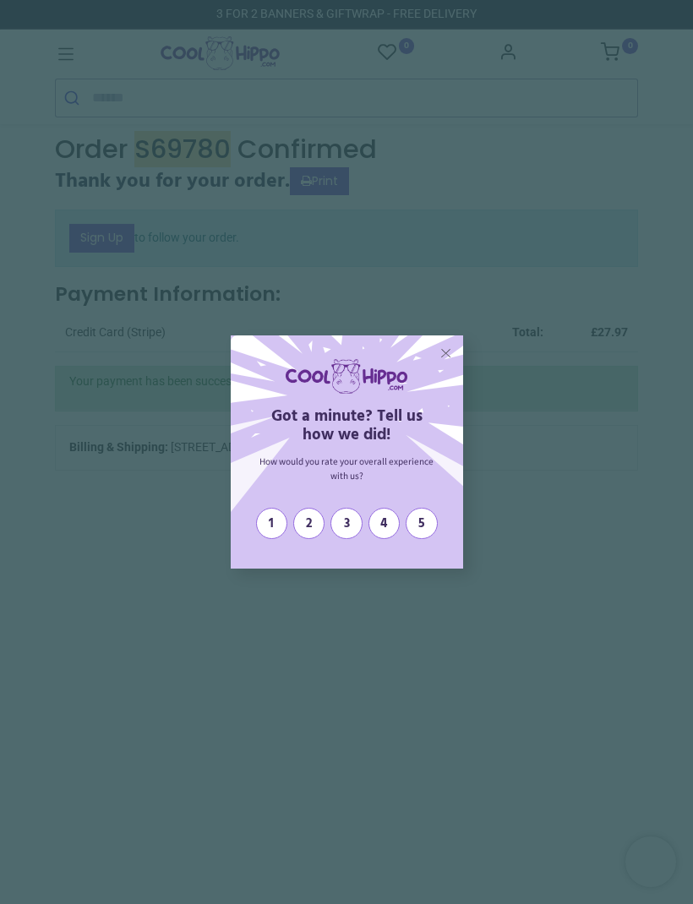
click at [536, 215] on div "X Got a minute? Tell us how we did! How would you rate your overall experience …" at bounding box center [346, 452] width 693 height 904
click at [427, 531] on div "1 2 3 4 5" at bounding box center [346, 524] width 196 height 42
click at [423, 531] on span "5" at bounding box center [420, 523] width 19 height 15
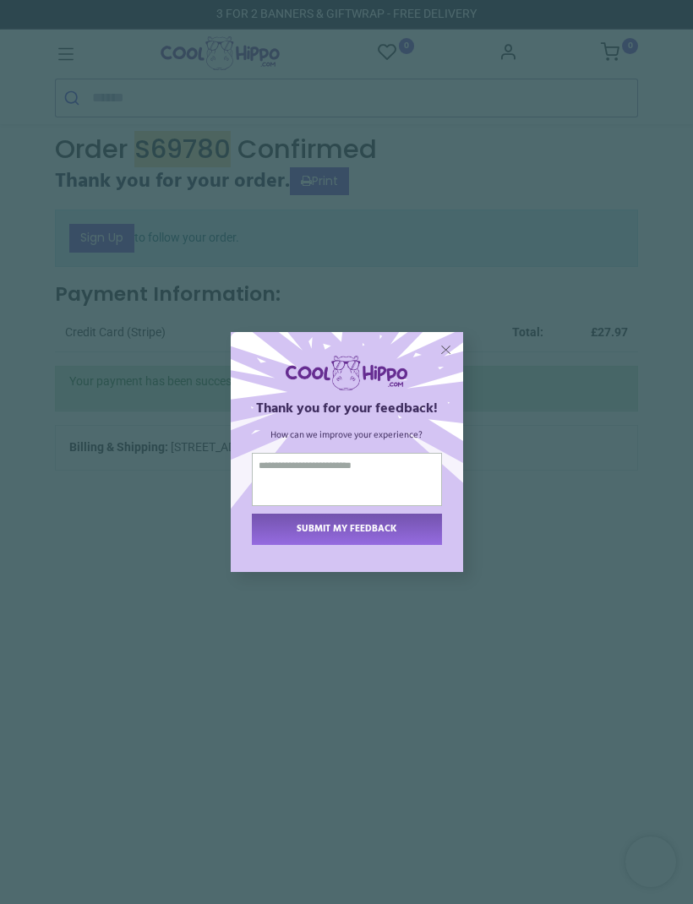
click at [446, 357] on span "X" at bounding box center [445, 349] width 11 height 16
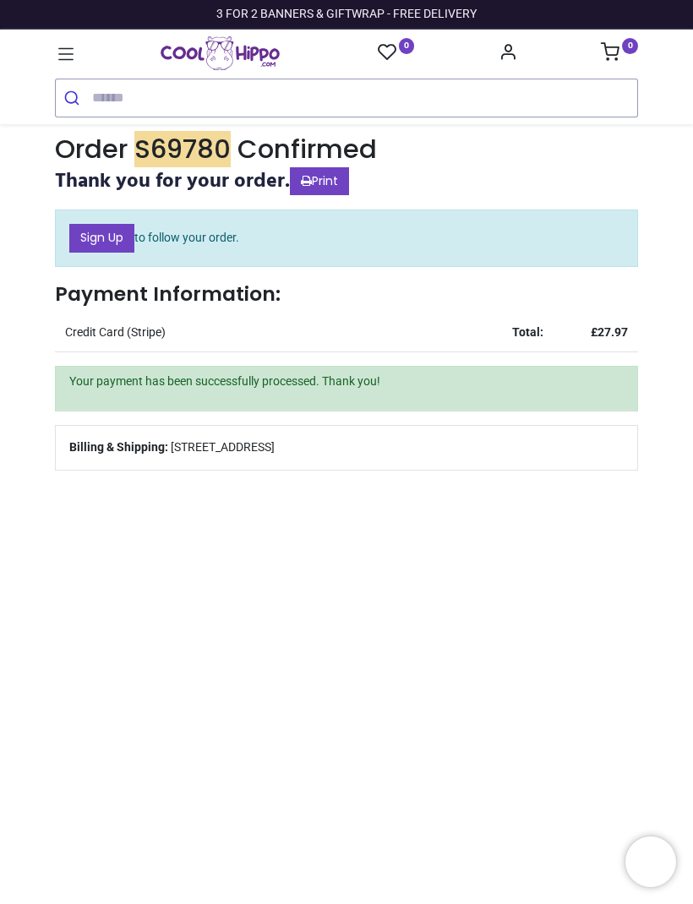
click at [337, 177] on link "Print" at bounding box center [319, 181] width 59 height 29
